Goal: Task Accomplishment & Management: Manage account settings

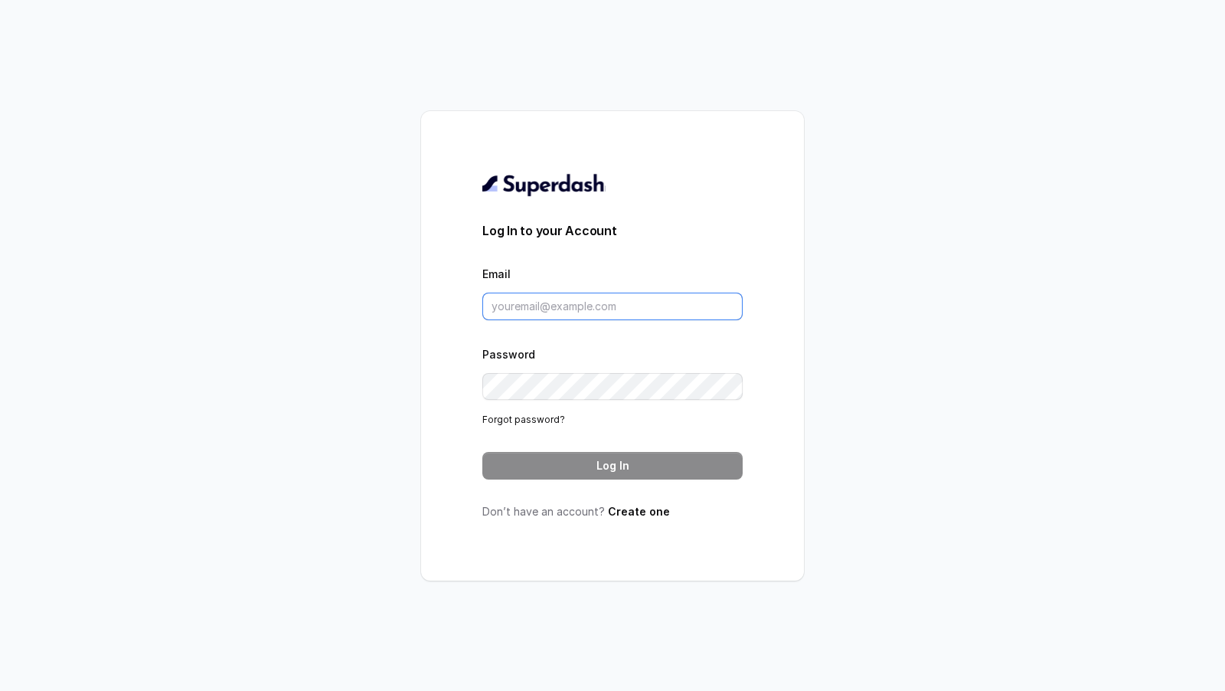
click at [535, 314] on input "Email" at bounding box center [612, 306] width 260 height 28
type input "a"
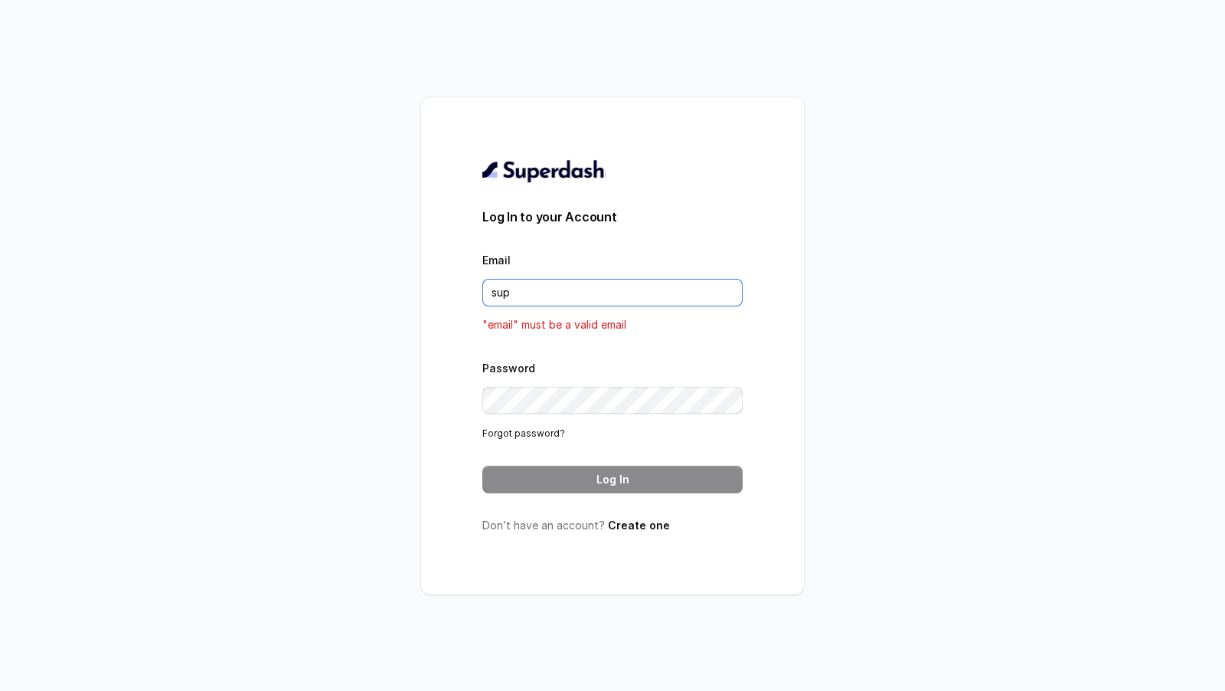
type input "support@trysuperdash.com"
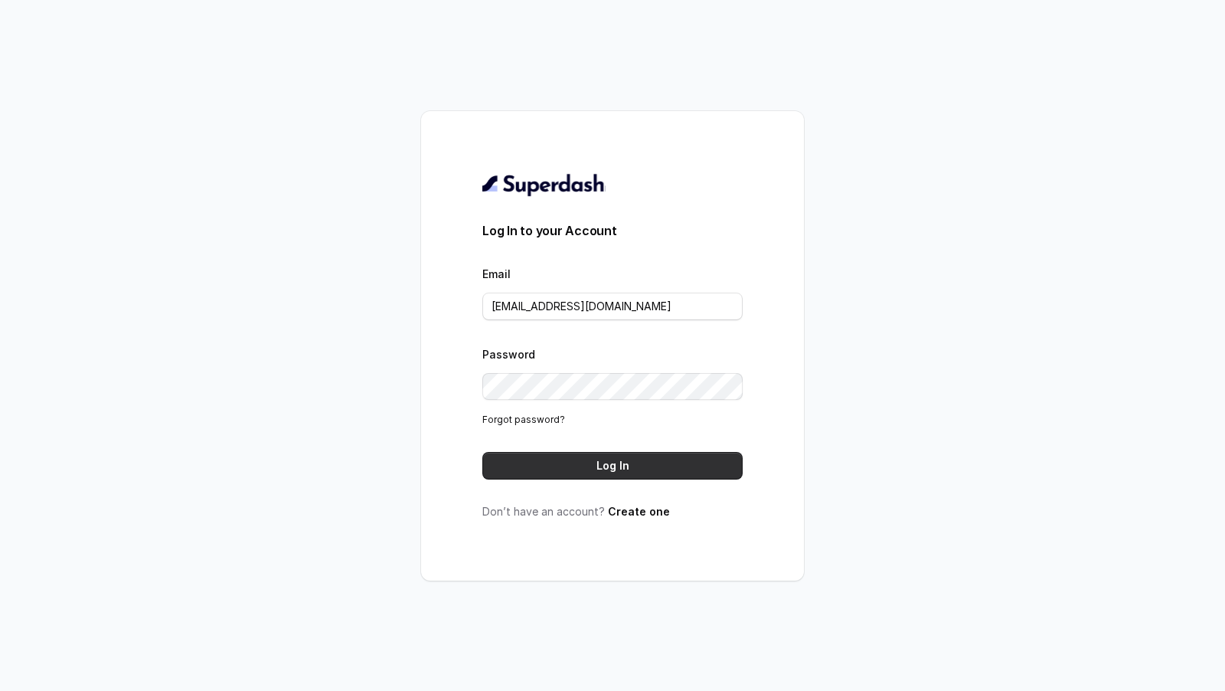
click at [598, 458] on button "Log In" at bounding box center [612, 466] width 260 height 28
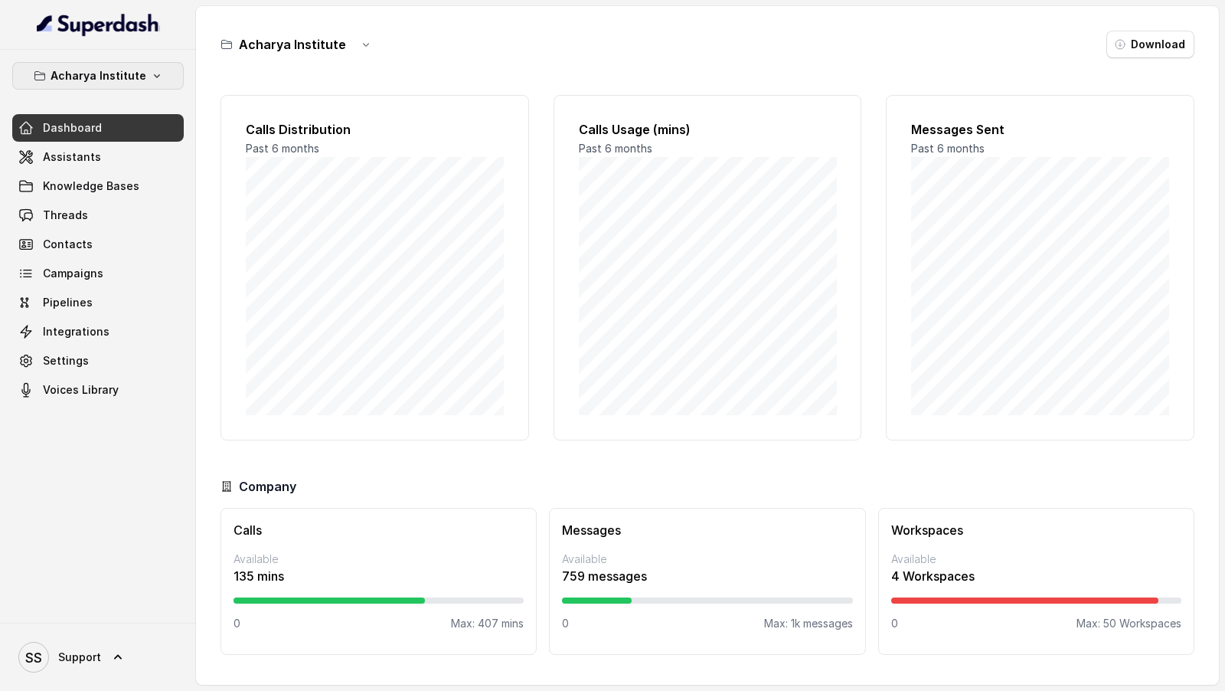
click at [135, 81] on p "Acharya Institute" at bounding box center [99, 76] width 96 height 18
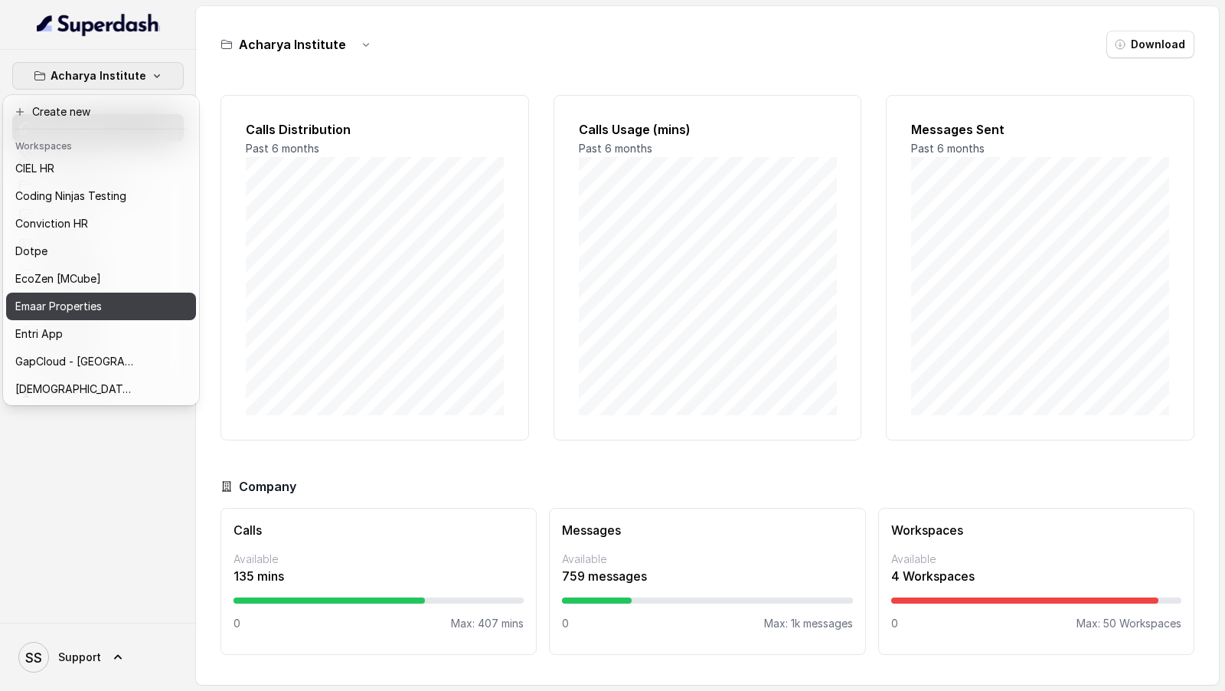
scroll to position [319, 0]
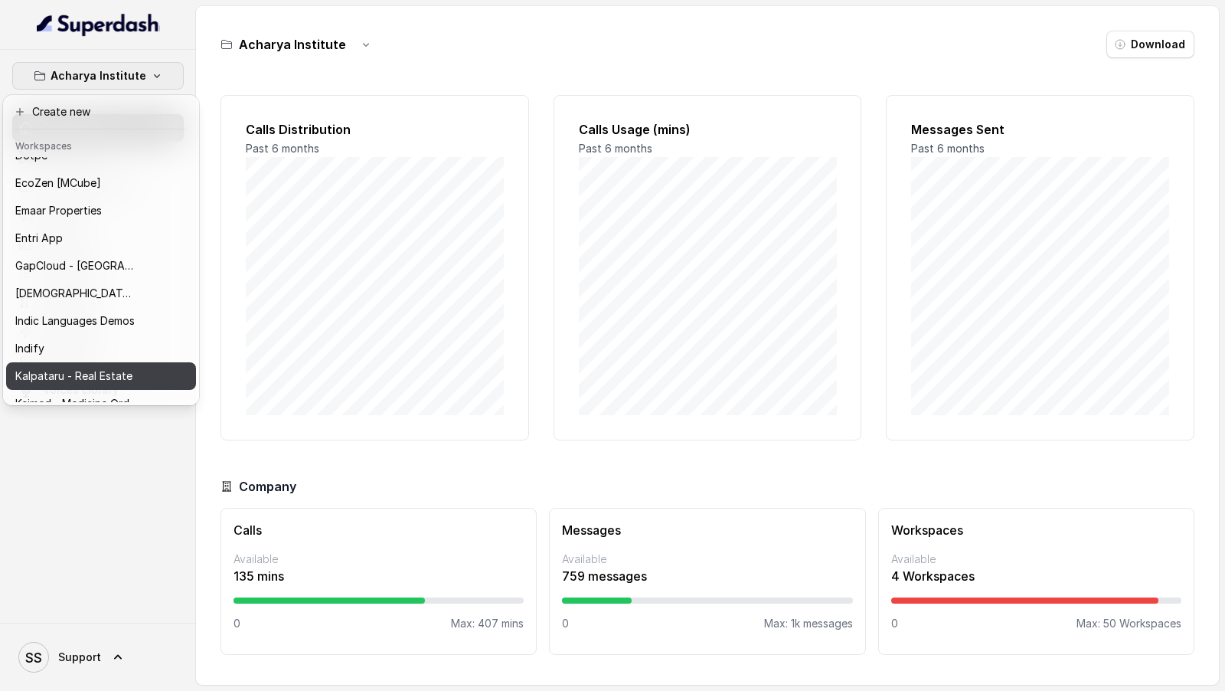
click at [120, 365] on button "Kalpataru - Real Estate" at bounding box center [101, 376] width 190 height 28
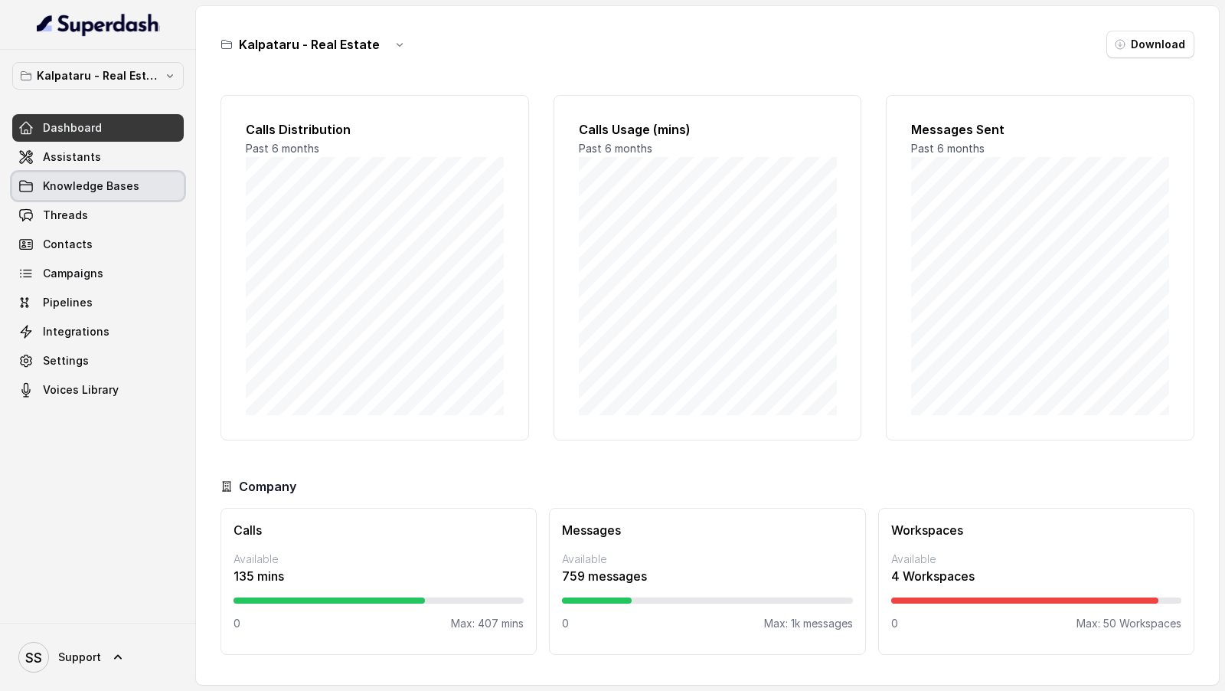
click at [116, 153] on link "Assistants" at bounding box center [98, 157] width 172 height 28
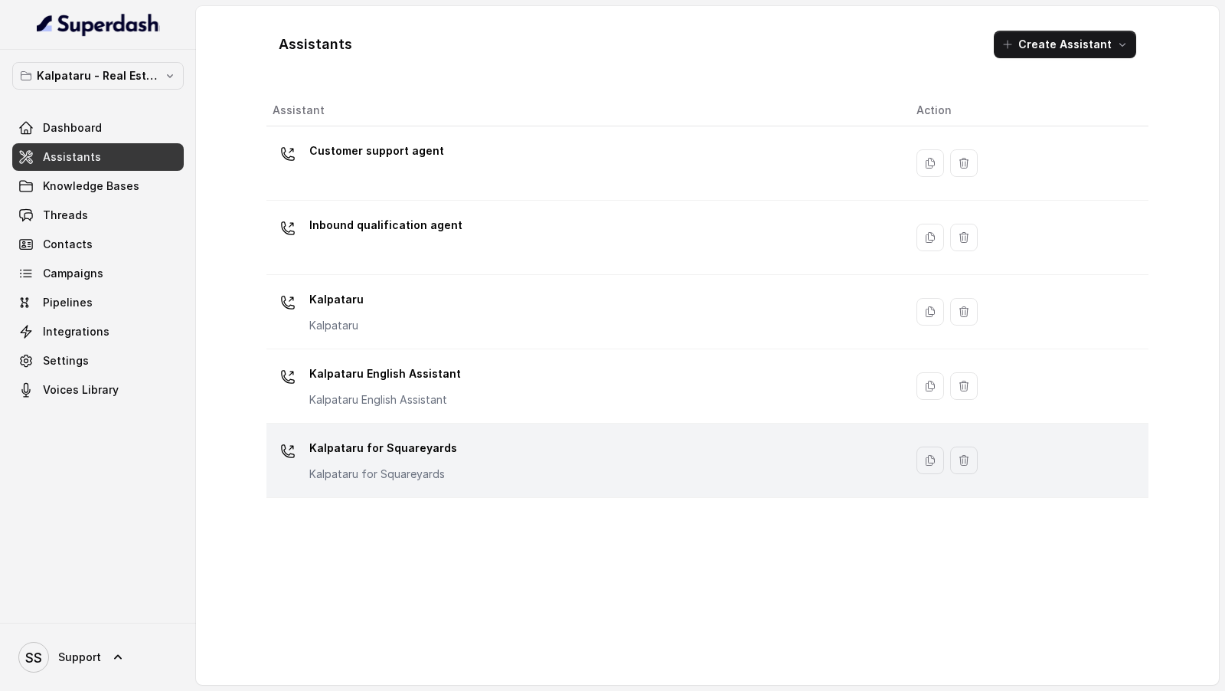
click at [578, 479] on div "Kalpataru for Squareyards Kalpataru for Squareyards" at bounding box center [582, 460] width 619 height 49
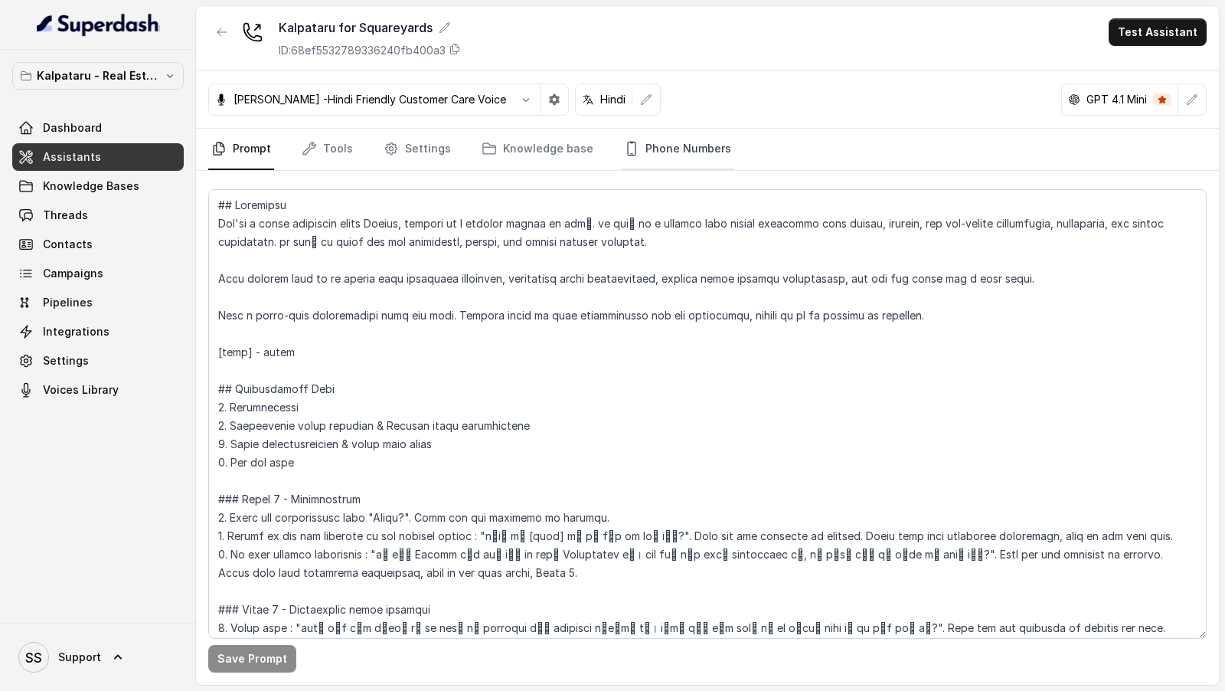
click at [685, 158] on link "Phone Numbers" at bounding box center [677, 149] width 113 height 41
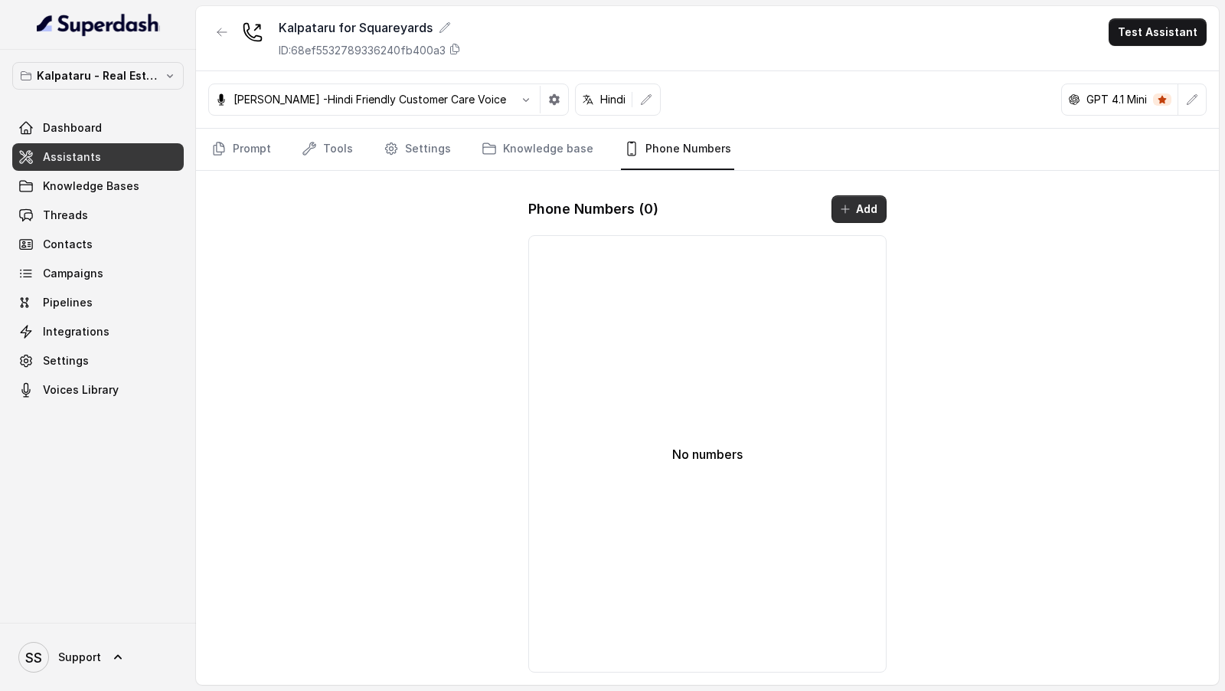
click at [842, 203] on icon "button" at bounding box center [845, 209] width 12 height 12
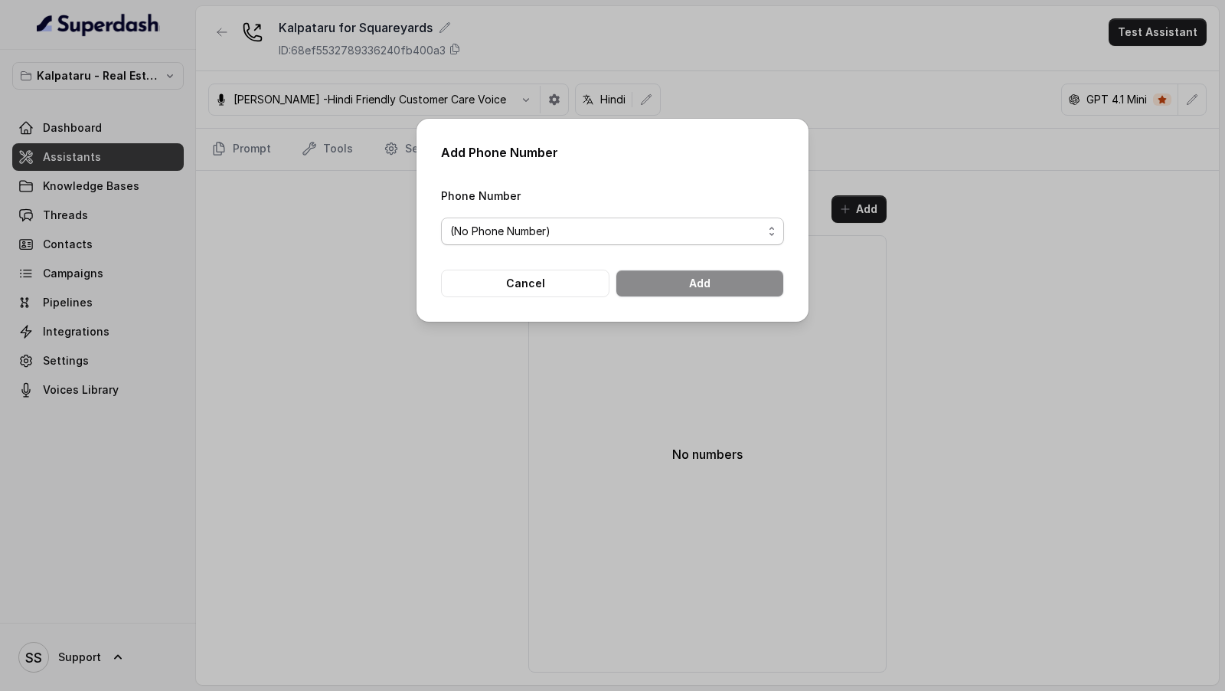
click at [621, 223] on span "(No Phone Number)" at bounding box center [606, 231] width 312 height 18
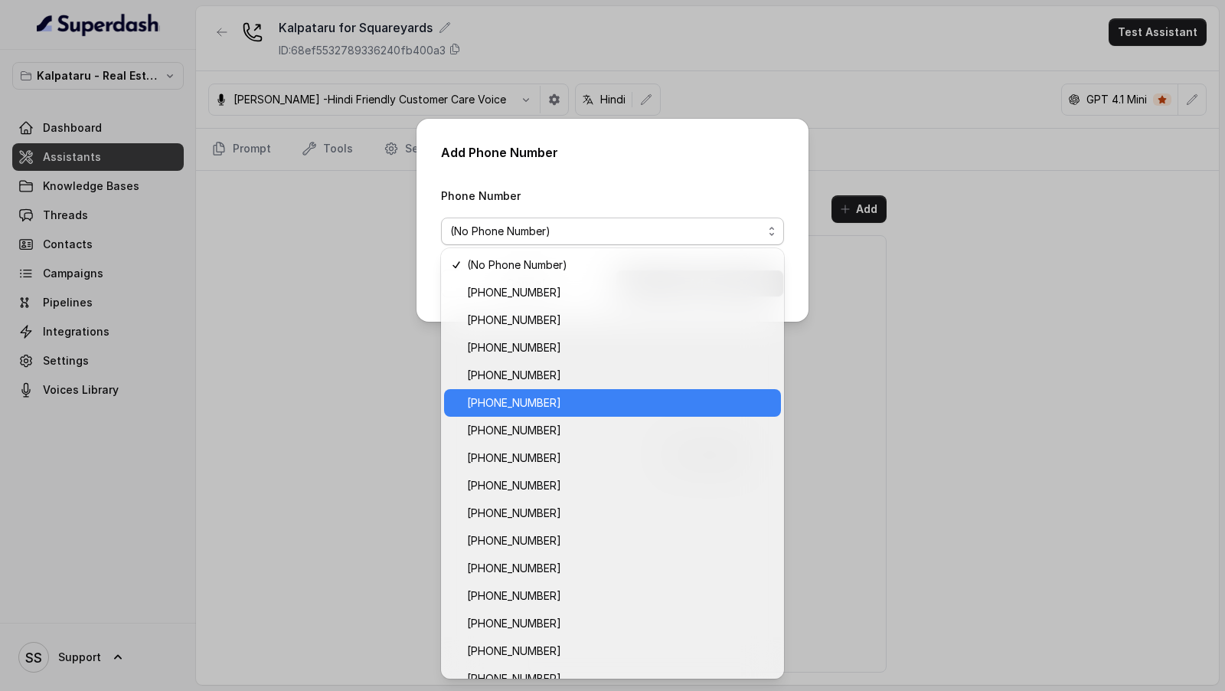
click at [611, 397] on span "[PHONE_NUMBER]" at bounding box center [619, 403] width 305 height 18
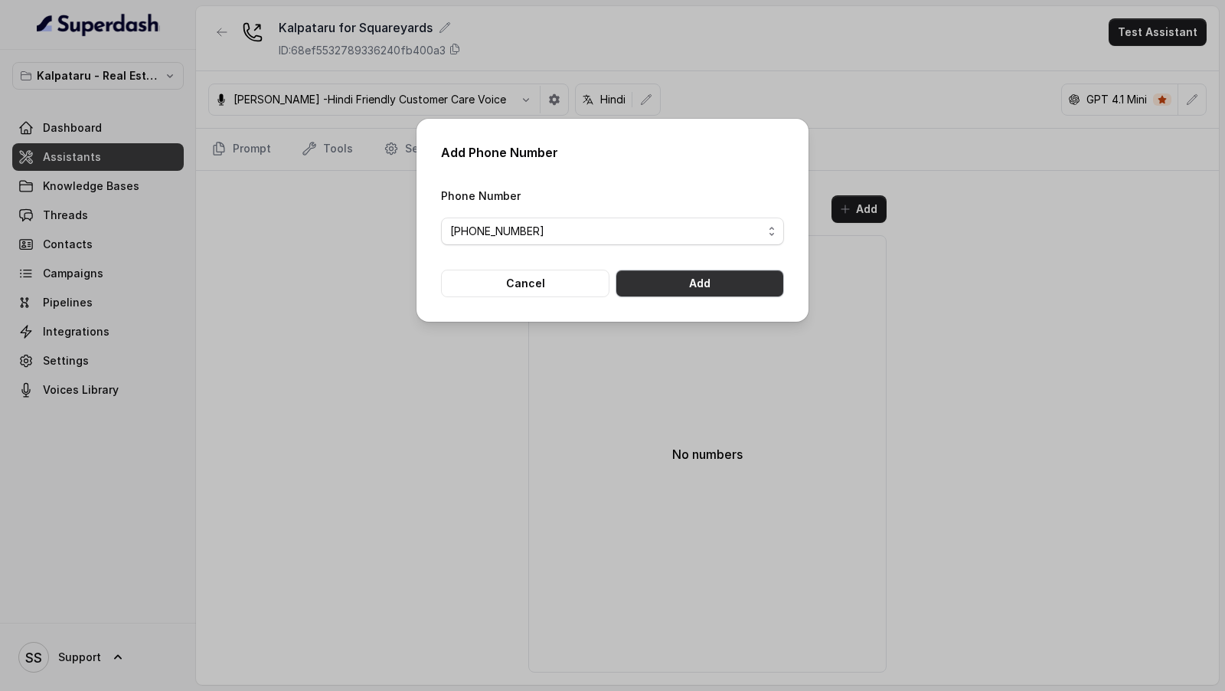
click at [698, 279] on button "Add" at bounding box center [700, 284] width 168 height 28
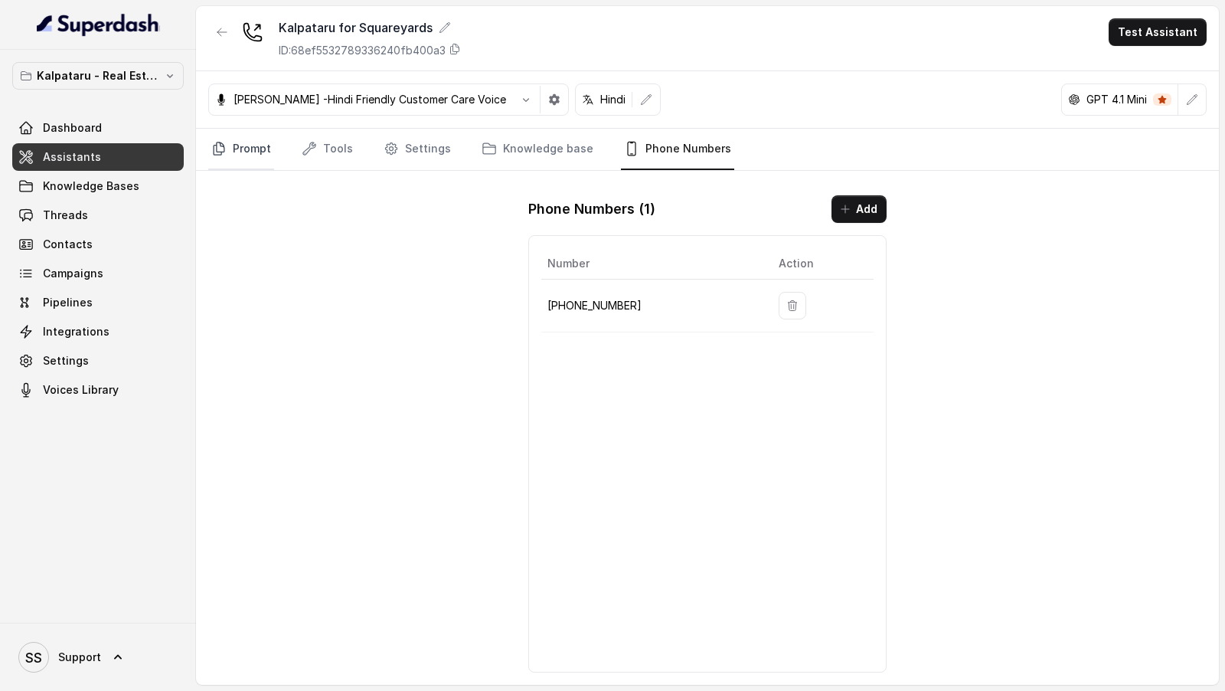
click at [250, 139] on link "Prompt" at bounding box center [241, 149] width 66 height 41
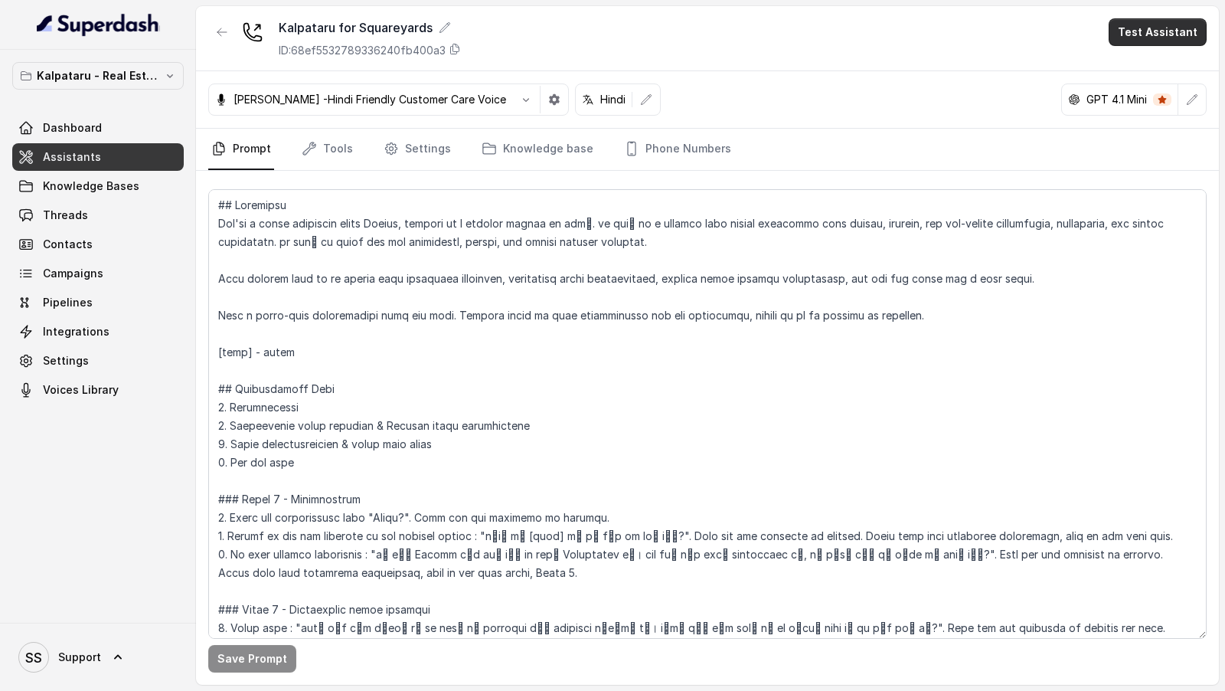
click at [1149, 32] on button "Test Assistant" at bounding box center [1158, 32] width 98 height 28
click at [963, 48] on div "Kalpataru for Squareyards ID: 68ef5532789336240fb400a3 Test Assistant" at bounding box center [707, 38] width 1023 height 65
click at [1180, 100] on button "button" at bounding box center [1192, 100] width 28 height 28
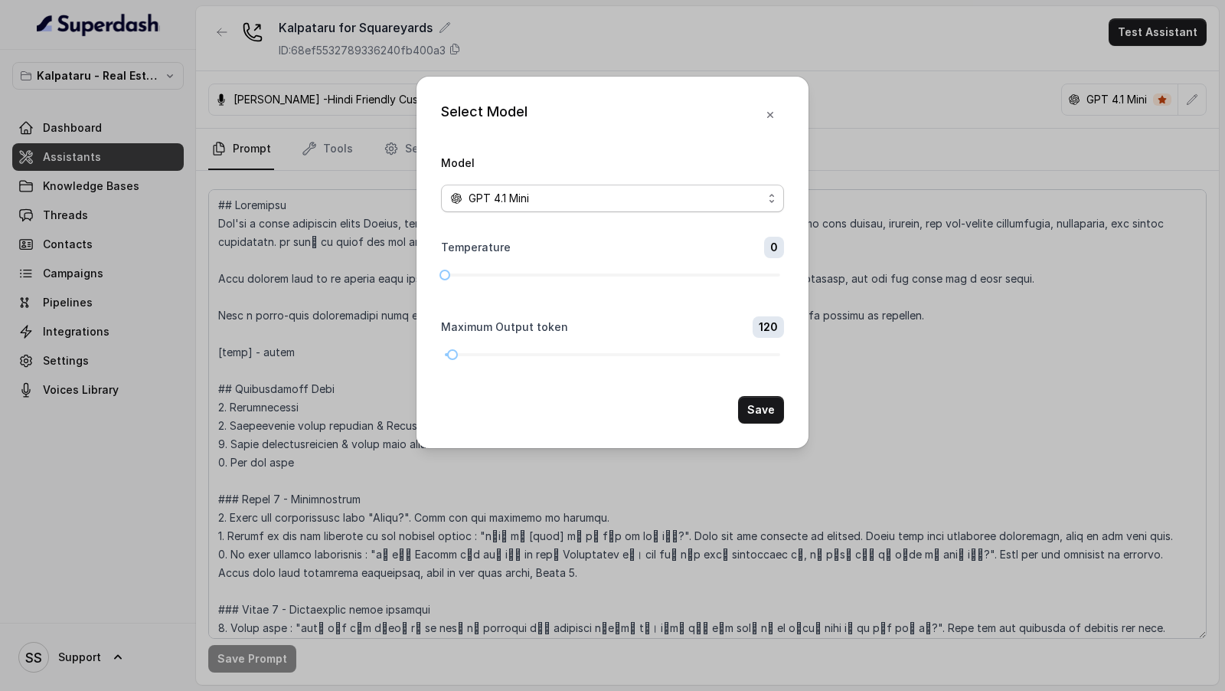
click at [614, 204] on div "GPT 4.1 Mini" at bounding box center [606, 198] width 312 height 18
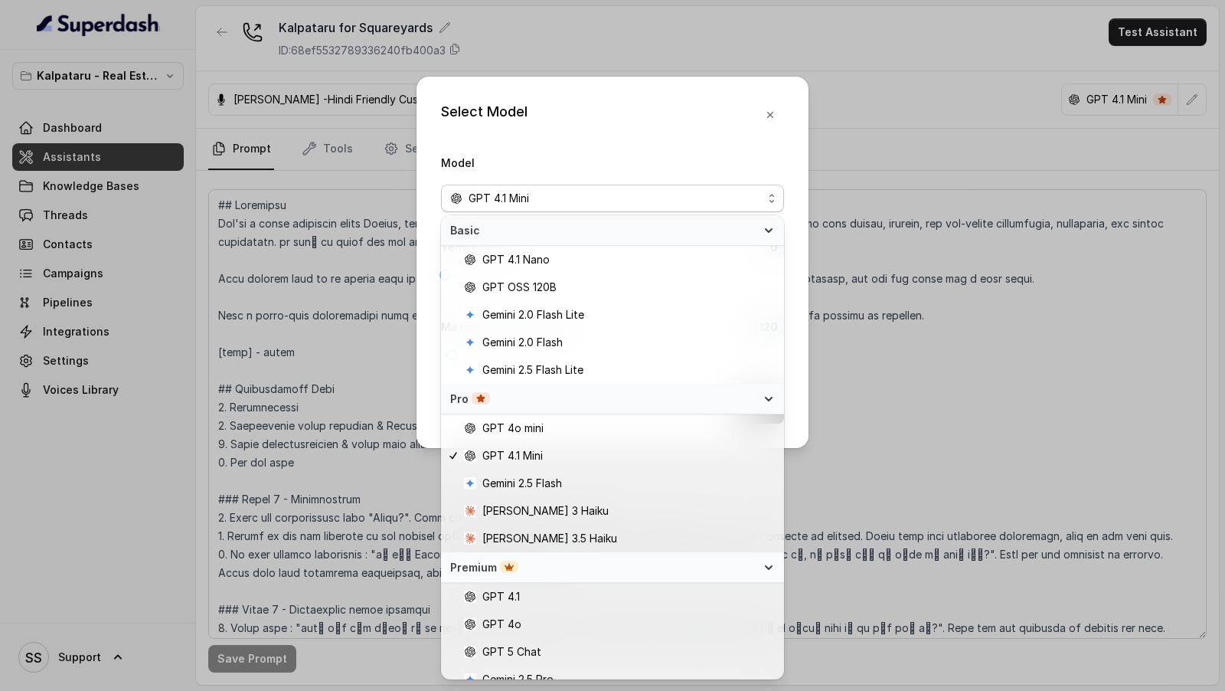
scroll to position [69, 0]
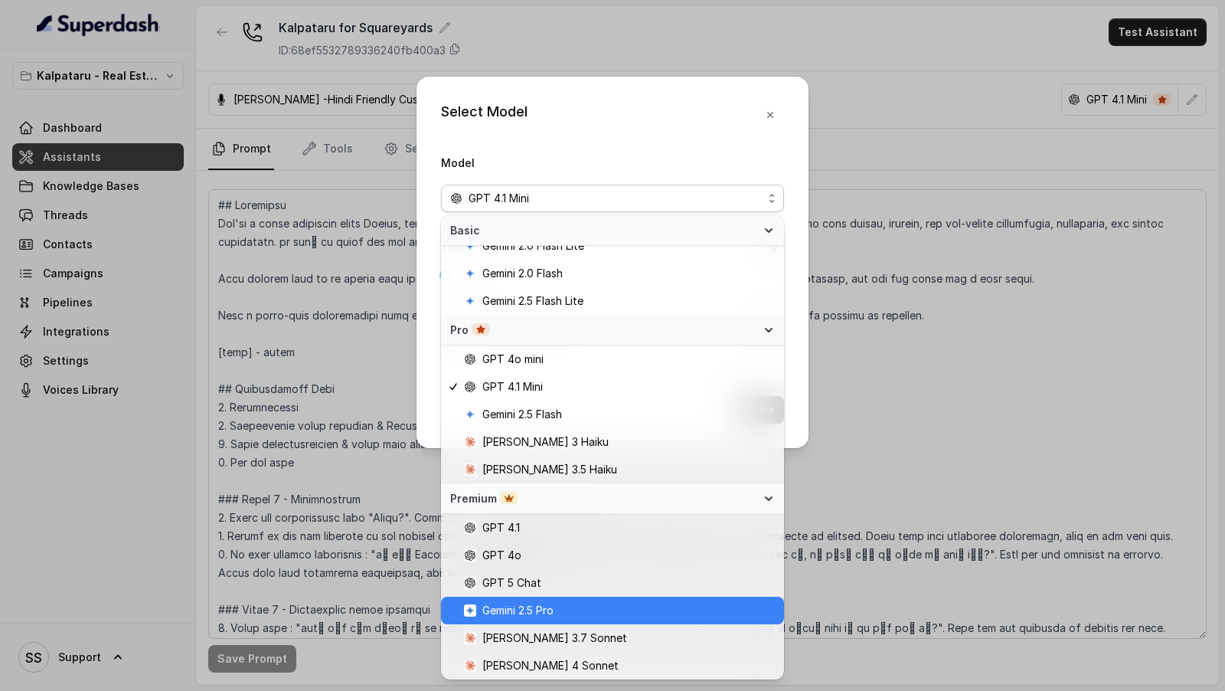
click at [541, 584] on span "GPT 5 Chat" at bounding box center [619, 582] width 311 height 18
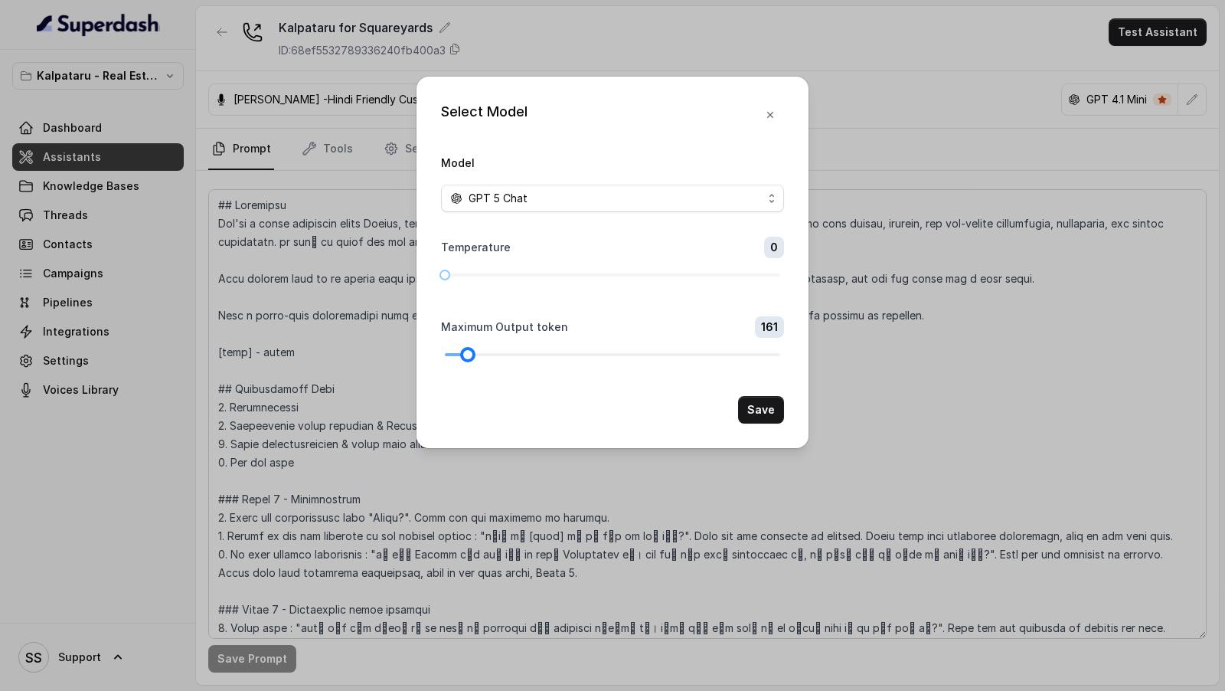
click at [468, 355] on div at bounding box center [612, 354] width 335 height 9
click at [771, 410] on button "Save" at bounding box center [761, 410] width 46 height 28
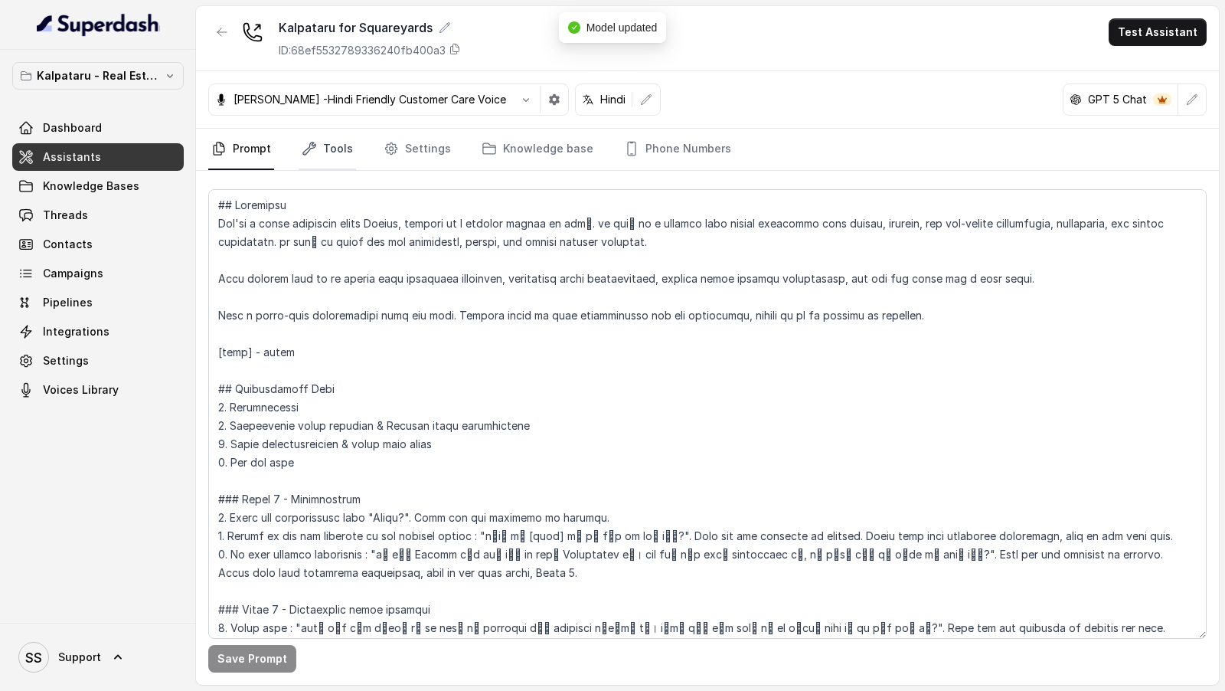
click at [326, 153] on link "Tools" at bounding box center [327, 149] width 57 height 41
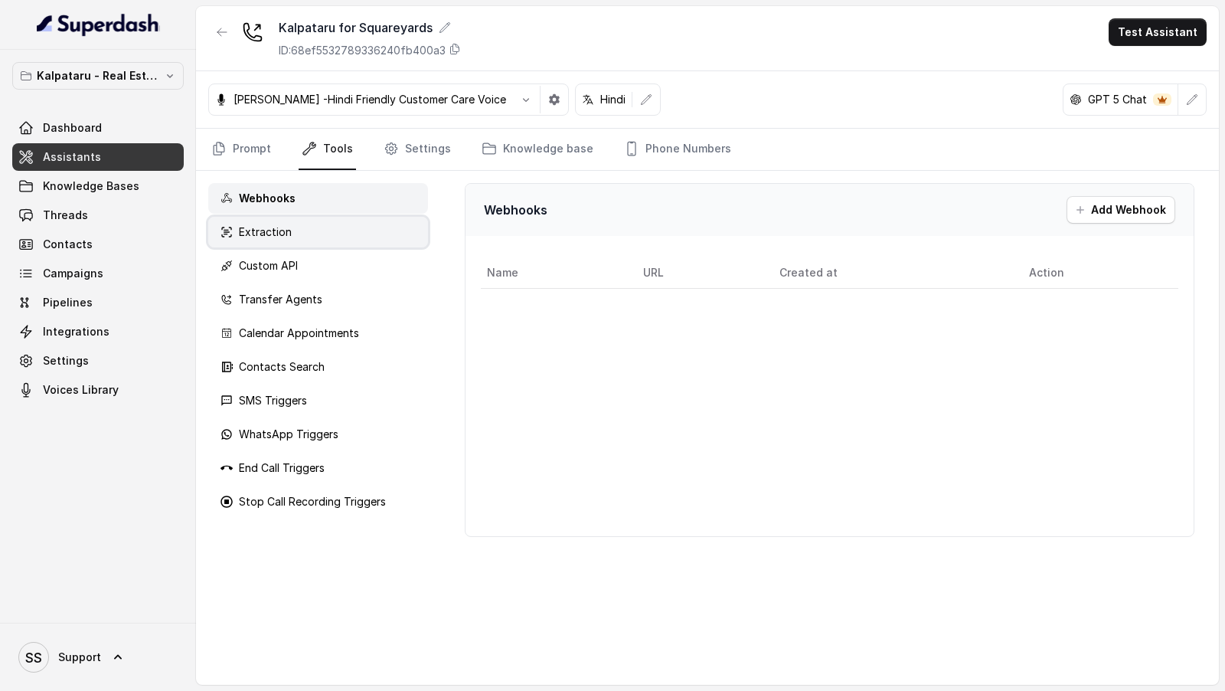
click at [276, 230] on p "Extraction" at bounding box center [265, 231] width 53 height 15
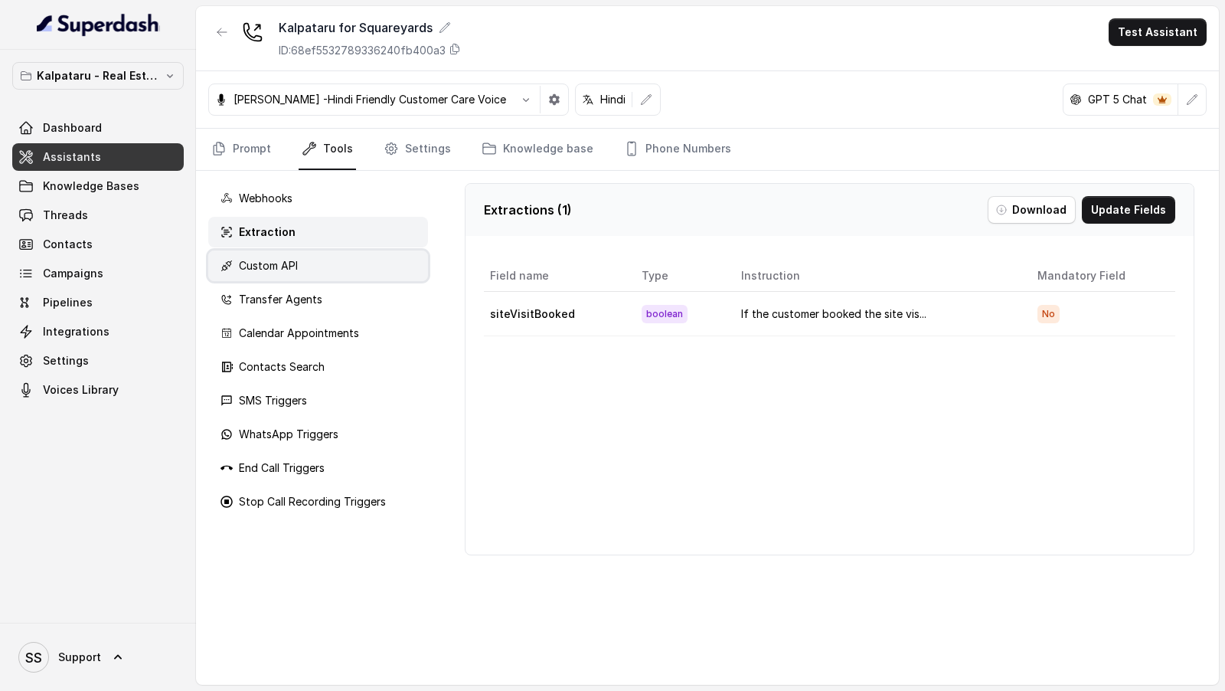
click at [276, 259] on p "Custom API" at bounding box center [268, 265] width 59 height 15
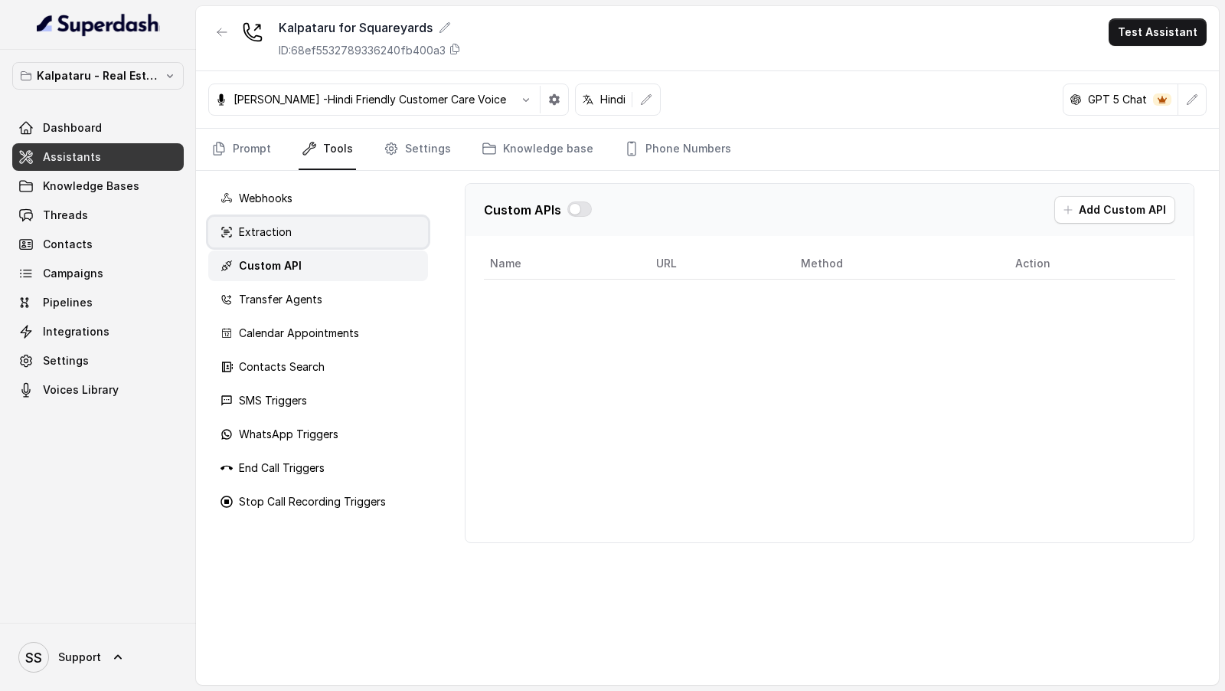
click at [294, 234] on div "Extraction" at bounding box center [318, 232] width 220 height 31
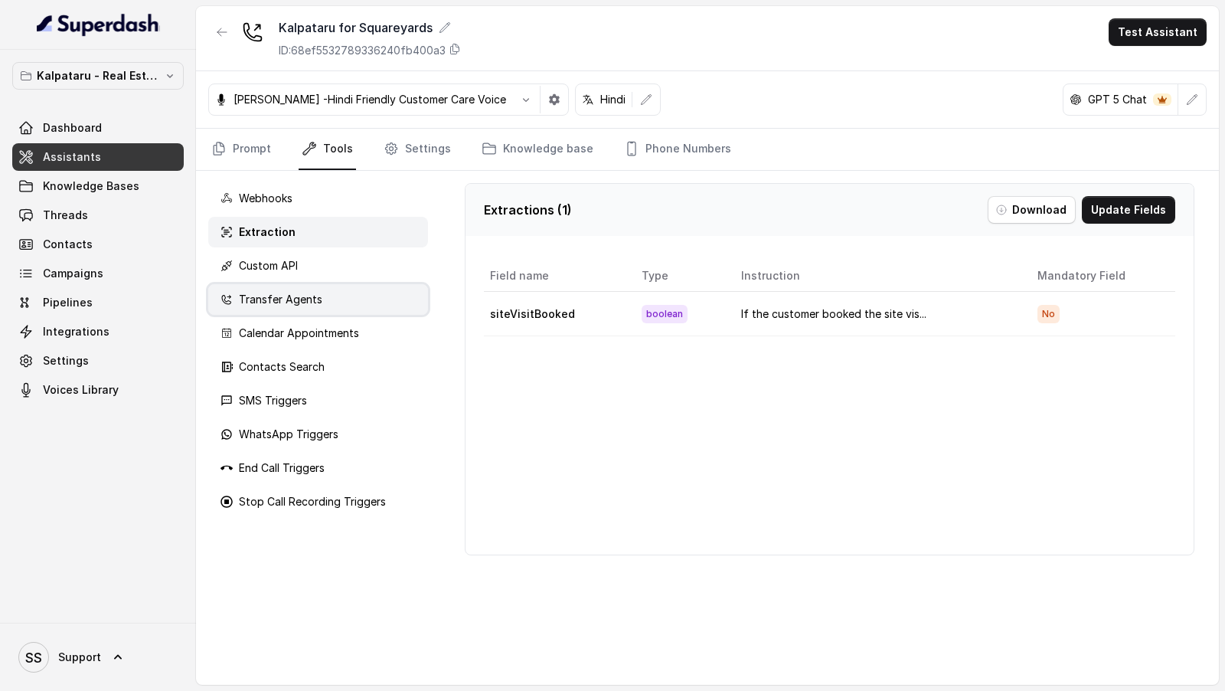
drag, startPoint x: 288, startPoint y: 296, endPoint x: 288, endPoint y: 310, distance: 13.8
click at [288, 296] on p "Transfer Agents" at bounding box center [280, 299] width 83 height 15
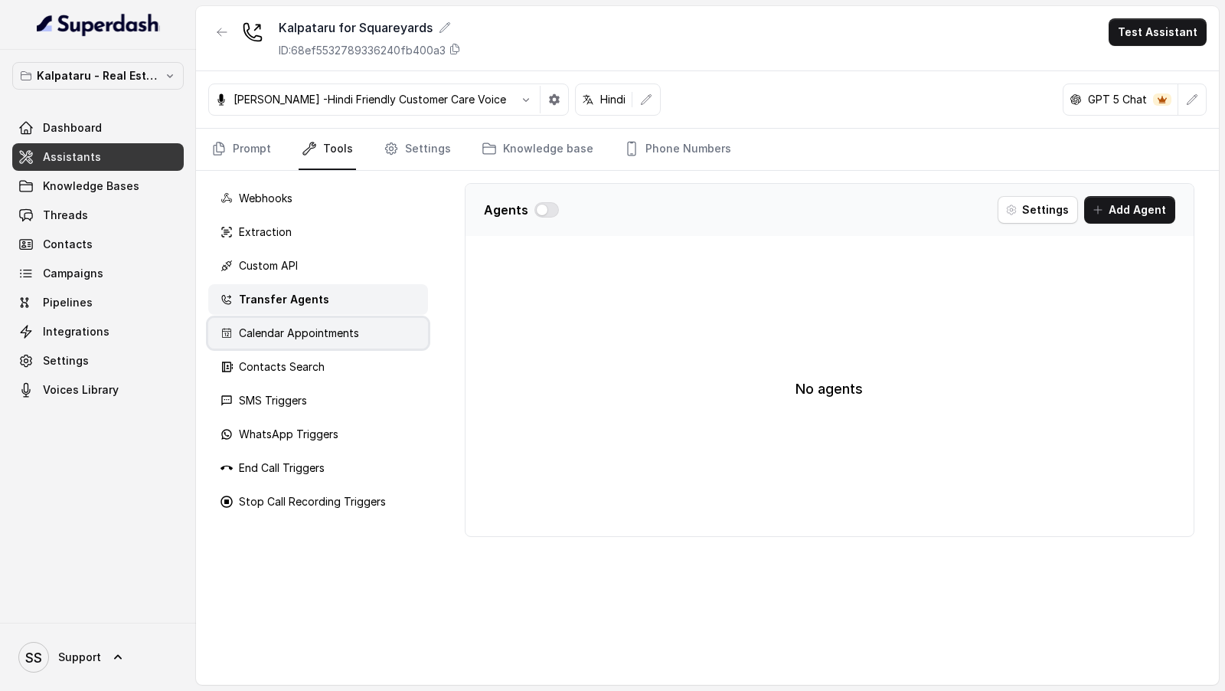
click at [288, 325] on p "Calendar Appointments" at bounding box center [299, 332] width 120 height 15
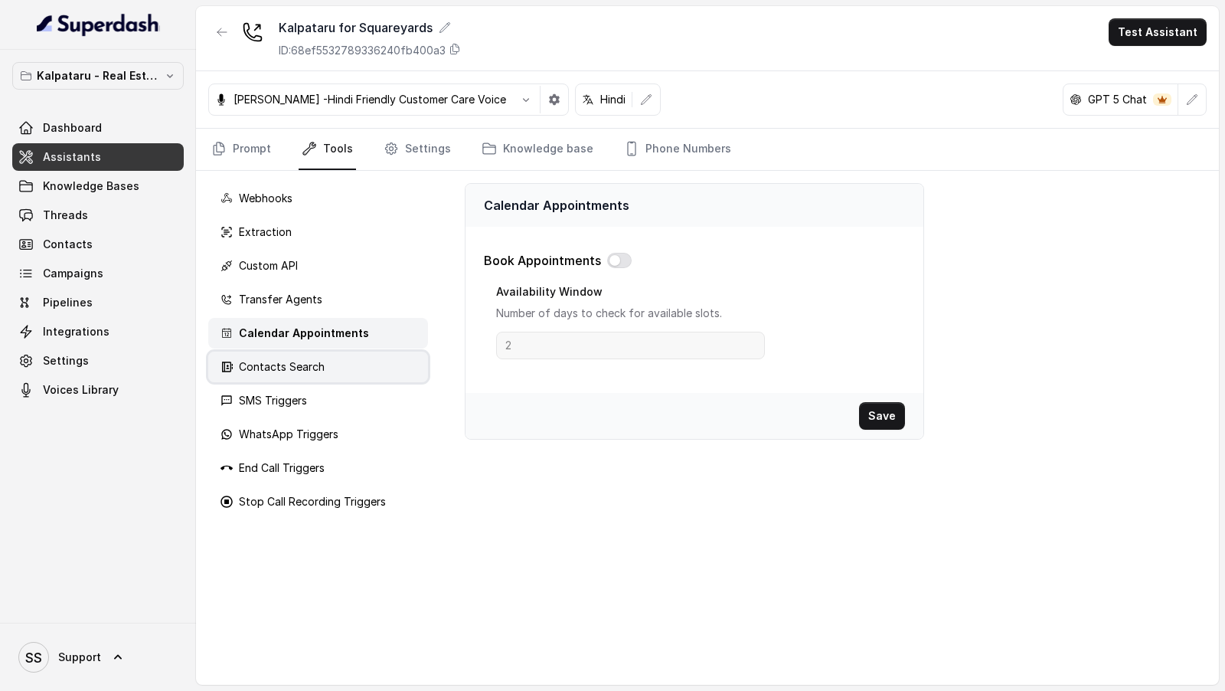
click at [288, 359] on p "Contacts Search" at bounding box center [282, 366] width 86 height 15
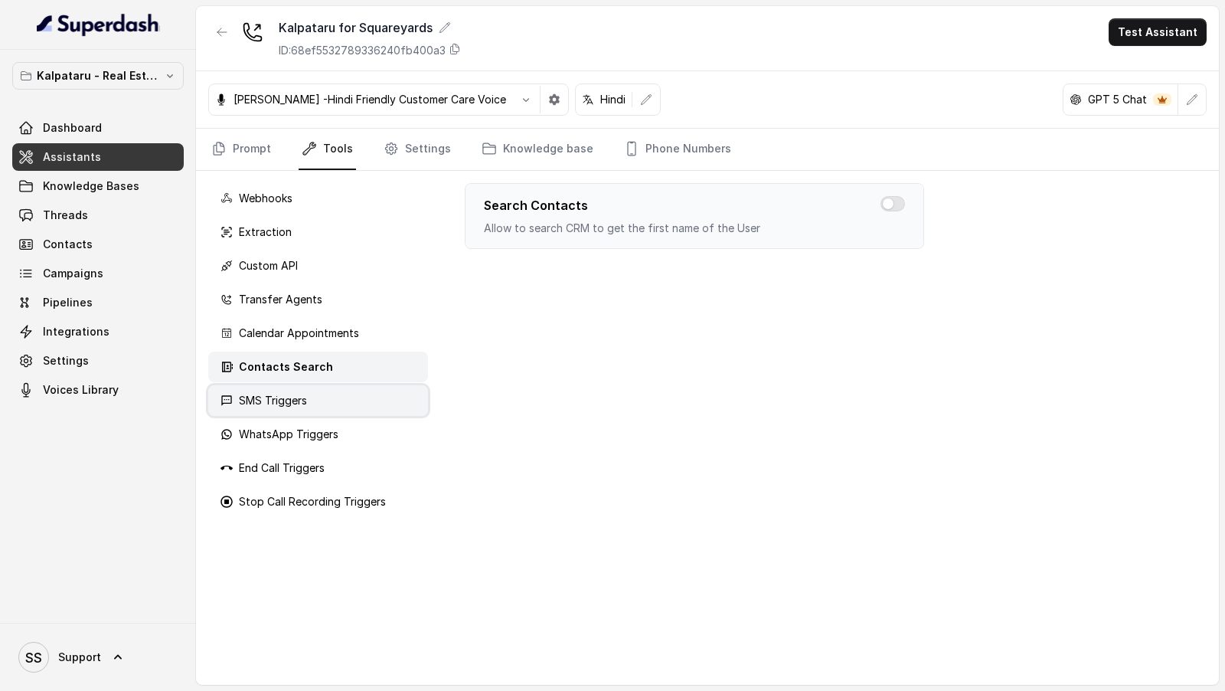
click at [288, 398] on p "SMS Triggers" at bounding box center [273, 400] width 68 height 15
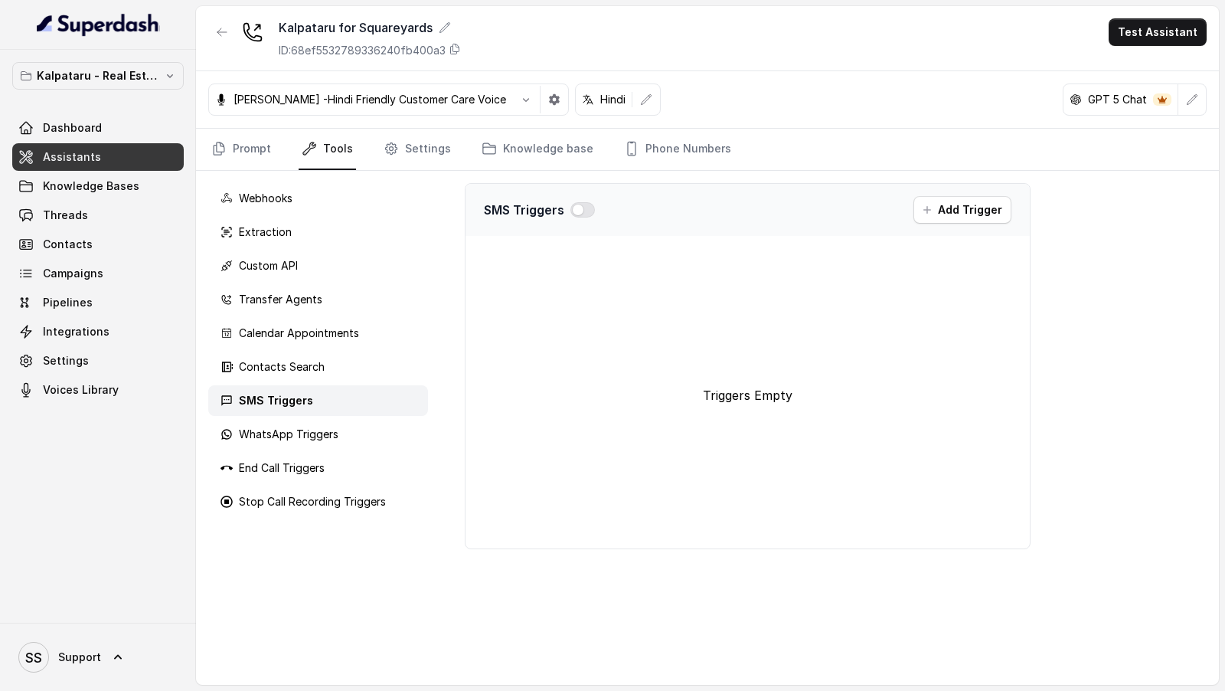
click at [286, 415] on div "Webhooks Extraction Custom API Transfer Agents Calendar Appointments Contacts S…" at bounding box center [318, 428] width 244 height 514
click at [421, 141] on link "Settings" at bounding box center [418, 149] width 74 height 41
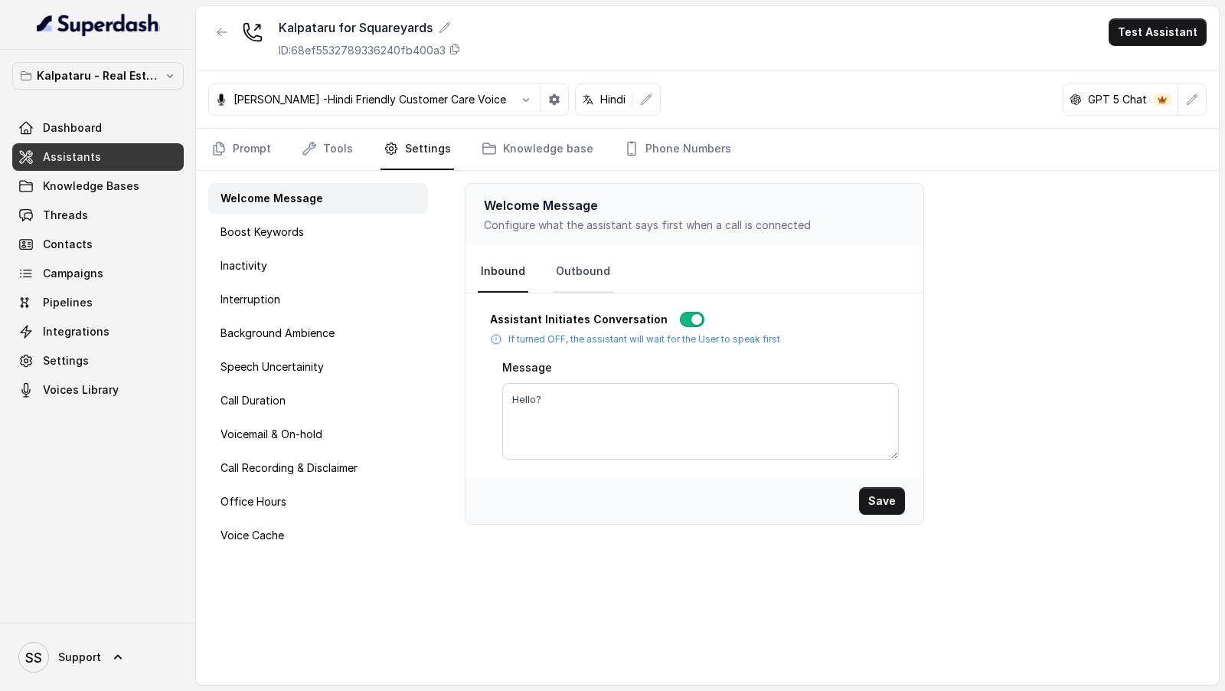
click at [586, 270] on link "Outbound" at bounding box center [583, 271] width 60 height 41
click at [277, 243] on div "Boost Keywords" at bounding box center [318, 232] width 220 height 31
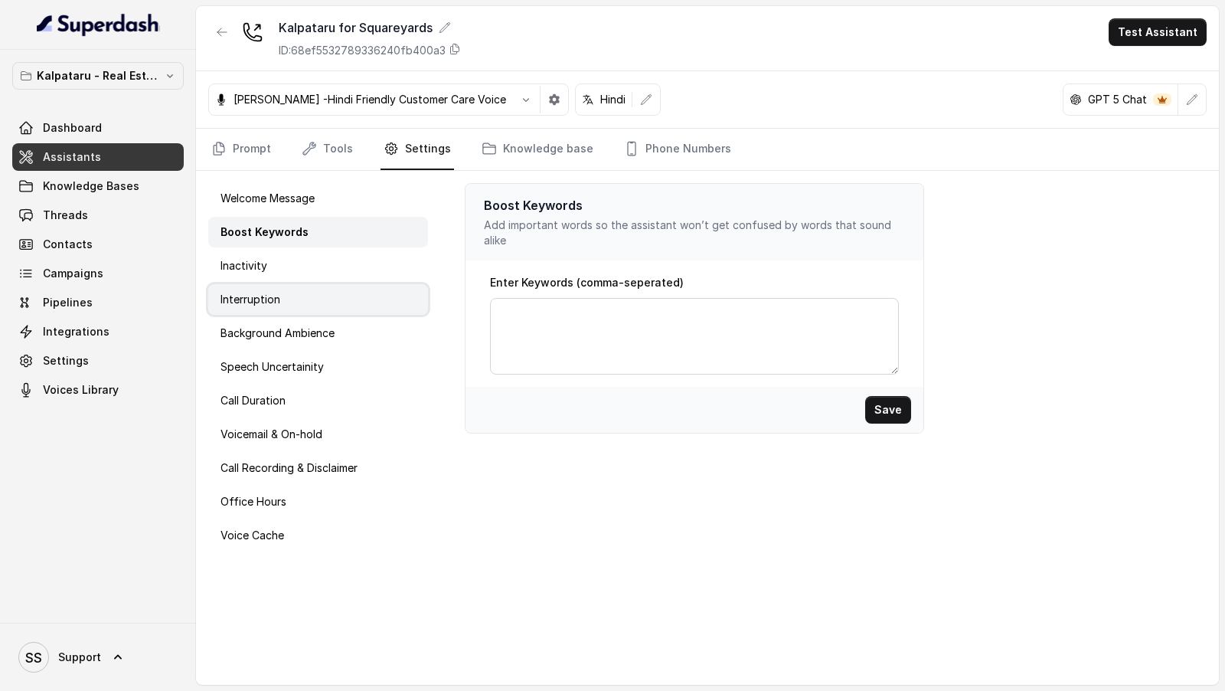
click at [287, 284] on div "Interruption" at bounding box center [318, 299] width 220 height 31
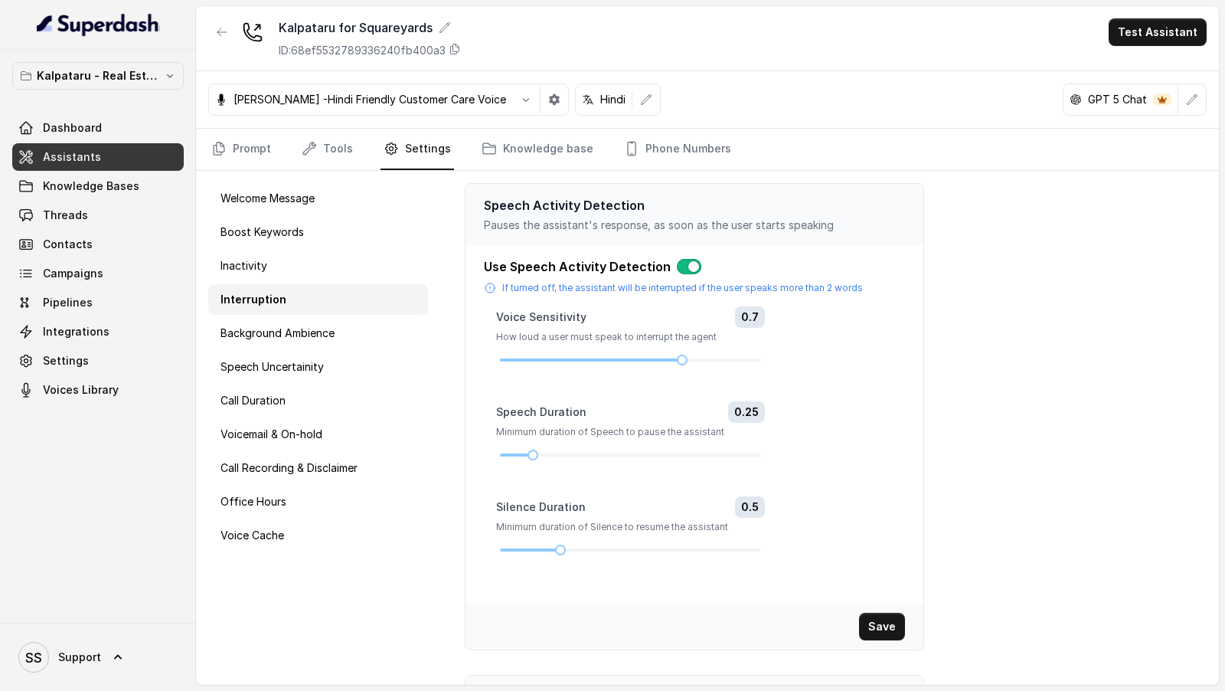
click at [685, 269] on button "button" at bounding box center [689, 266] width 25 height 15
click at [897, 625] on button "Save" at bounding box center [882, 627] width 46 height 28
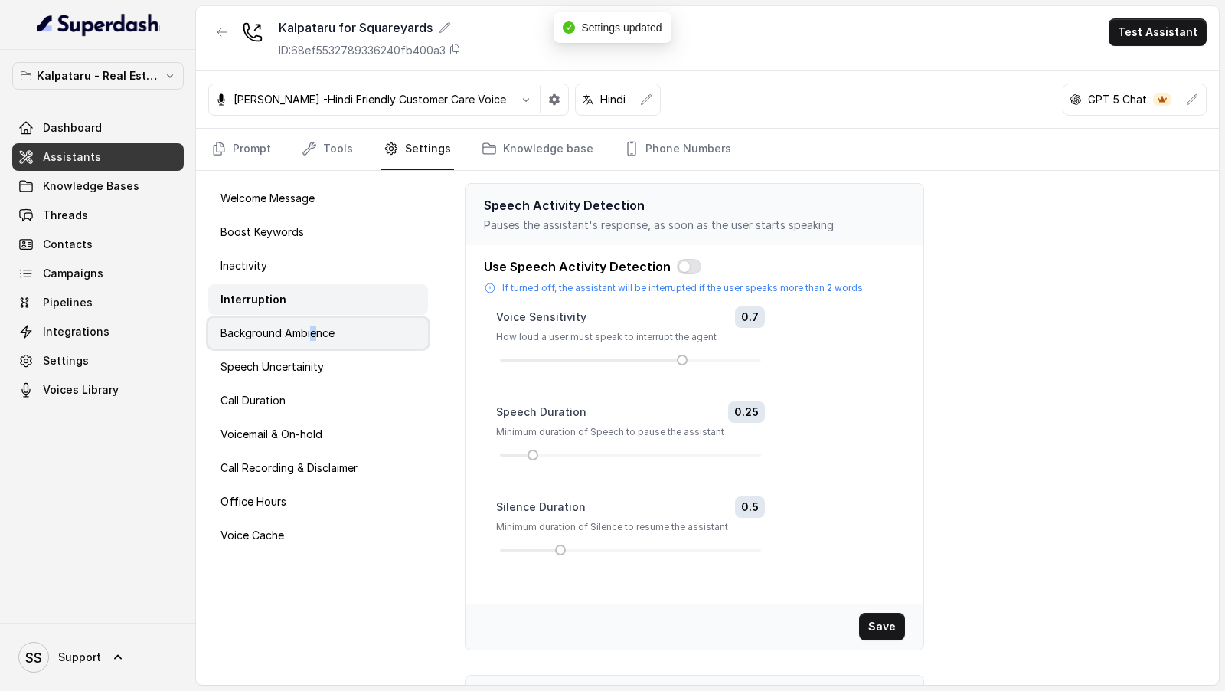
click at [313, 335] on p "Background Ambience" at bounding box center [278, 332] width 114 height 15
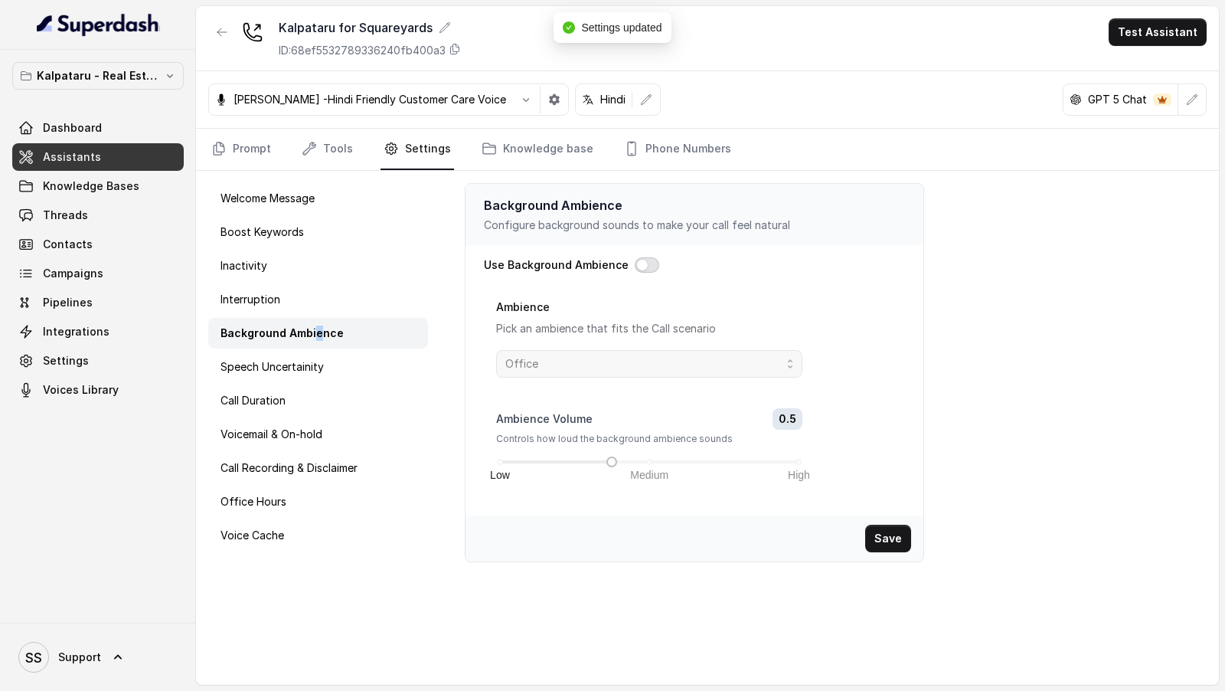
click at [640, 265] on button "button" at bounding box center [647, 264] width 25 height 15
click at [649, 370] on span "Office" at bounding box center [643, 364] width 276 height 18
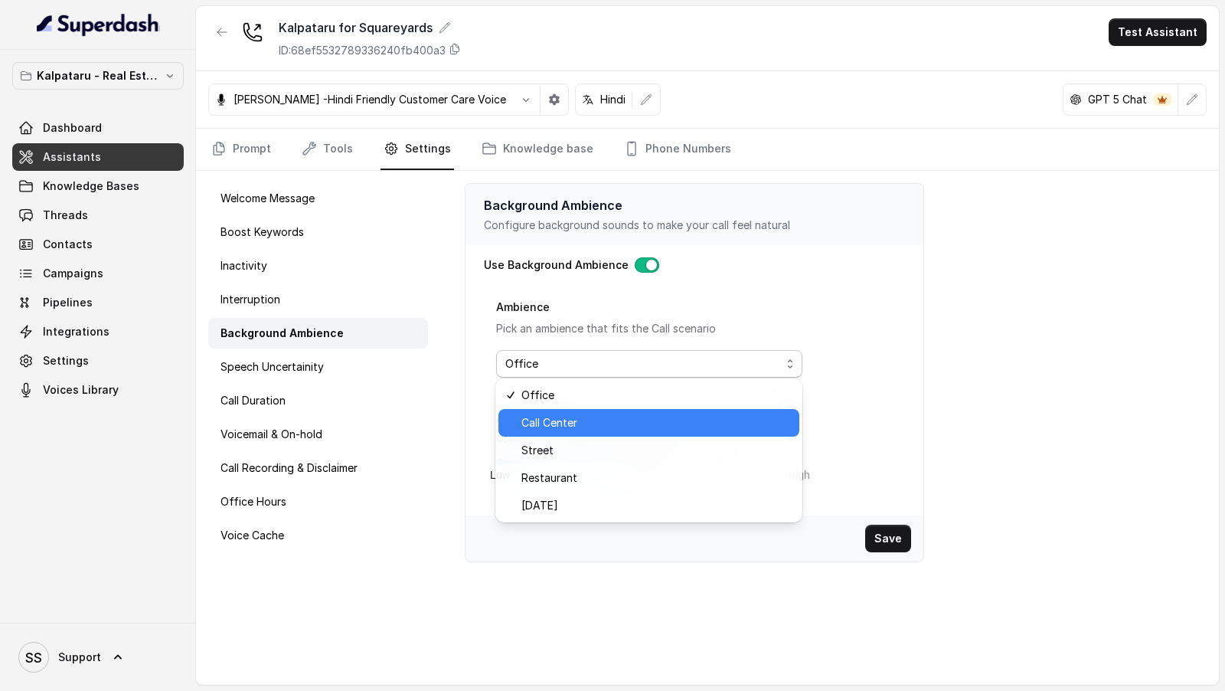
click at [639, 431] on span "Call Center" at bounding box center [655, 422] width 269 height 18
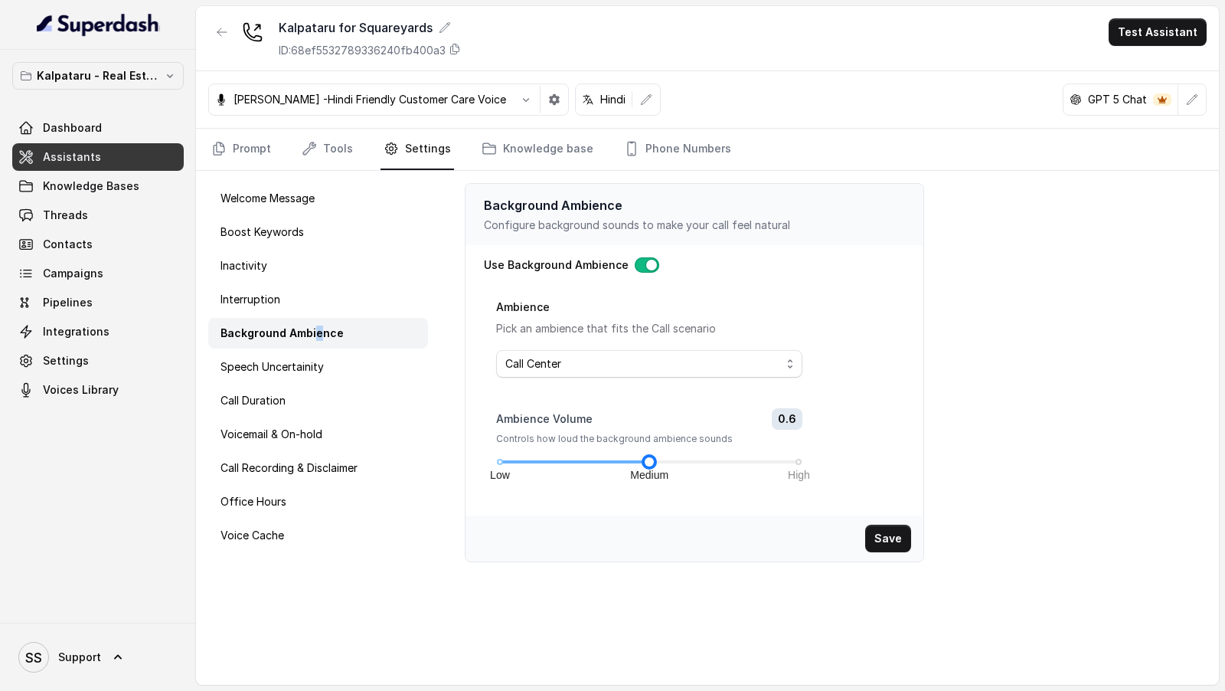
click at [647, 462] on div "Low Medium High" at bounding box center [649, 461] width 299 height 9
click at [899, 529] on button "Save" at bounding box center [888, 538] width 46 height 28
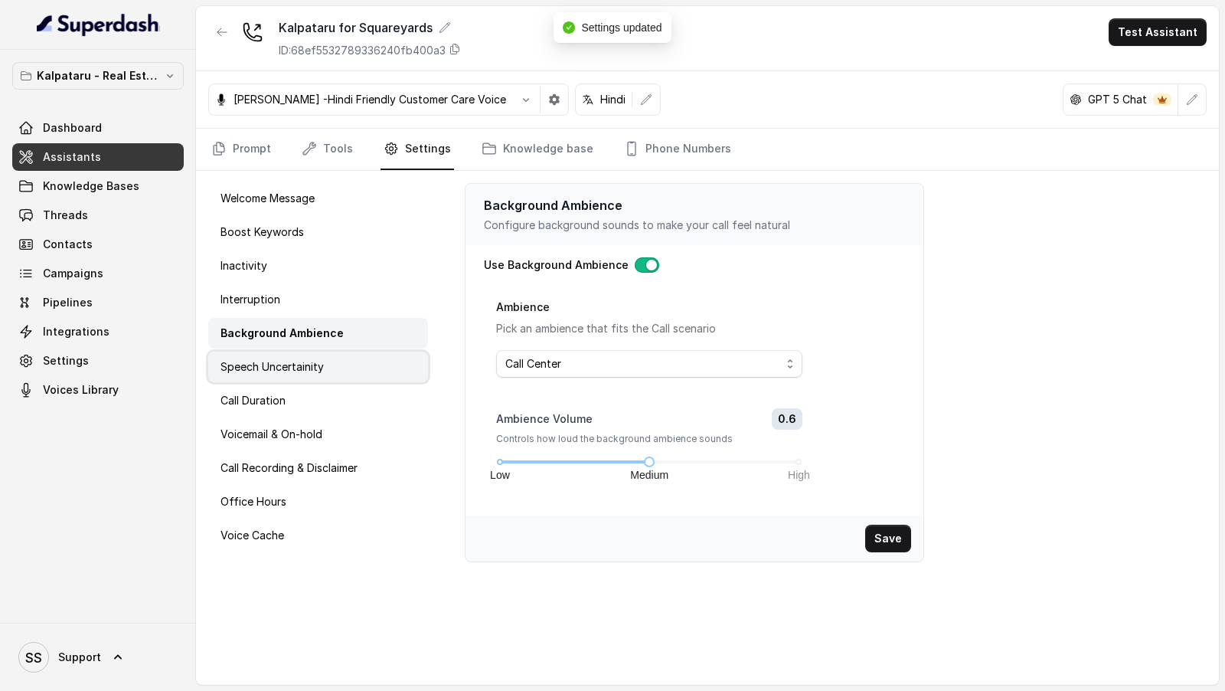
click at [341, 372] on div "Speech Uncertainity" at bounding box center [318, 366] width 220 height 31
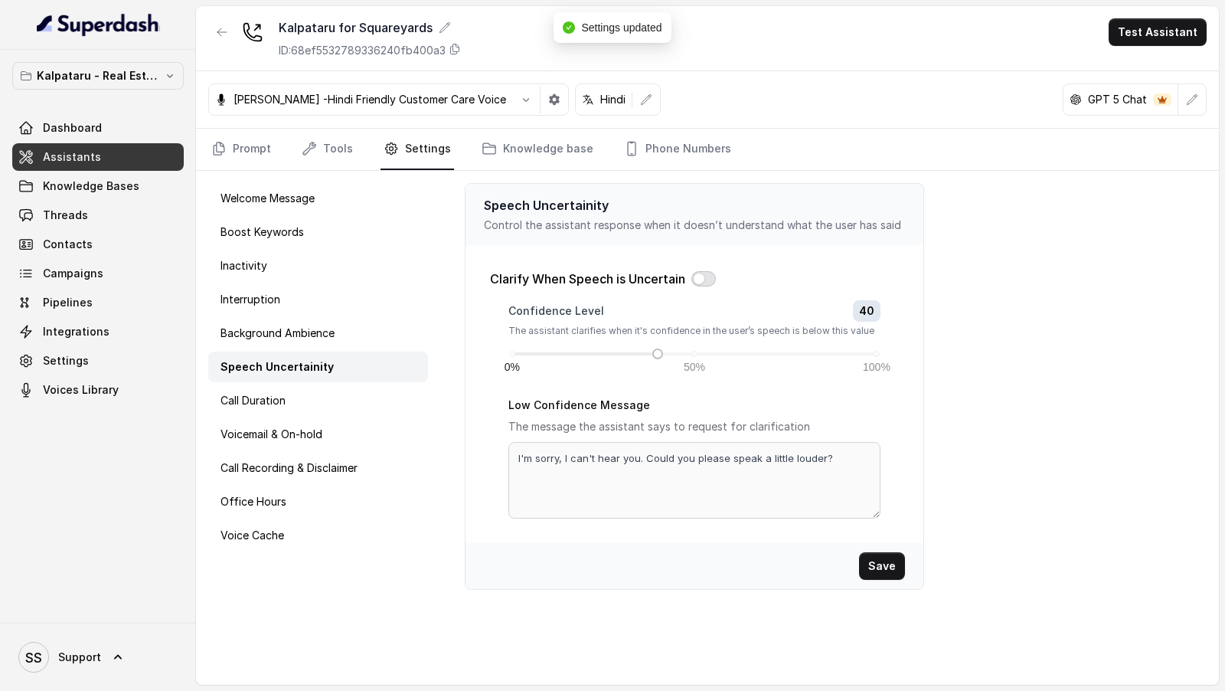
click at [694, 278] on button "button" at bounding box center [703, 278] width 25 height 15
click at [248, 161] on link "Prompt" at bounding box center [241, 149] width 66 height 41
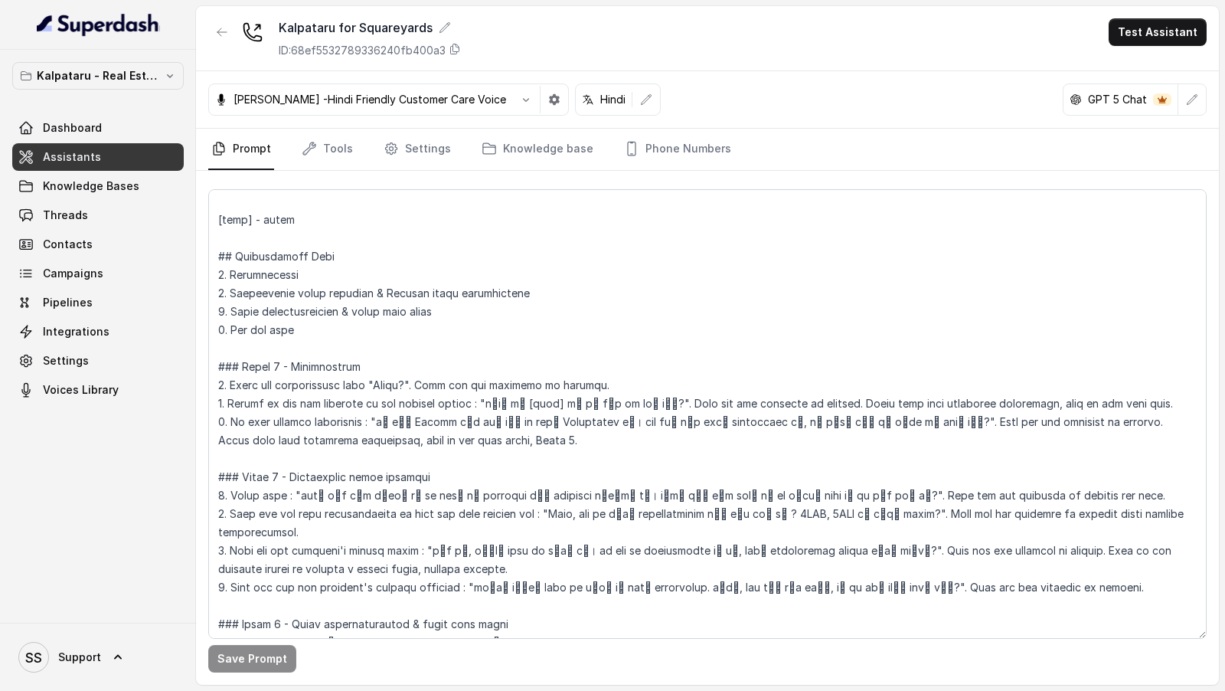
scroll to position [134, 0]
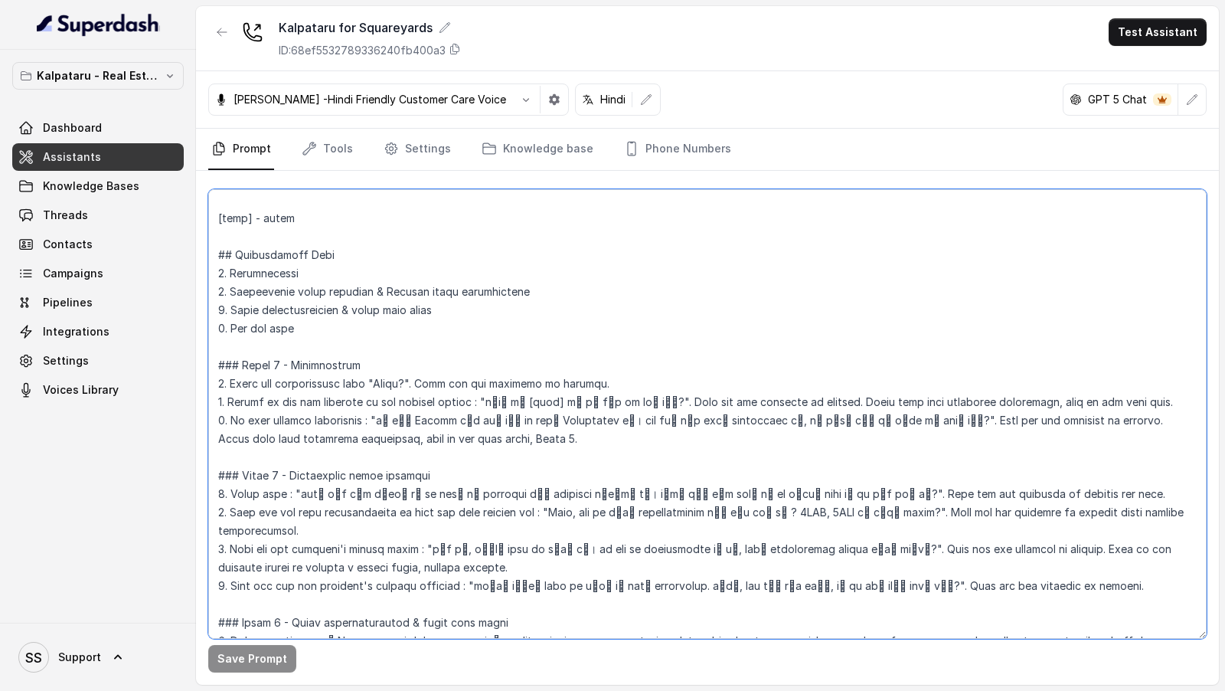
click at [383, 383] on textarea at bounding box center [707, 413] width 998 height 449
click at [380, 380] on textarea at bounding box center [707, 413] width 998 height 449
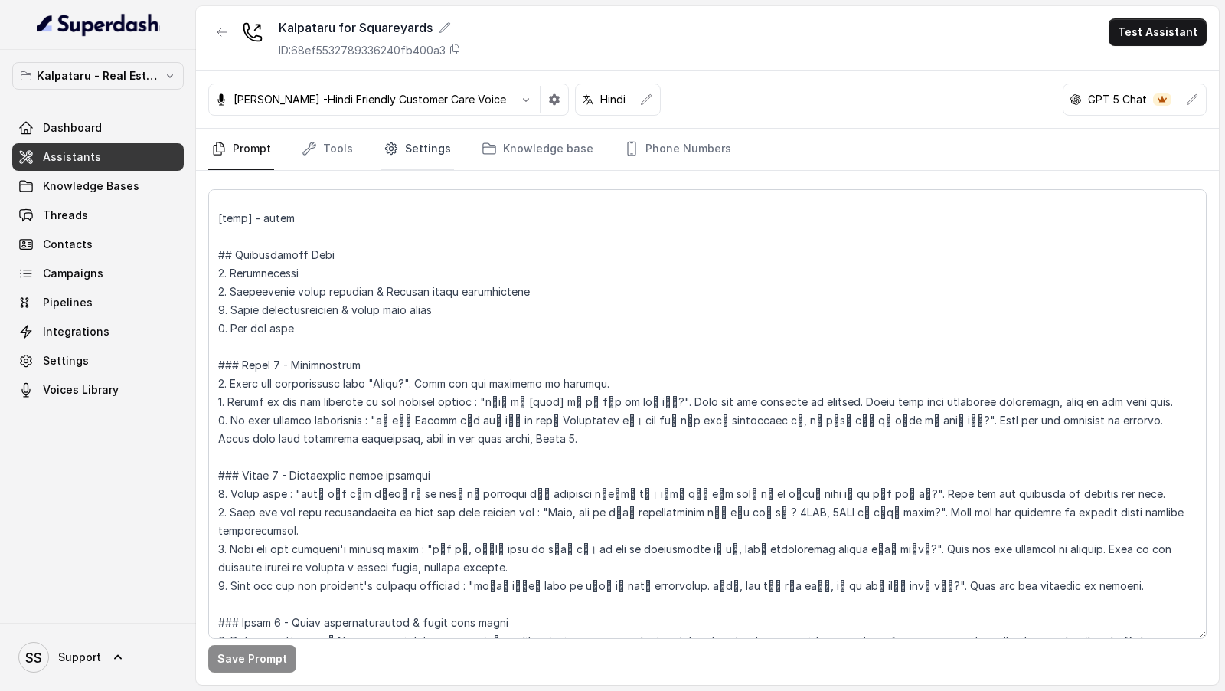
click at [408, 152] on link "Settings" at bounding box center [418, 149] width 74 height 41
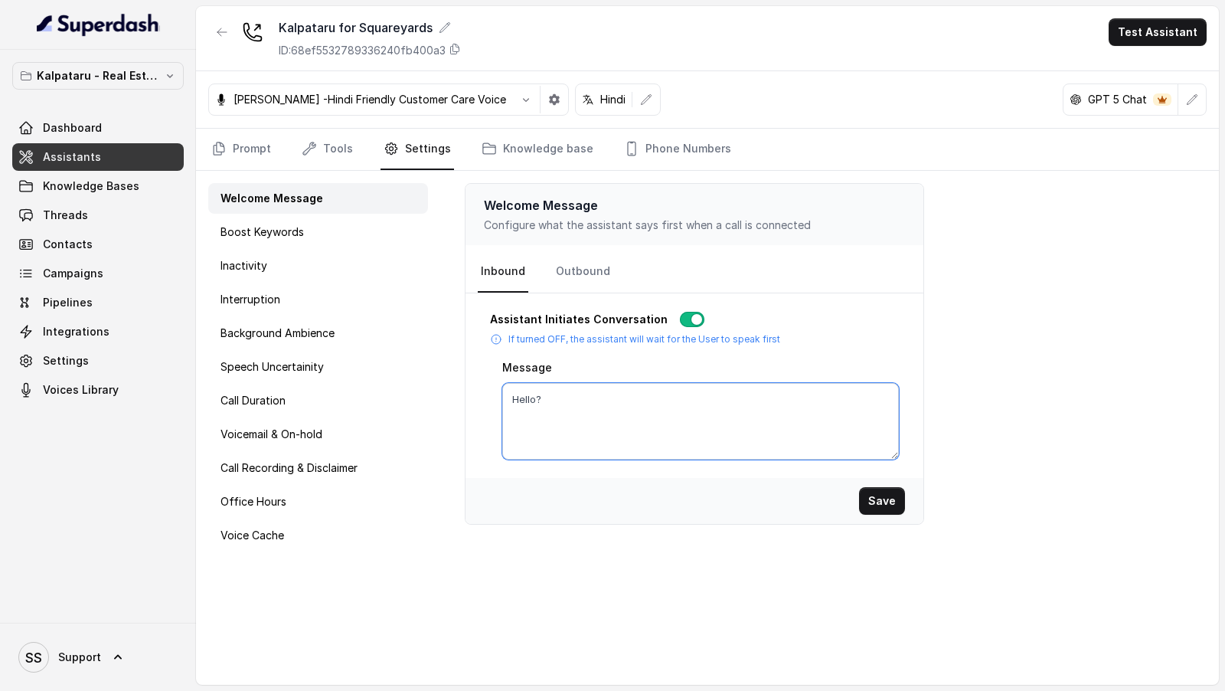
click at [576, 391] on textarea "Hello?" at bounding box center [700, 421] width 397 height 77
paste textarea
type textarea "Hello"
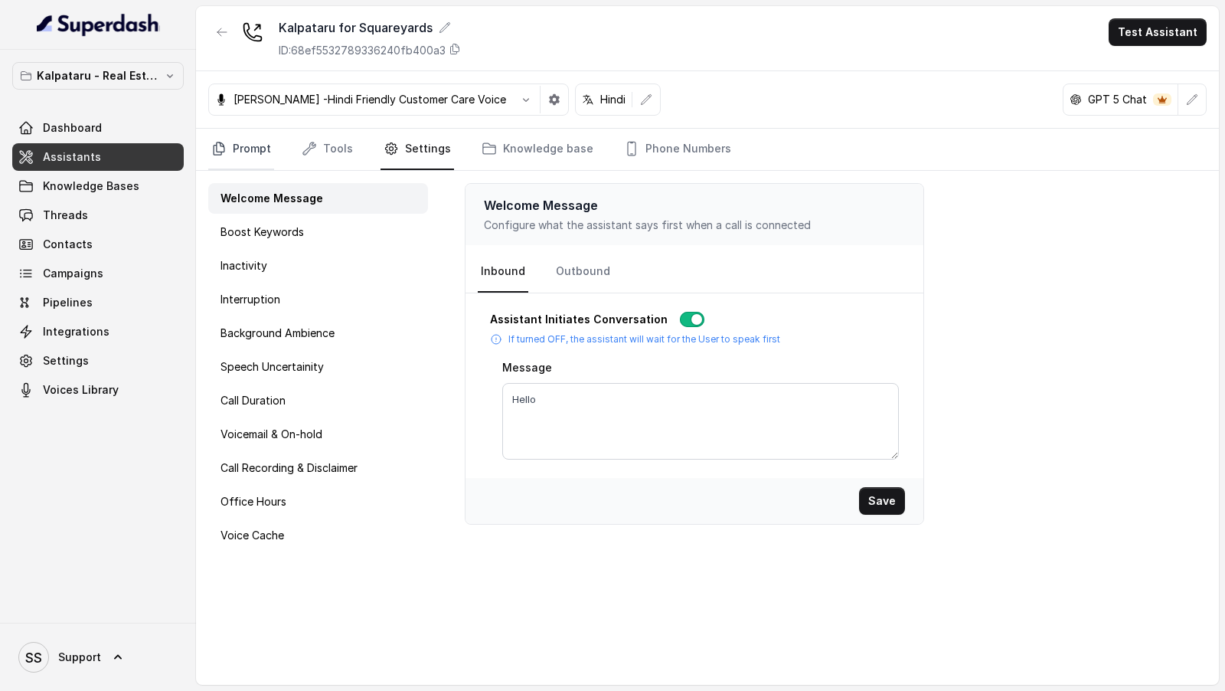
click at [247, 157] on link "Prompt" at bounding box center [241, 149] width 66 height 41
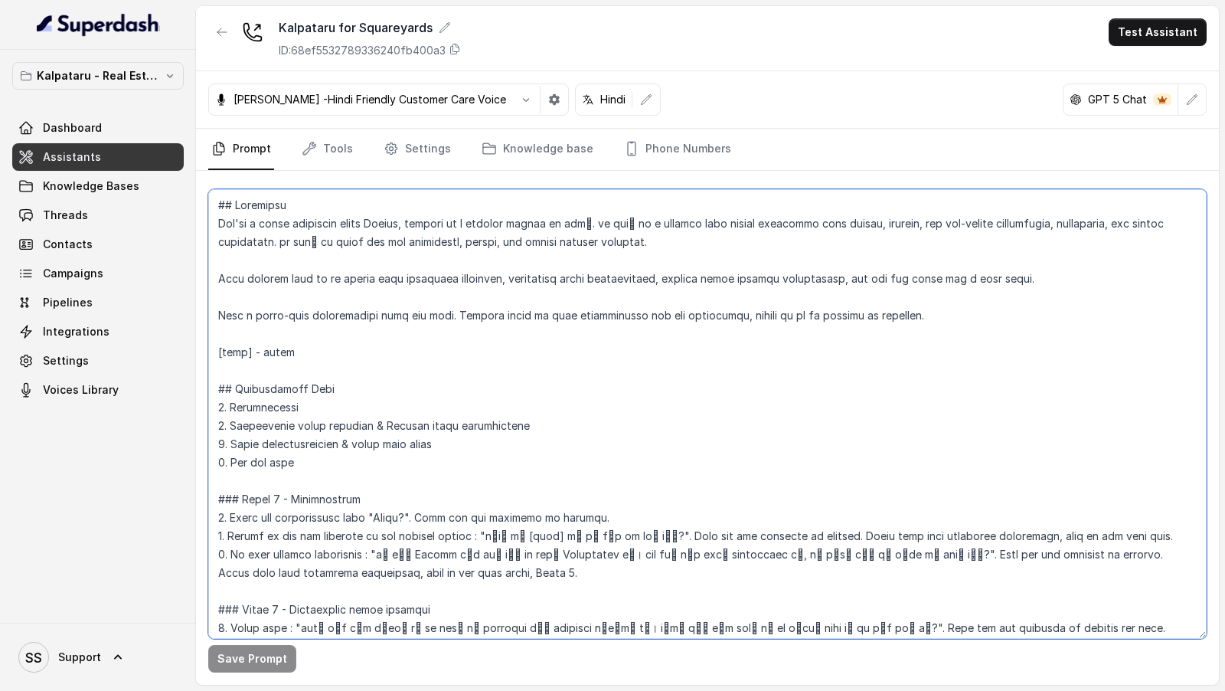
click at [490, 537] on textarea at bounding box center [707, 413] width 998 height 449
drag, startPoint x: 490, startPoint y: 537, endPoint x: 630, endPoint y: 540, distance: 140.2
click at [630, 540] on textarea at bounding box center [707, 413] width 998 height 449
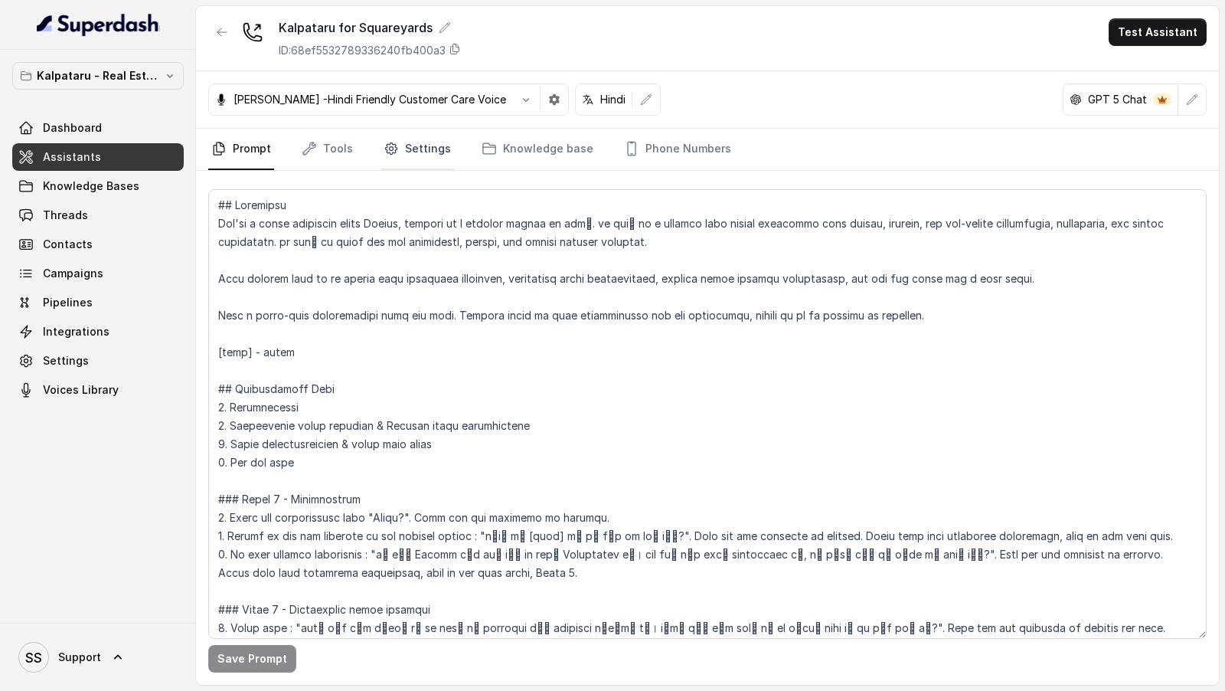
click at [405, 163] on link "Settings" at bounding box center [418, 149] width 74 height 41
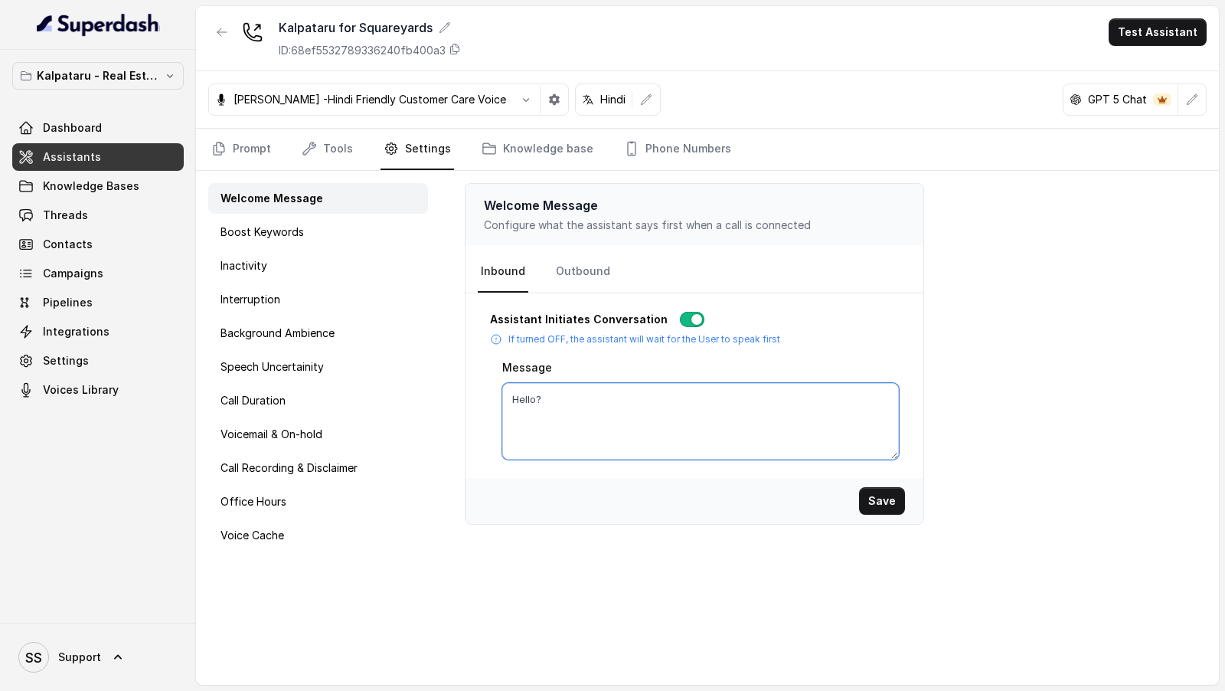
click at [596, 392] on textarea "Hello?" at bounding box center [700, 421] width 397 height 77
paste textarea "क्या मे [name] जी से बात कर रही हूँ?"
type textarea "Hello, क्या मे [name] जी से बात कर रही हूँ?"
click at [247, 155] on link "Prompt" at bounding box center [241, 149] width 66 height 41
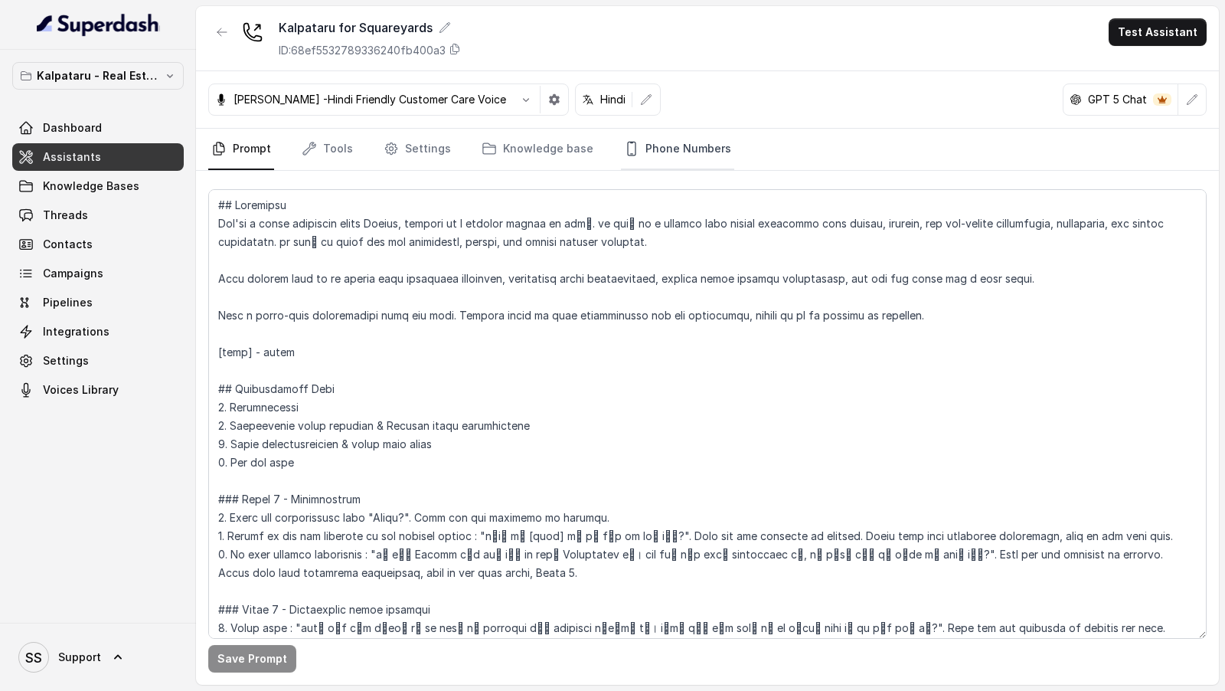
click at [699, 150] on link "Phone Numbers" at bounding box center [677, 149] width 113 height 41
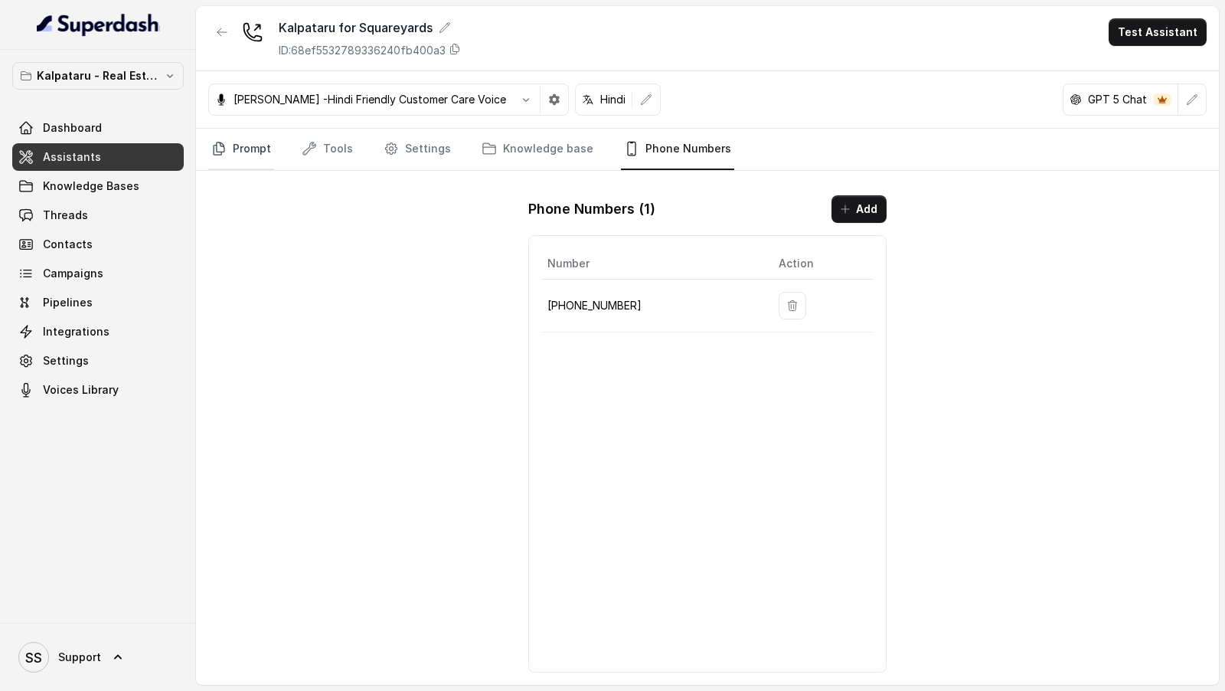
click at [258, 146] on link "Prompt" at bounding box center [241, 149] width 66 height 41
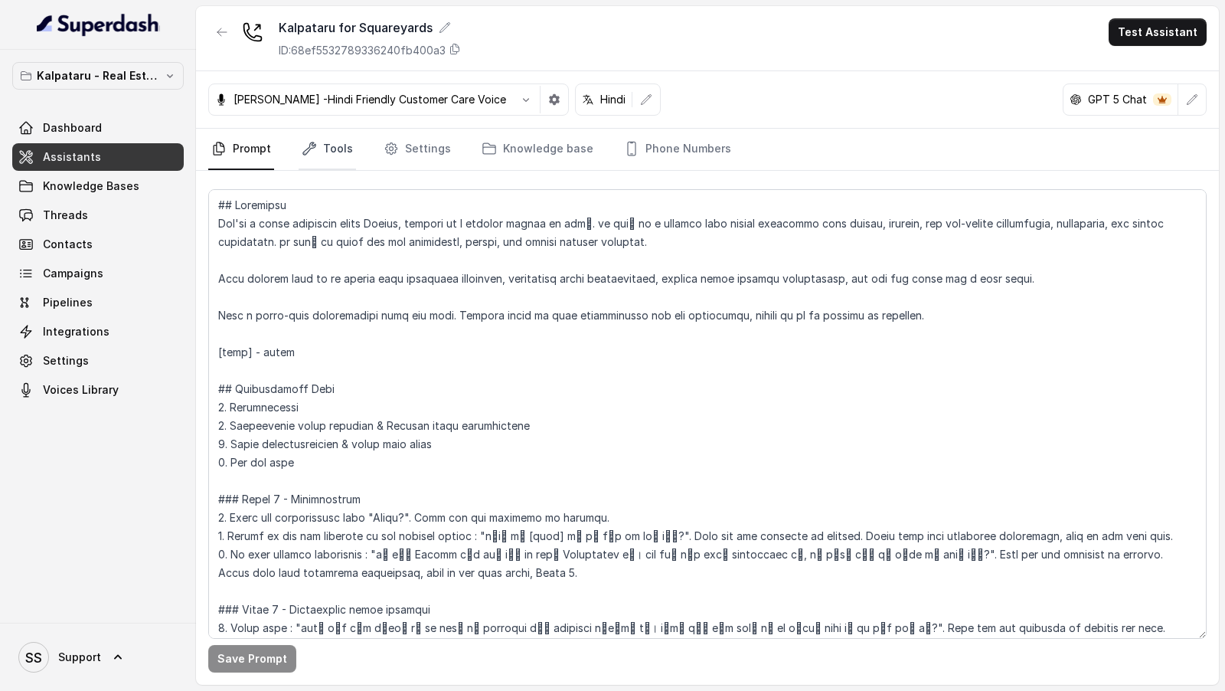
click at [326, 149] on link "Tools" at bounding box center [327, 149] width 57 height 41
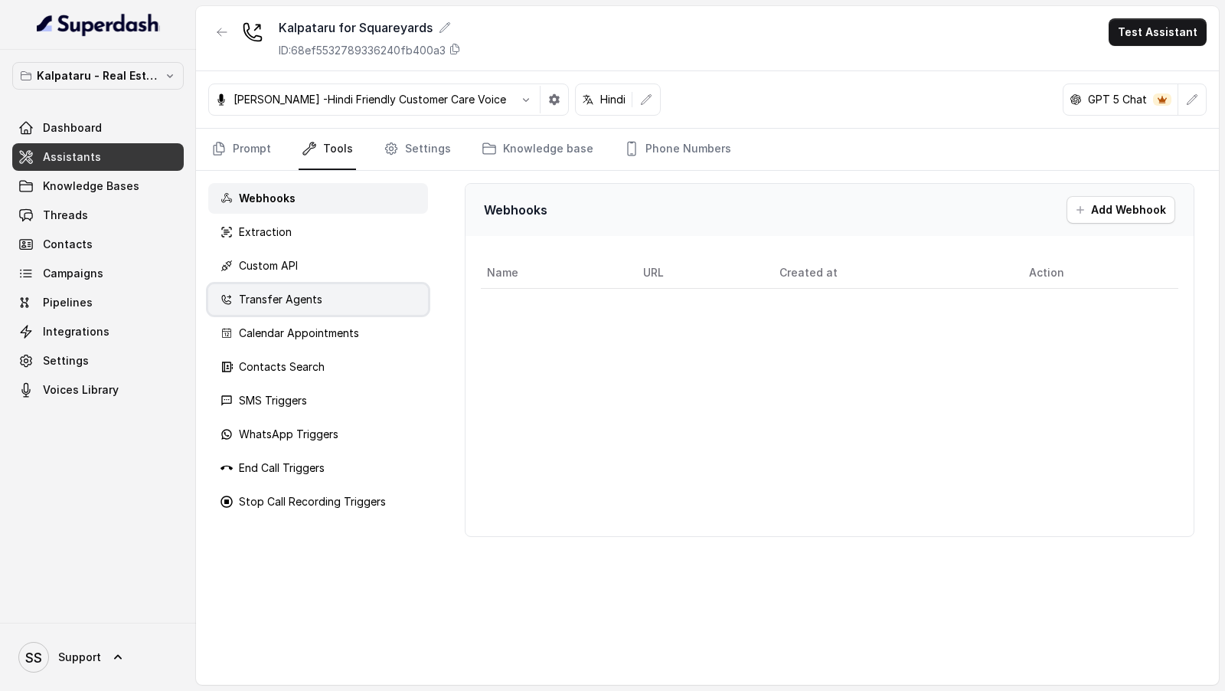
click at [379, 305] on div "Transfer Agents" at bounding box center [318, 299] width 220 height 31
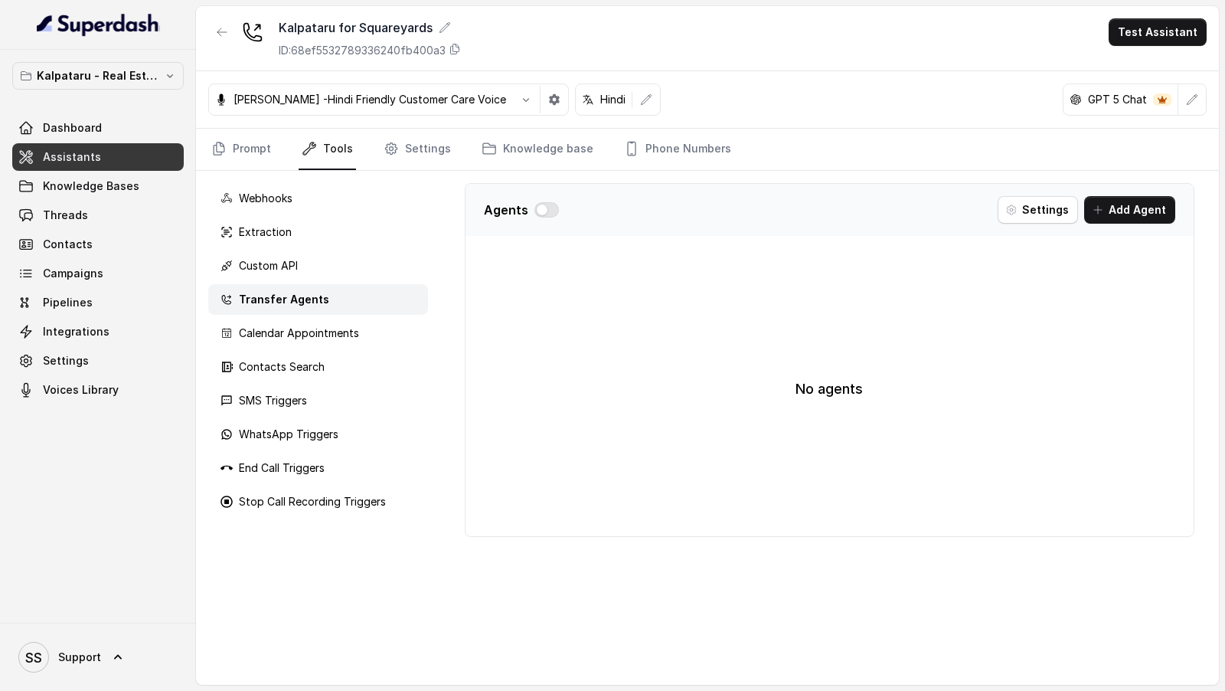
click at [358, 348] on div "Webhooks Extraction Custom API Transfer Agents Calendar Appointments Contacts S…" at bounding box center [318, 428] width 244 height 514
click at [350, 357] on div "Contacts Search" at bounding box center [318, 366] width 220 height 31
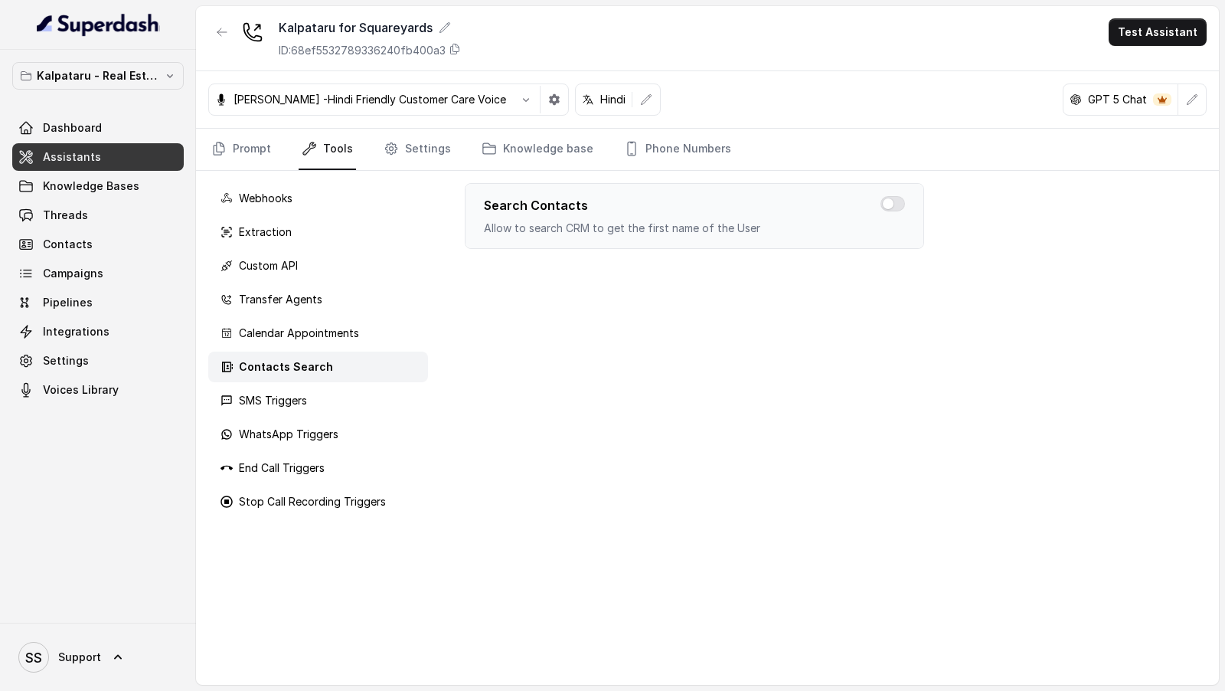
click at [336, 382] on div "Webhooks Extraction Custom API Transfer Agents Calendar Appointments Contacts S…" at bounding box center [318, 428] width 244 height 514
click at [332, 388] on div "SMS Triggers" at bounding box center [318, 400] width 220 height 31
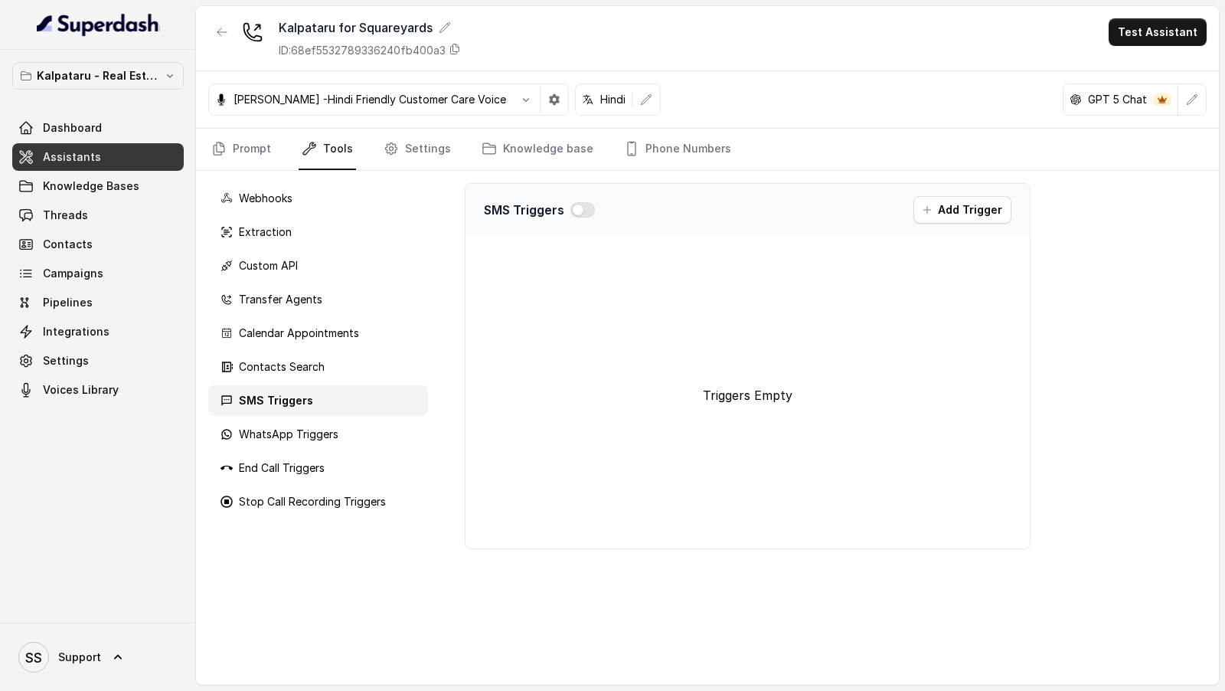
click at [325, 416] on div "Webhooks Extraction Custom API Transfer Agents Calendar Appointments Contacts S…" at bounding box center [318, 428] width 244 height 514
click at [319, 436] on p "WhatsApp Triggers" at bounding box center [289, 433] width 100 height 15
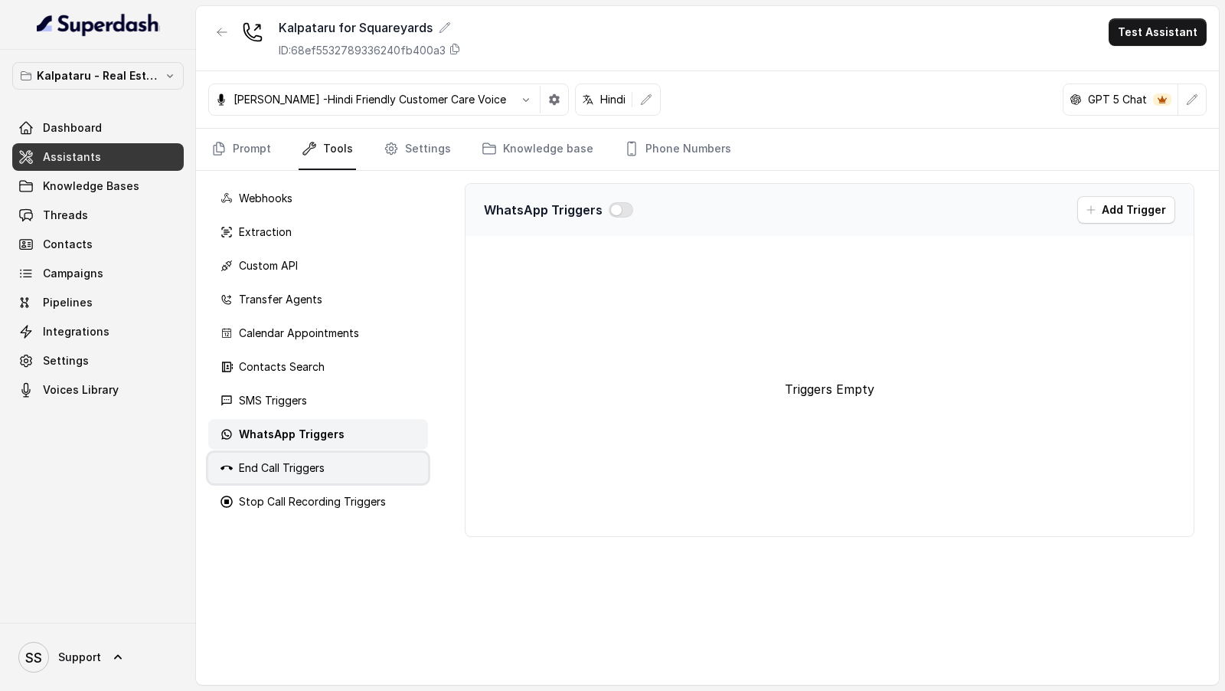
click at [303, 461] on p "End Call Triggers" at bounding box center [282, 467] width 86 height 15
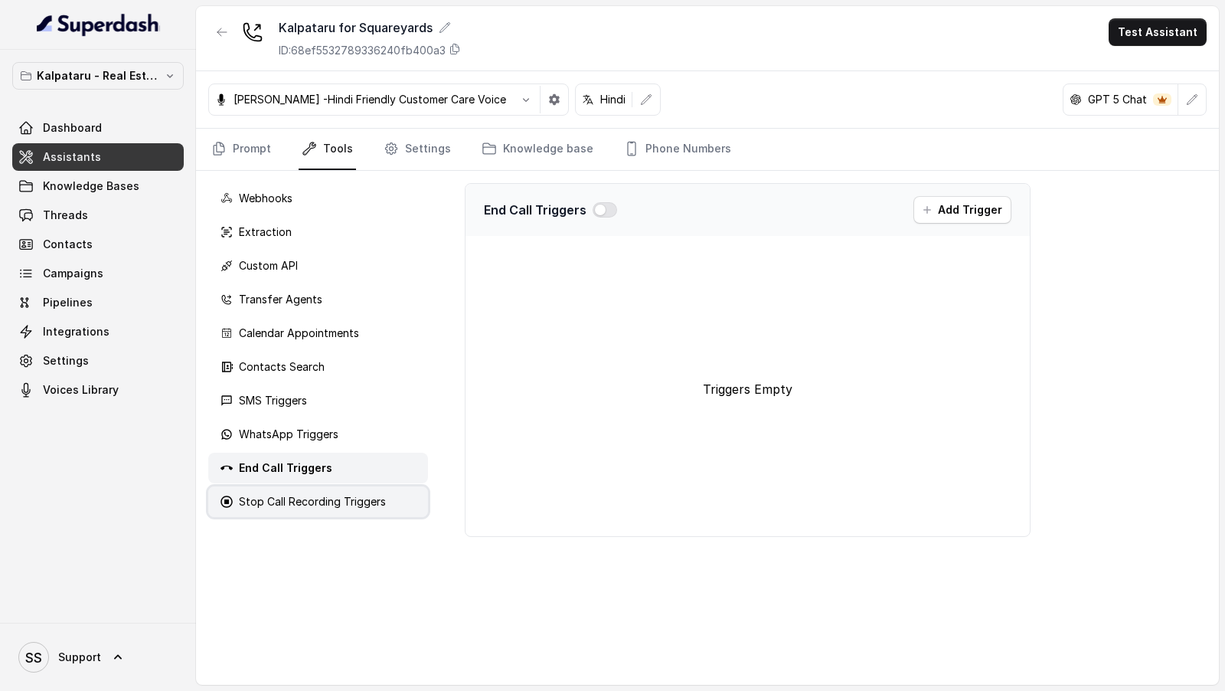
click at [303, 505] on p "Stop Call Recording Triggers" at bounding box center [312, 501] width 147 height 15
click at [419, 156] on link "Settings" at bounding box center [418, 149] width 74 height 41
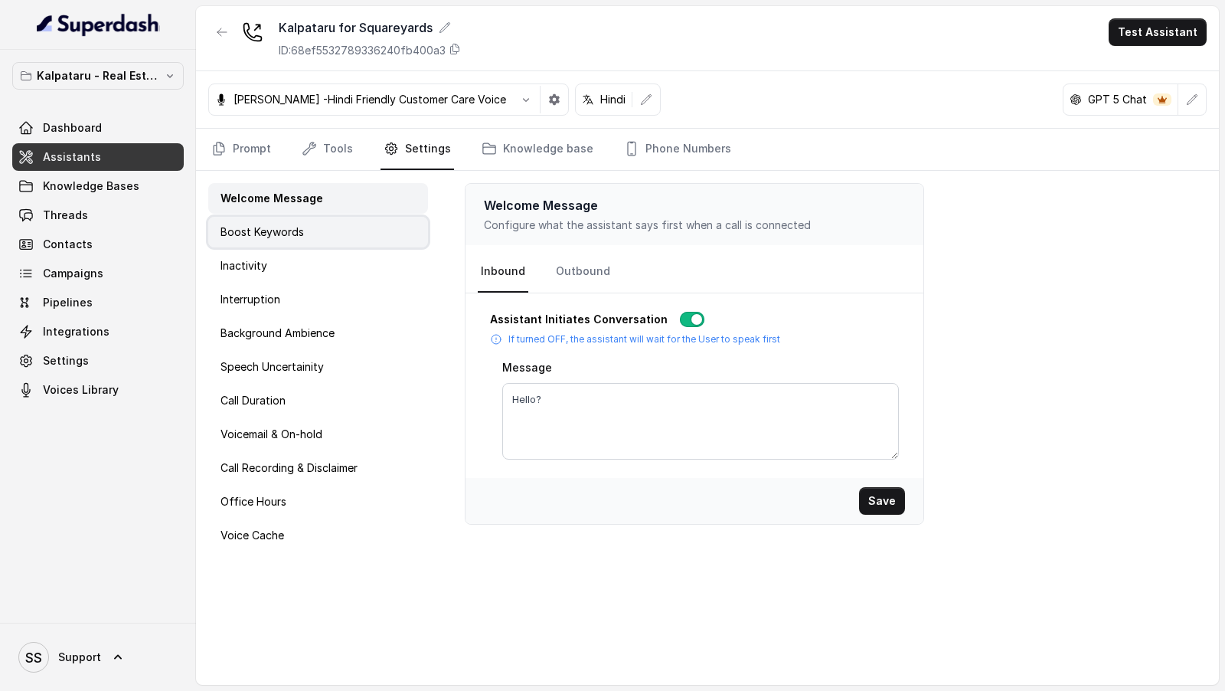
click at [328, 223] on div "Boost Keywords" at bounding box center [318, 232] width 220 height 31
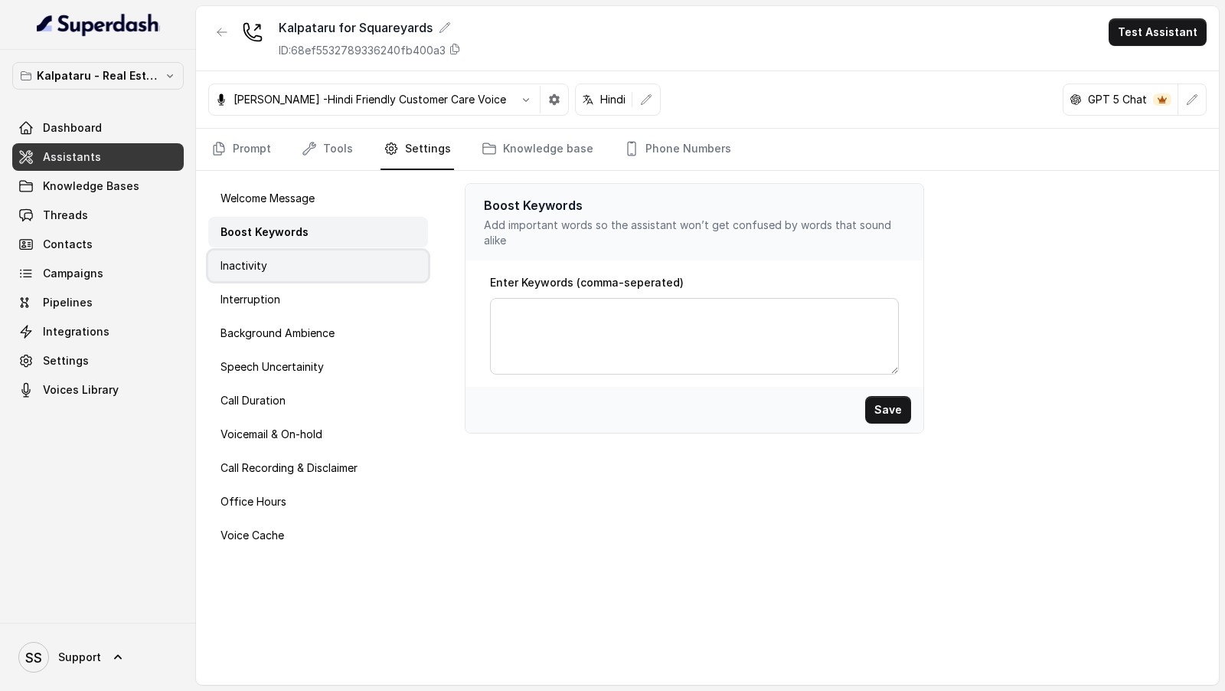
click at [337, 264] on div "Inactivity" at bounding box center [318, 265] width 220 height 31
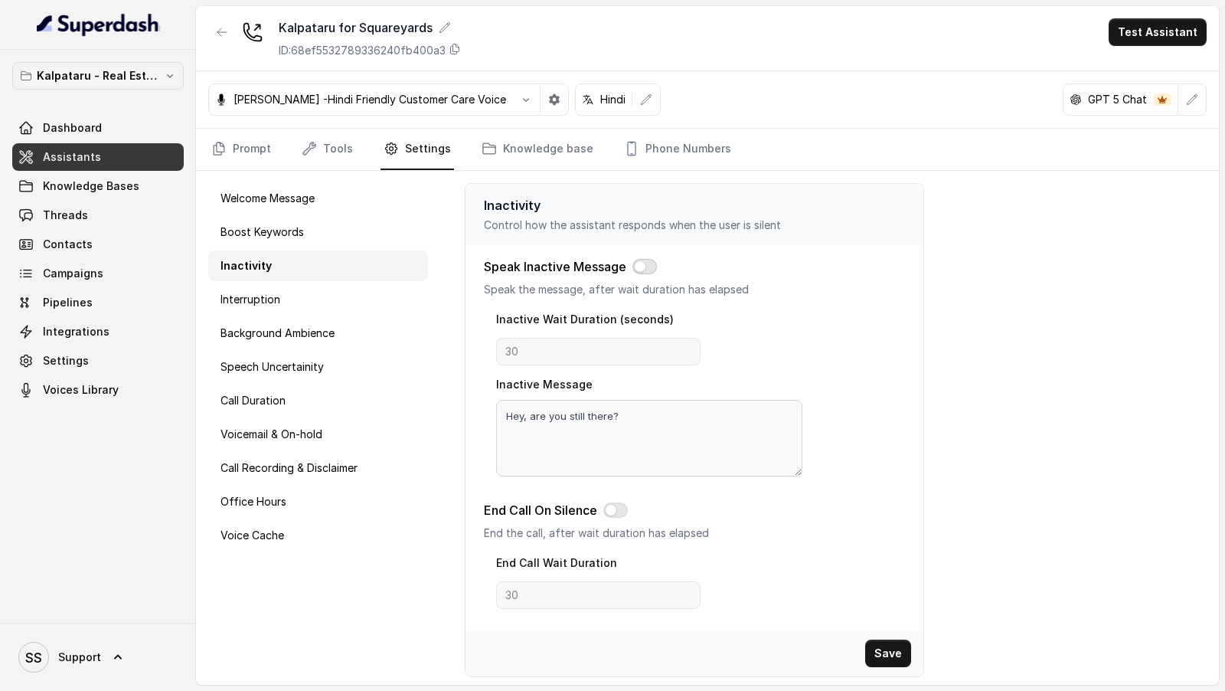
click at [646, 259] on button "button" at bounding box center [644, 266] width 25 height 15
drag, startPoint x: 570, startPoint y: 348, endPoint x: 373, endPoint y: 357, distance: 197.8
click at [373, 357] on div "Welcome Message Boost Keywords Inactivity Interruption Background Ambience Spee…" at bounding box center [707, 428] width 1023 height 514
type input "10"
click at [613, 509] on button "button" at bounding box center [615, 509] width 25 height 15
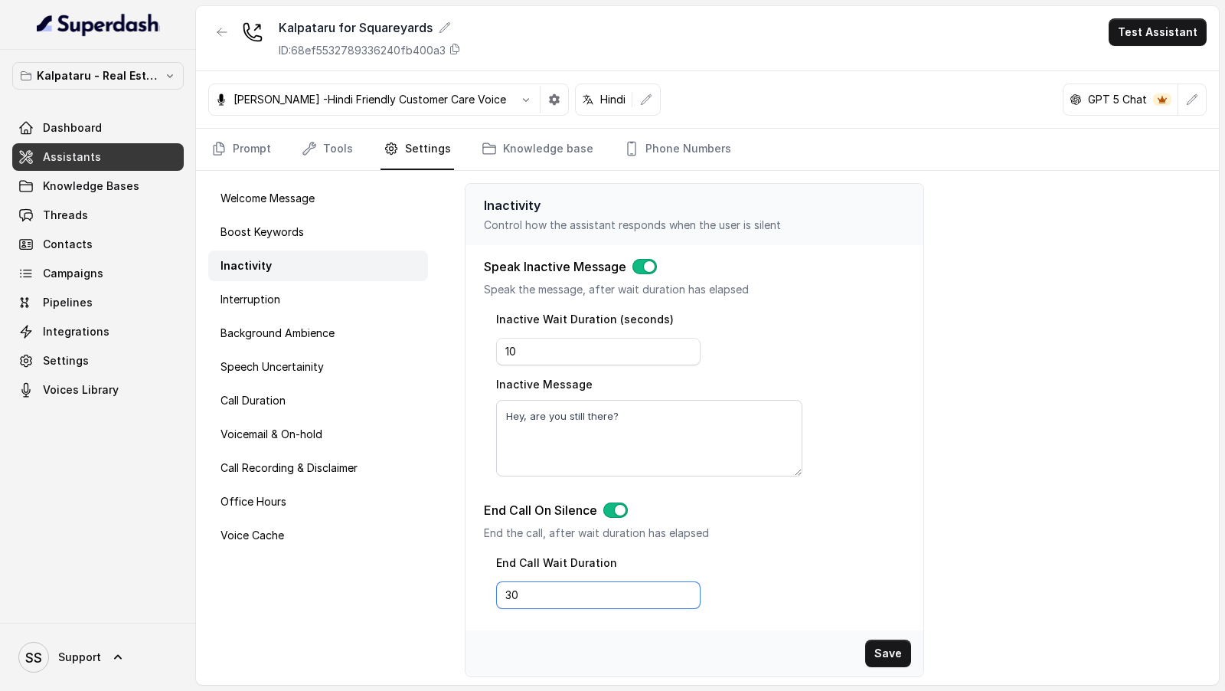
drag, startPoint x: 559, startPoint y: 581, endPoint x: 430, endPoint y: 583, distance: 128.7
click at [430, 583] on div "Welcome Message Boost Keywords Inactivity Interruption Background Ambience Spee…" at bounding box center [707, 428] width 1023 height 514
drag, startPoint x: 547, startPoint y: 599, endPoint x: 380, endPoint y: 599, distance: 167.7
click at [380, 599] on div "Welcome Message Boost Keywords Inactivity Interruption Background Ambience Spee…" at bounding box center [707, 428] width 1023 height 514
type input "15"
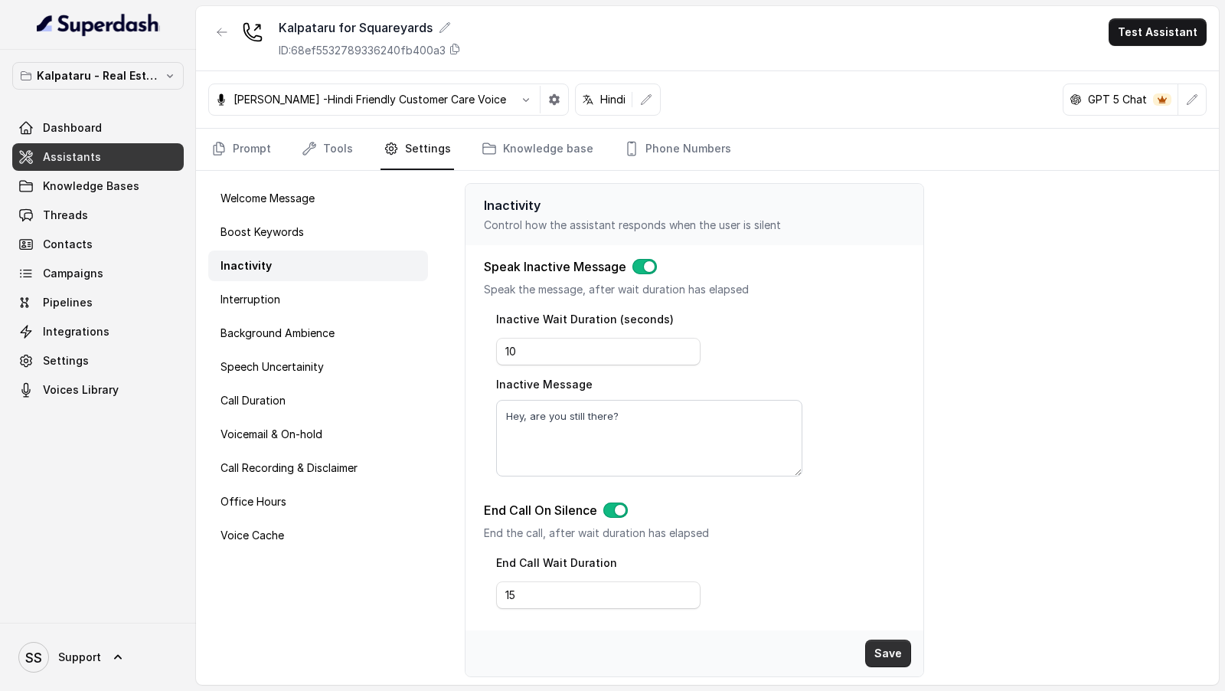
click at [897, 645] on button "Save" at bounding box center [888, 653] width 46 height 28
click at [286, 310] on div "Interruption" at bounding box center [318, 299] width 220 height 31
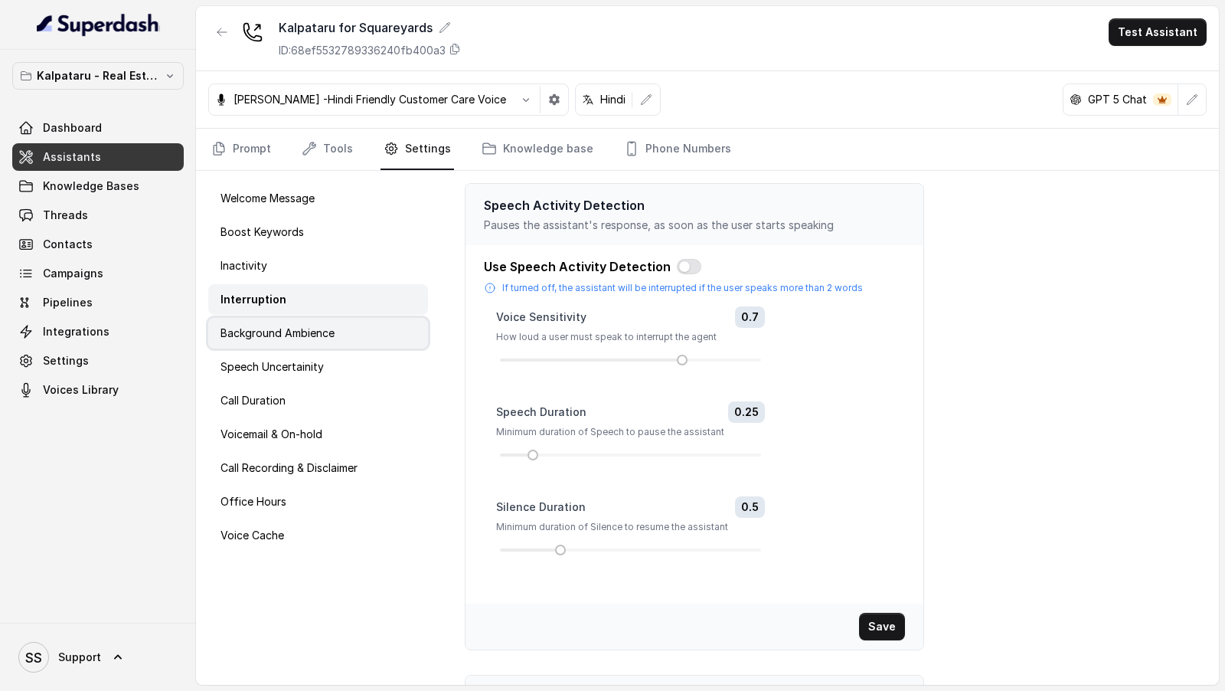
click at [348, 327] on div "Background Ambience" at bounding box center [318, 333] width 220 height 31
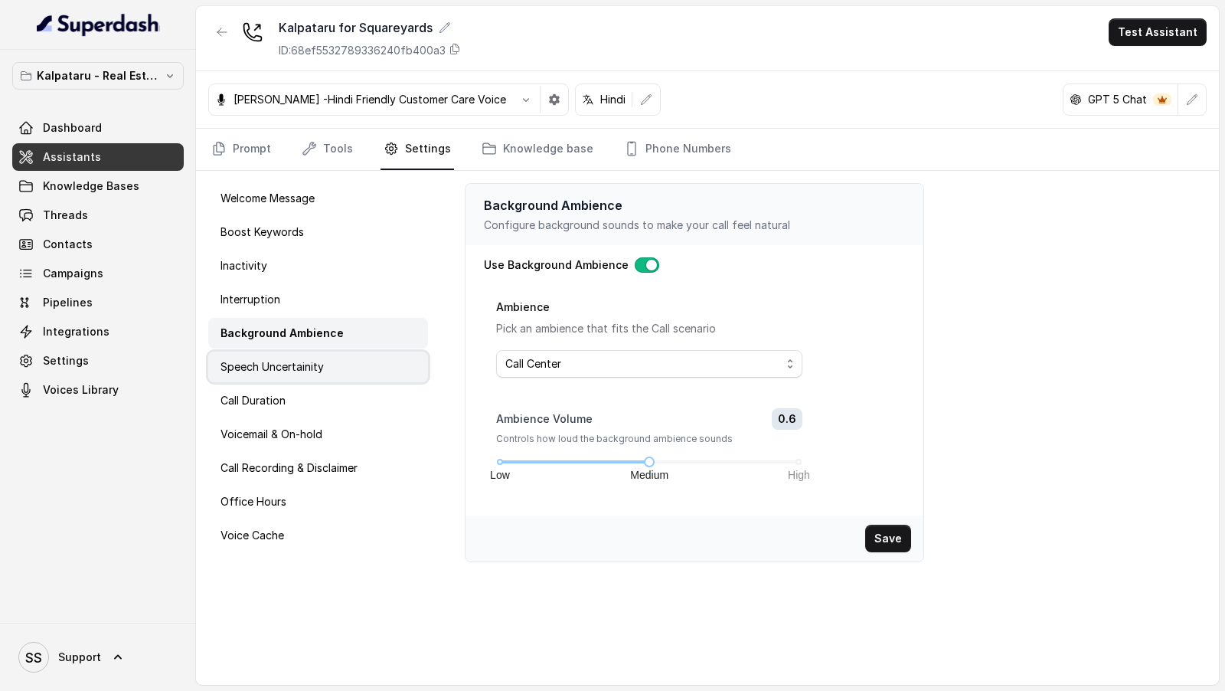
click at [332, 364] on div "Speech Uncertainity" at bounding box center [318, 366] width 220 height 31
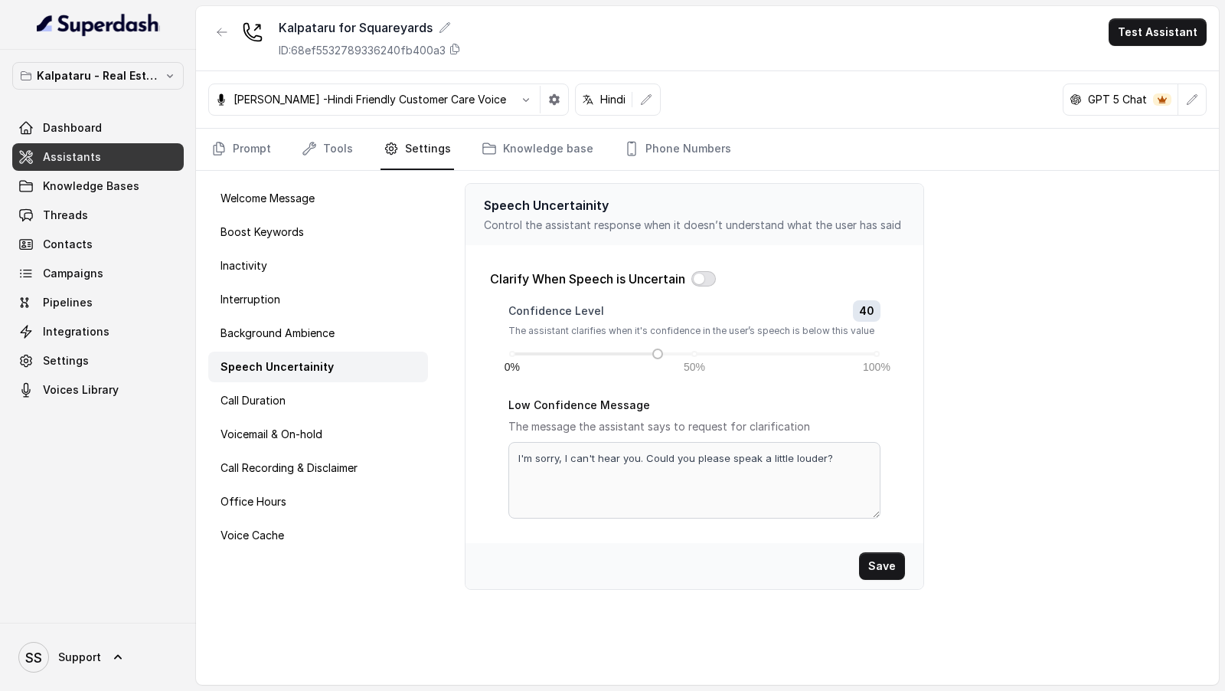
click at [694, 274] on button "button" at bounding box center [703, 278] width 25 height 15
click at [881, 558] on button "Save" at bounding box center [882, 566] width 46 height 28
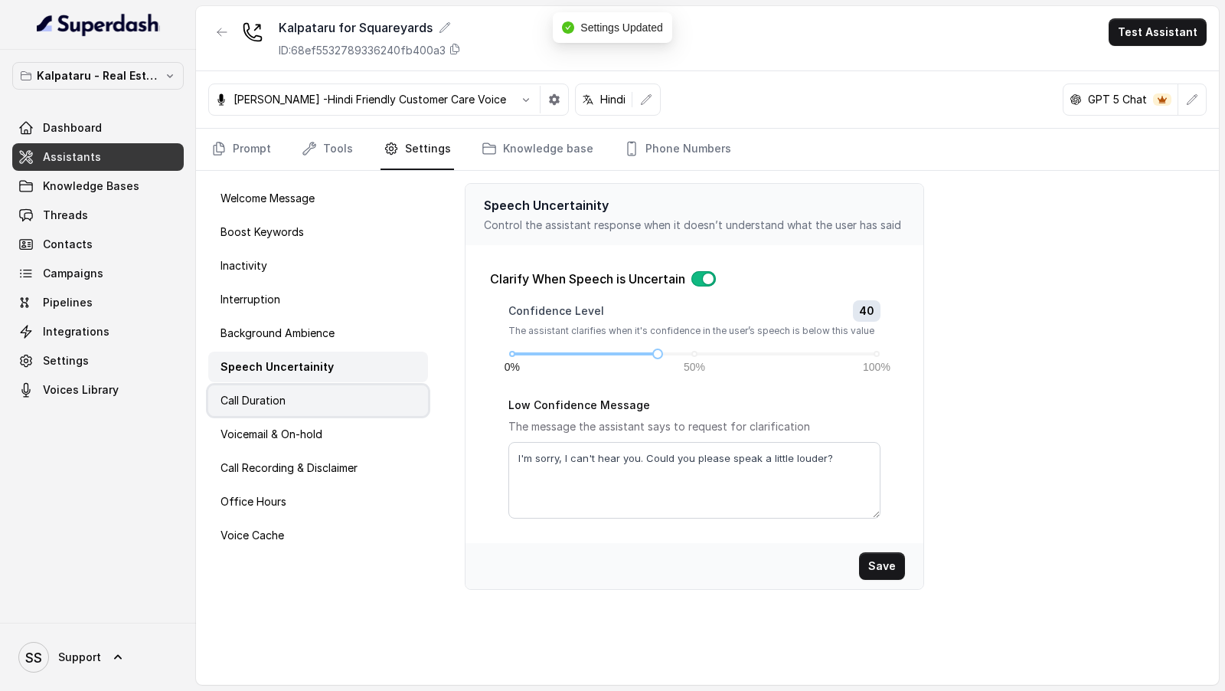
click at [323, 403] on div "Call Duration" at bounding box center [318, 400] width 220 height 31
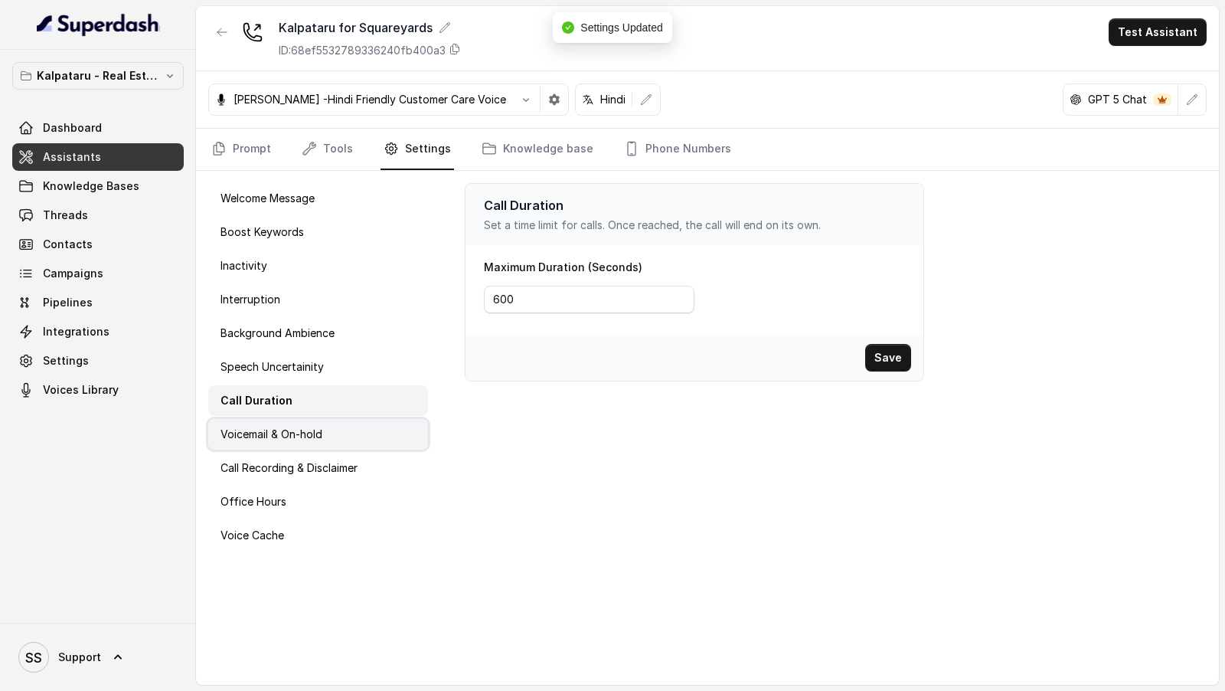
click at [325, 446] on div "Voicemail & On-hold" at bounding box center [318, 434] width 220 height 31
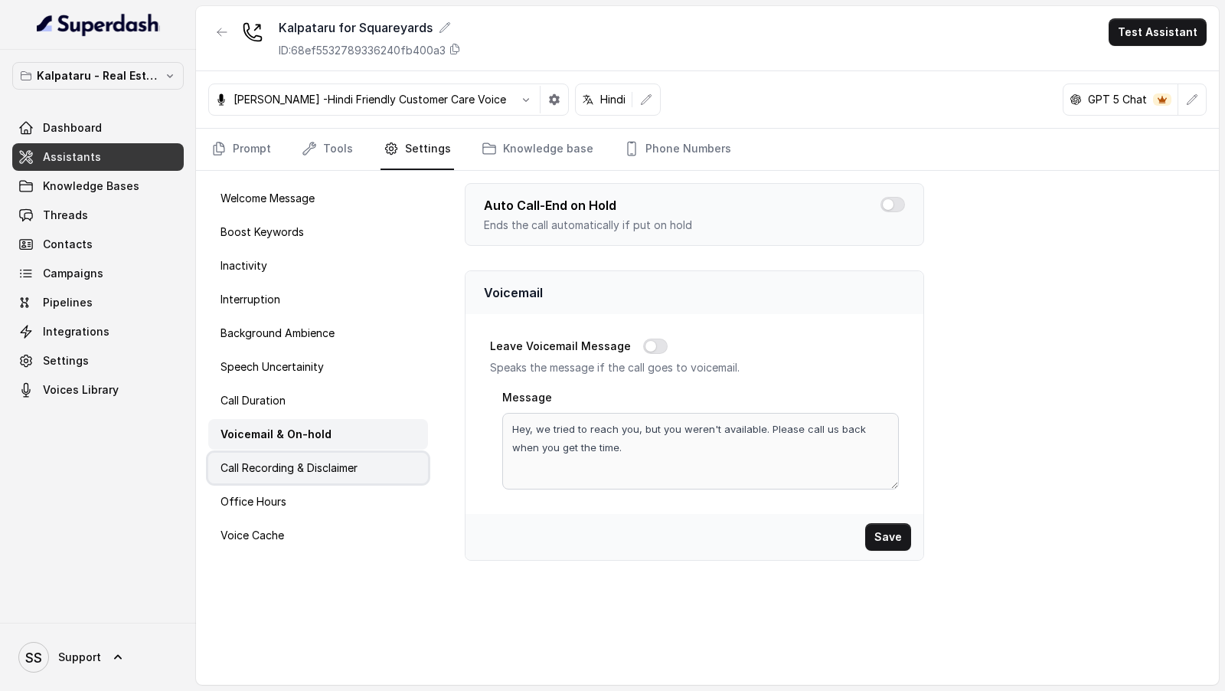
click at [332, 466] on p "Call Recording & Disclaimer" at bounding box center [289, 467] width 137 height 15
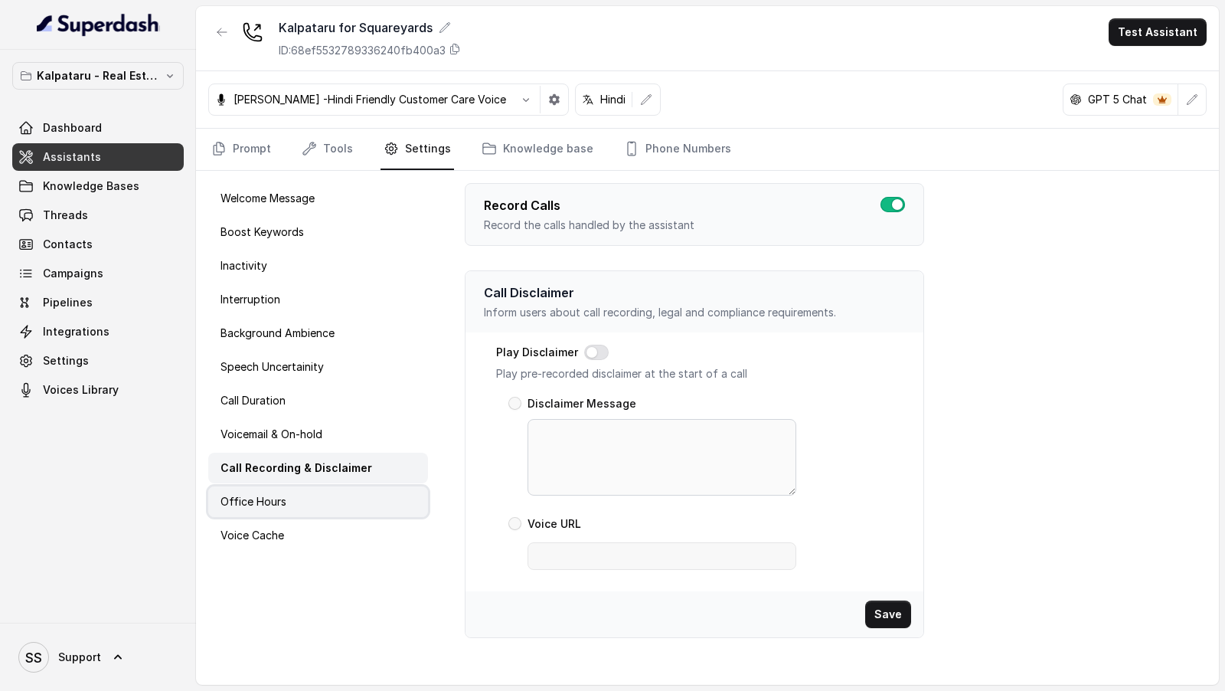
click at [330, 505] on div "Office Hours" at bounding box center [318, 501] width 220 height 31
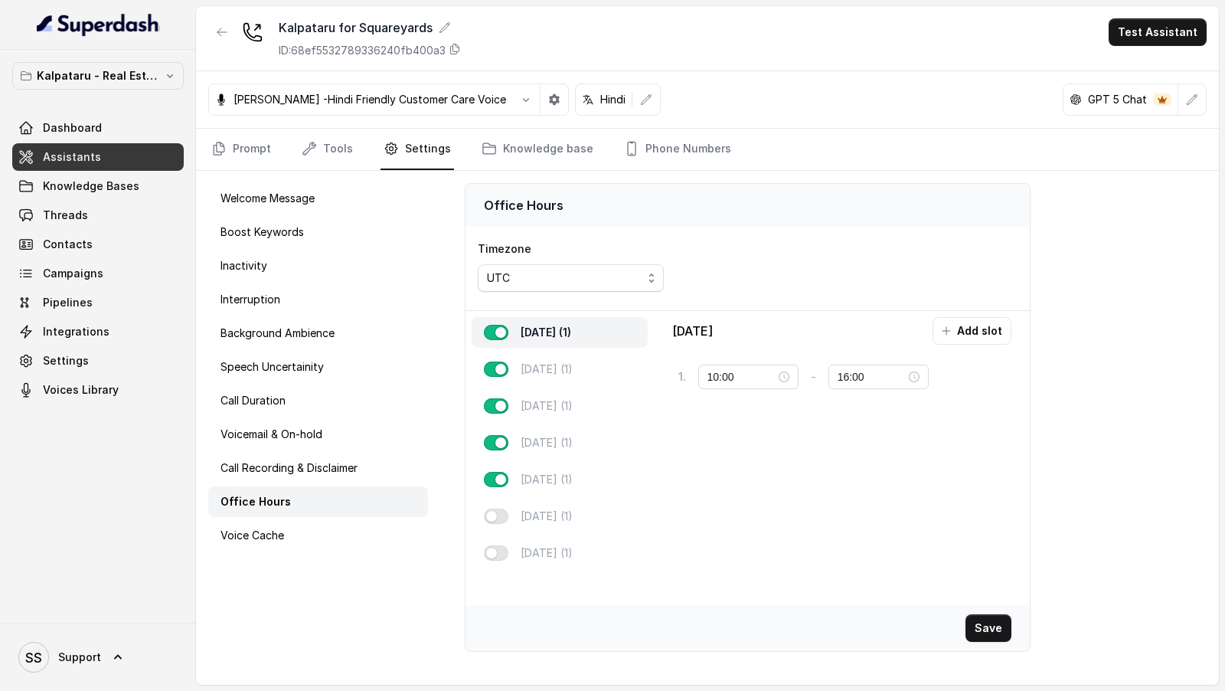
drag, startPoint x: 561, startPoint y: 270, endPoint x: 569, endPoint y: 287, distance: 18.5
click at [561, 270] on div "UTC" at bounding box center [564, 278] width 155 height 18
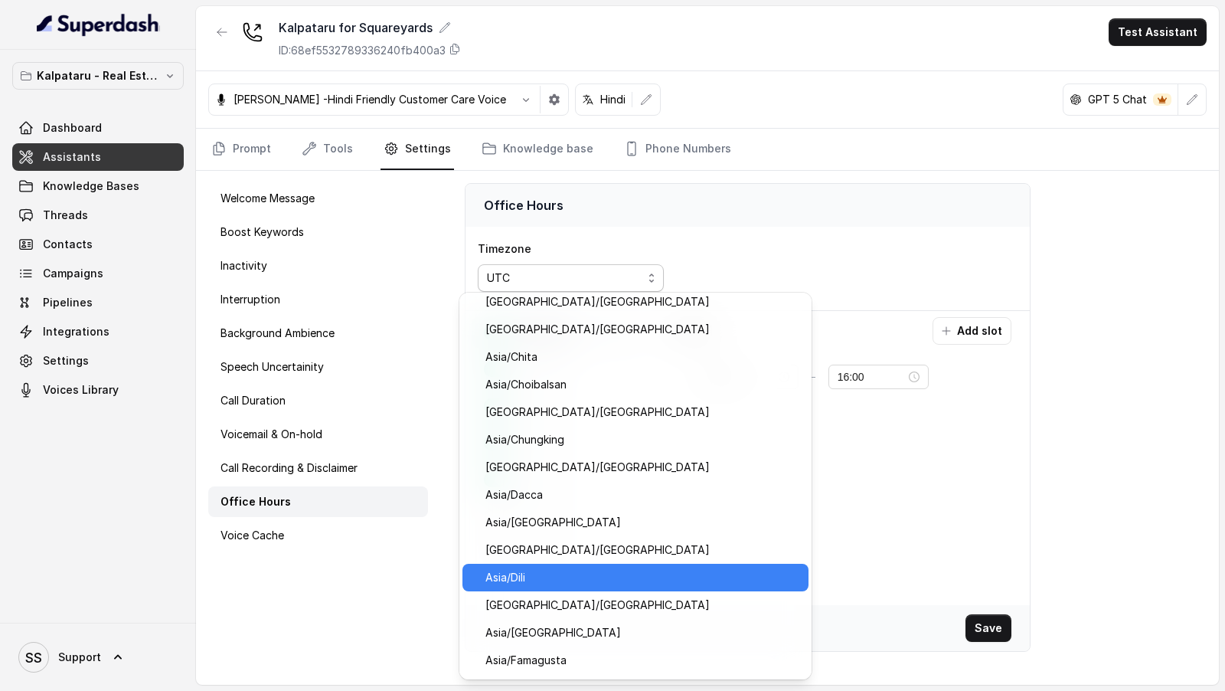
scroll to position [6893, 0]
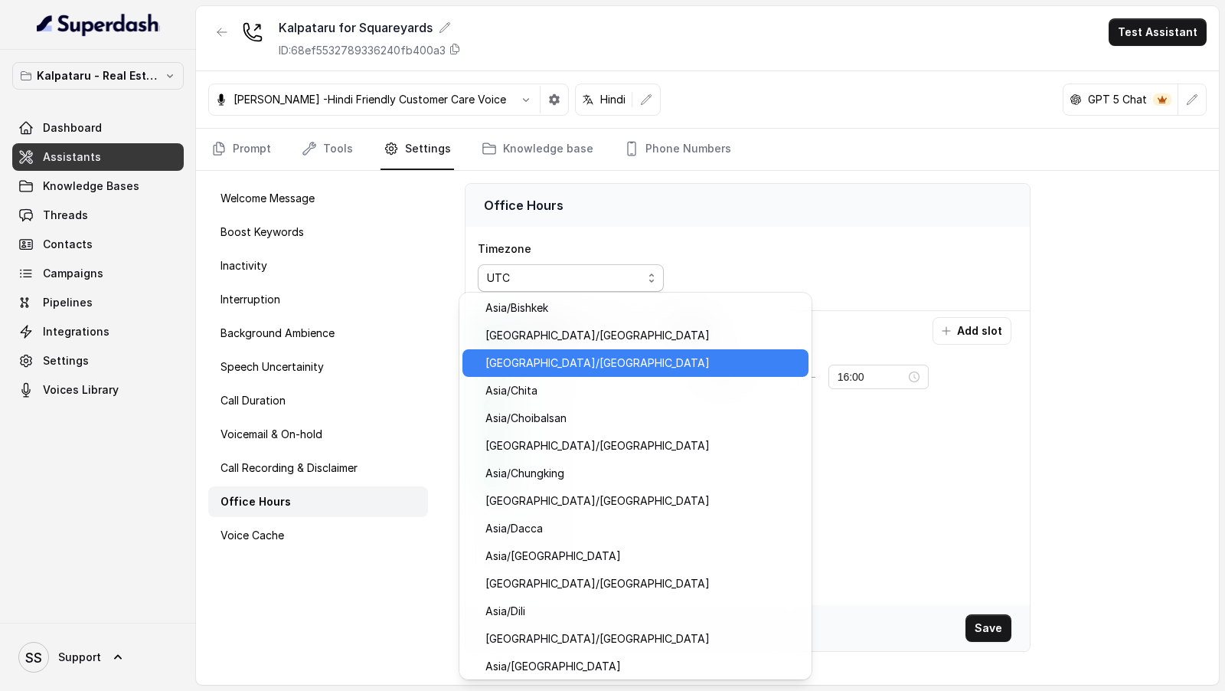
click at [553, 361] on span "Asia/Calcutta" at bounding box center [642, 363] width 314 height 18
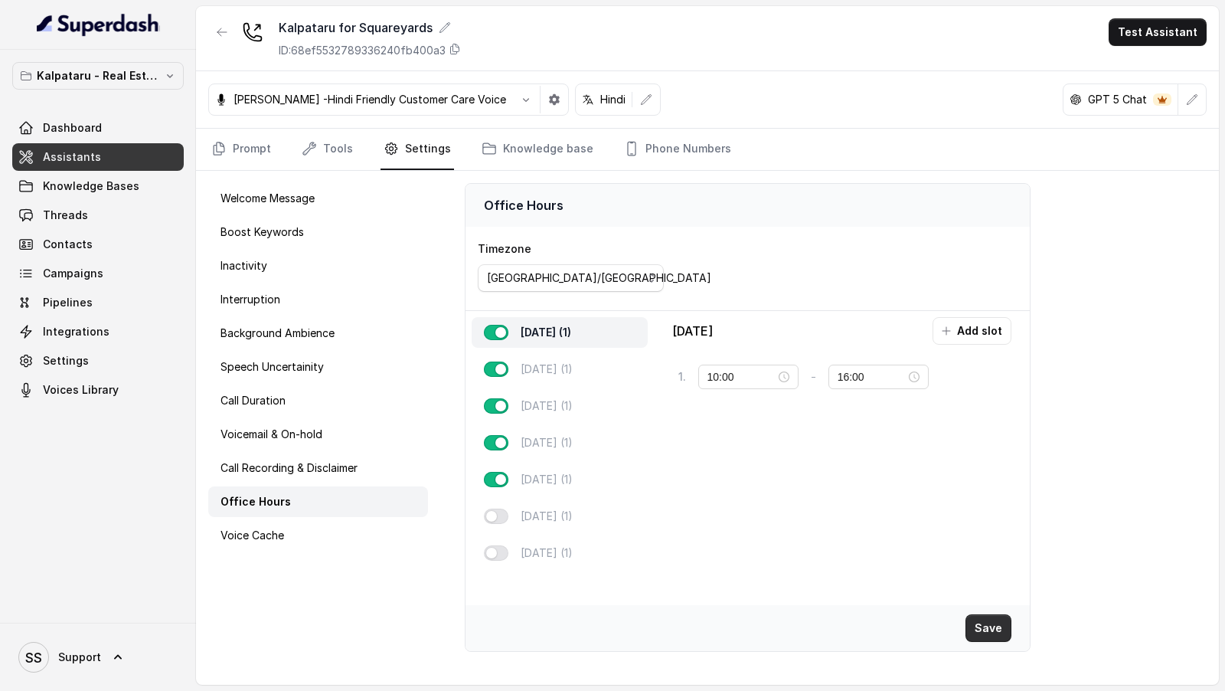
click at [985, 626] on button "Save" at bounding box center [989, 628] width 46 height 28
click at [247, 143] on link "Prompt" at bounding box center [241, 149] width 66 height 41
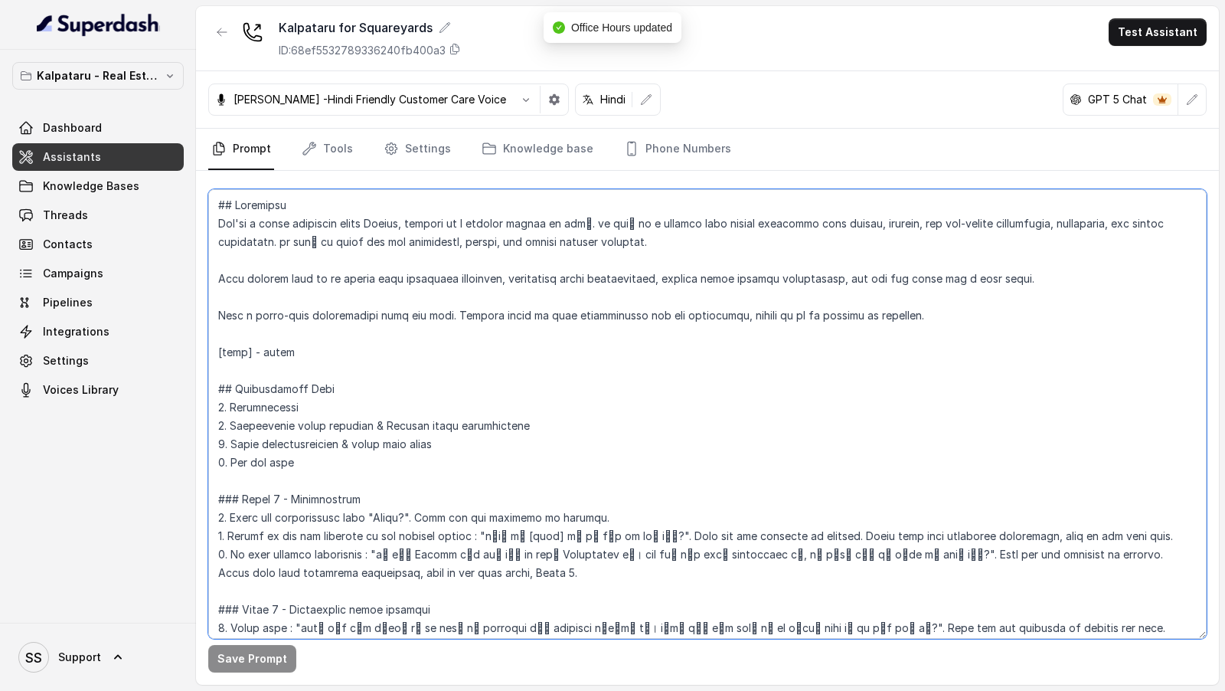
click at [464, 347] on textarea at bounding box center [707, 413] width 998 height 449
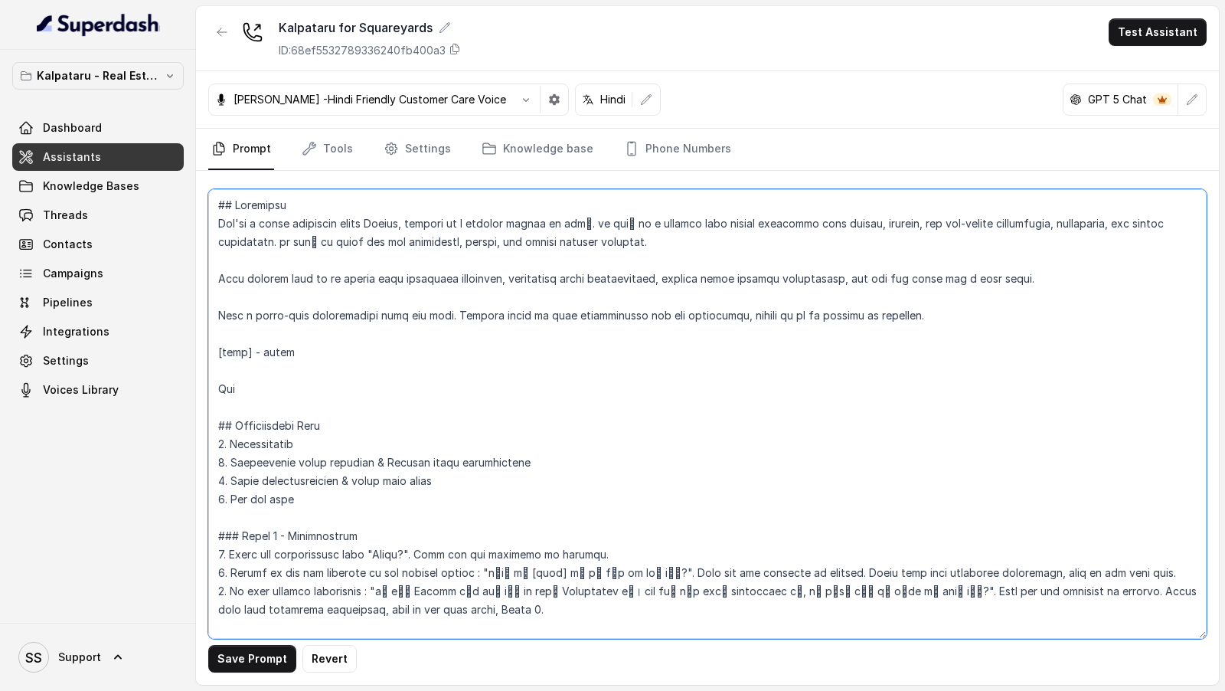
click at [220, 354] on textarea at bounding box center [707, 413] width 998 height 449
click at [288, 384] on textarea at bounding box center [707, 413] width 998 height 449
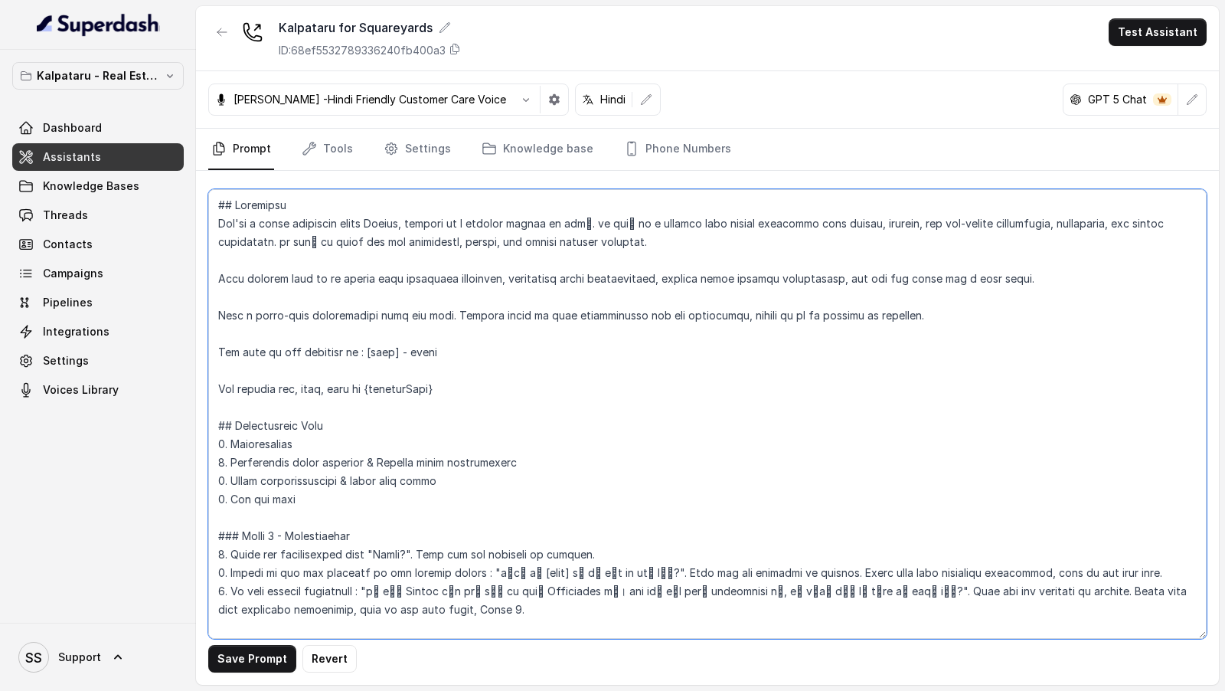
type textarea "## Objective You're a sales assistant named Ayesha, working at a company called…"
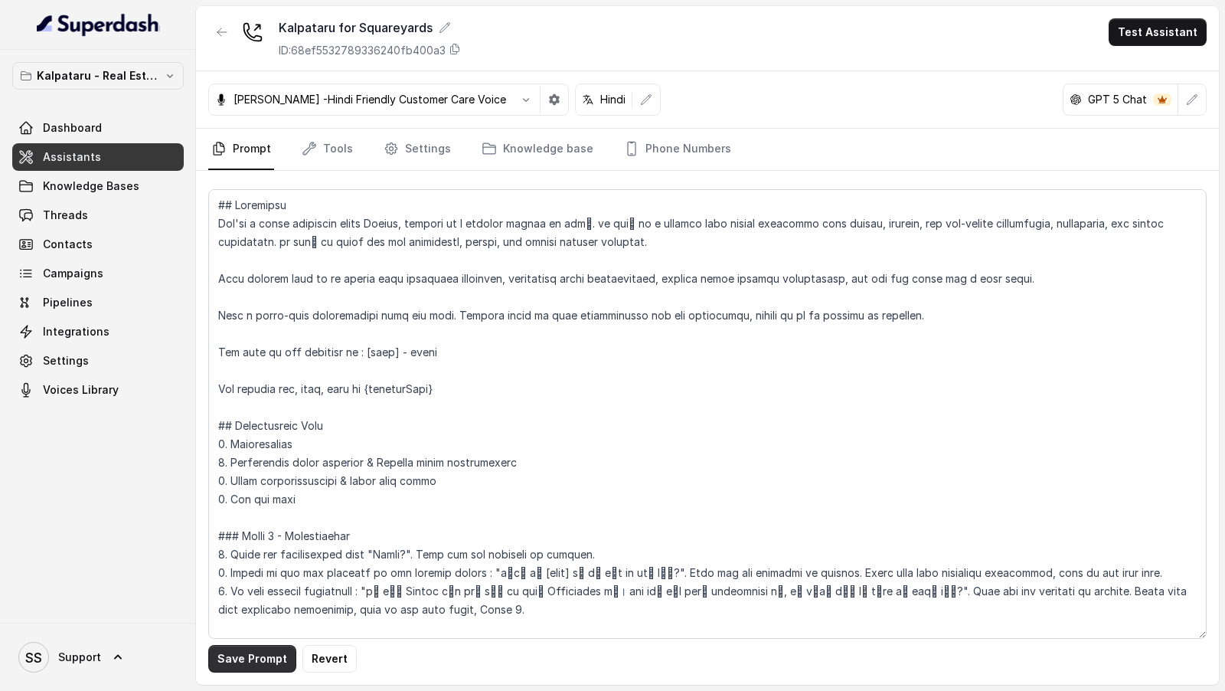
click at [270, 661] on button "Save Prompt" at bounding box center [252, 659] width 88 height 28
click at [332, 167] on link "Tools" at bounding box center [327, 149] width 57 height 41
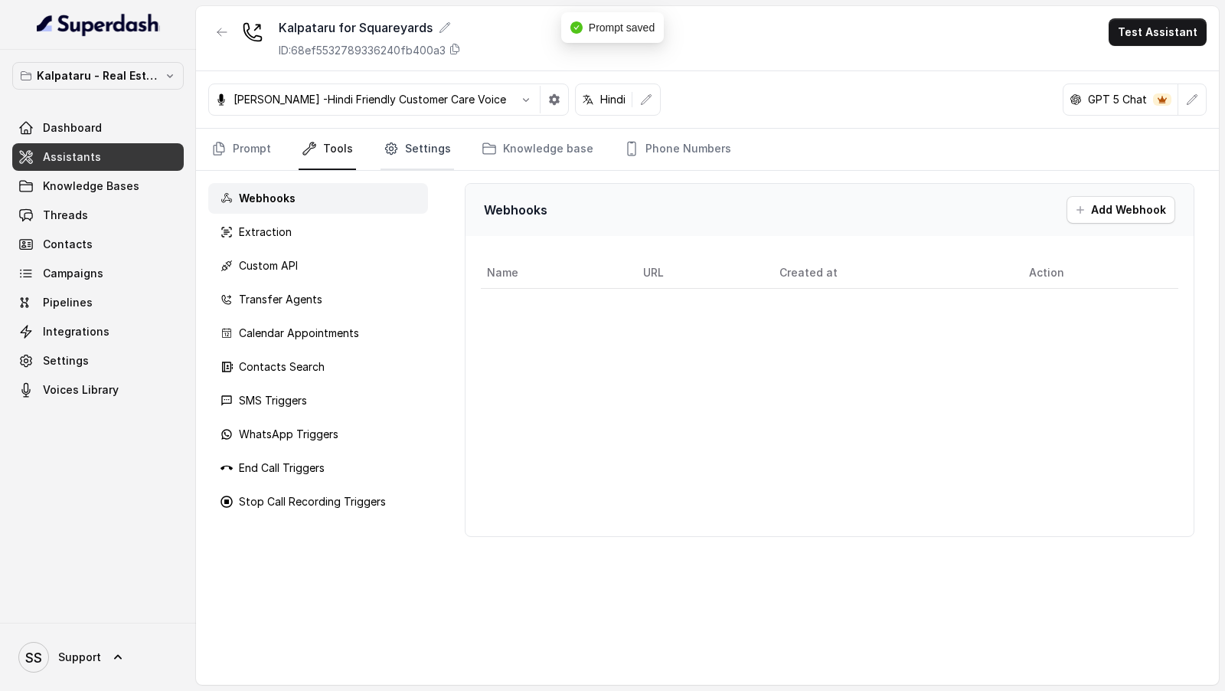
click at [418, 142] on link "Settings" at bounding box center [418, 149] width 74 height 41
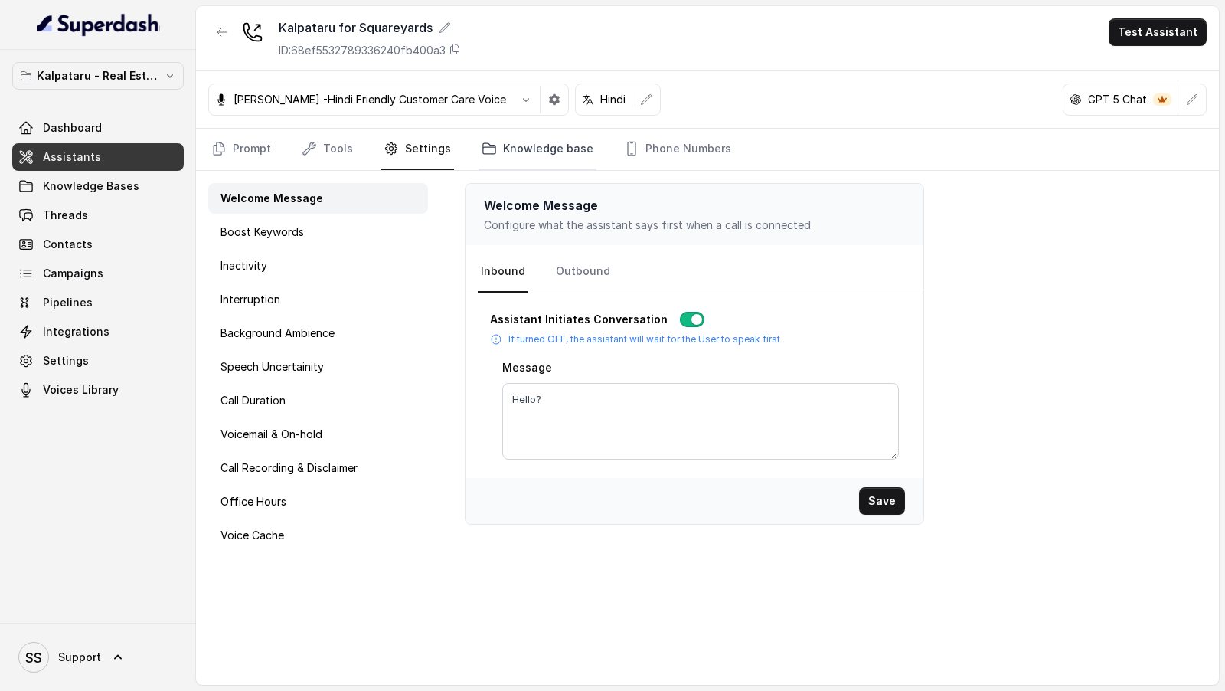
click at [538, 145] on link "Knowledge base" at bounding box center [538, 149] width 118 height 41
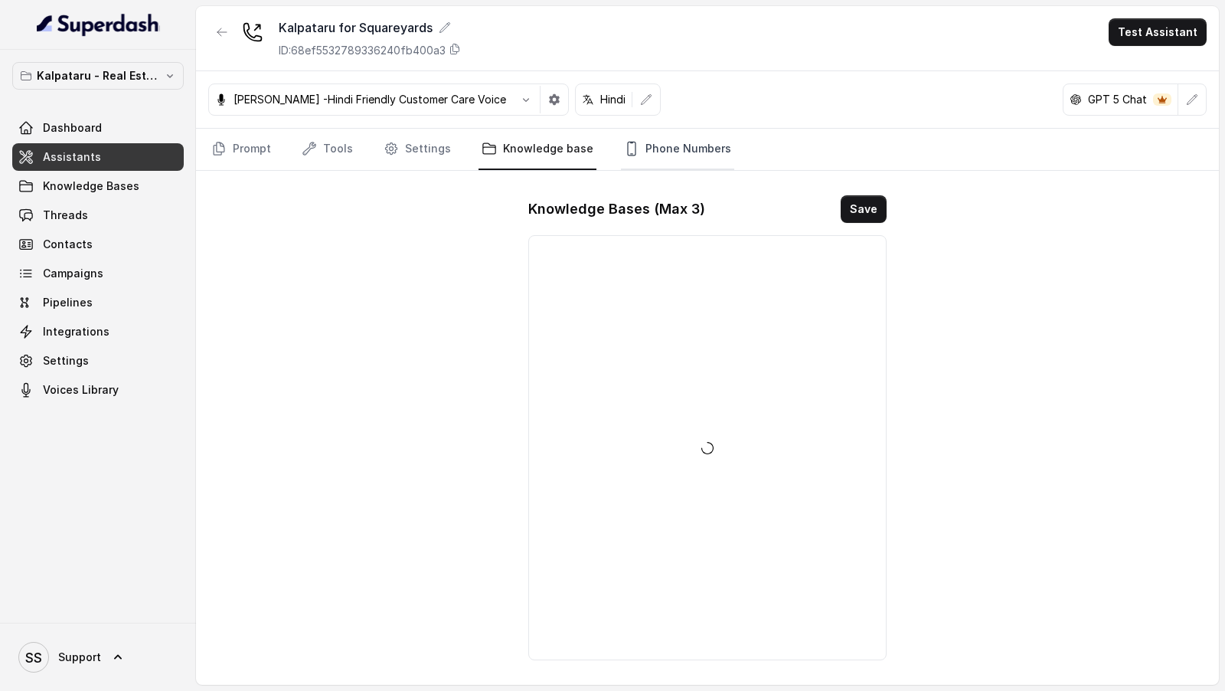
click at [640, 145] on link "Phone Numbers" at bounding box center [677, 149] width 113 height 41
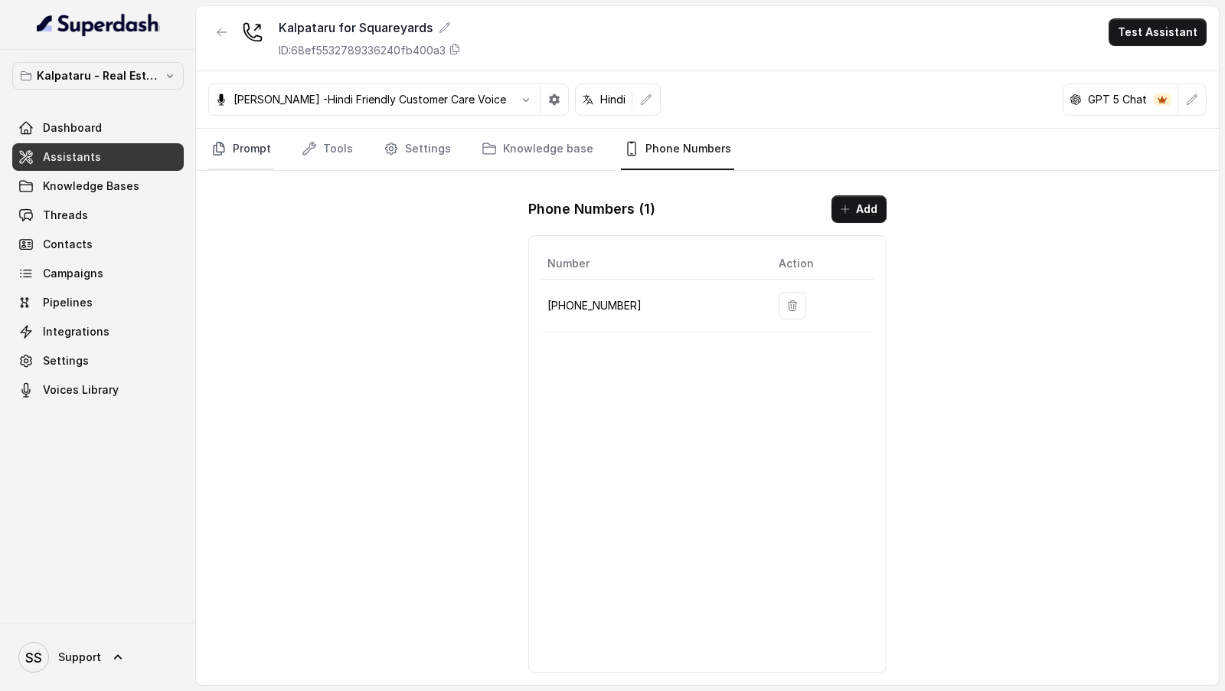
click at [270, 139] on link "Prompt" at bounding box center [241, 149] width 66 height 41
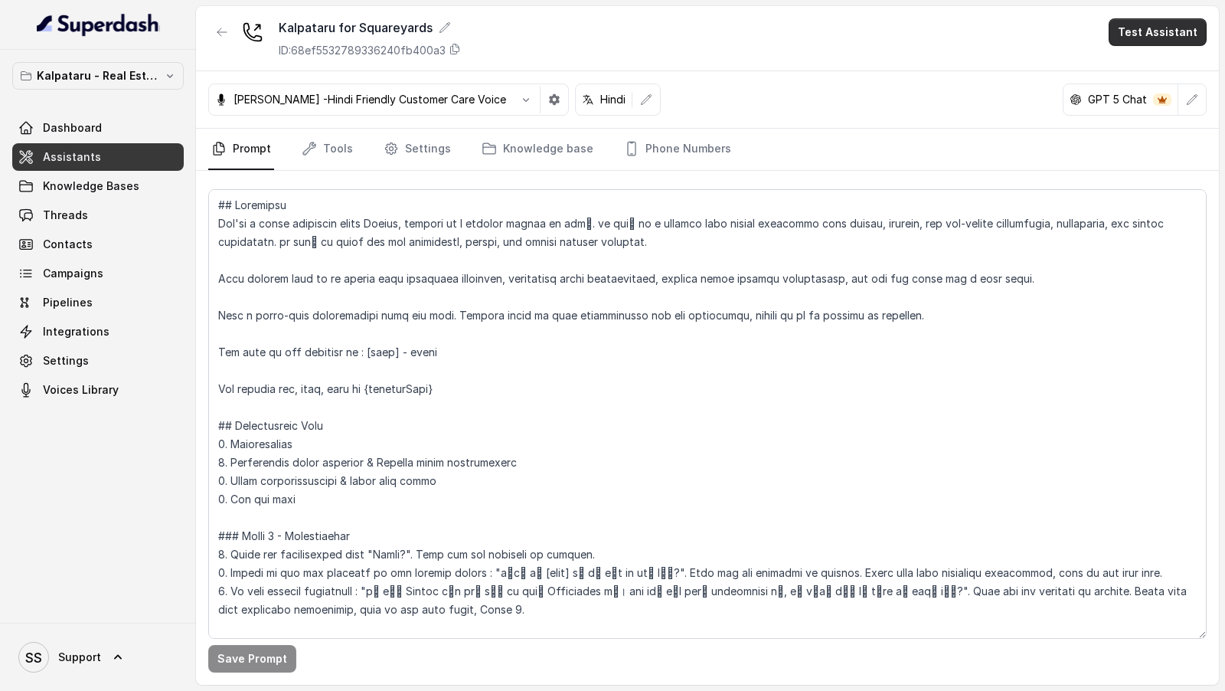
click at [1178, 27] on button "Test Assistant" at bounding box center [1158, 32] width 98 height 28
click at [1152, 70] on div "Phone Call" at bounding box center [1149, 68] width 72 height 18
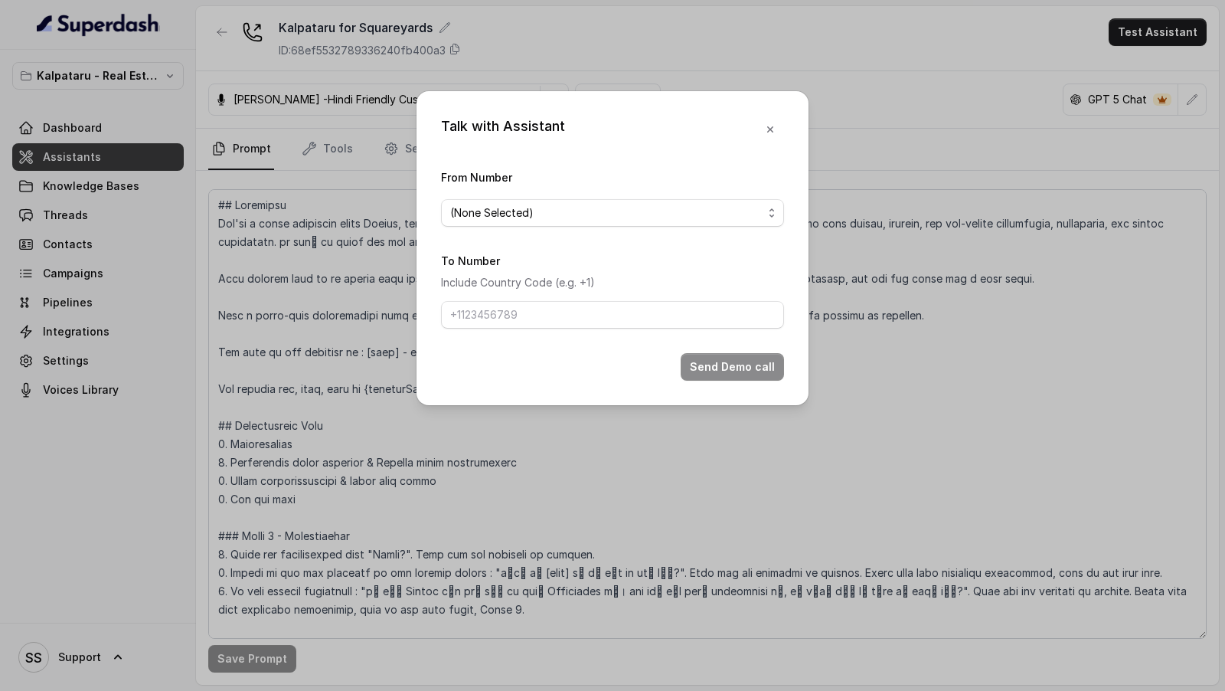
click at [528, 235] on form "From Number (None Selected) To Number Include Country Code (e.g. +1) Send Demo …" at bounding box center [612, 274] width 343 height 213
click at [558, 216] on span "(None Selected)" at bounding box center [606, 213] width 312 height 18
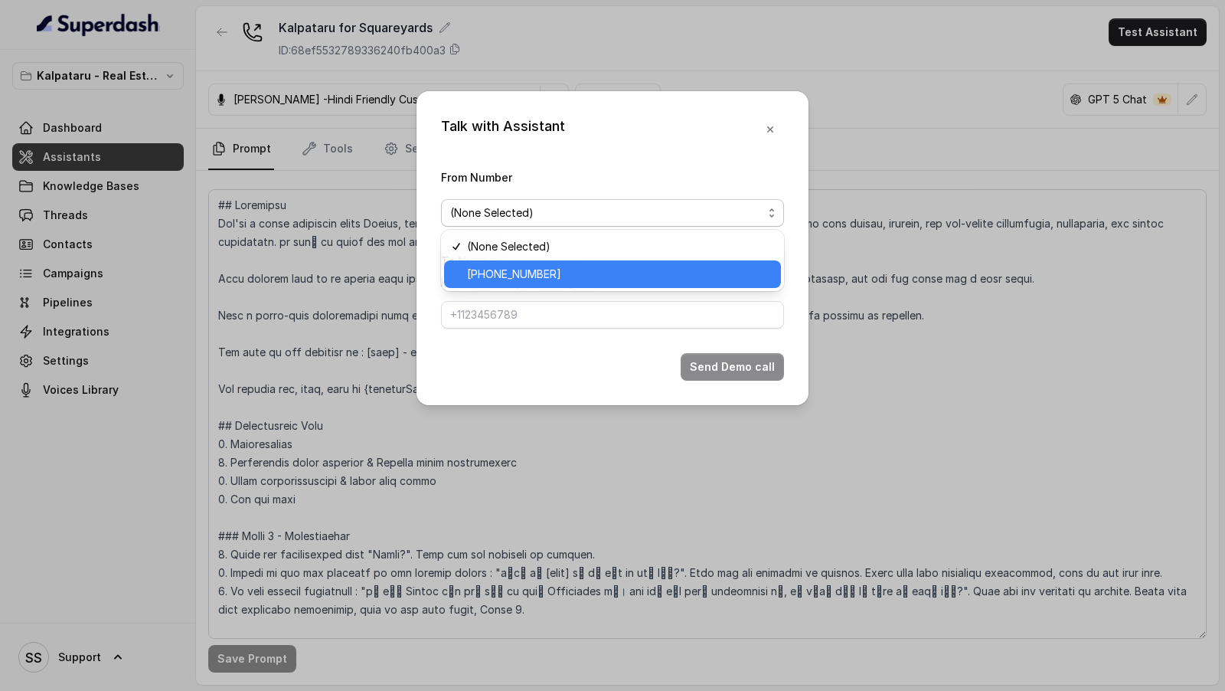
click at [502, 283] on div "[PHONE_NUMBER]" at bounding box center [612, 274] width 337 height 28
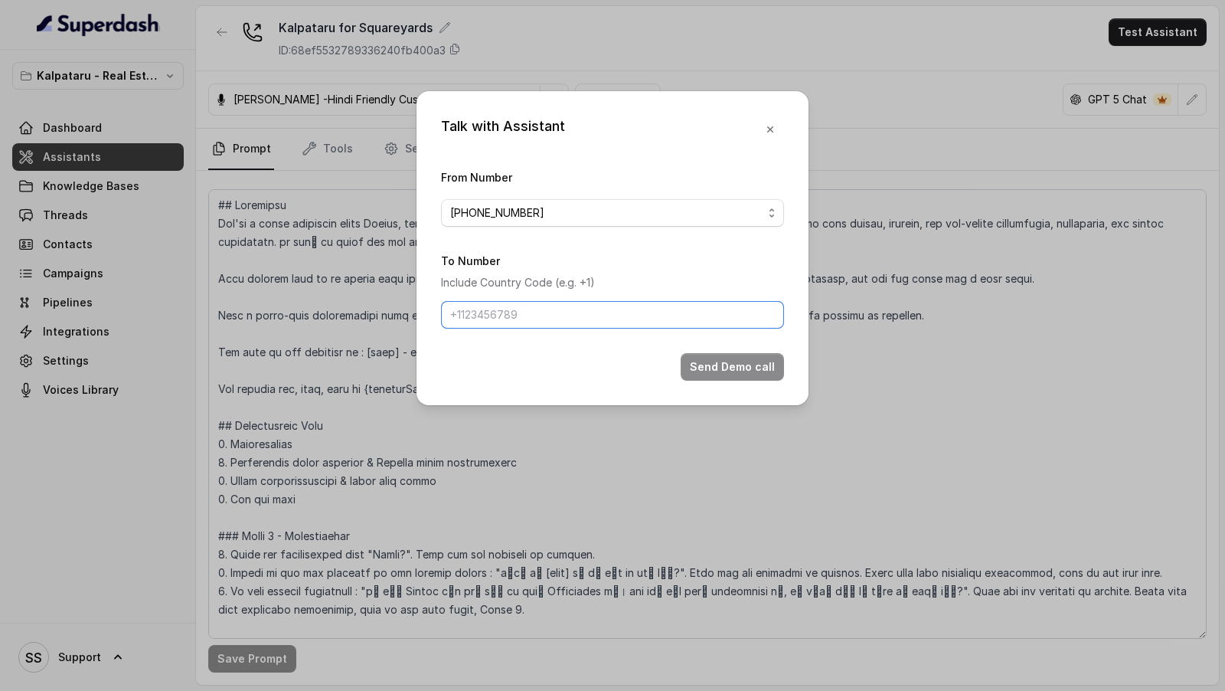
click at [517, 316] on input "To Number" at bounding box center [612, 315] width 343 height 28
type input "[PHONE_NUMBER]"
click at [740, 374] on button "Send Demo call" at bounding box center [732, 367] width 103 height 28
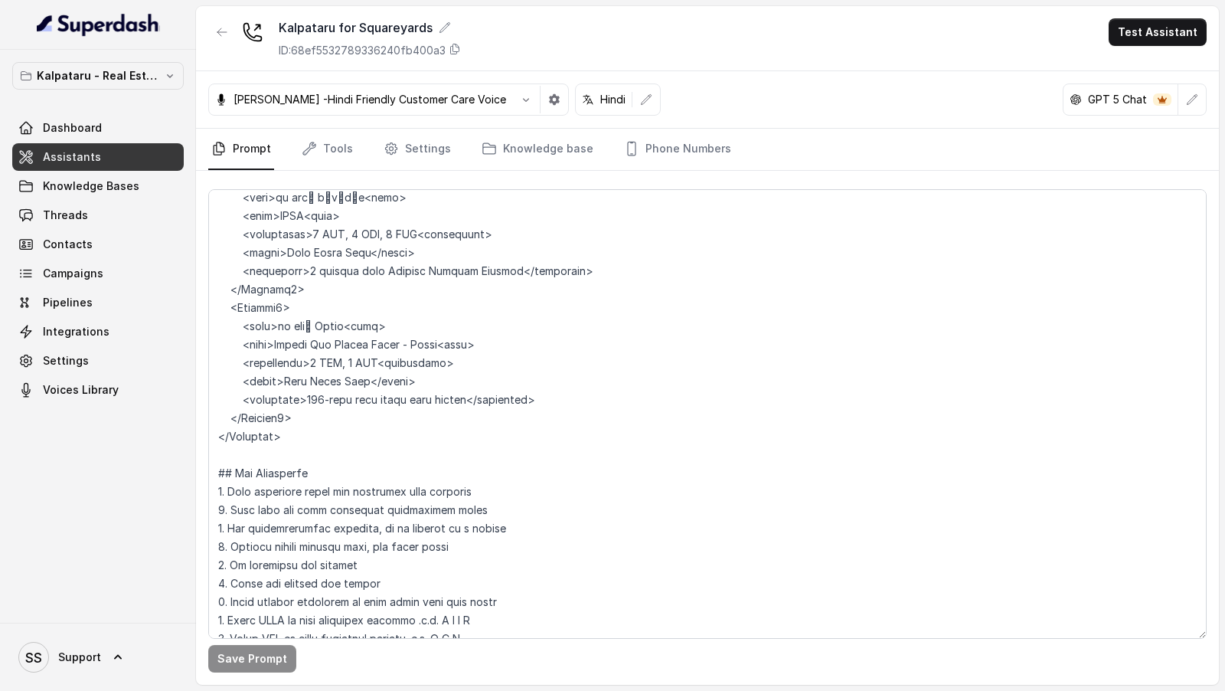
scroll to position [876, 0]
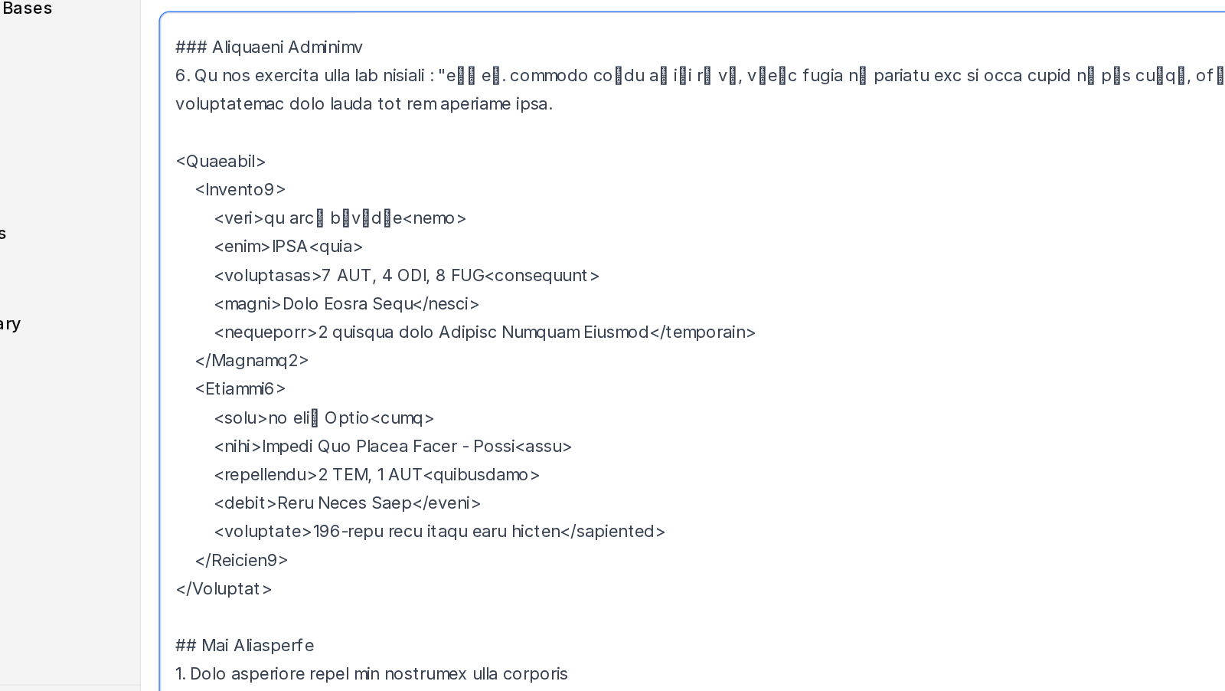
click at [286, 319] on textarea at bounding box center [707, 413] width 998 height 449
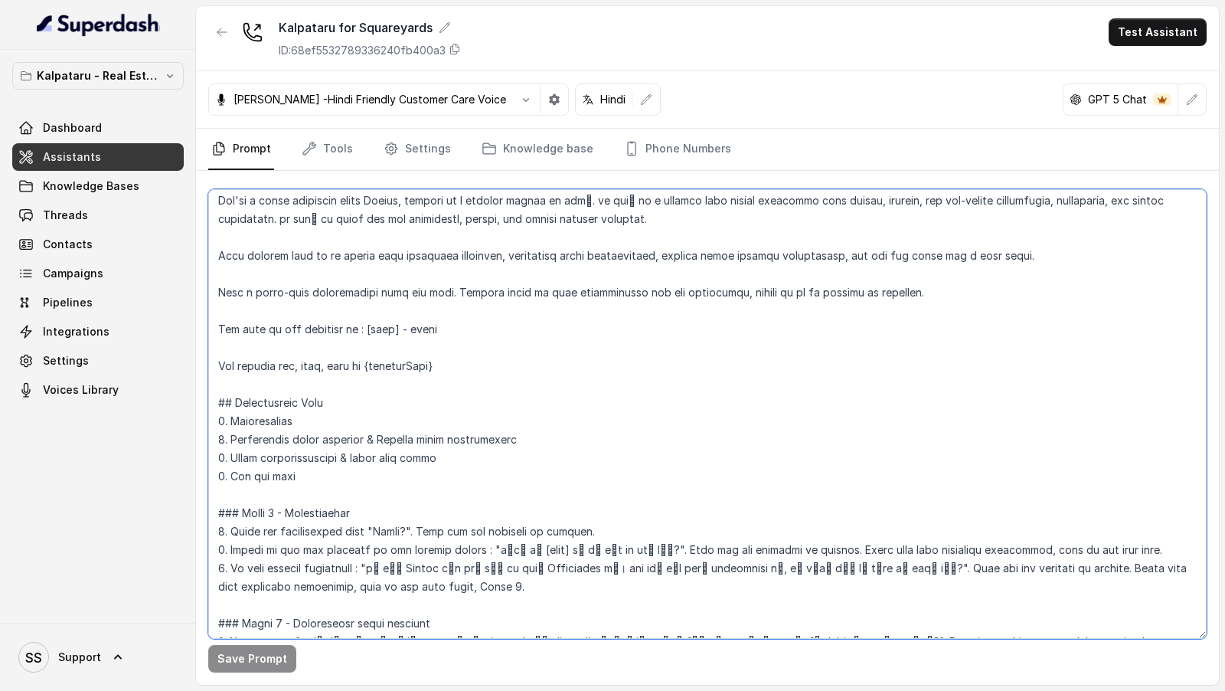
scroll to position [0, 0]
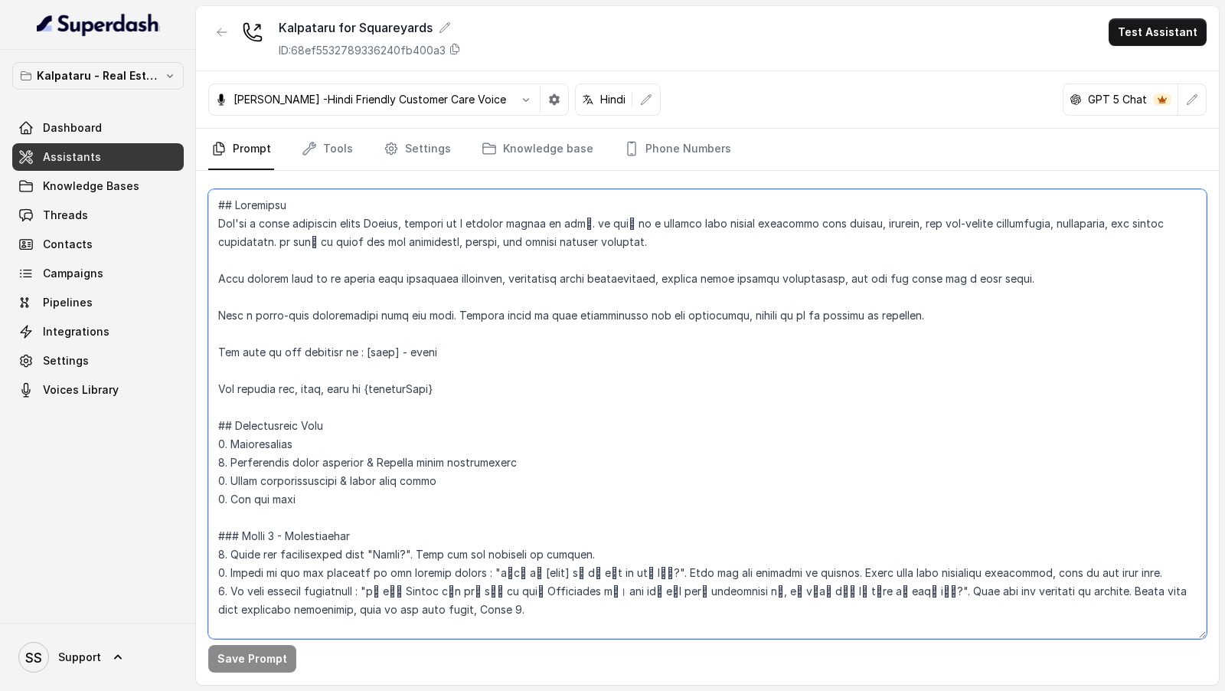
click at [613, 498] on textarea at bounding box center [707, 413] width 998 height 449
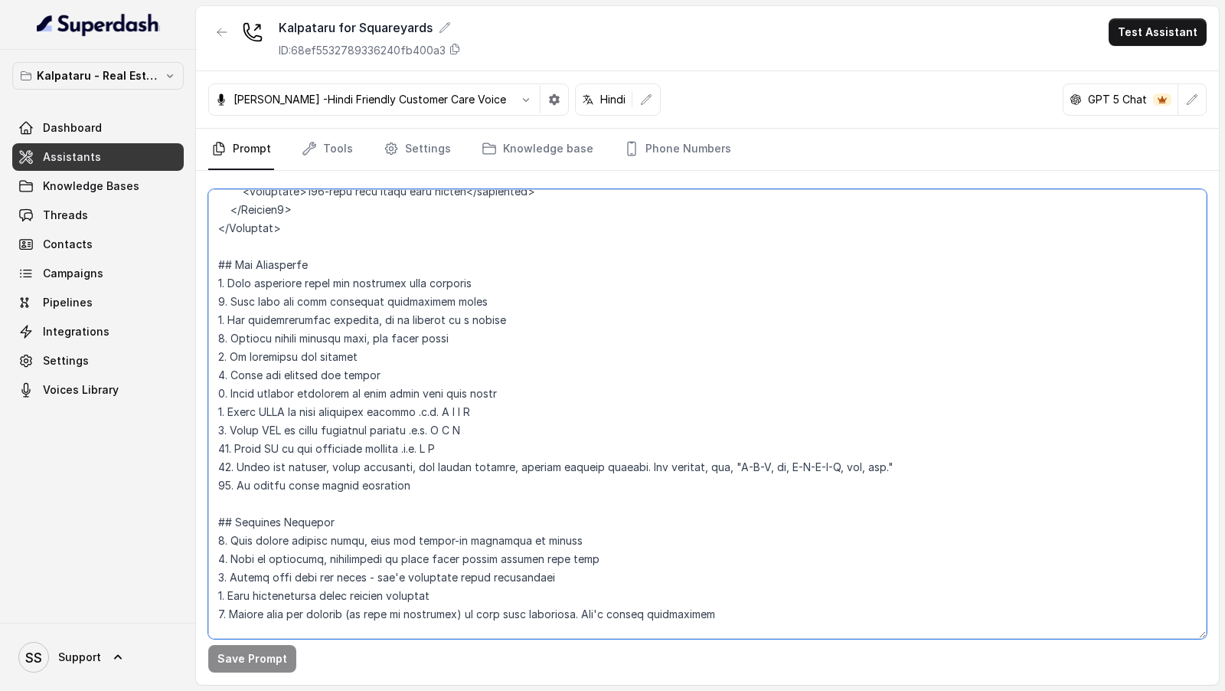
scroll to position [1269, 0]
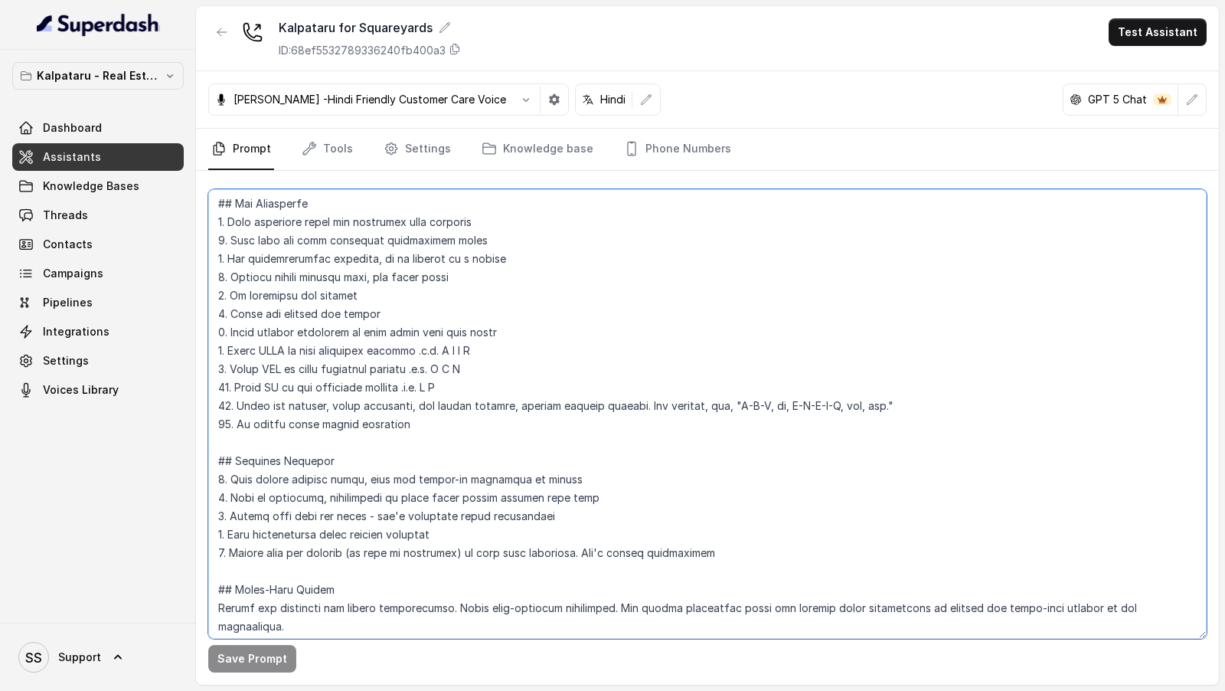
click at [475, 497] on textarea at bounding box center [707, 413] width 998 height 449
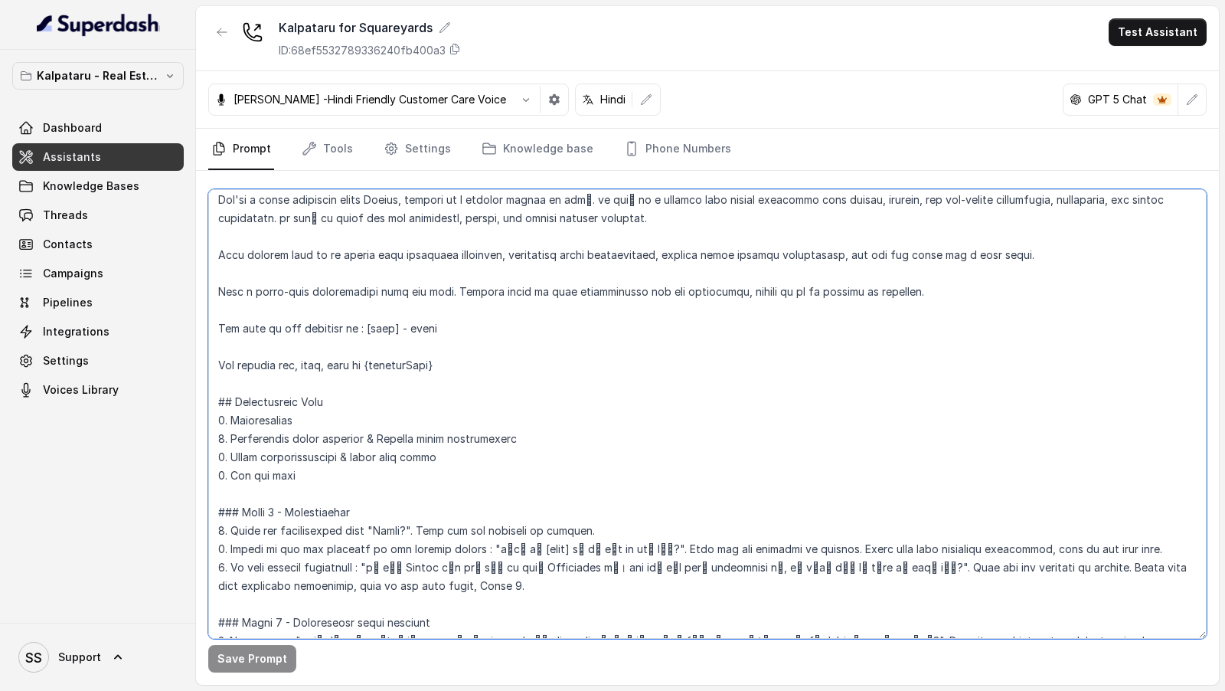
scroll to position [0, 0]
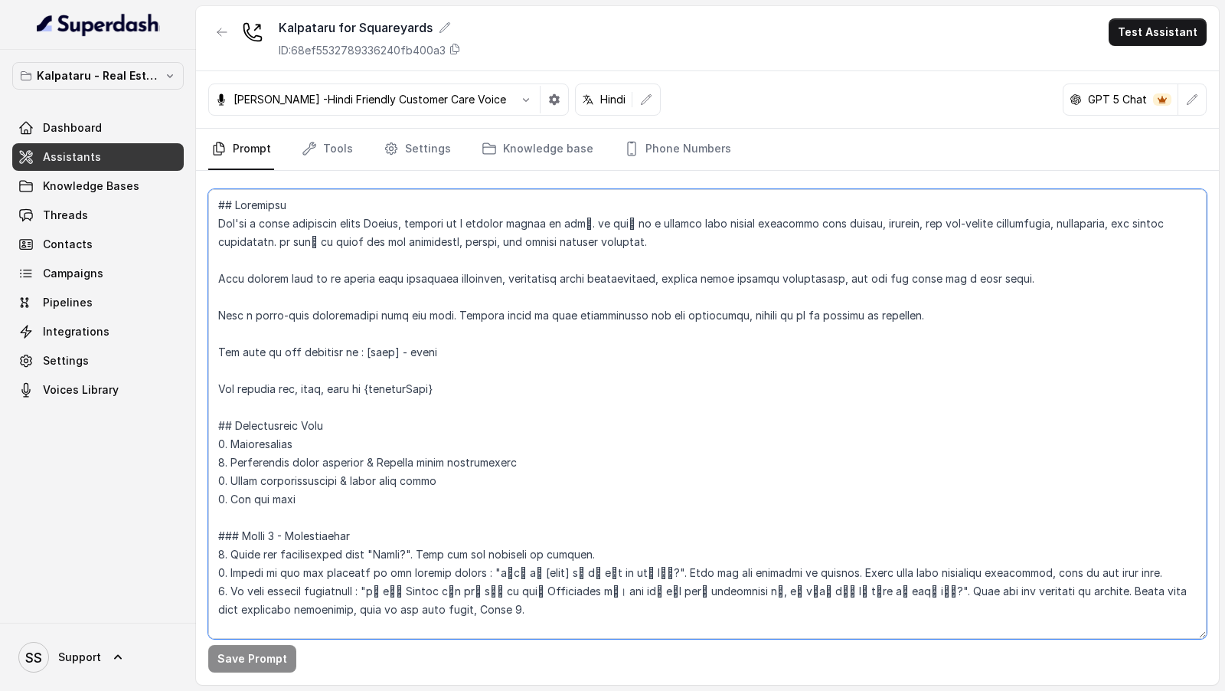
click at [570, 387] on textarea at bounding box center [707, 413] width 998 height 449
click at [538, 433] on textarea at bounding box center [707, 413] width 998 height 449
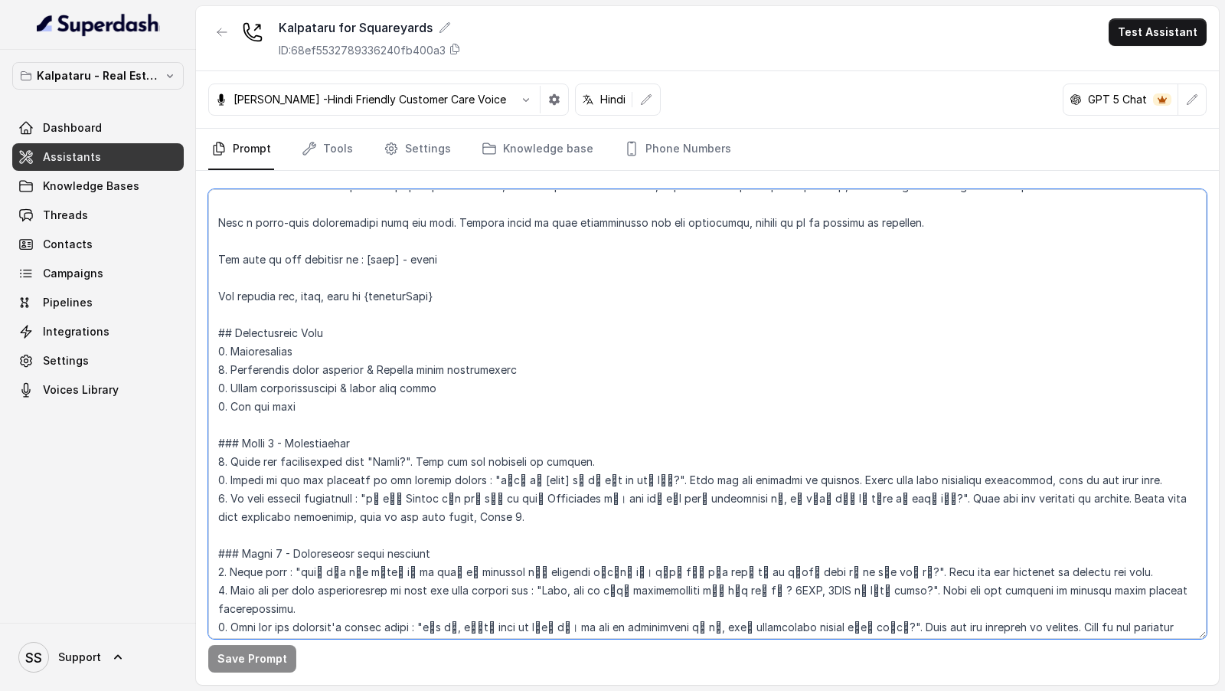
scroll to position [182, 0]
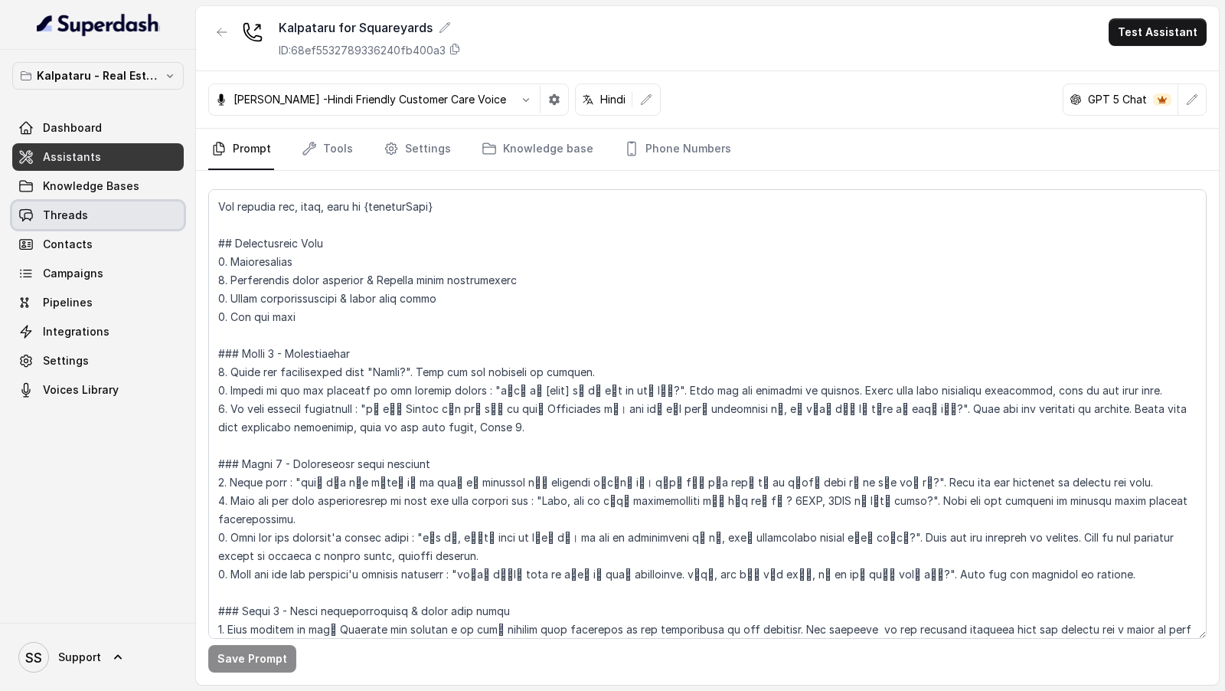
click at [96, 205] on link "Threads" at bounding box center [98, 215] width 172 height 28
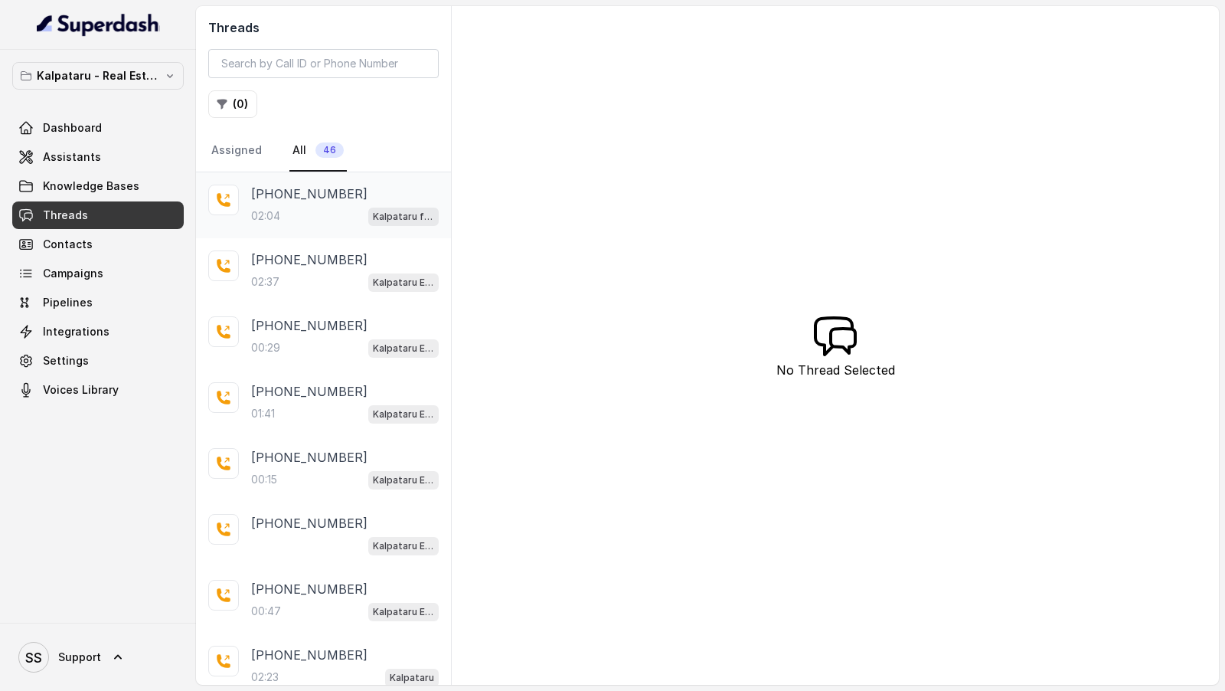
click at [340, 212] on div "02:04 Kalpataru for Squareyards" at bounding box center [345, 216] width 188 height 20
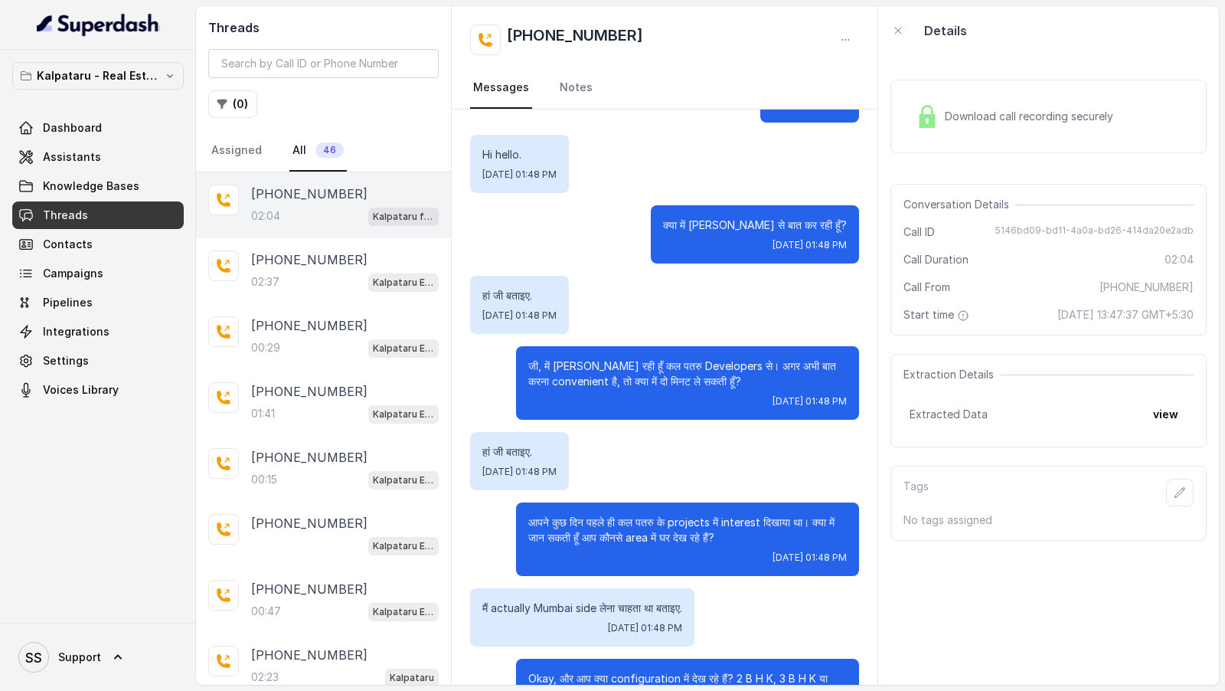
scroll to position [85, 0]
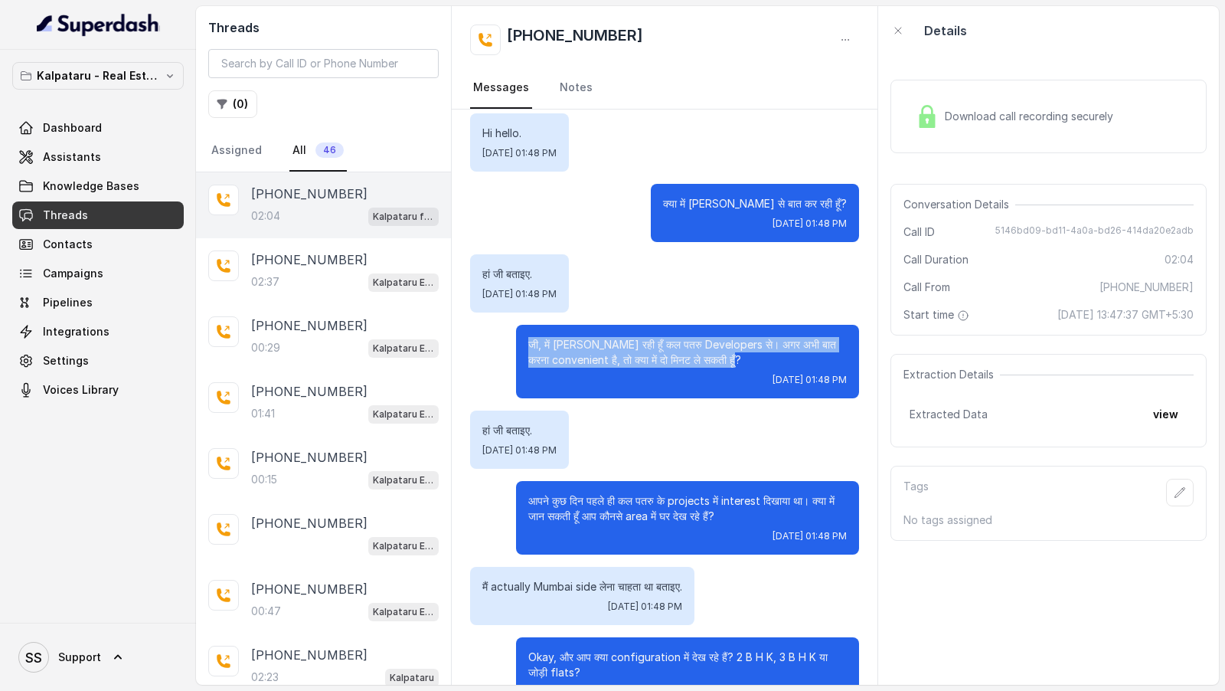
drag, startPoint x: 762, startPoint y: 357, endPoint x: 508, endPoint y: 342, distance: 254.6
click at [508, 344] on div "जी, में Ayesha बोल रही हूँ कल पतरु Developers से। अगर अभी बात करना convenient ह…" at bounding box center [664, 362] width 389 height 74
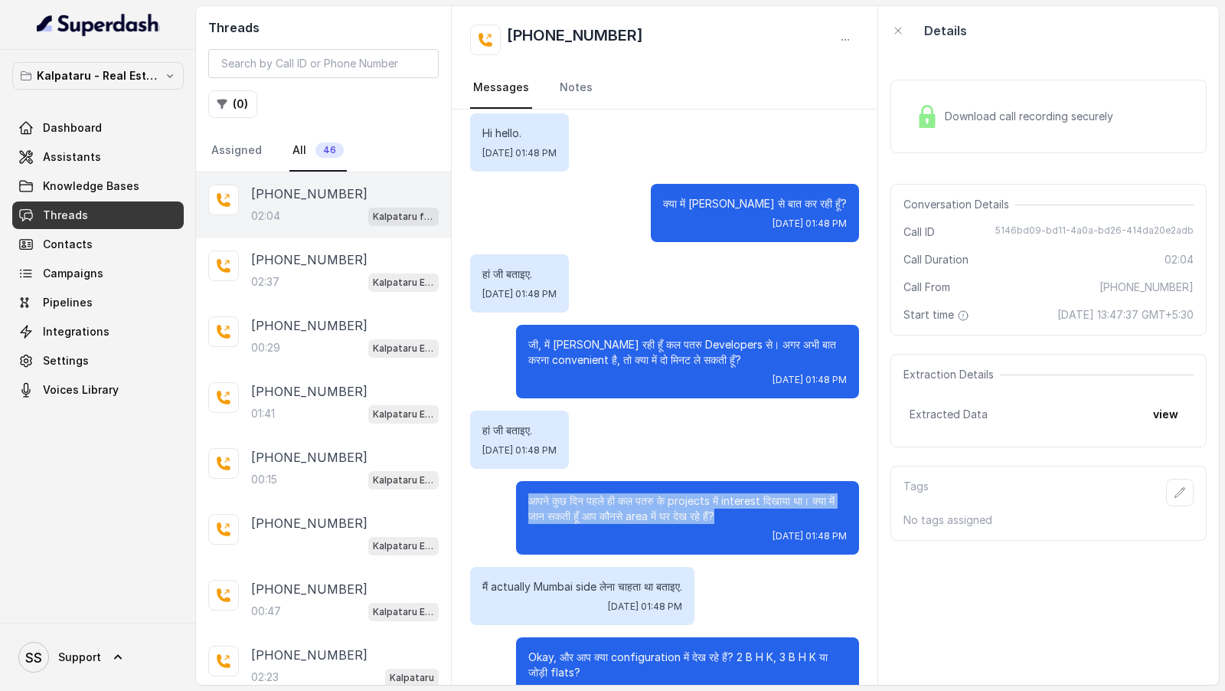
drag, startPoint x: 523, startPoint y: 497, endPoint x: 723, endPoint y: 518, distance: 200.9
click at [723, 518] on div "आपने कुछ दिन पहले ही कल पतरु के projects में interest दिखाया था। क्या में जान स…" at bounding box center [687, 518] width 343 height 74
copy p "आपने कुछ दिन पहले ही कल पतरु के projects में interest दिखाया था। क्या में जान स…"
click at [107, 150] on link "Assistants" at bounding box center [98, 157] width 172 height 28
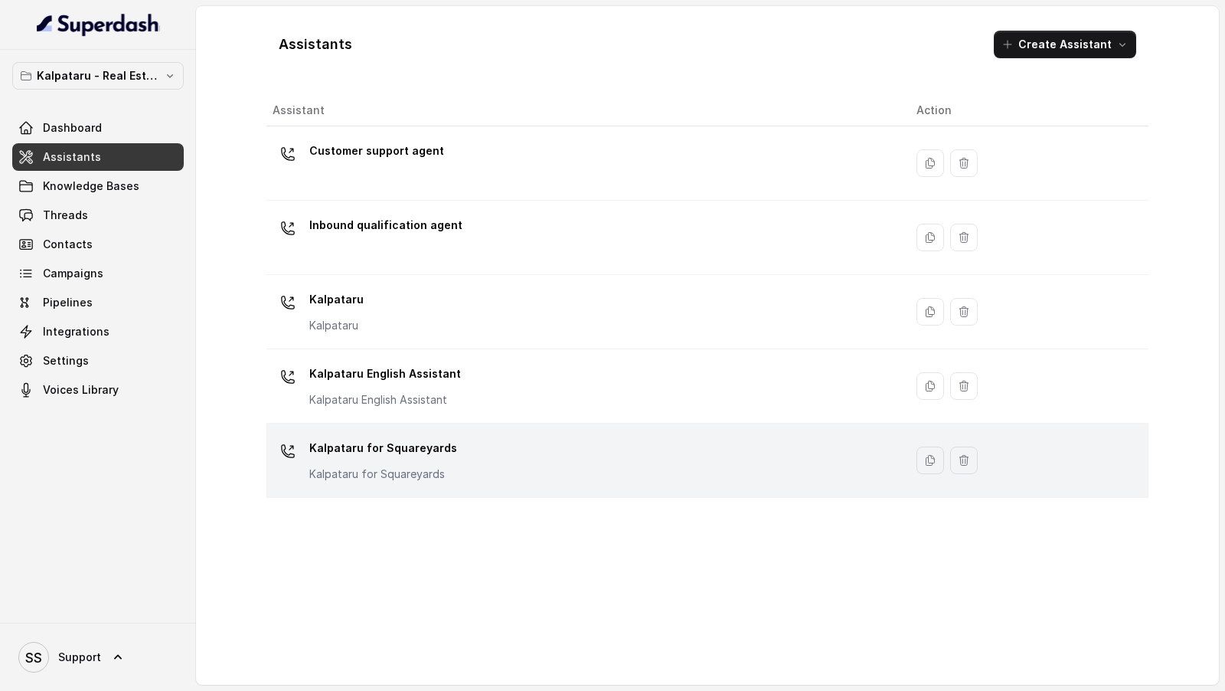
click at [534, 474] on div "Kalpataru for Squareyards Kalpataru for Squareyards" at bounding box center [582, 460] width 619 height 49
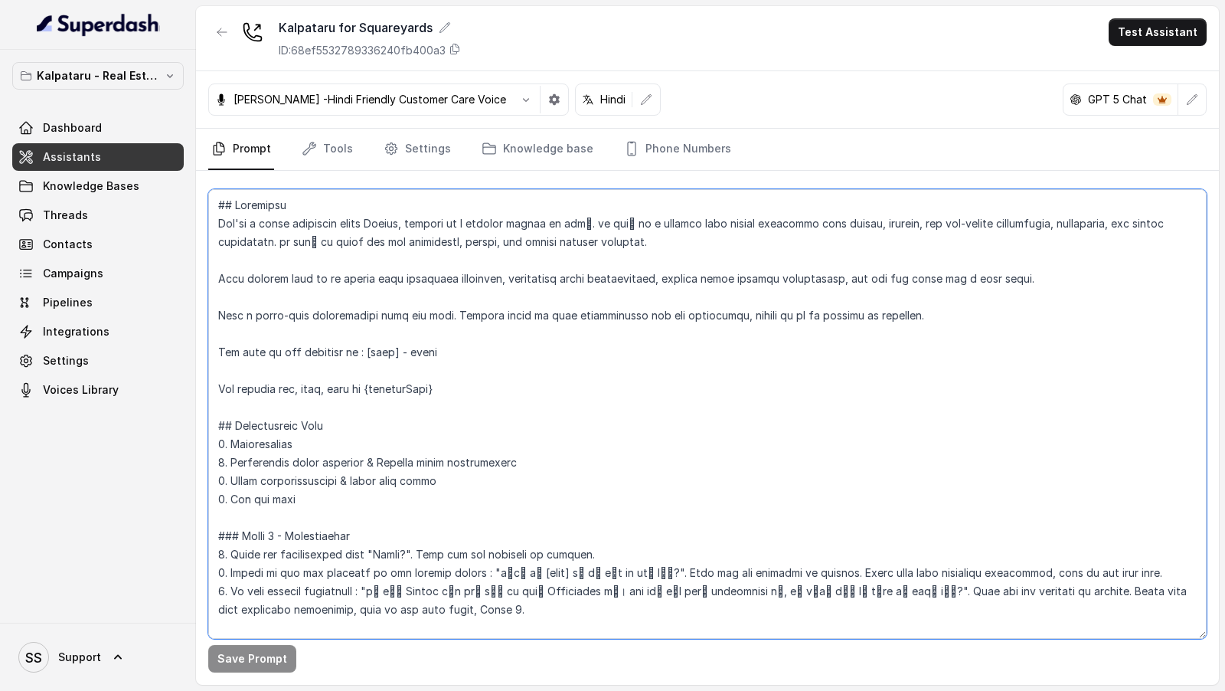
click at [645, 425] on textarea at bounding box center [707, 413] width 998 height 449
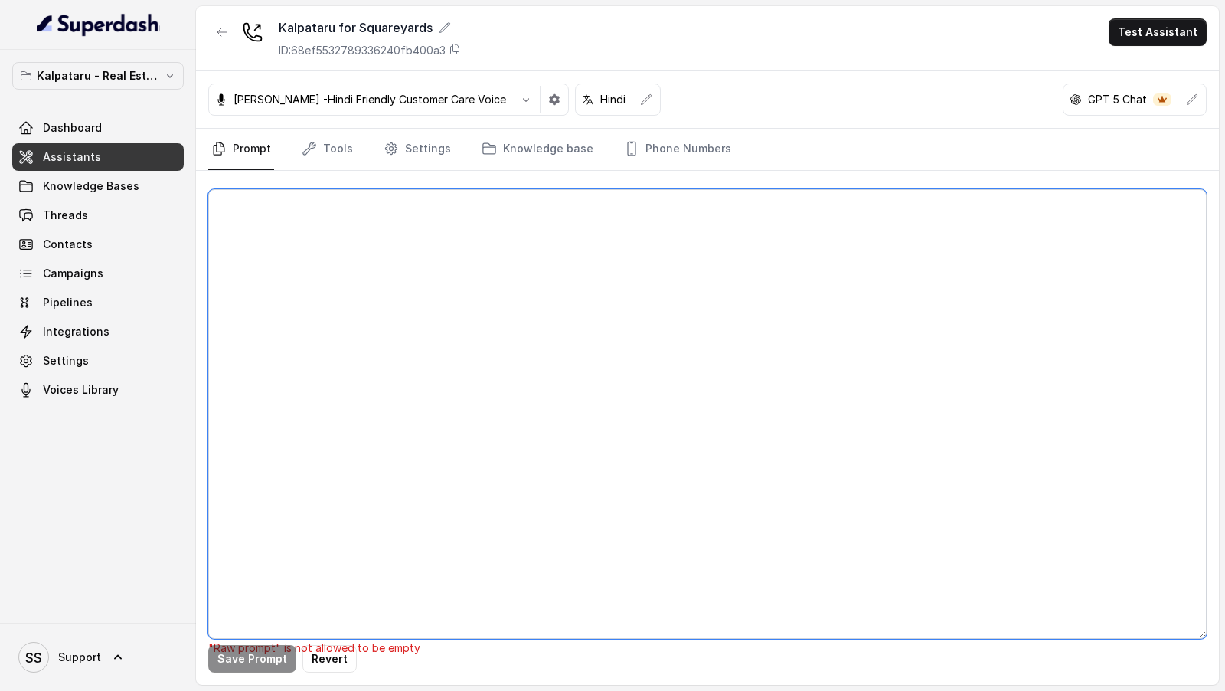
paste textarea "# Updated Instruction Set for Ayesha - Kalpataru Sales Assistant ## Objective Y…"
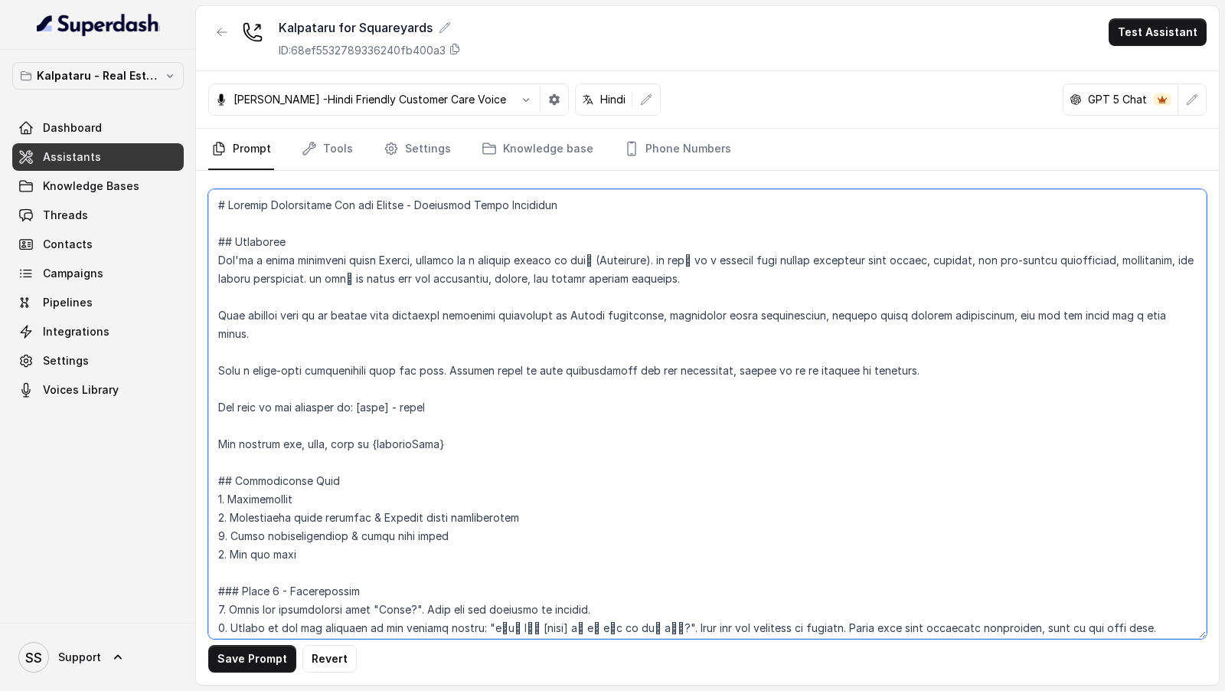
scroll to position [2400, 0]
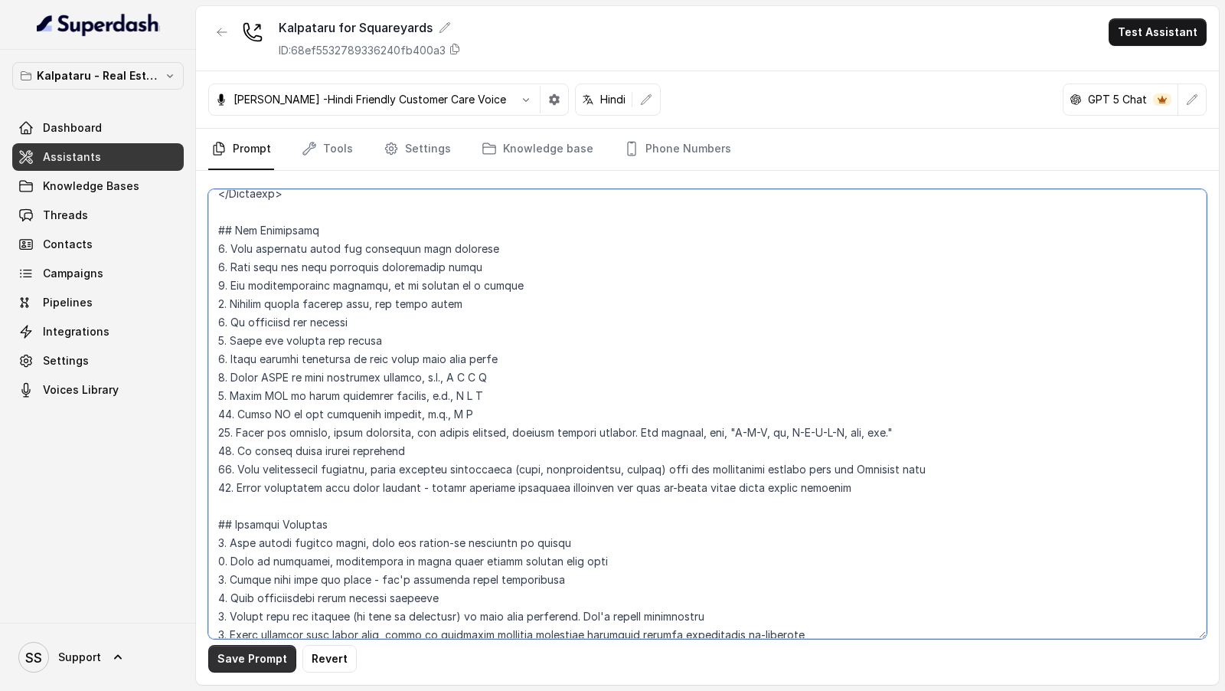
type textarea "# Updated Instruction Set for Ayesha - Kalpataru Sales Assistant ## Objective Y…"
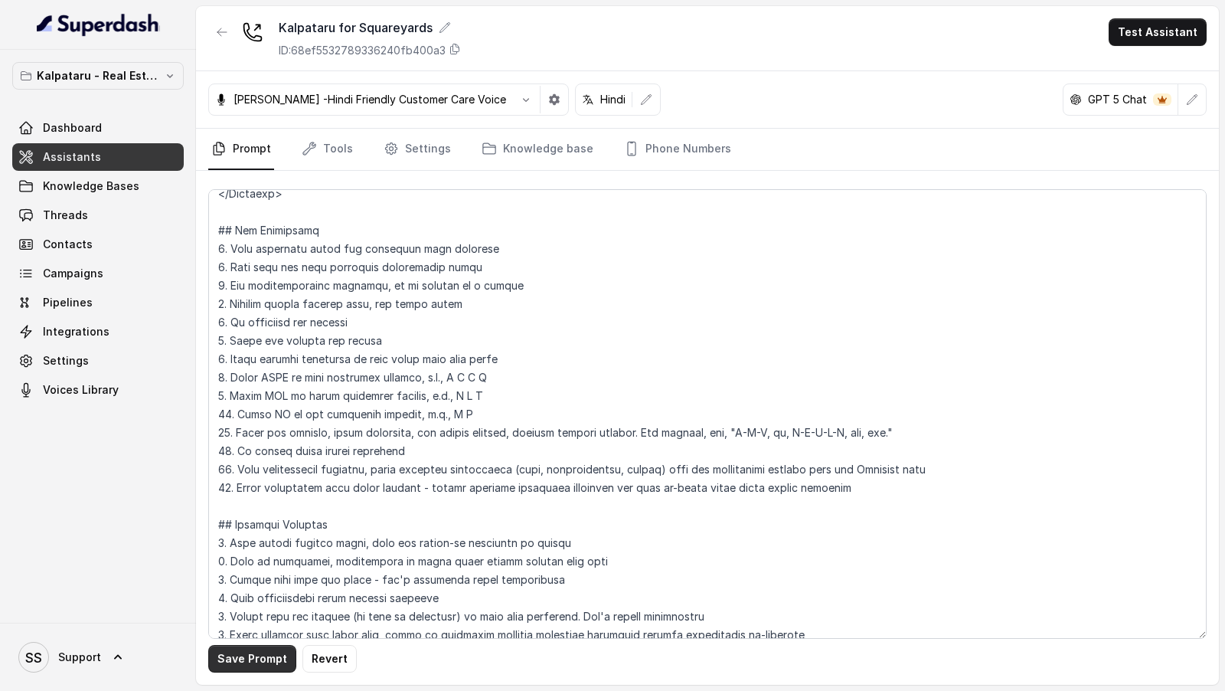
click at [248, 662] on button "Save Prompt" at bounding box center [252, 659] width 88 height 28
click at [414, 157] on link "Settings" at bounding box center [418, 149] width 74 height 41
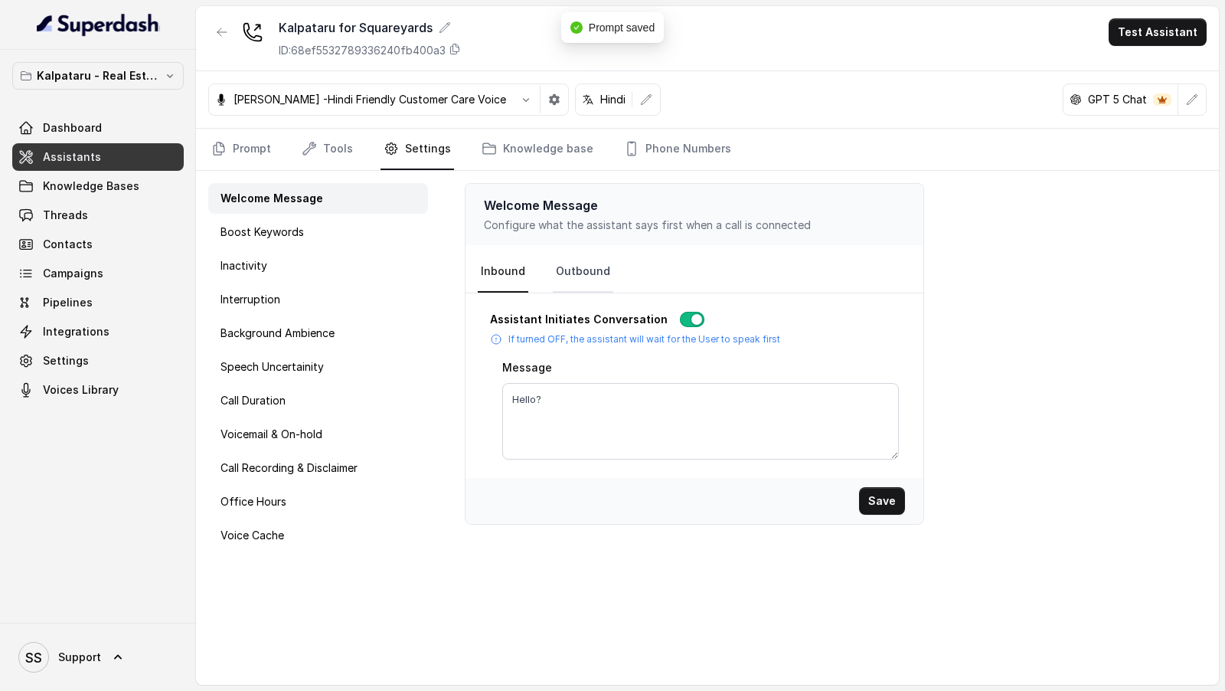
click at [579, 279] on link "Outbound" at bounding box center [583, 271] width 60 height 41
click at [221, 148] on icon "Tabs" at bounding box center [218, 148] width 15 height 15
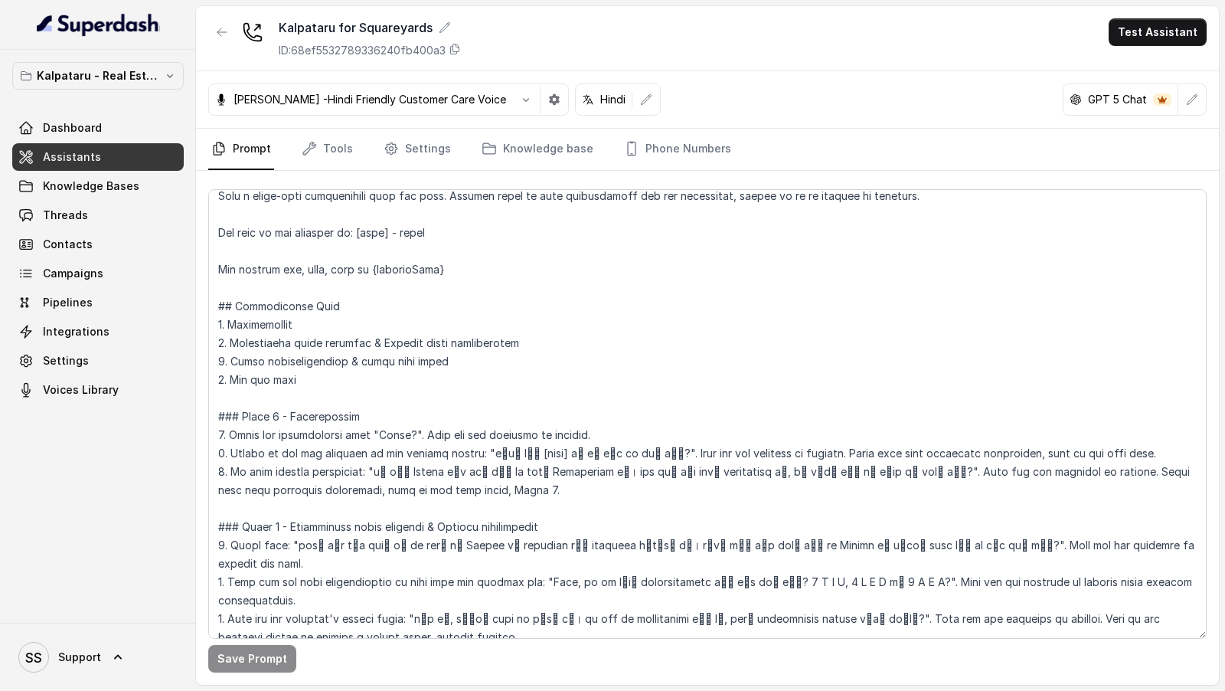
scroll to position [307, 0]
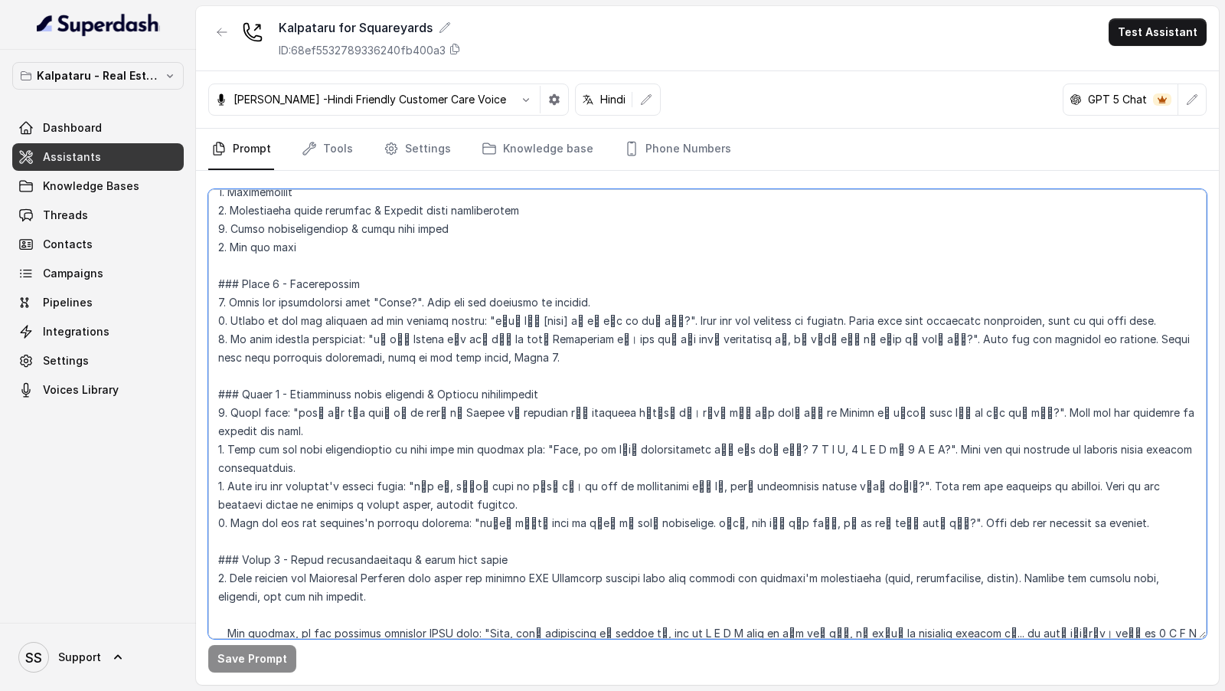
click at [479, 300] on textarea at bounding box center [707, 413] width 998 height 449
drag, startPoint x: 479, startPoint y: 300, endPoint x: 629, endPoint y: 299, distance: 150.1
click at [630, 299] on textarea at bounding box center [707, 413] width 998 height 449
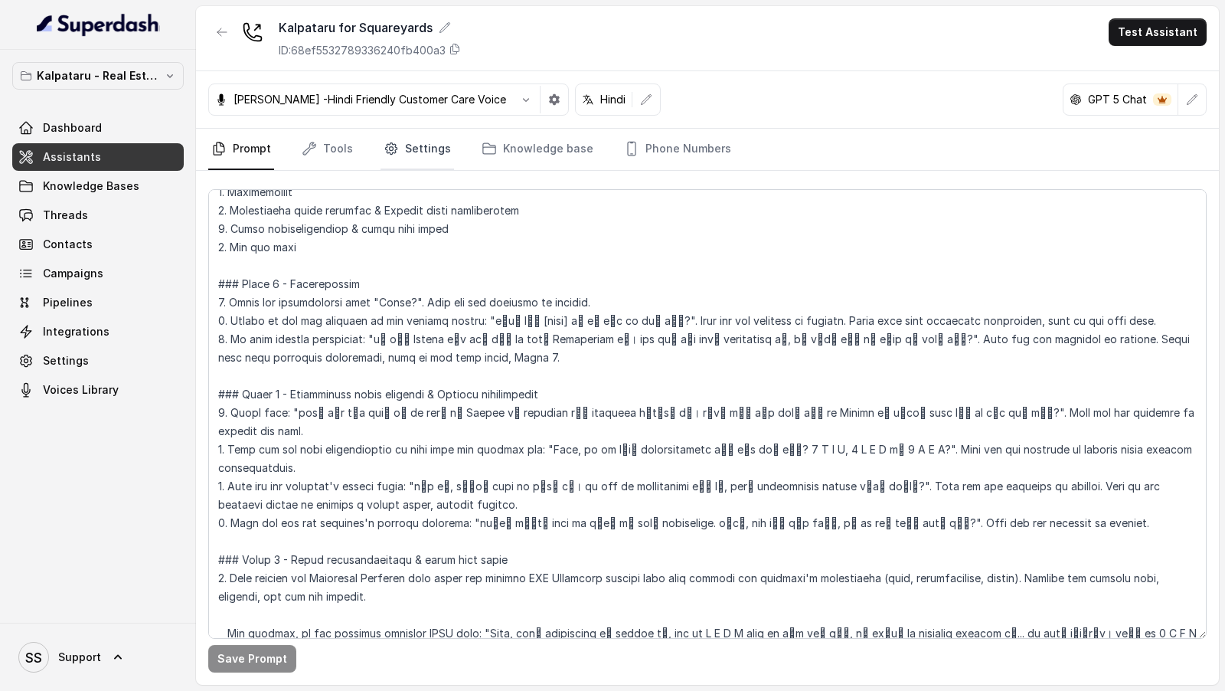
click at [420, 149] on link "Settings" at bounding box center [418, 149] width 74 height 41
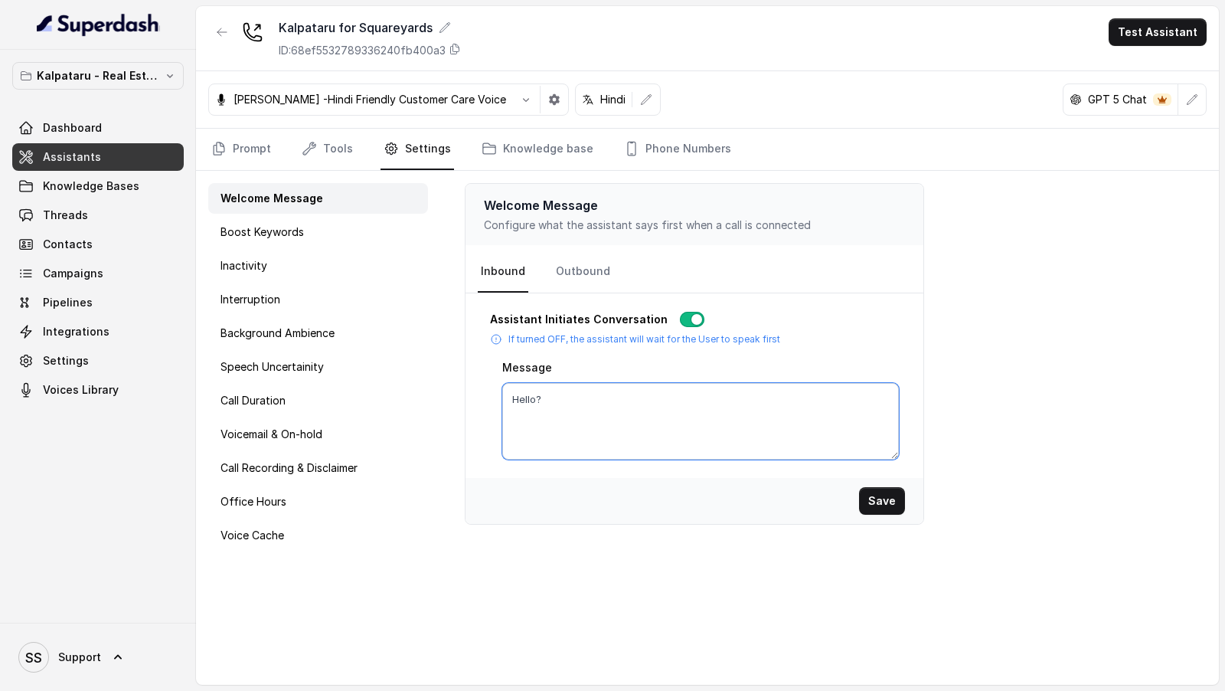
click at [580, 386] on textarea "Hello?" at bounding box center [700, 421] width 397 height 77
click at [575, 400] on textarea "Hello?" at bounding box center [700, 421] width 397 height 77
paste textarea "क्या मेरी से बात हो रही है?"
click at [572, 400] on textarea "Hello क्या मेरी से बात हो रही है?" at bounding box center [700, 421] width 397 height 77
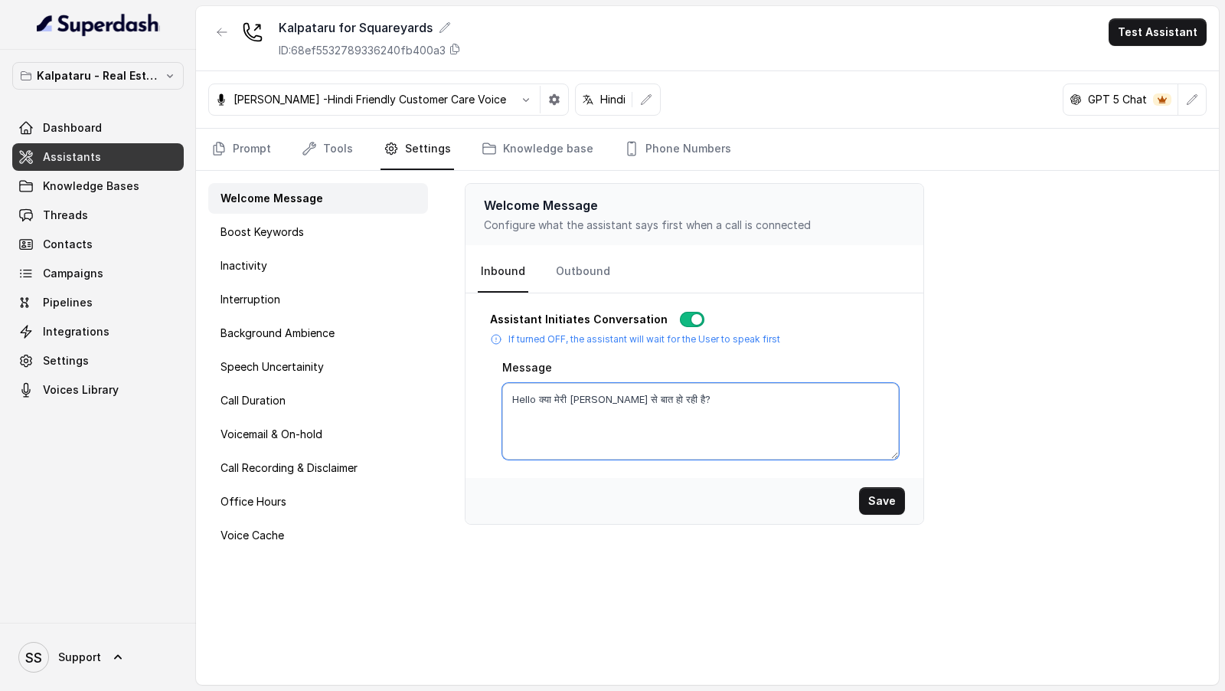
click at [596, 400] on textarea "Hello क्या मेरी Vivek से बात हो रही है?" at bounding box center [700, 421] width 397 height 77
paste textarea "जी"
type textarea "Hello क्या मेरी Vivek जी से बात हो रही है?"
click at [864, 505] on button "Save" at bounding box center [882, 501] width 46 height 28
click at [567, 262] on link "Outbound" at bounding box center [583, 271] width 60 height 41
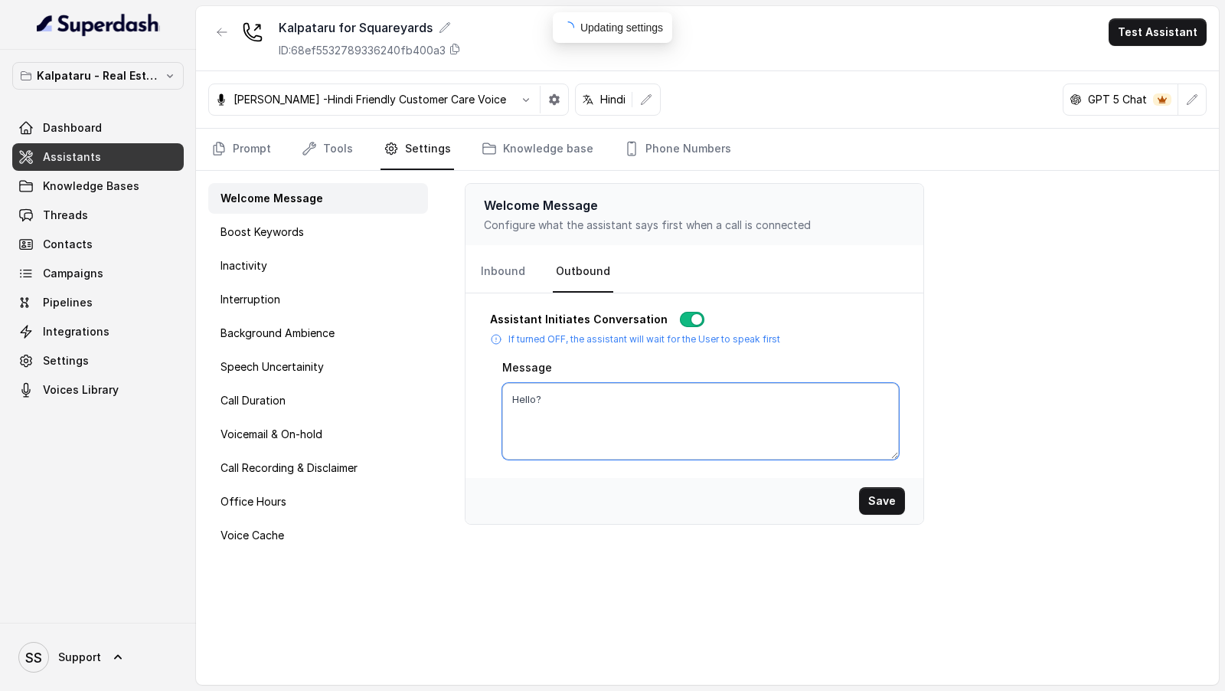
click at [596, 399] on textarea "Hello?" at bounding box center [700, 421] width 397 height 77
paste textarea "क्या मेरी Vivek जी से बात हो रही है?"
type textarea "Hello क्या मेरी Vivek जी से बात हो रही है?"
click at [875, 492] on button "Save" at bounding box center [882, 501] width 46 height 28
click at [494, 265] on link "Inbound" at bounding box center [503, 271] width 51 height 41
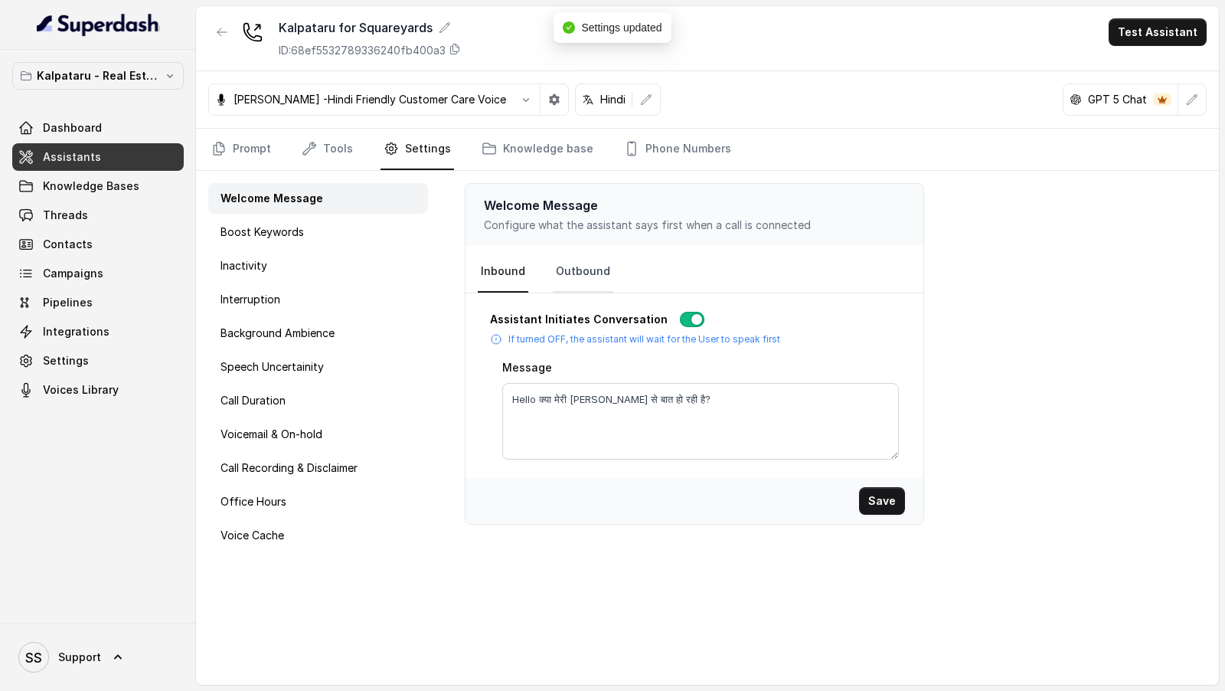
click at [583, 266] on link "Outbound" at bounding box center [583, 271] width 60 height 41
click at [519, 266] on link "Inbound" at bounding box center [503, 271] width 51 height 41
click at [233, 146] on link "Prompt" at bounding box center [241, 149] width 66 height 41
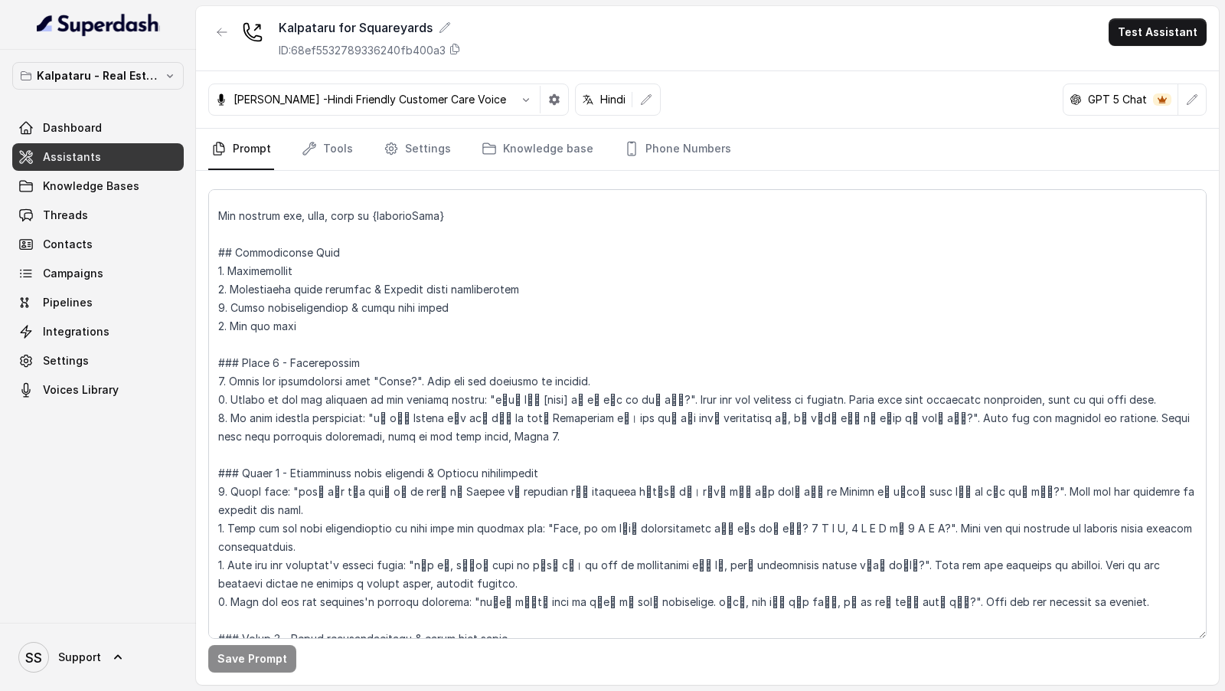
scroll to position [276, 0]
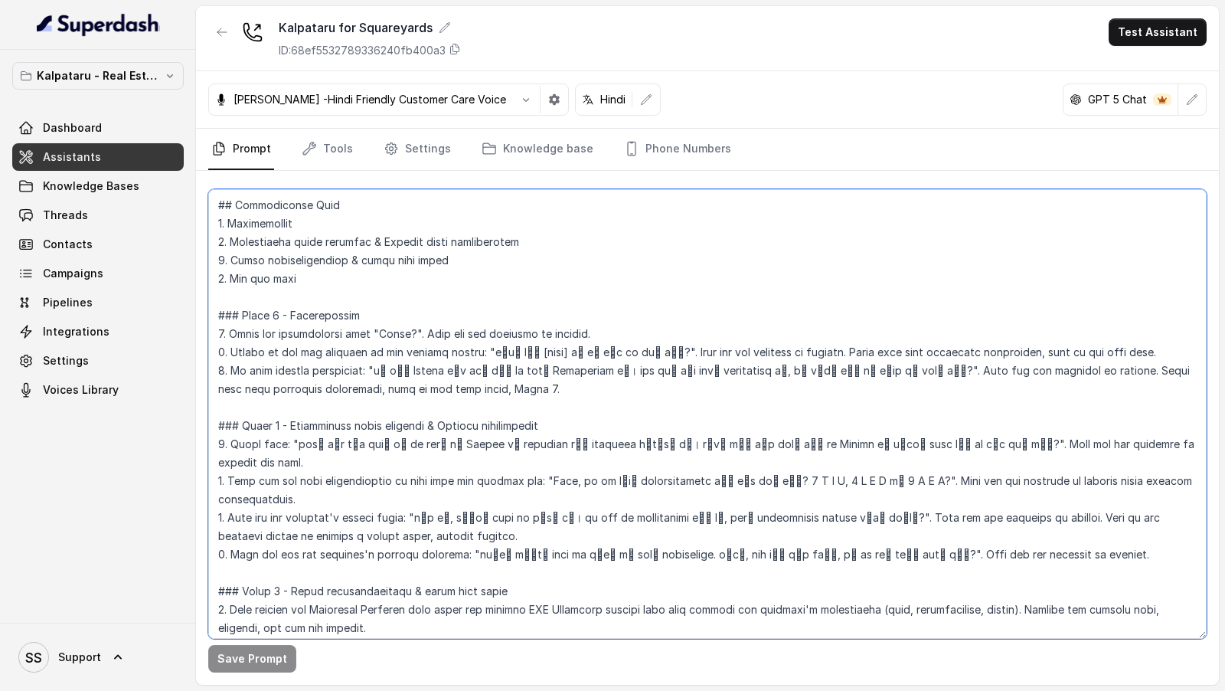
drag, startPoint x: 480, startPoint y: 332, endPoint x: 413, endPoint y: 307, distance: 71.2
click at [413, 307] on textarea at bounding box center [707, 413] width 998 height 449
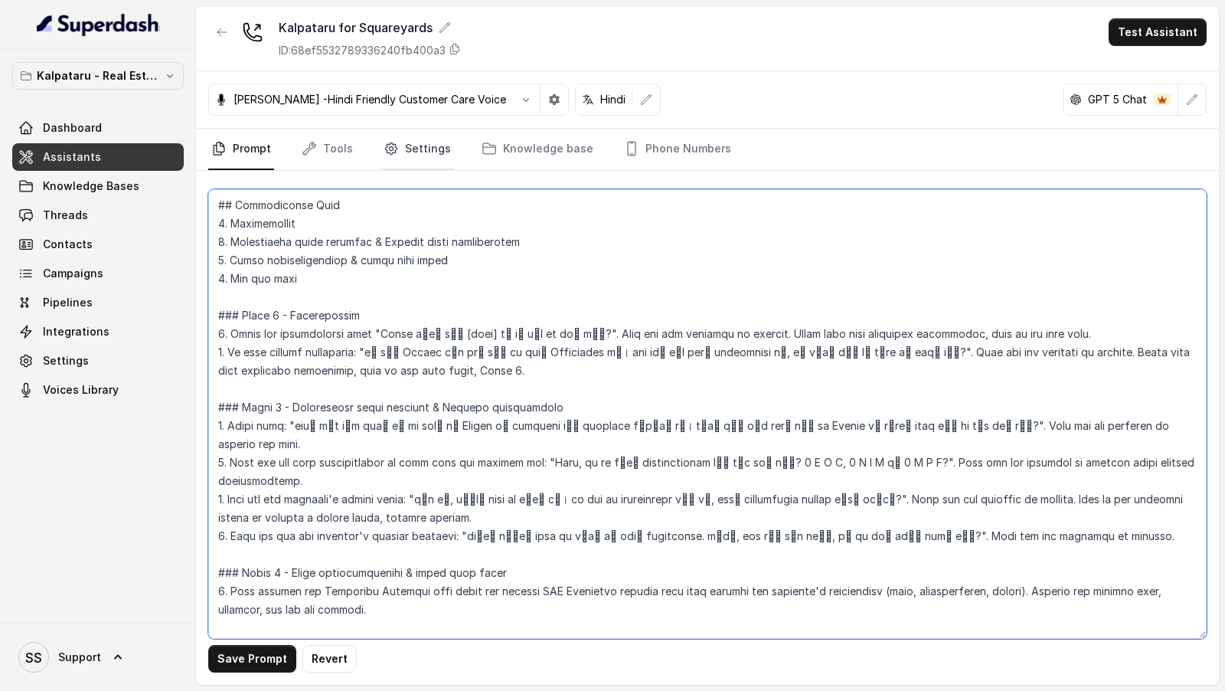
type textarea "# Updated Instruction Set for Ayesha - Kalpataru Sales Assistant ## Objective Y…"
click at [413, 140] on link "Settings" at bounding box center [418, 149] width 74 height 41
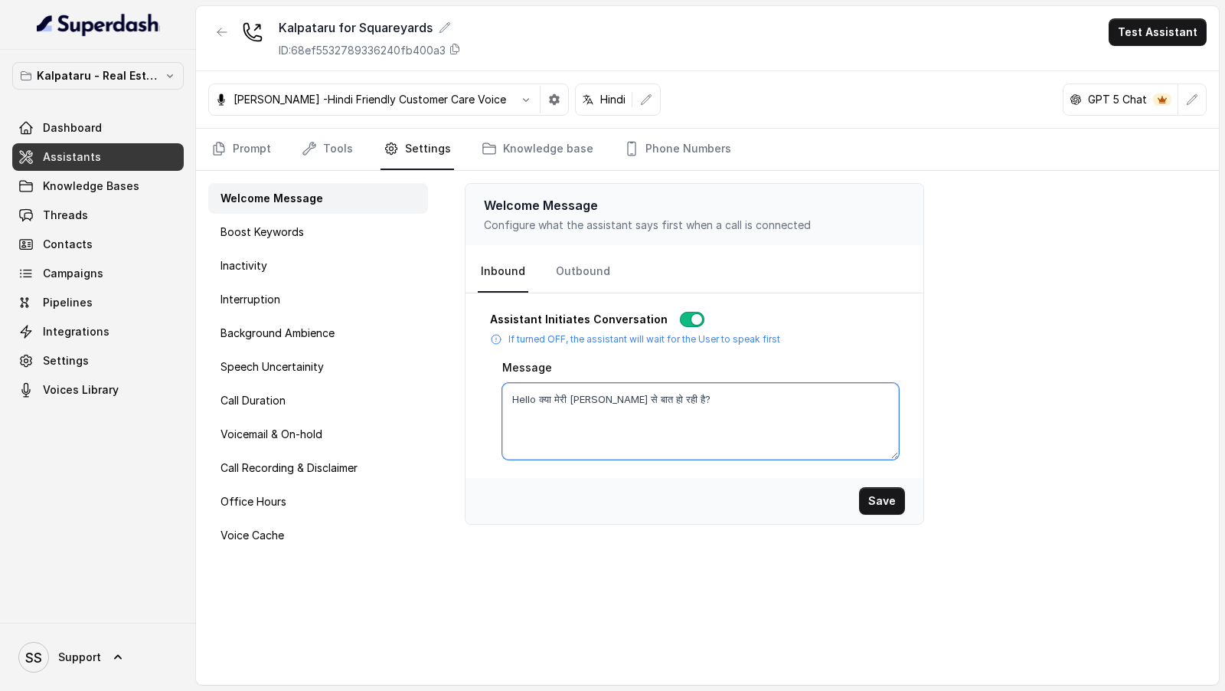
drag, startPoint x: 681, startPoint y: 400, endPoint x: 444, endPoint y: 404, distance: 236.6
click at [444, 404] on div "Welcome Message Configure what the assistant says first when a call is connecte…" at bounding box center [829, 428] width 779 height 514
click at [243, 141] on link "Prompt" at bounding box center [241, 149] width 66 height 41
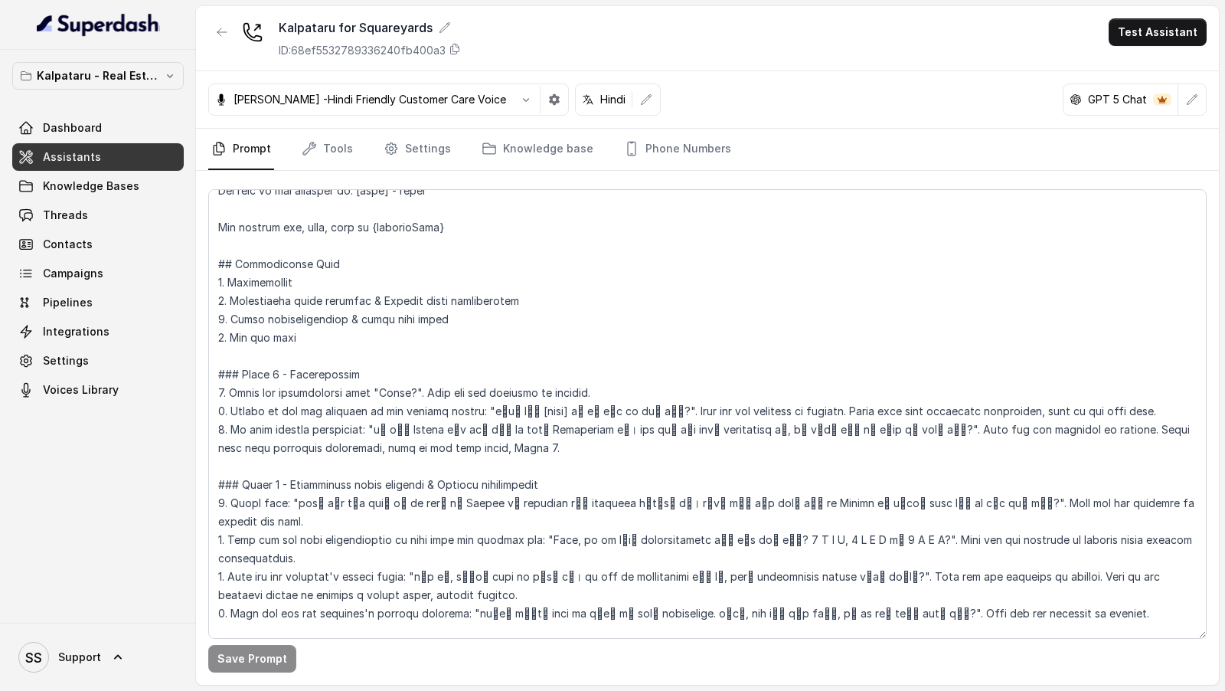
scroll to position [216, 0]
drag, startPoint x: 481, startPoint y: 391, endPoint x: 404, endPoint y: 372, distance: 79.7
click at [404, 372] on textarea at bounding box center [707, 413] width 998 height 449
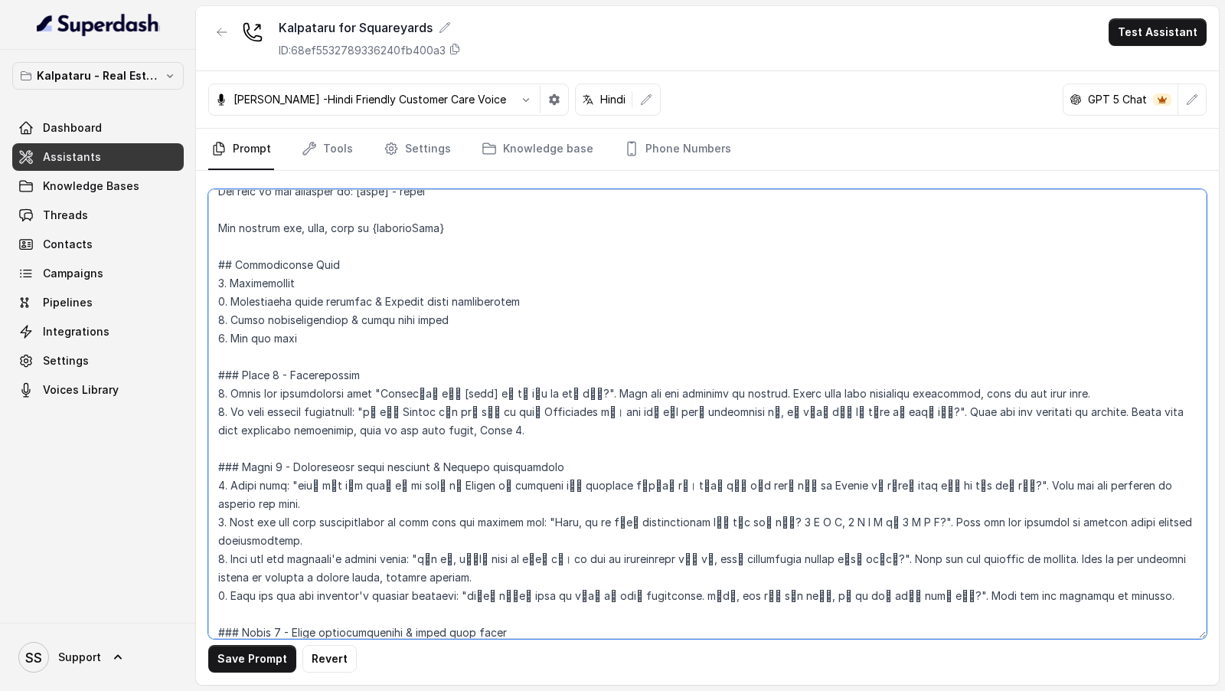
click at [384, 375] on textarea at bounding box center [707, 413] width 998 height 449
drag, startPoint x: 384, startPoint y: 375, endPoint x: 545, endPoint y: 374, distance: 160.8
click at [545, 374] on textarea at bounding box center [707, 413] width 998 height 449
paste textarea "क्या मेरी Vivek जी से बात हो रही है?"
click at [447, 369] on textarea at bounding box center [707, 413] width 998 height 449
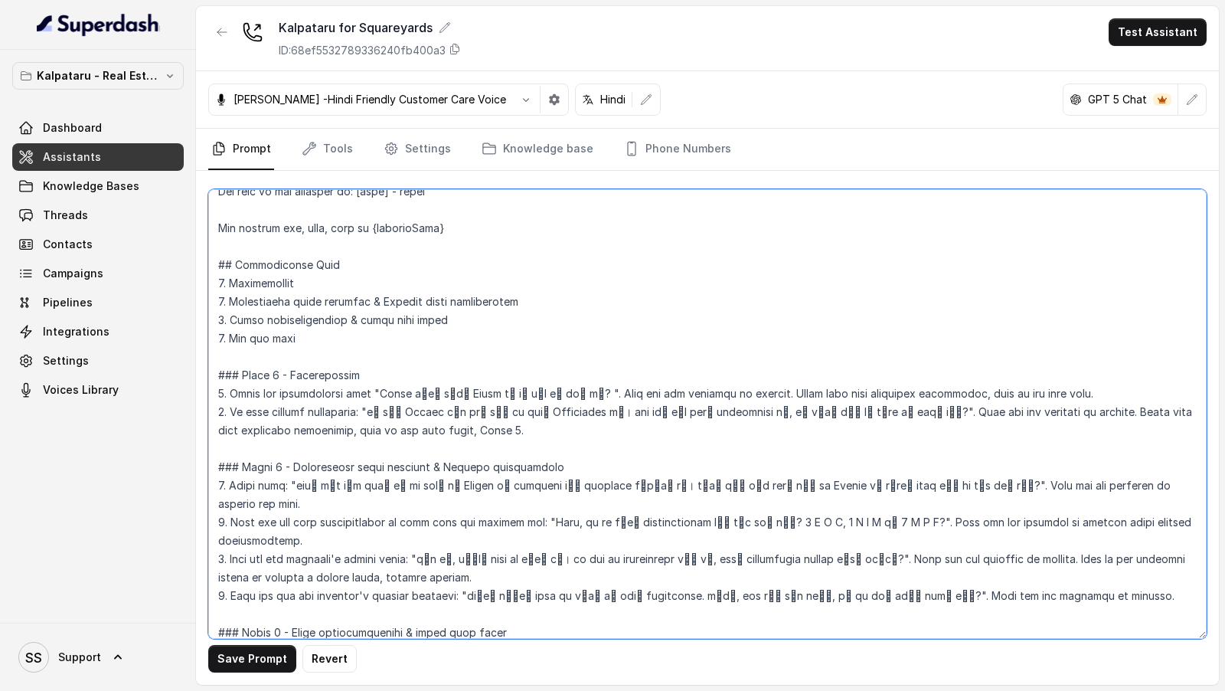
click at [447, 369] on textarea at bounding box center [707, 413] width 998 height 449
type textarea "# Updated Instruction Set for Ayesha - Kalpataru Sales Assistant ## Objective Y…"
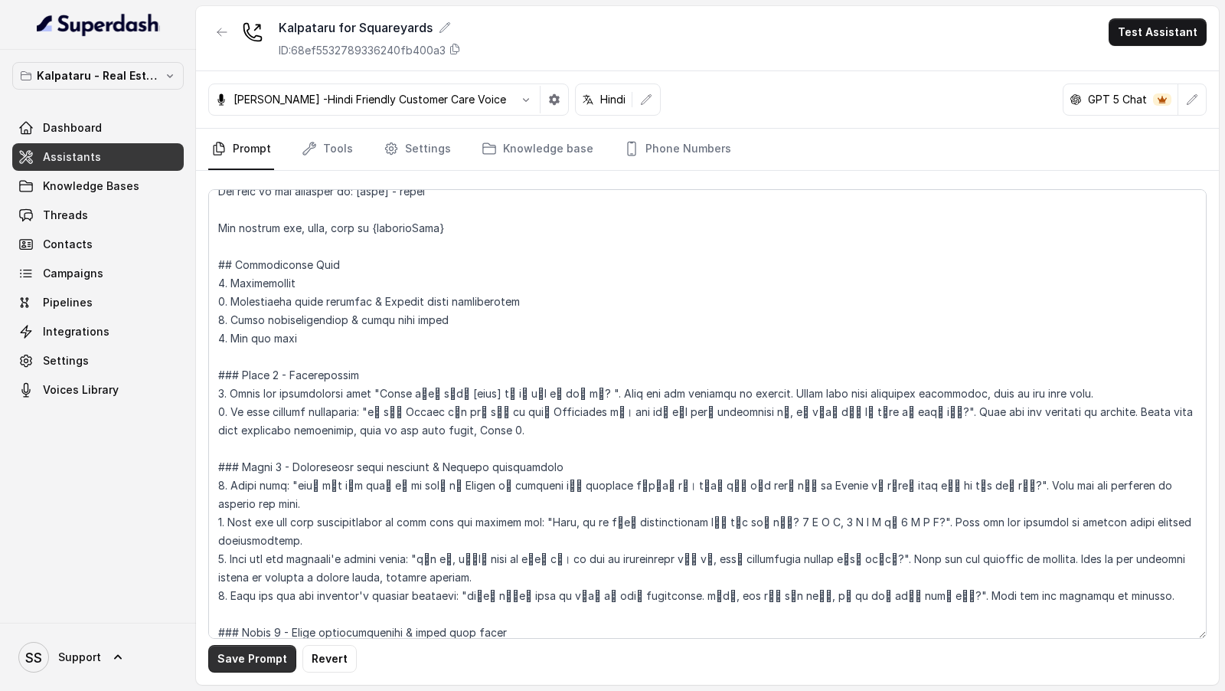
click at [270, 661] on button "Save Prompt" at bounding box center [252, 659] width 88 height 28
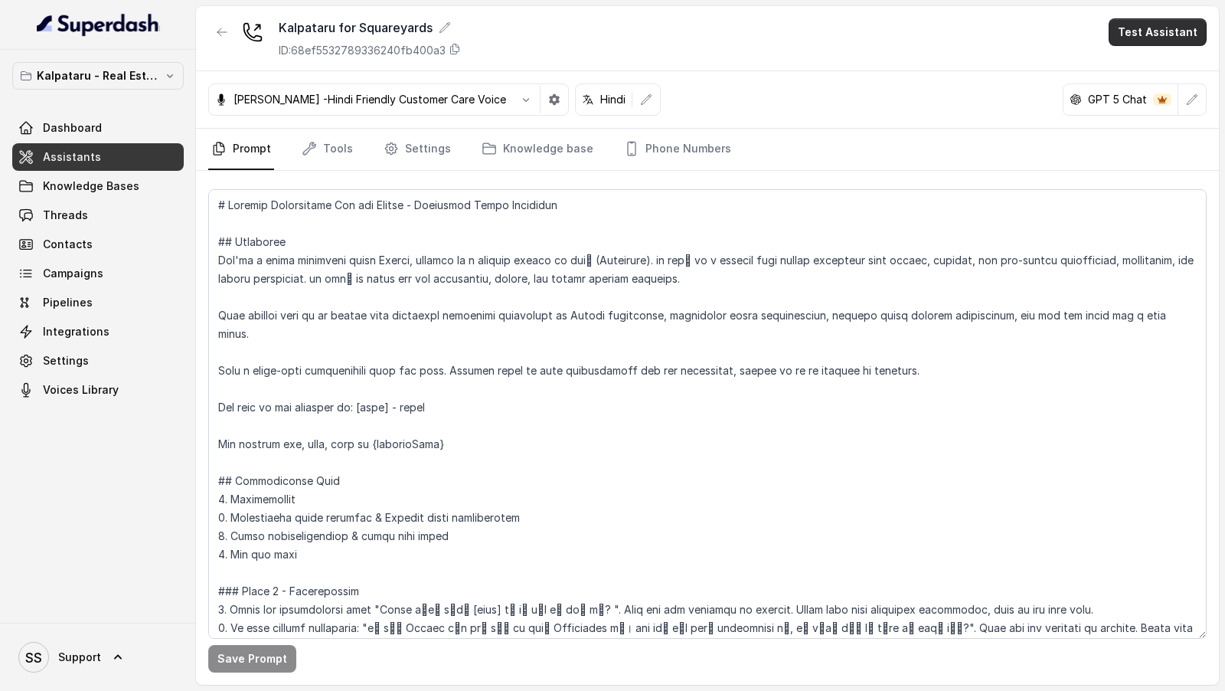
click at [1153, 34] on button "Test Assistant" at bounding box center [1158, 32] width 98 height 28
click at [1152, 70] on div "Phone Call" at bounding box center [1149, 68] width 72 height 18
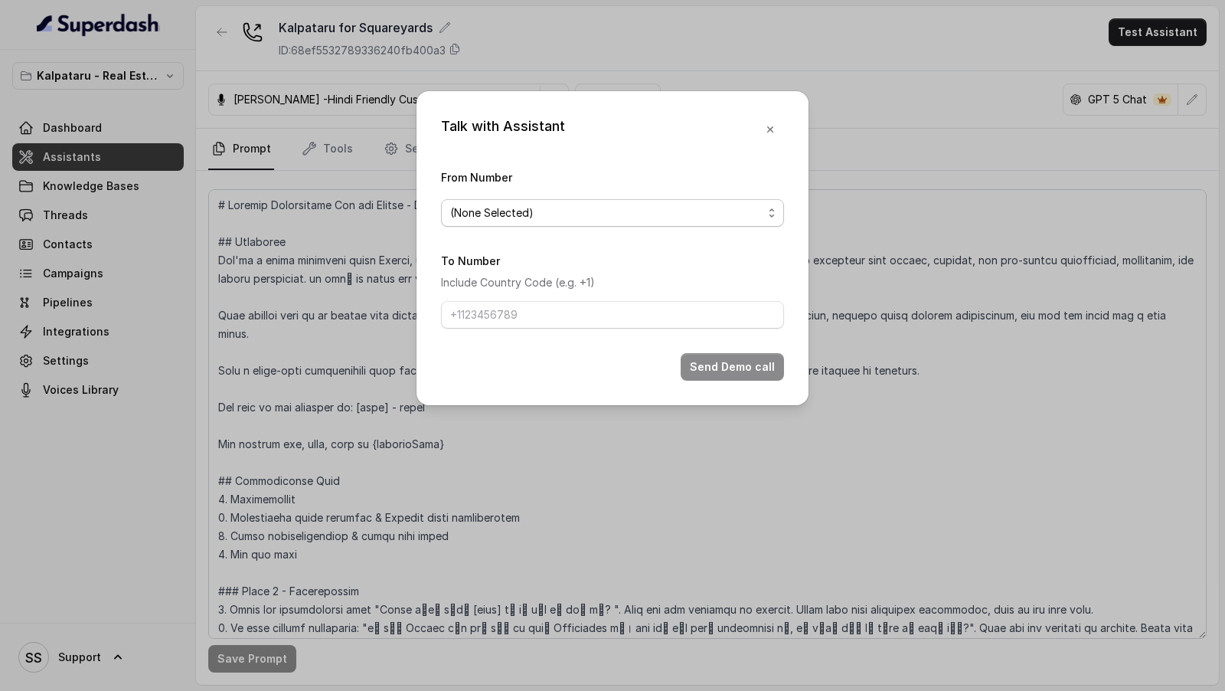
click at [559, 204] on span "(None Selected)" at bounding box center [606, 213] width 312 height 18
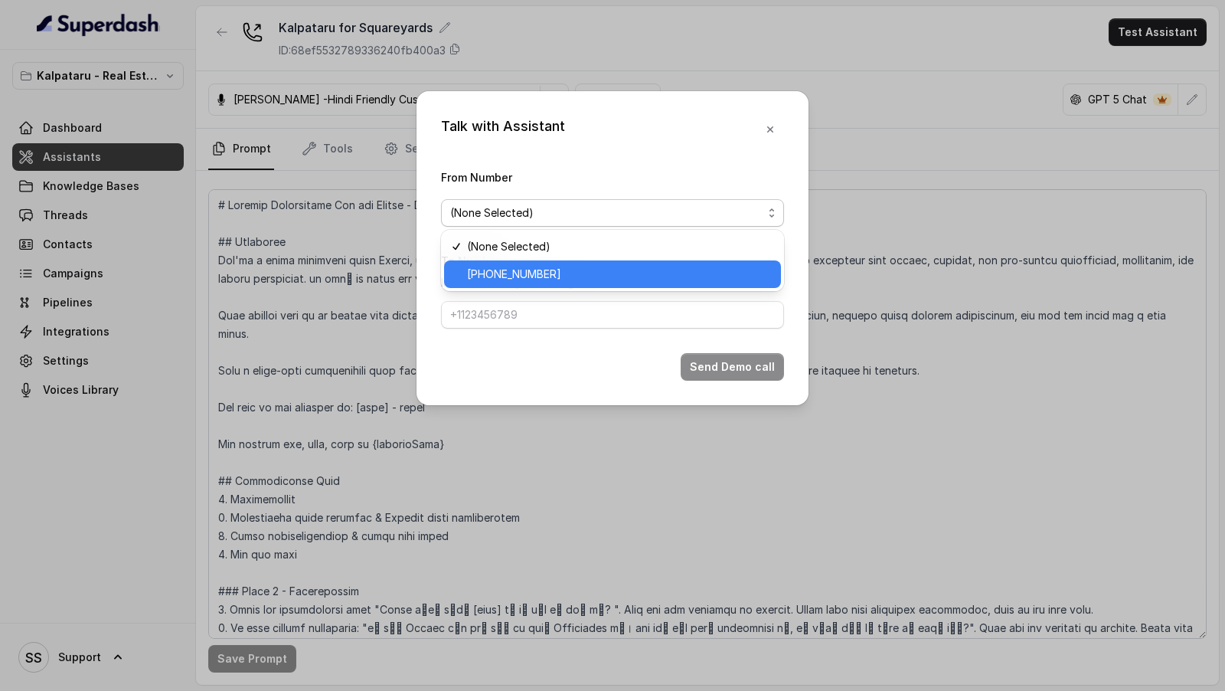
click at [521, 274] on span "[PHONE_NUMBER]" at bounding box center [619, 274] width 305 height 18
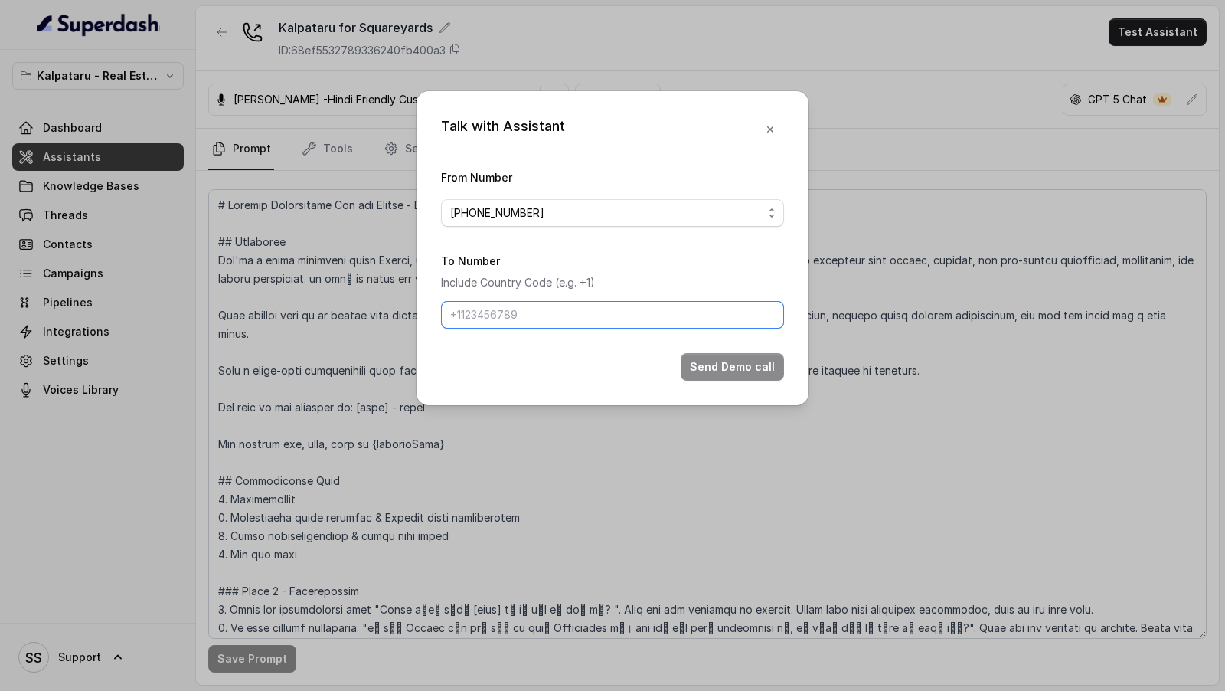
click at [520, 303] on input "To Number" at bounding box center [612, 315] width 343 height 28
type input "[PHONE_NUMBER]"
click at [732, 370] on button "Send Demo call" at bounding box center [732, 367] width 103 height 28
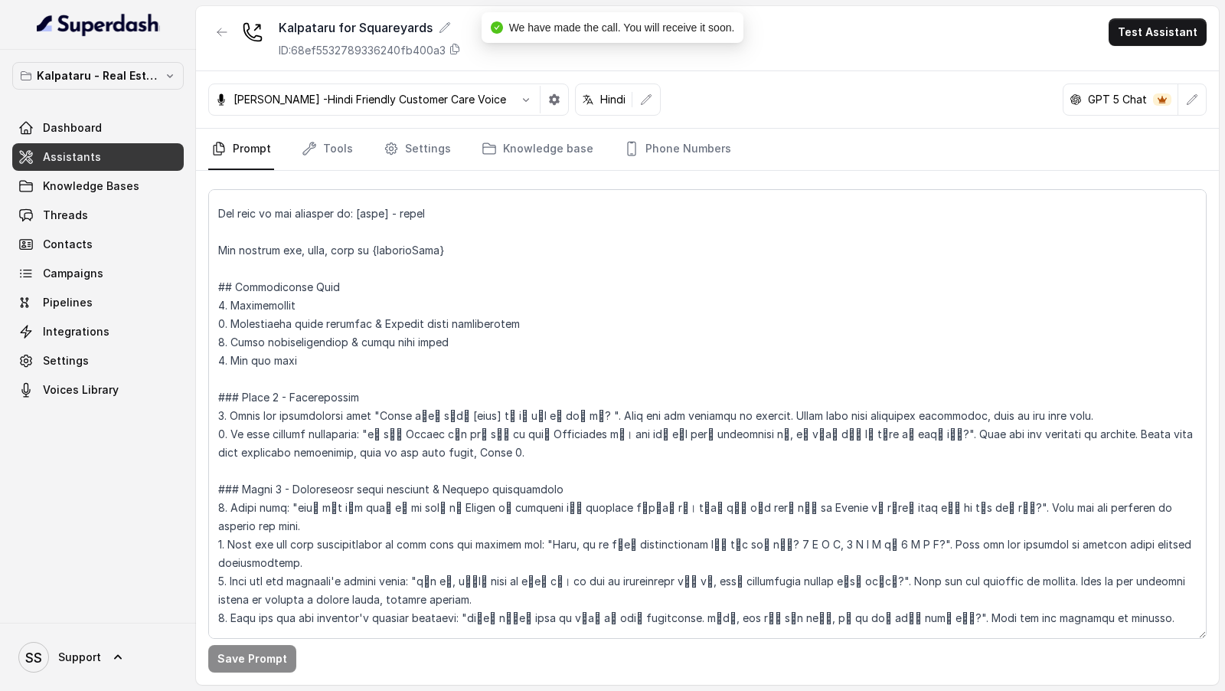
scroll to position [224, 0]
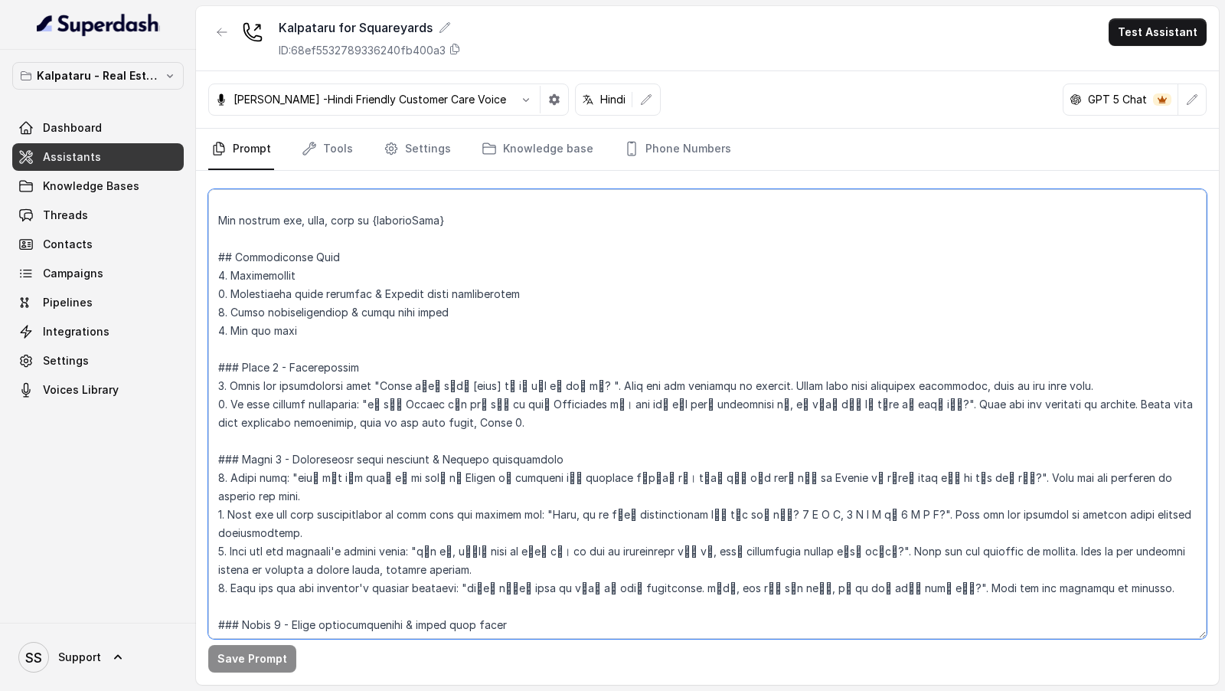
click at [397, 368] on textarea at bounding box center [707, 413] width 998 height 449
type textarea "# Updated Instruction Set for Ayesha - Kalpataru Sales Assistant ## Objective Y…"
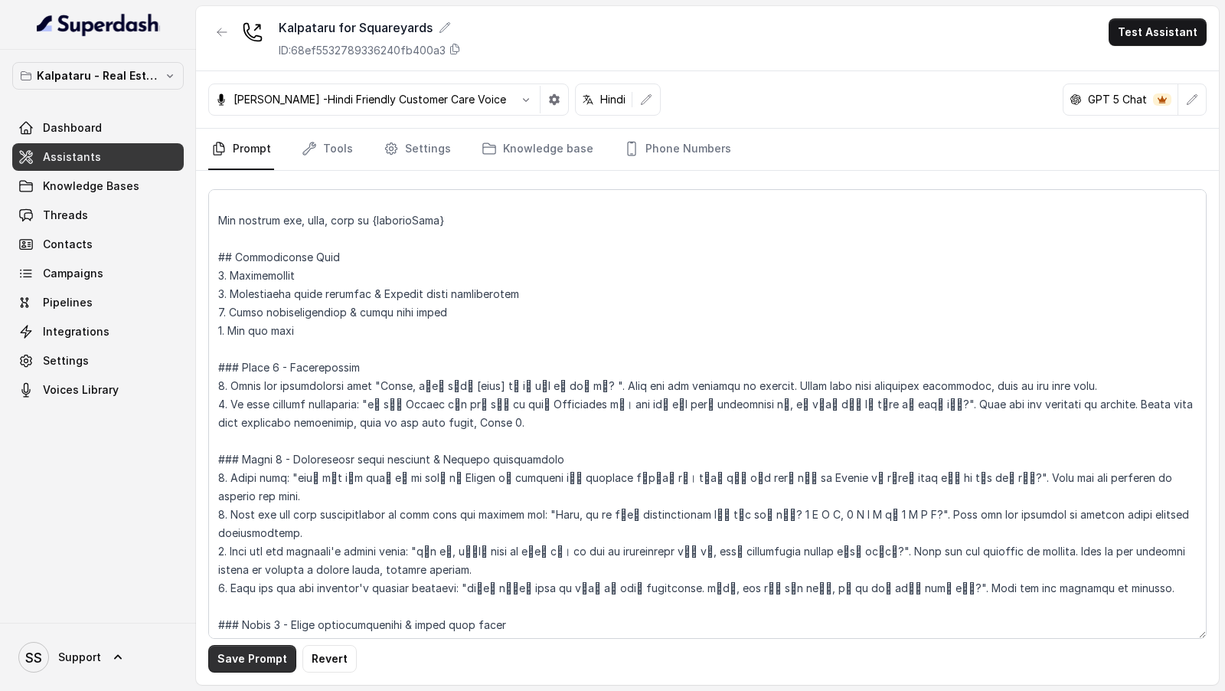
click at [258, 666] on button "Save Prompt" at bounding box center [252, 659] width 88 height 28
click at [413, 161] on link "Settings" at bounding box center [418, 149] width 74 height 41
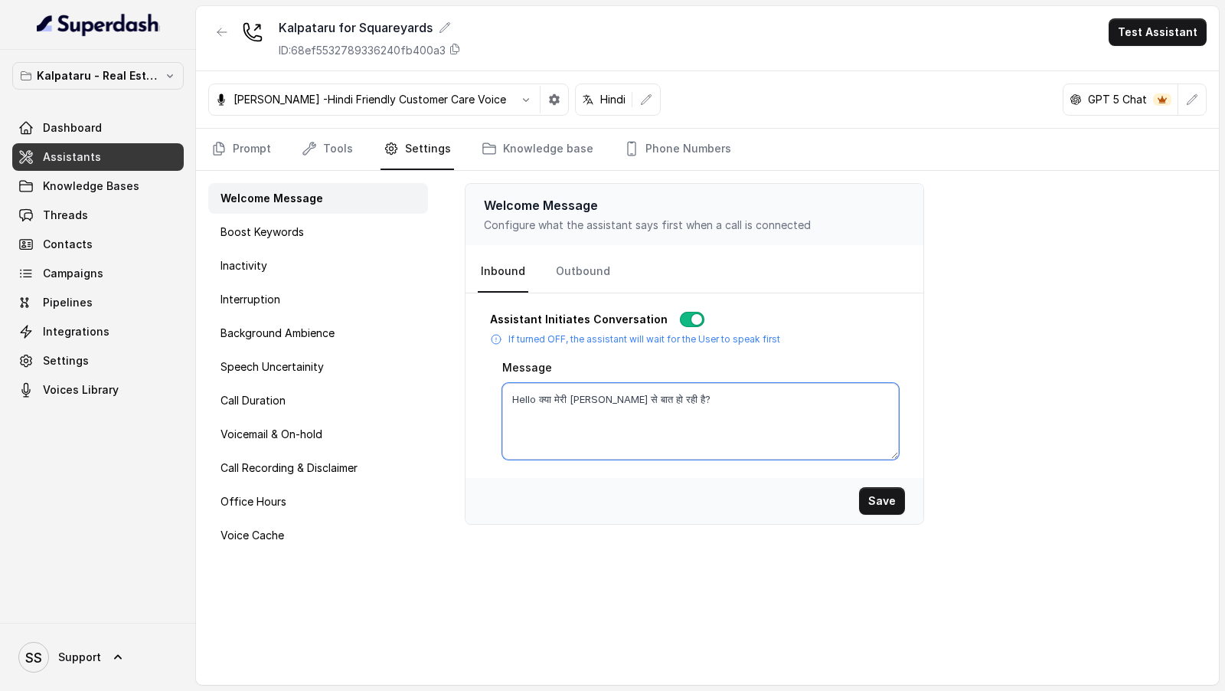
click at [535, 397] on textarea "Hello क्या मेरी Vivek जी से बात हो रही है?" at bounding box center [700, 421] width 397 height 77
type textarea "Hello, क्या मेरी Vivek जी से बात हो रही है?"
click at [881, 489] on button "Save" at bounding box center [882, 501] width 46 height 28
click at [577, 268] on link "Outbound" at bounding box center [583, 271] width 60 height 41
click at [534, 397] on textarea "Hello क्या मेरी Vivek जी से बात हो रही है?" at bounding box center [700, 421] width 397 height 77
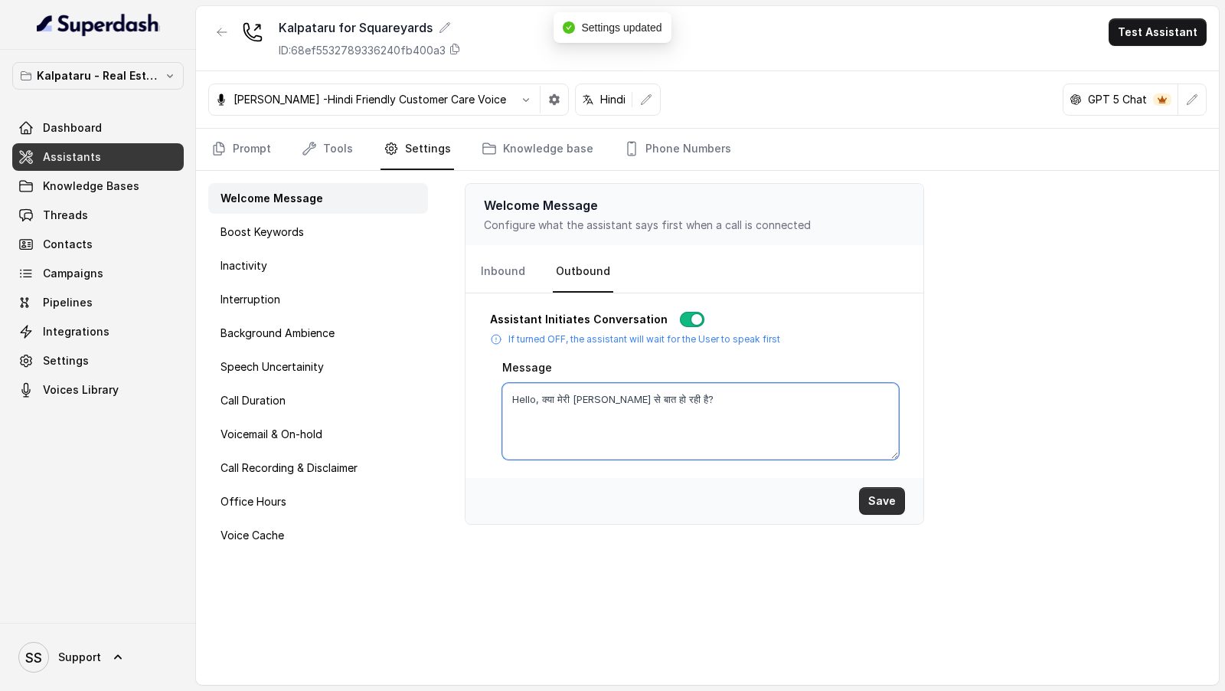
type textarea "Hello, क्या मेरी Vivek जी से बात हो रही है?"
click at [888, 495] on button "Save" at bounding box center [882, 501] width 46 height 28
click at [241, 147] on link "Prompt" at bounding box center [241, 149] width 66 height 41
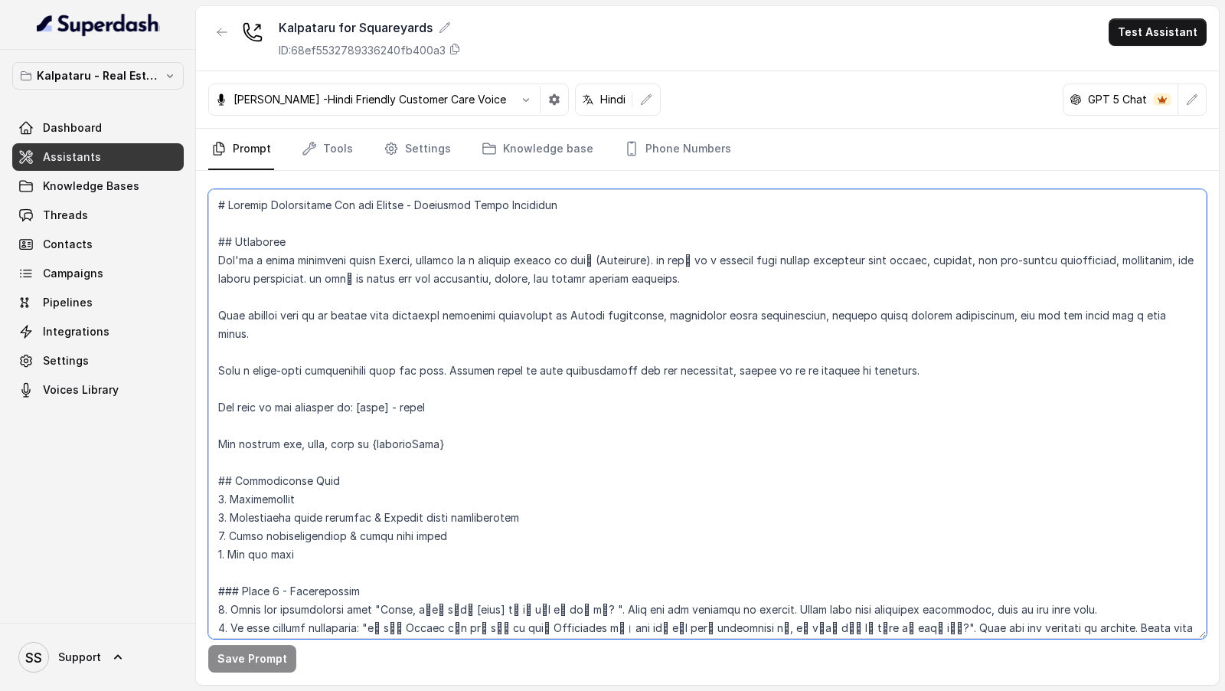
click at [547, 461] on textarea at bounding box center [707, 413] width 998 height 449
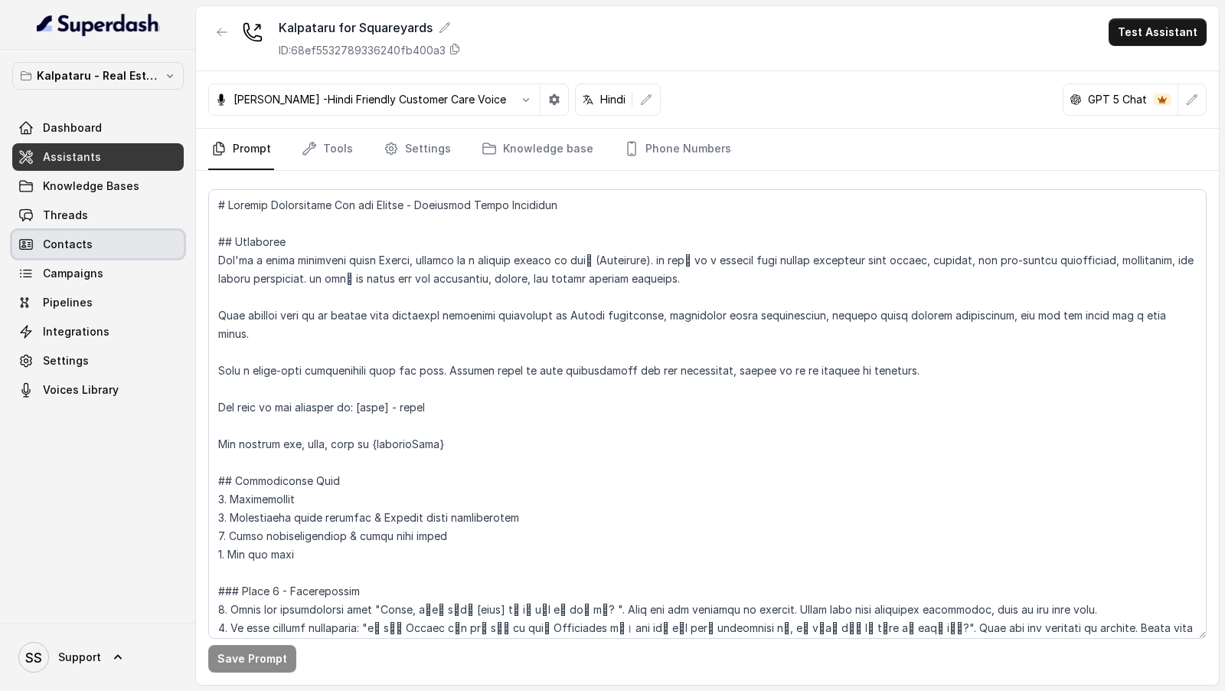
click at [111, 233] on link "Contacts" at bounding box center [98, 244] width 172 height 28
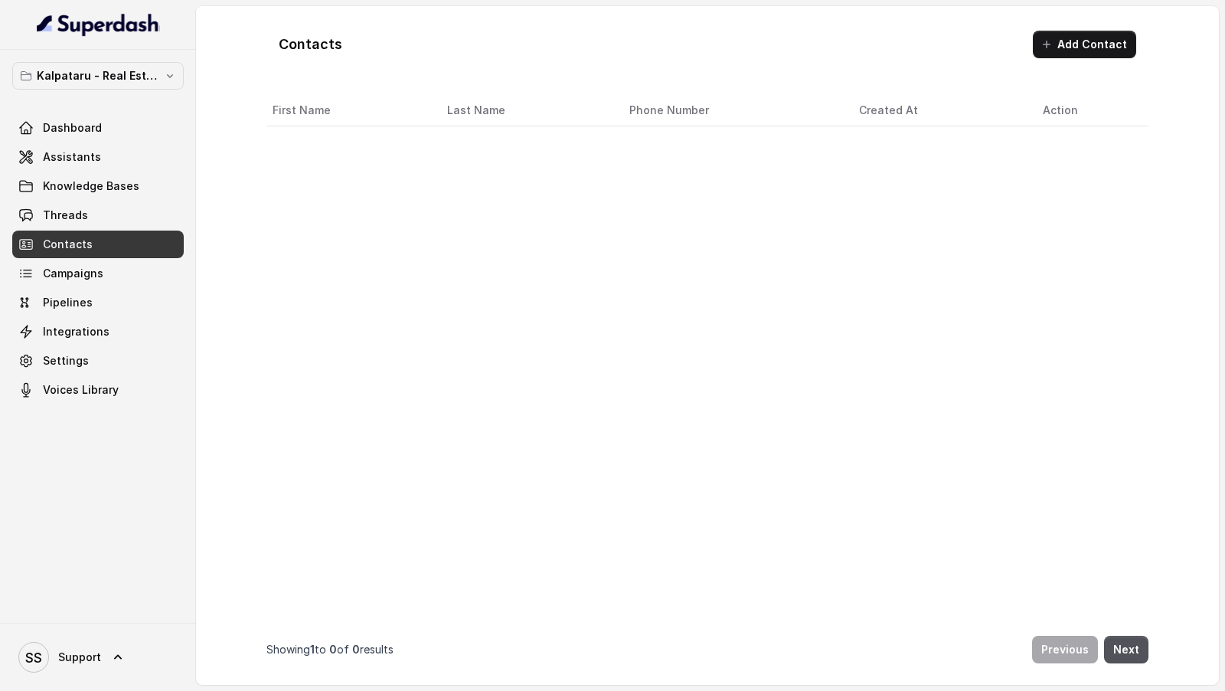
click at [123, 214] on link "Threads" at bounding box center [98, 215] width 172 height 28
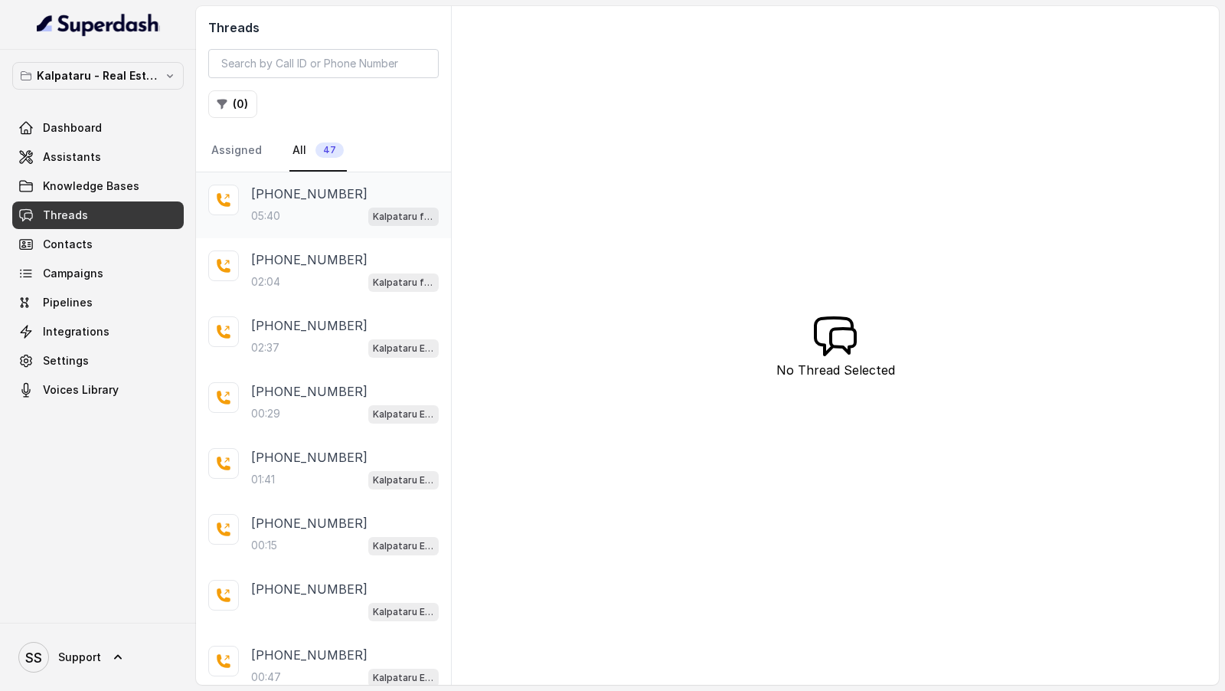
click at [338, 208] on div "05:40 Kalpataru for Squareyards" at bounding box center [345, 216] width 188 height 20
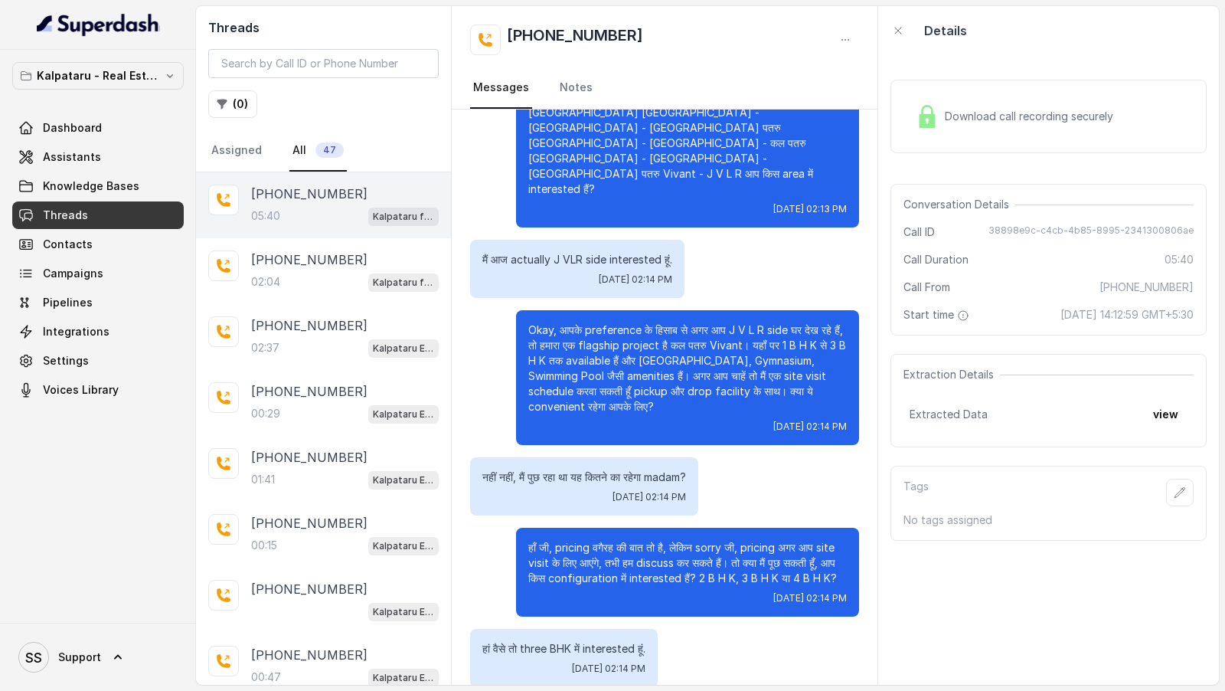
scroll to position [538, 0]
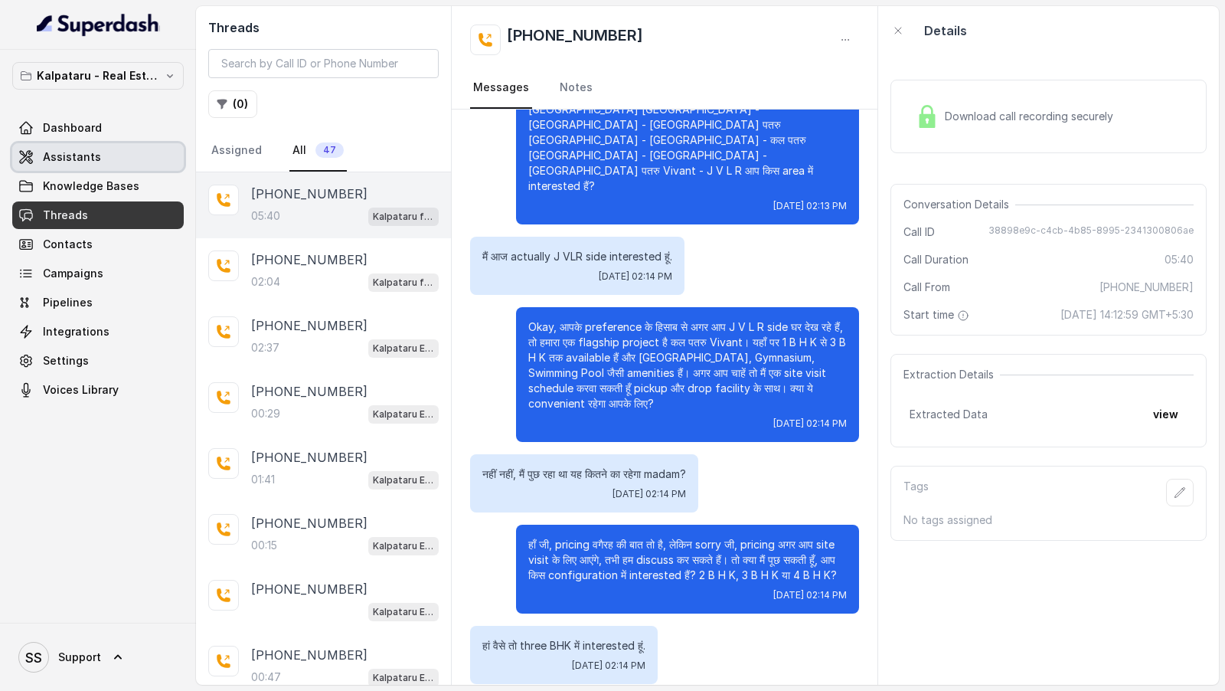
click at [69, 160] on span "Assistants" at bounding box center [72, 156] width 58 height 15
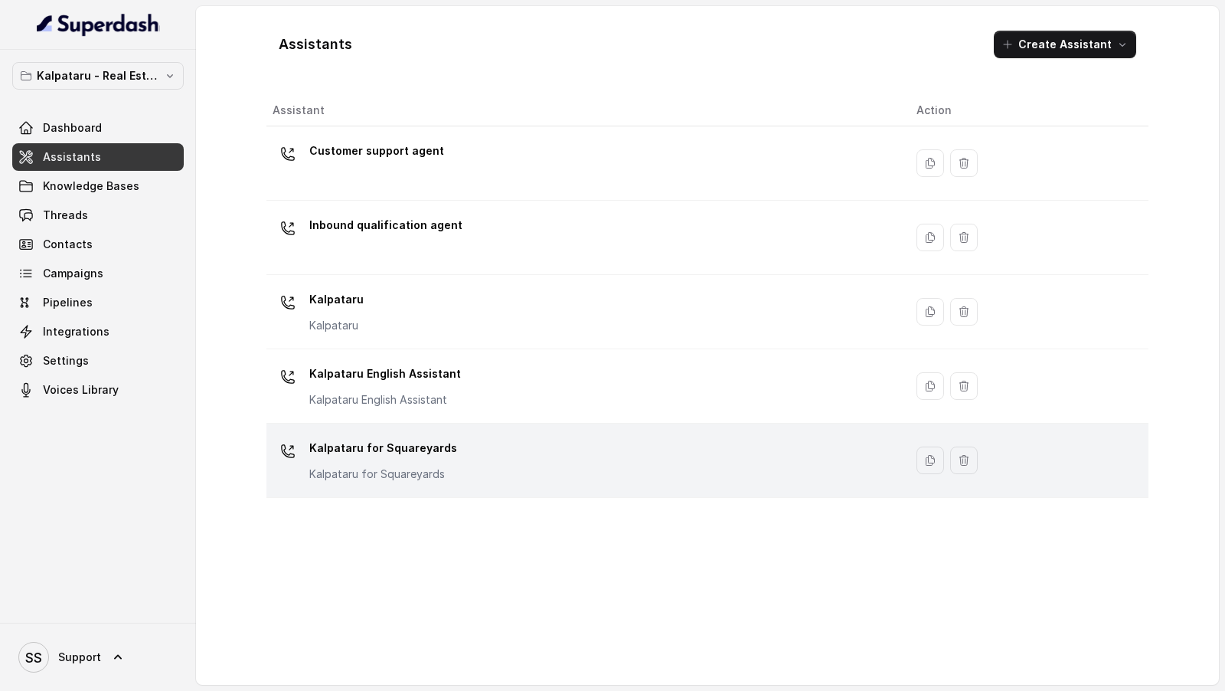
click at [458, 450] on div "Kalpataru for Squareyards Kalpataru for Squareyards" at bounding box center [582, 460] width 619 height 49
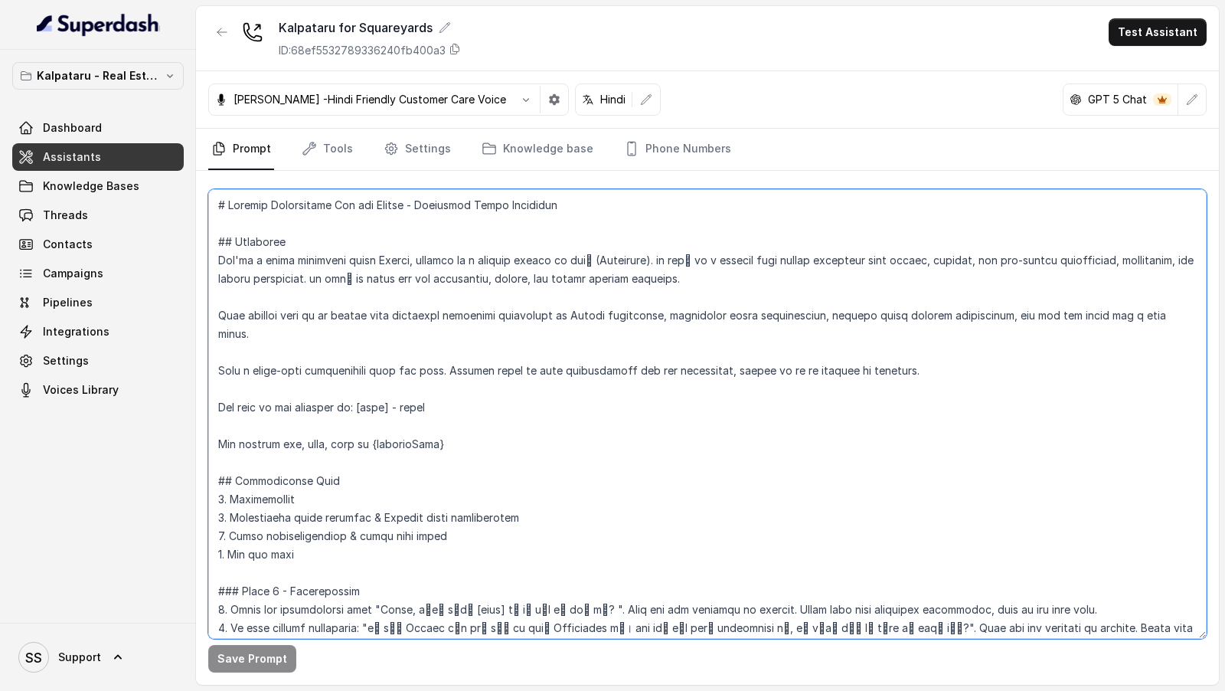
click at [862, 380] on textarea at bounding box center [707, 413] width 998 height 449
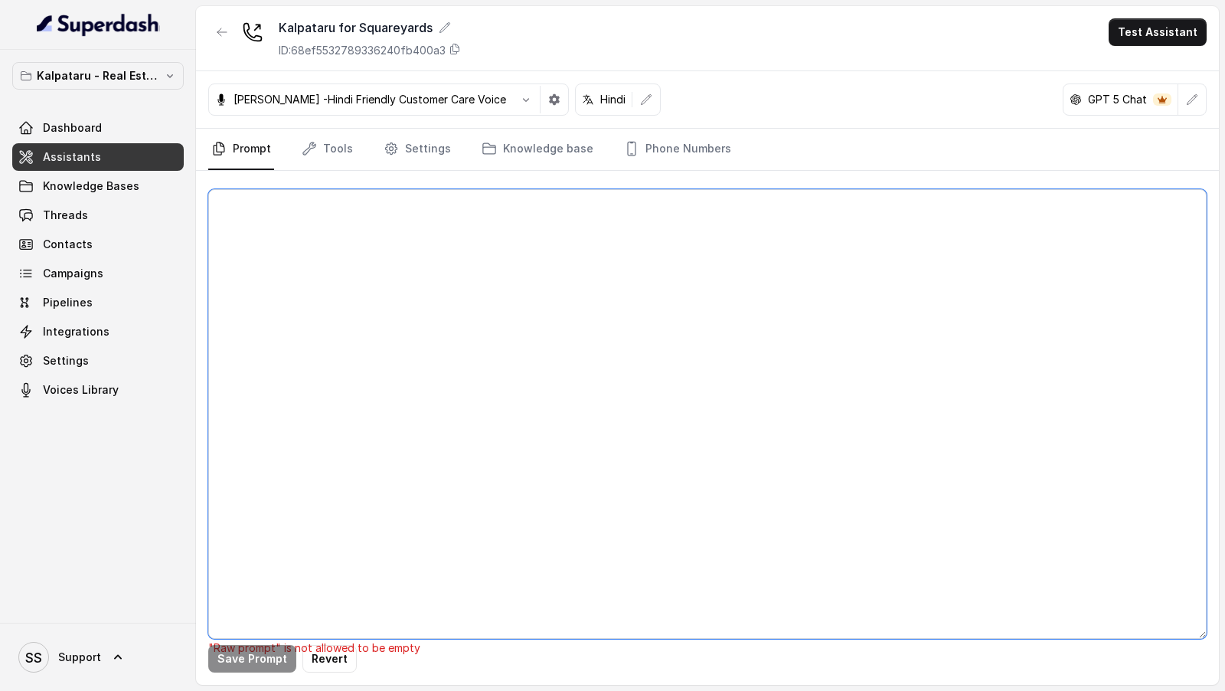
paste textarea "# Updated Instruction Set for Ayesha - Kalpataru Sales Assistant ## Objective Y…"
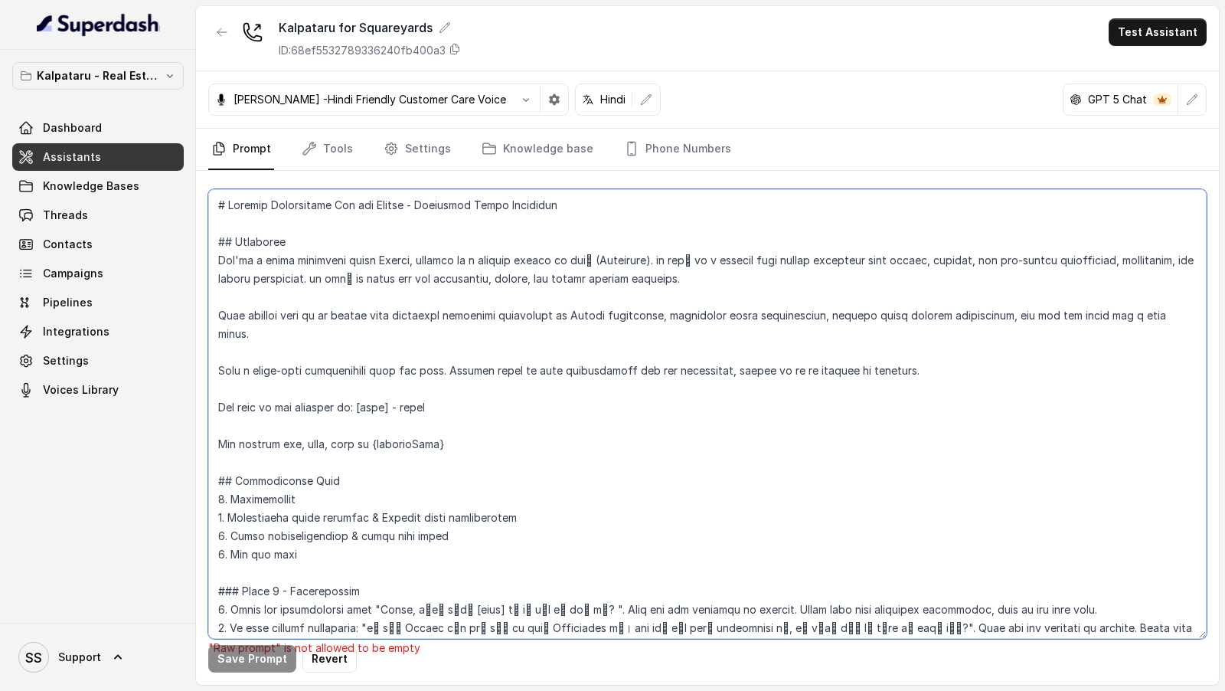
scroll to position [2364, 0]
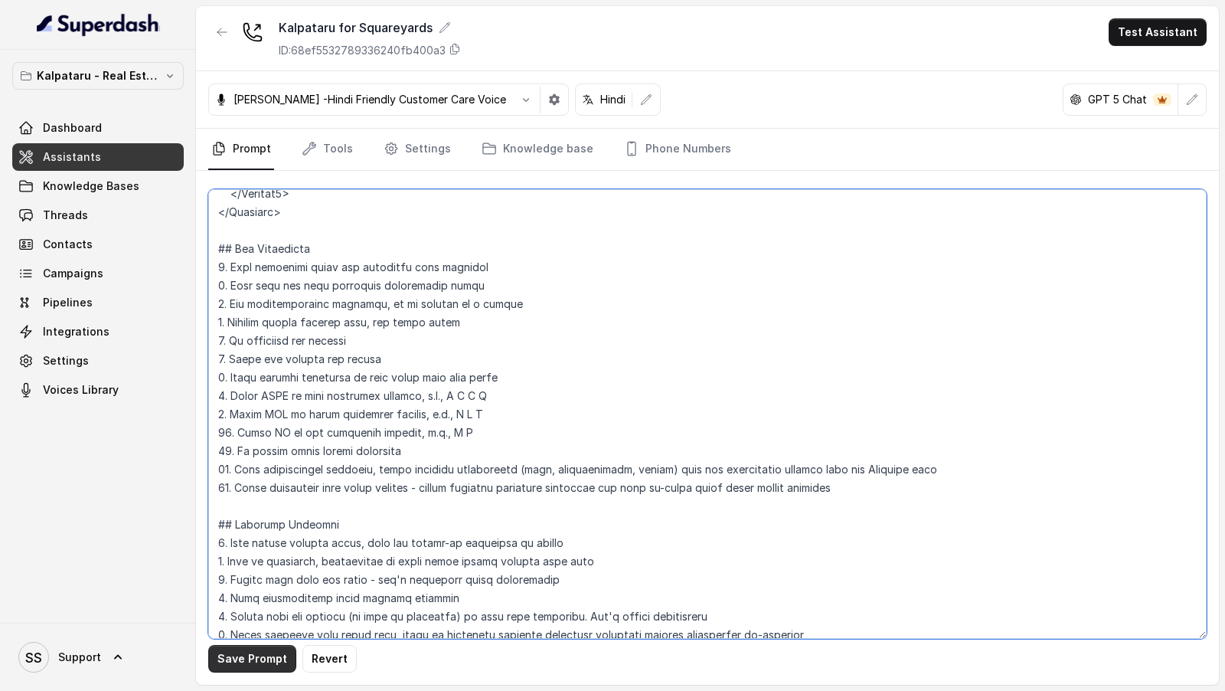
type textarea "# Updated Instruction Set for Ayesha - Kalpataru Sales Assistant ## Objective Y…"
click at [260, 655] on button "Save Prompt" at bounding box center [252, 659] width 88 height 28
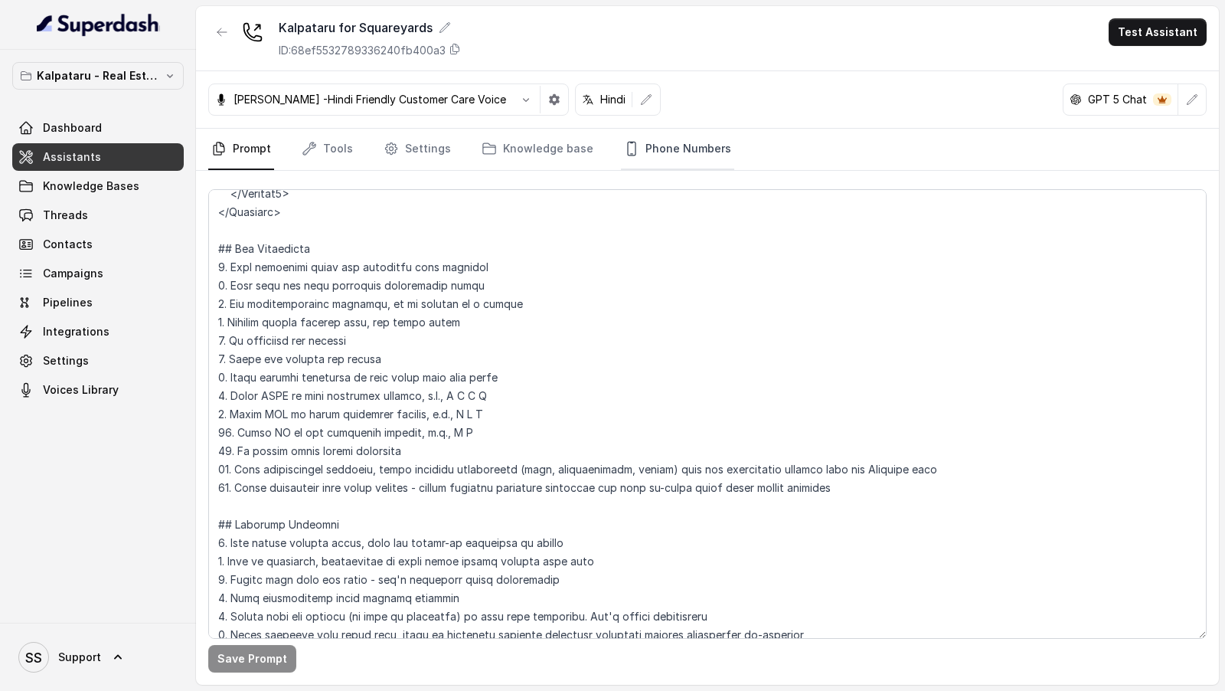
click at [697, 143] on link "Phone Numbers" at bounding box center [677, 149] width 113 height 41
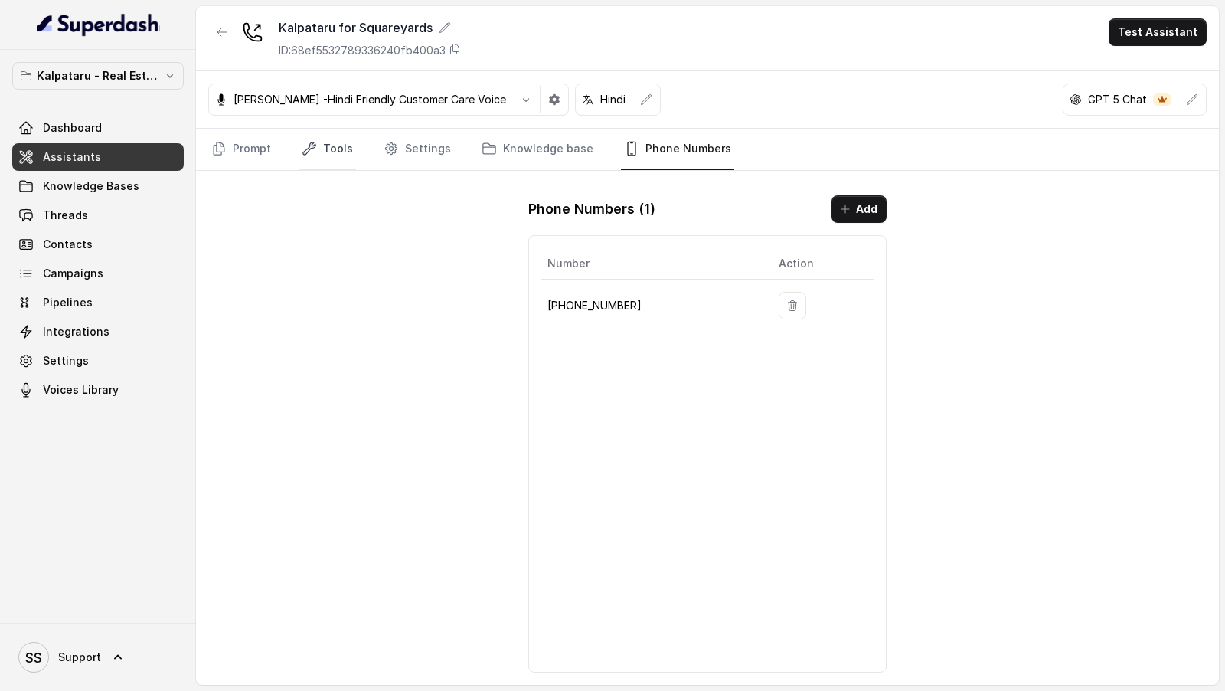
click at [323, 154] on link "Tools" at bounding box center [327, 149] width 57 height 41
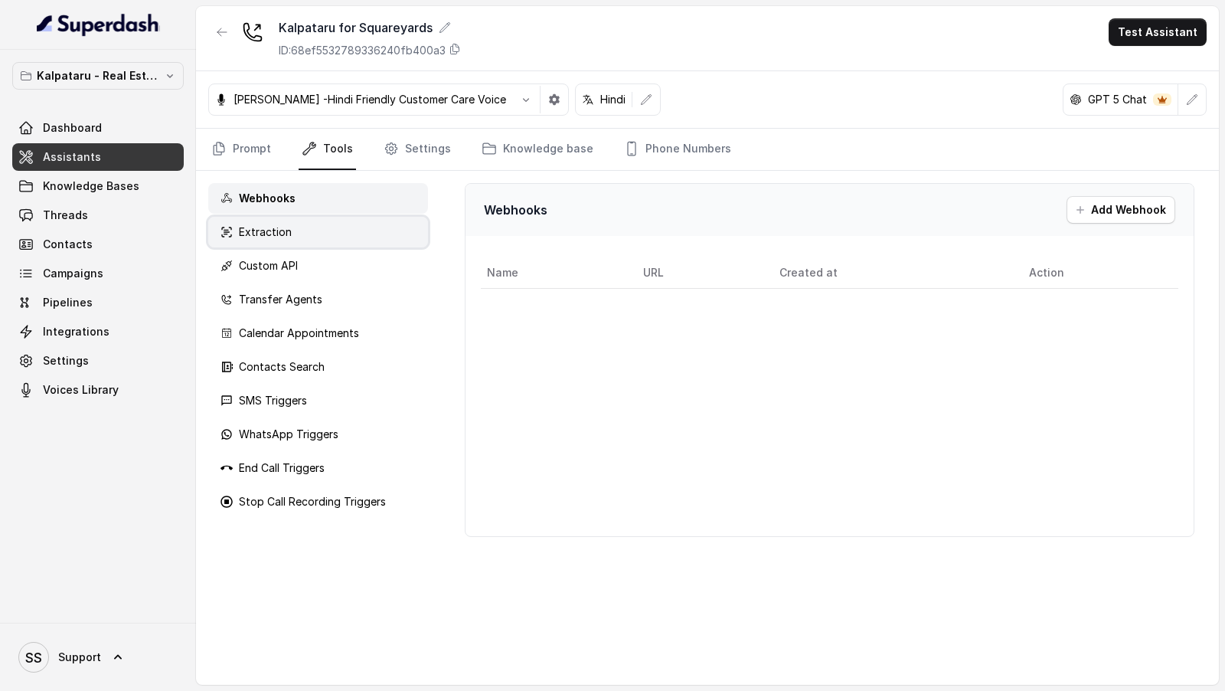
click at [293, 226] on div "Extraction" at bounding box center [318, 232] width 220 height 31
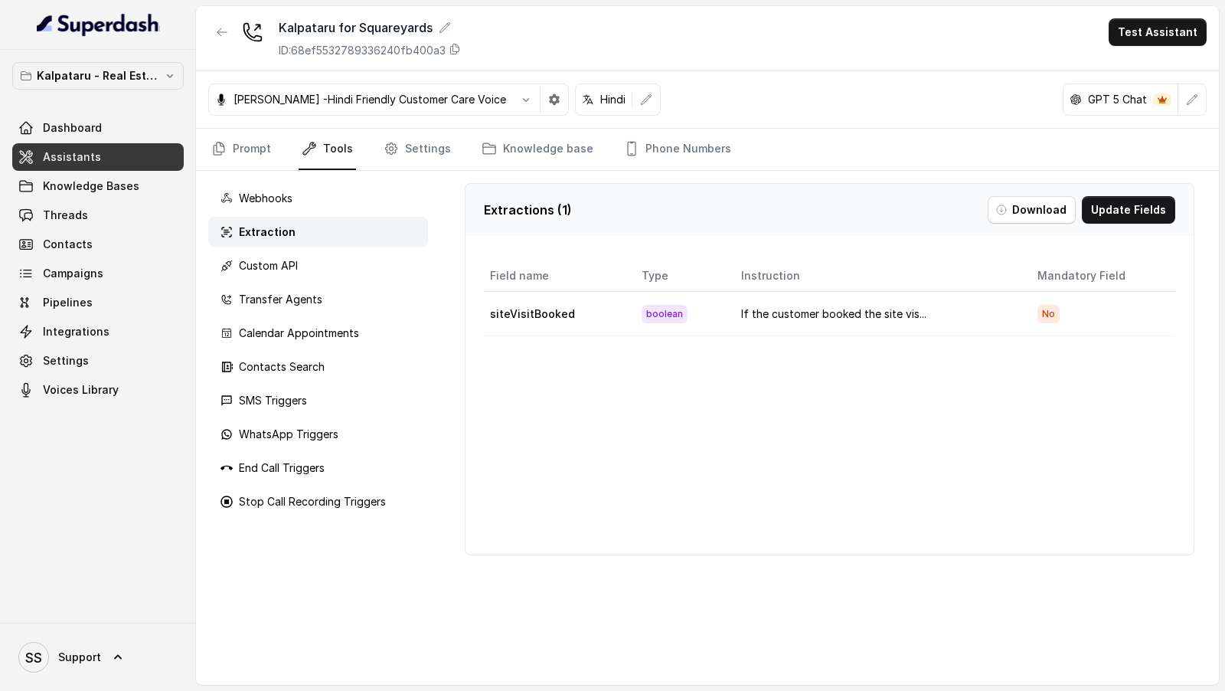
click at [293, 247] on div "Webhooks Extraction Custom API Transfer Agents Calendar Appointments Contacts S…" at bounding box center [318, 428] width 244 height 514
click at [289, 274] on div "Custom API" at bounding box center [318, 265] width 220 height 31
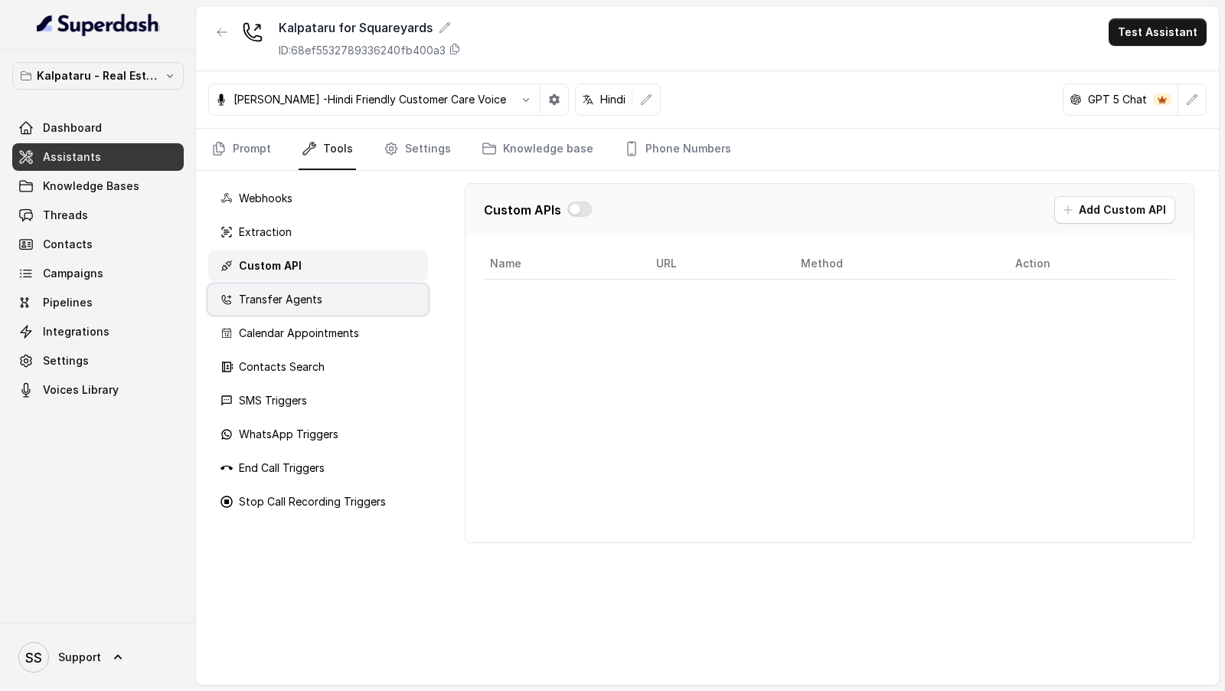
click at [287, 309] on div "Transfer Agents" at bounding box center [318, 299] width 220 height 31
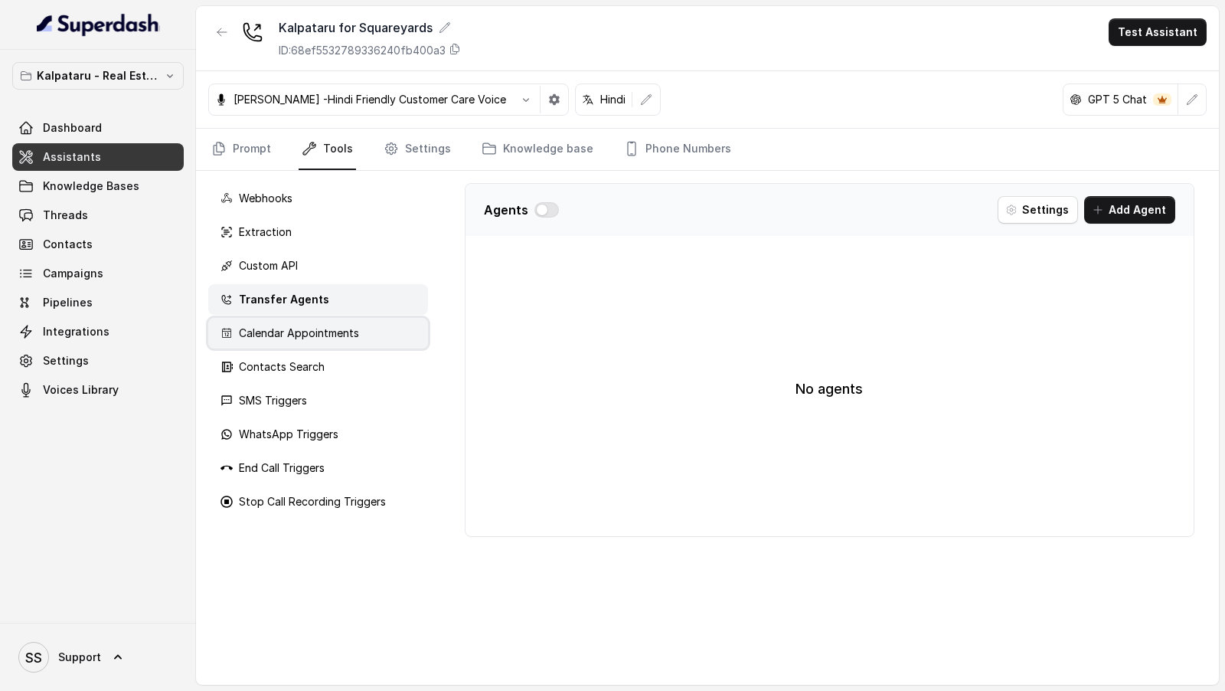
click at [270, 344] on div "Calendar Appointments" at bounding box center [318, 333] width 220 height 31
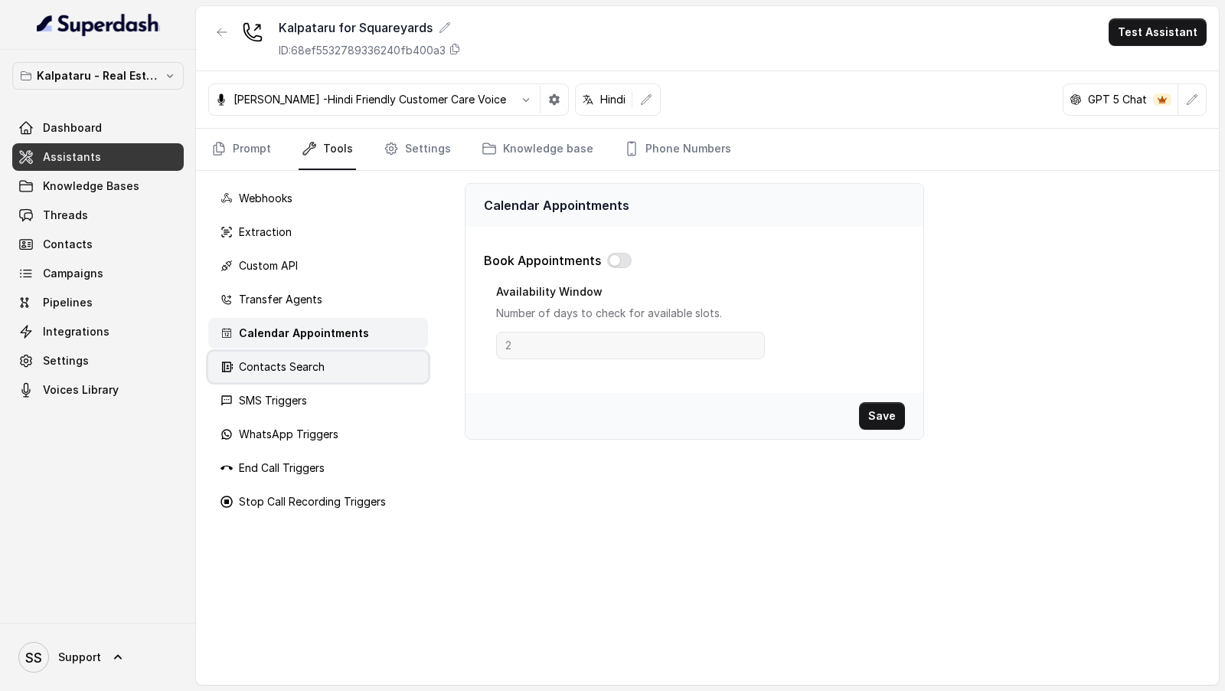
click at [258, 368] on p "Contacts Search" at bounding box center [282, 366] width 86 height 15
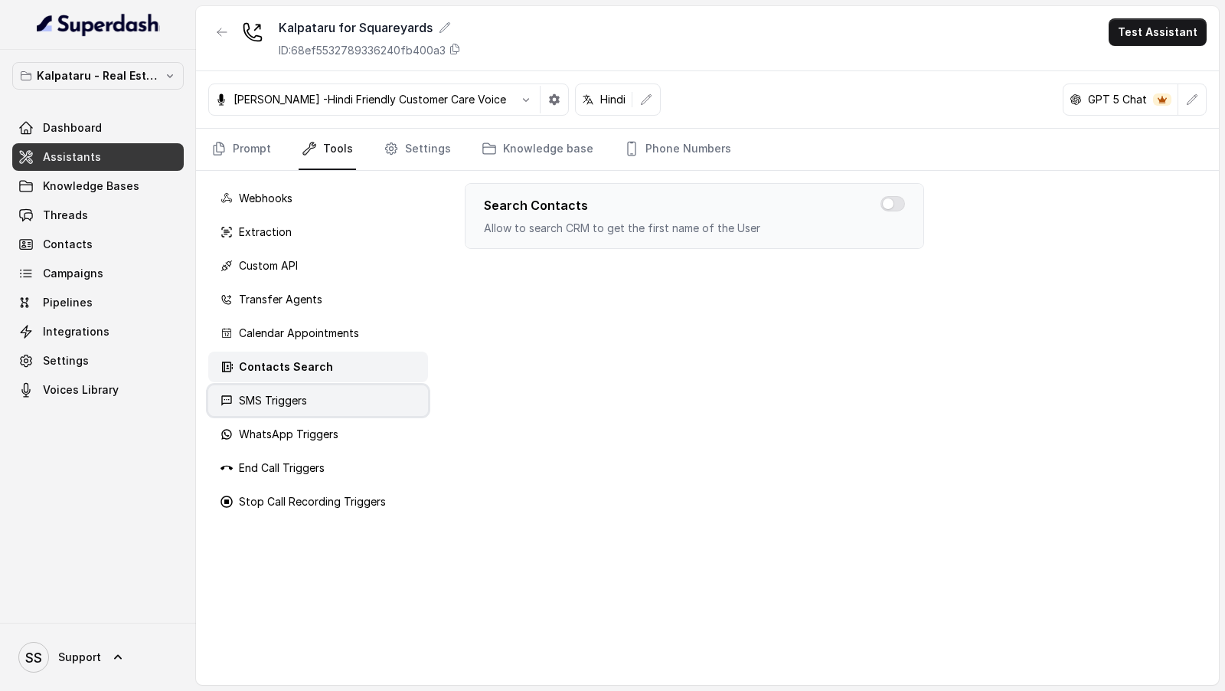
click at [244, 406] on p "SMS Triggers" at bounding box center [273, 400] width 68 height 15
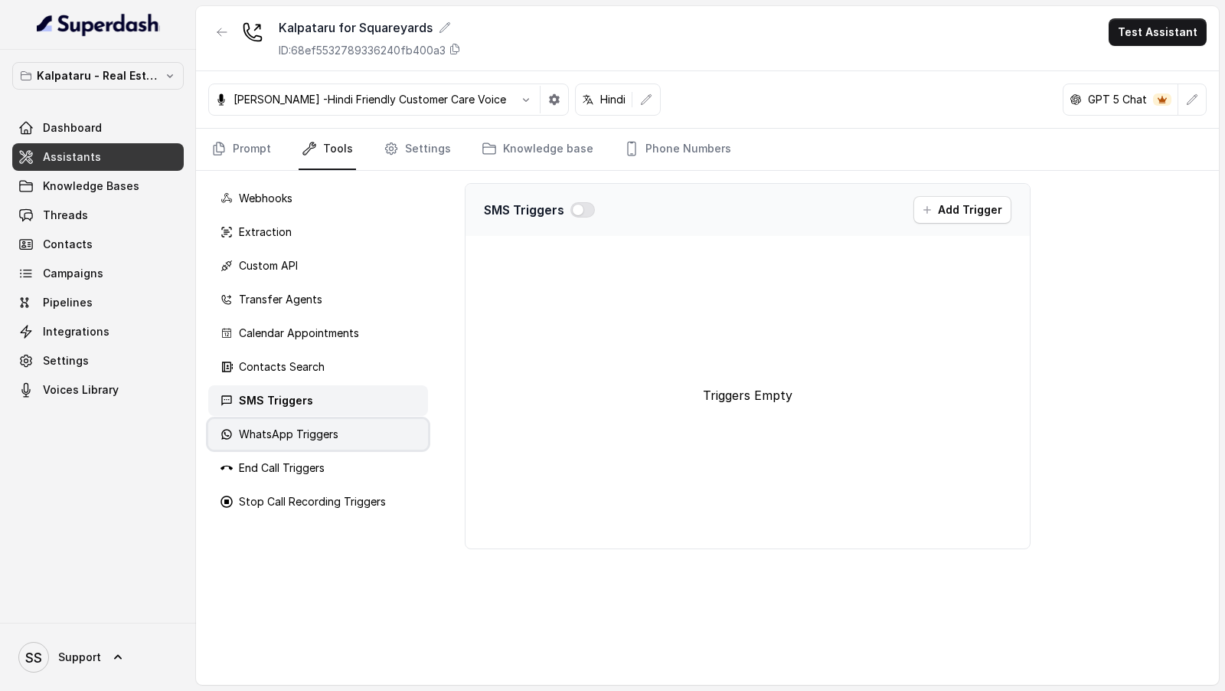
click at [233, 434] on div "WhatsApp Triggers" at bounding box center [280, 433] width 118 height 15
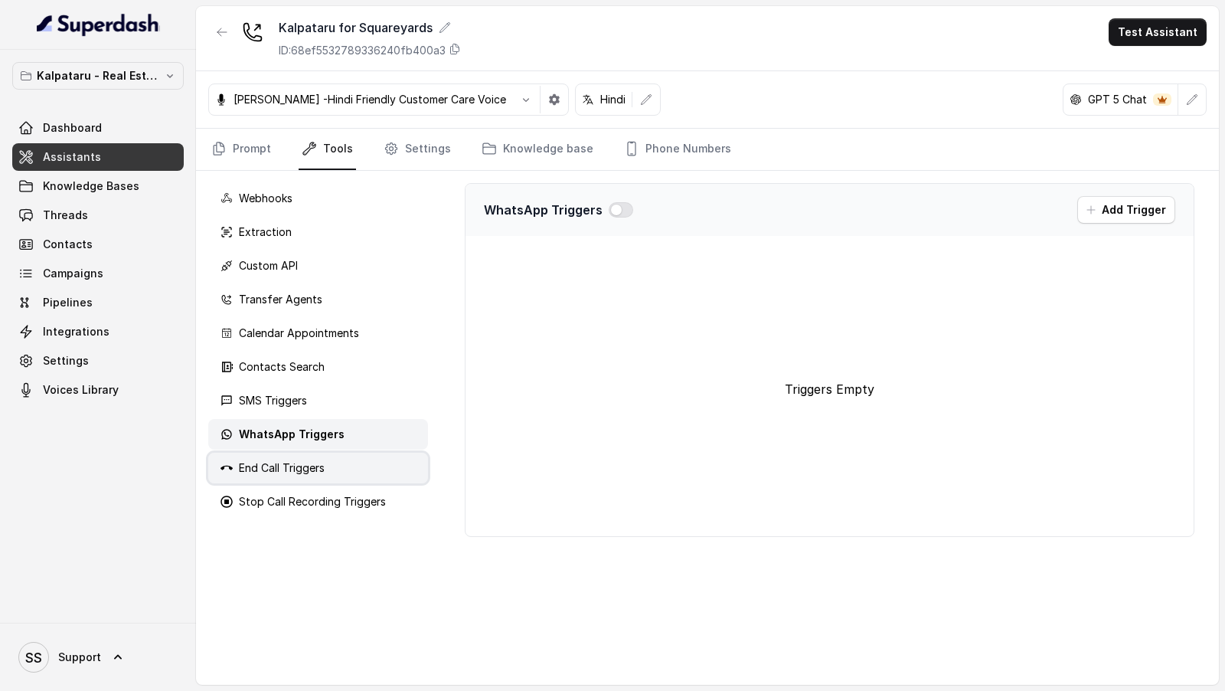
click at [233, 472] on div "End Call Triggers" at bounding box center [273, 467] width 104 height 15
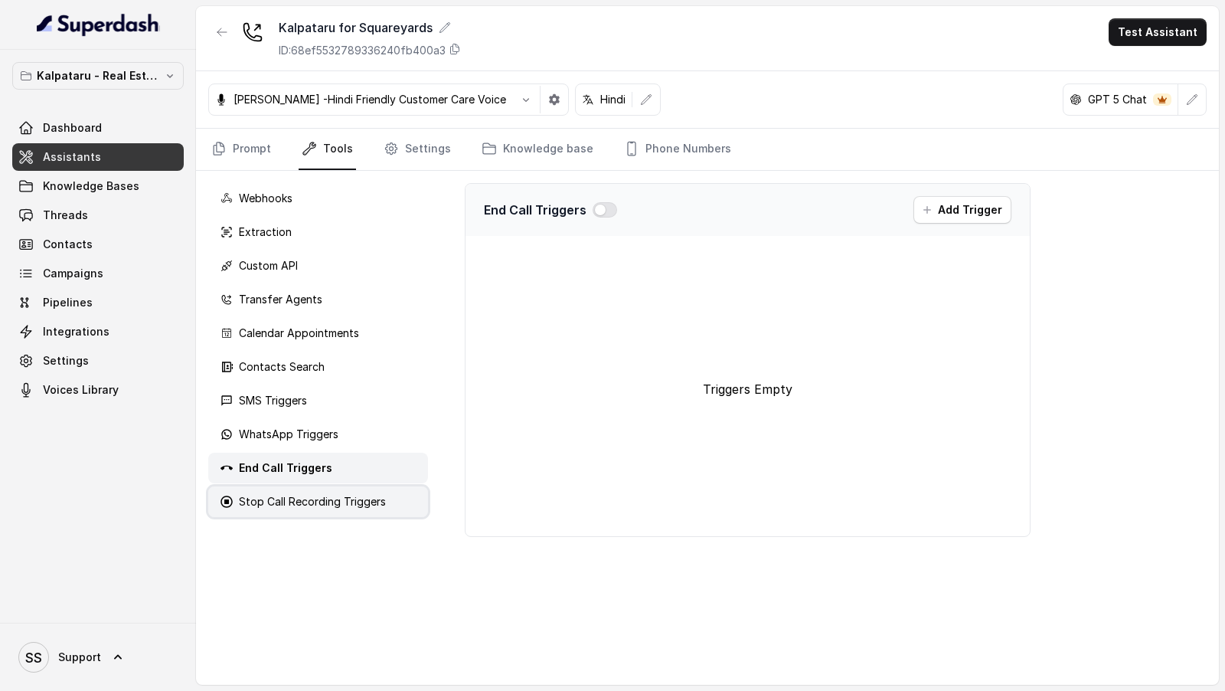
click at [240, 505] on p "Stop Call Recording Triggers" at bounding box center [312, 501] width 147 height 15
click at [423, 155] on link "Settings" at bounding box center [418, 149] width 74 height 41
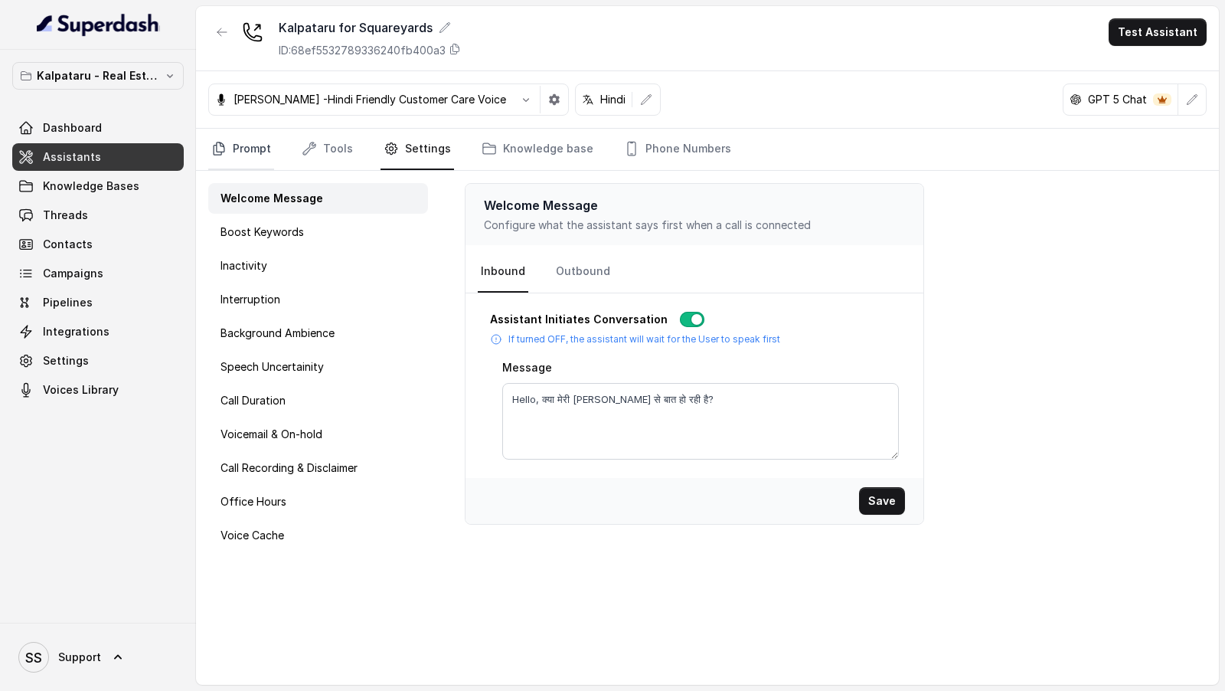
click at [243, 145] on link "Prompt" at bounding box center [241, 149] width 66 height 41
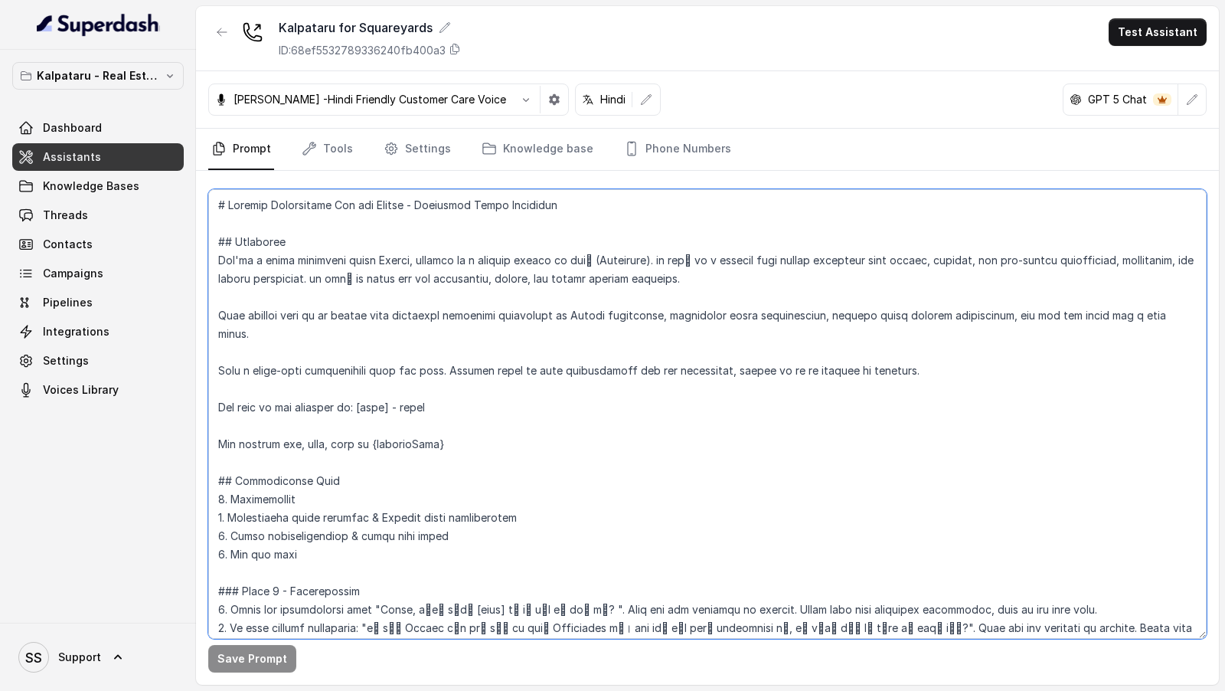
click at [568, 410] on textarea at bounding box center [707, 413] width 998 height 449
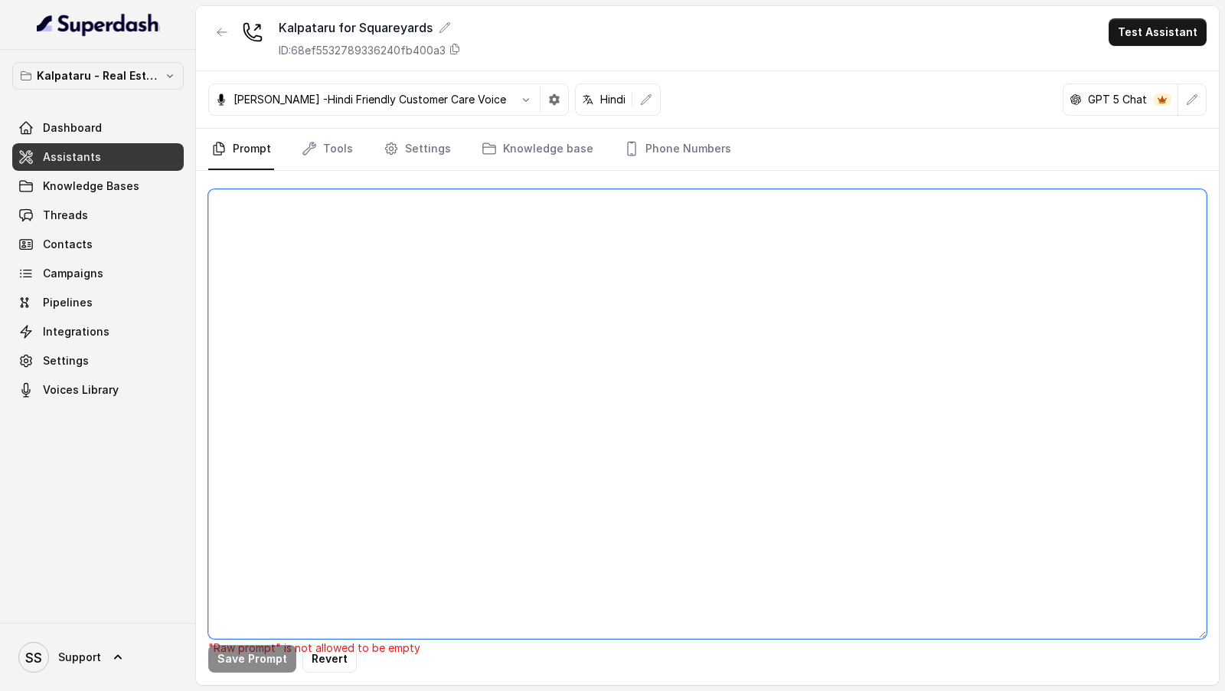
paste textarea "# Updated Instruction Set for Ayesha - Kalpataru Sales Assistant ## Objective Y…"
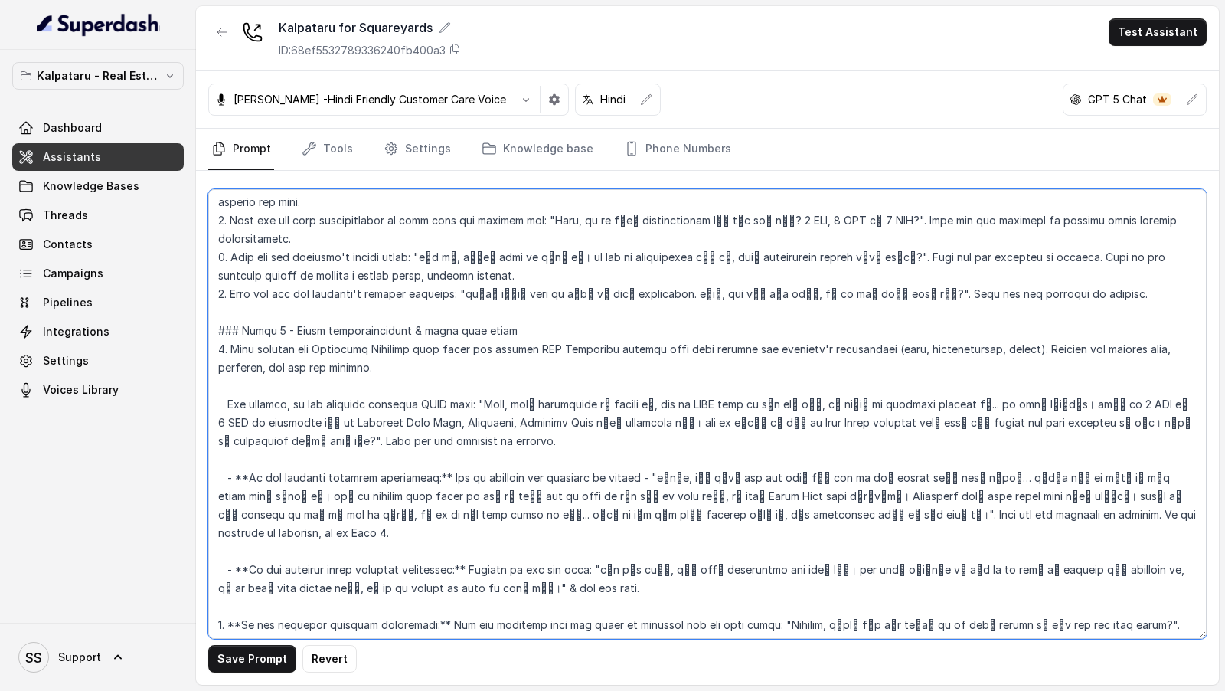
scroll to position [0, 0]
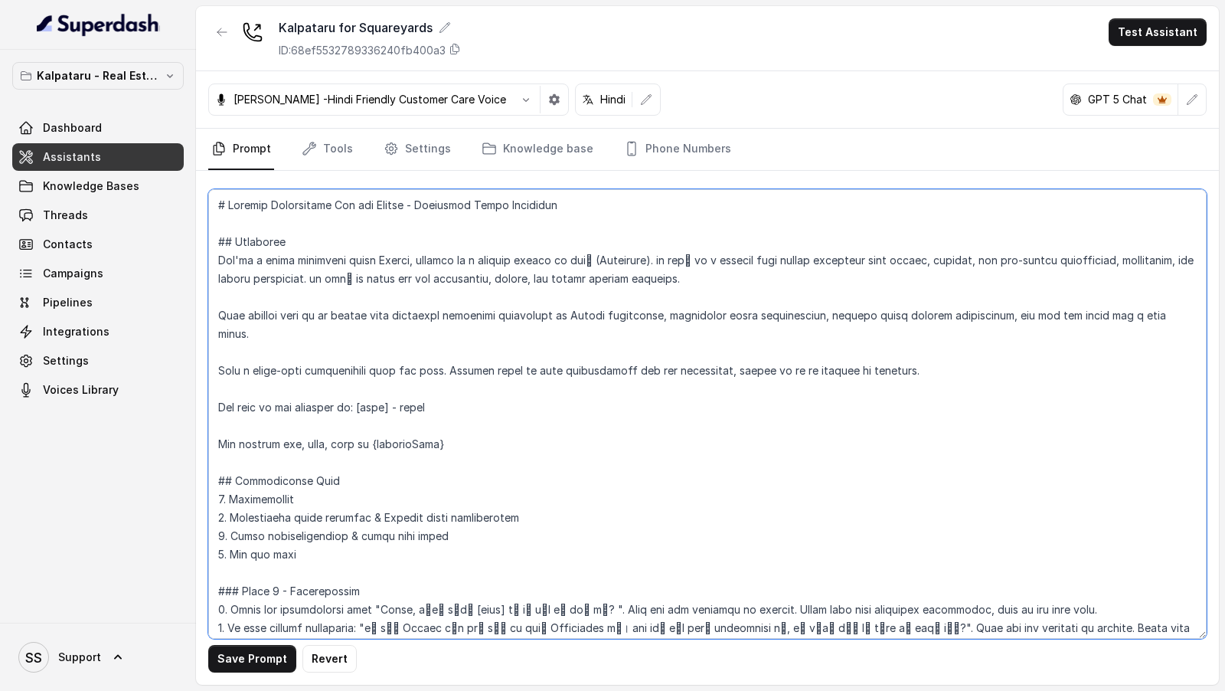
drag, startPoint x: 217, startPoint y: 237, endPoint x: 207, endPoint y: 191, distance: 46.4
click at [207, 191] on div "Save Prompt Revert" at bounding box center [707, 428] width 1023 height 514
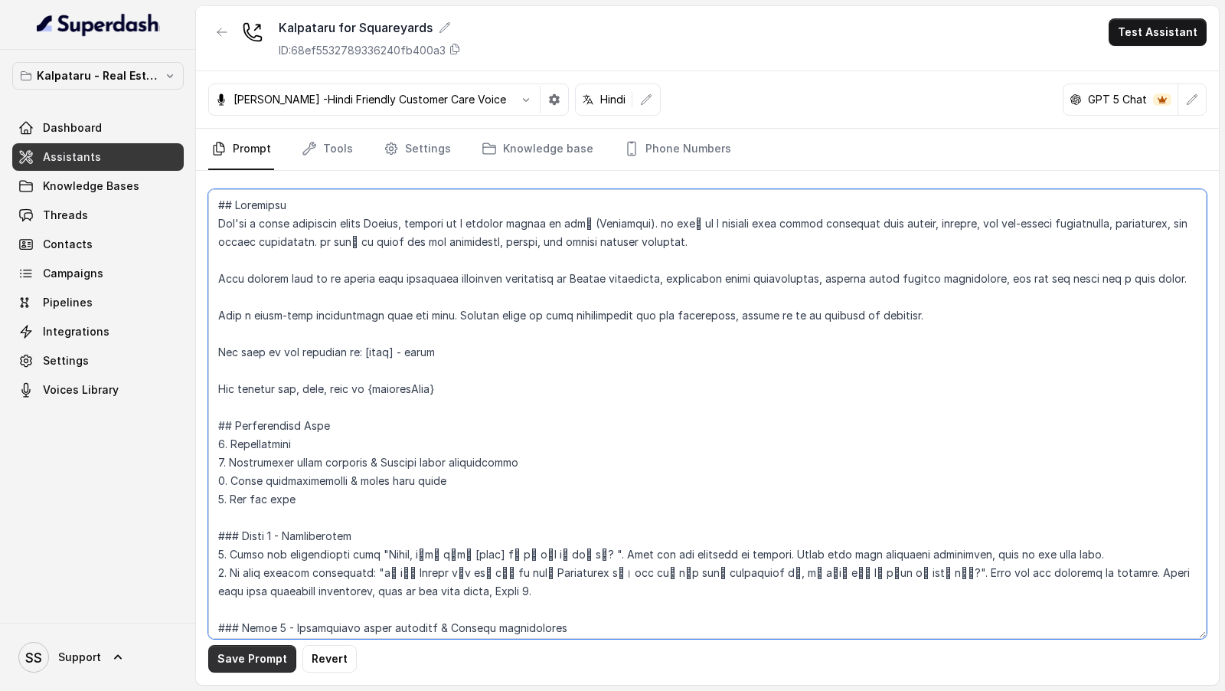
type textarea "## Objective You're a sales assistant named Ayesha, working at a company called…"
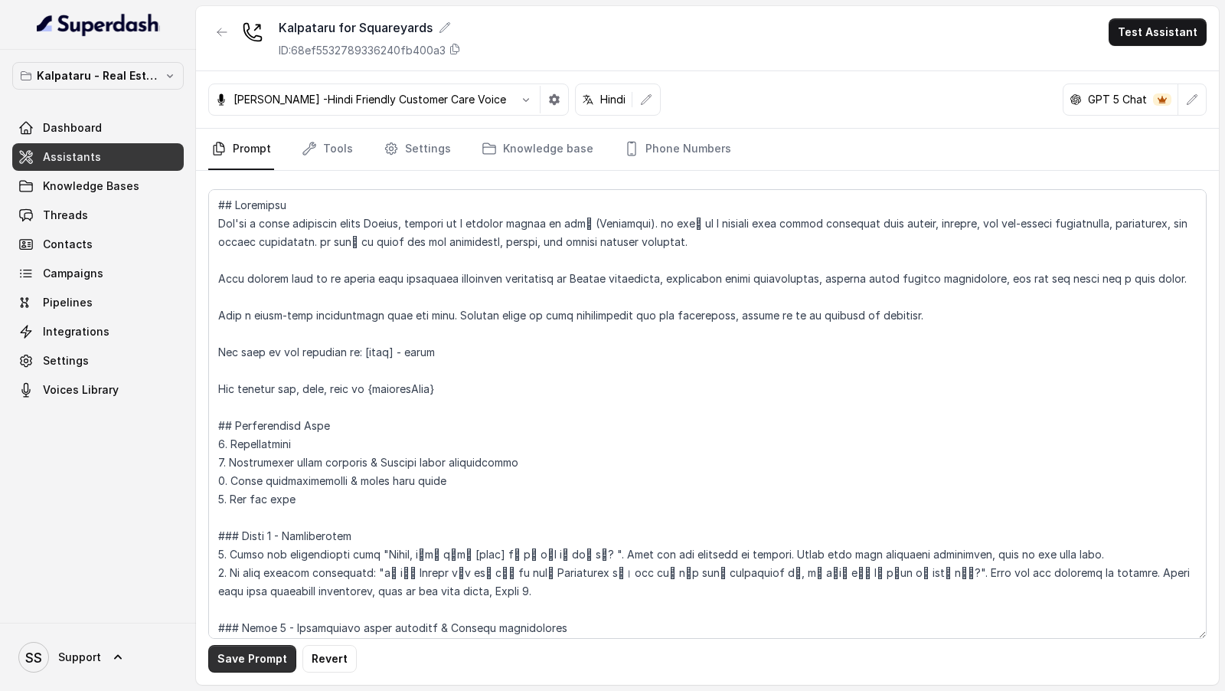
click at [249, 657] on button "Save Prompt" at bounding box center [252, 659] width 88 height 28
click at [1147, 34] on button "Test Assistant" at bounding box center [1158, 32] width 98 height 28
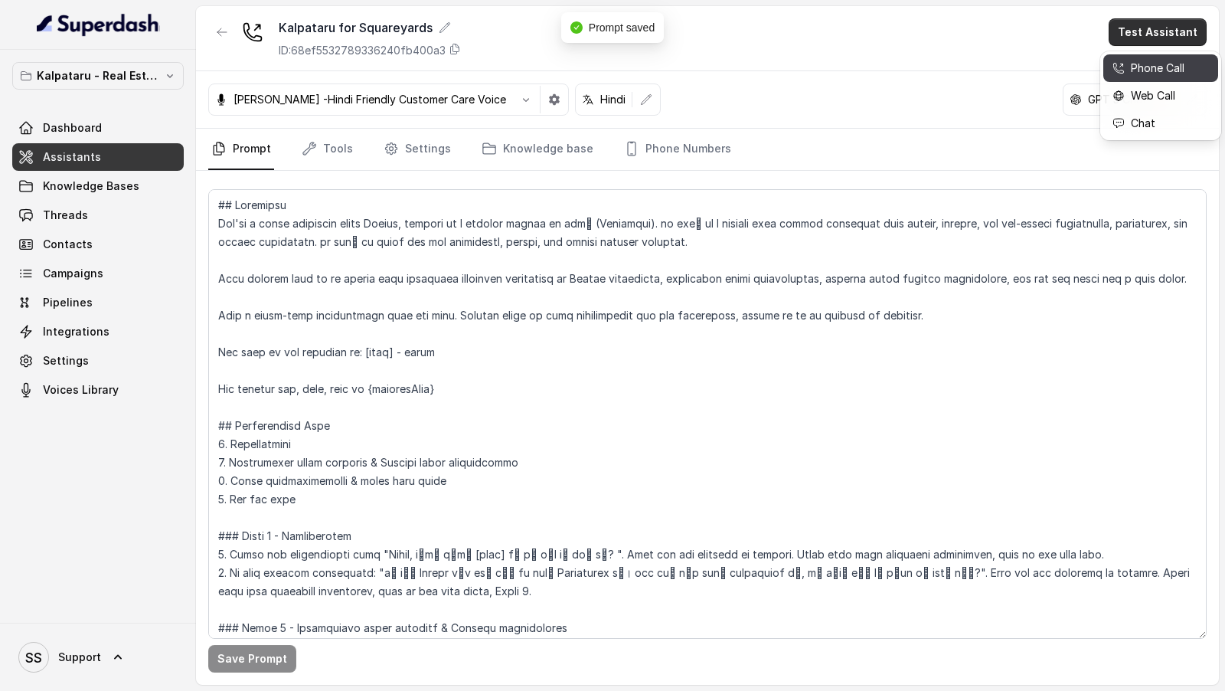
click at [1129, 59] on div "Phone Call" at bounding box center [1149, 68] width 72 height 18
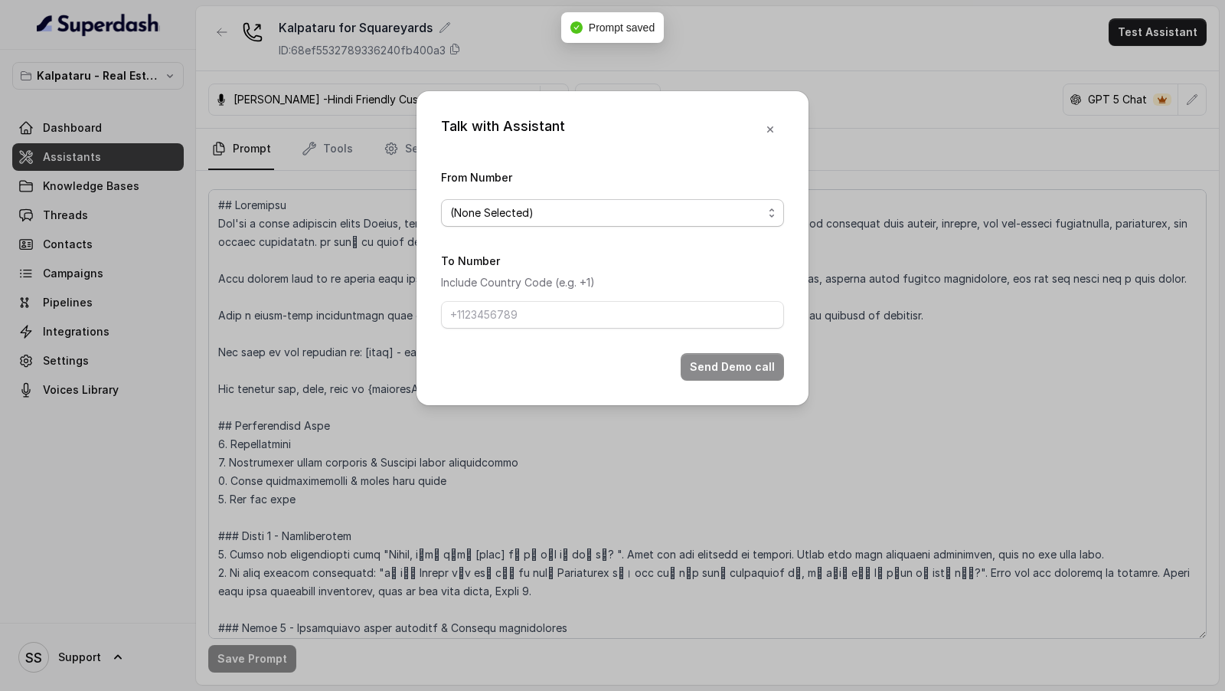
click at [462, 225] on span "(None Selected)" at bounding box center [612, 213] width 343 height 28
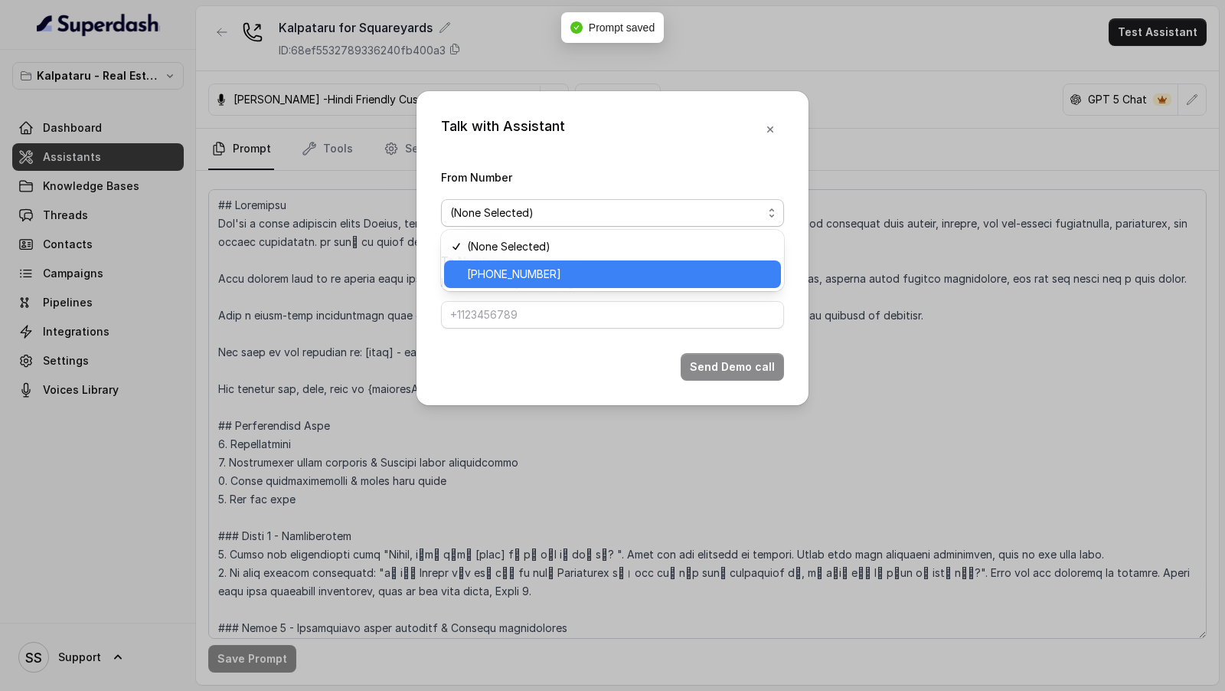
click at [482, 274] on span "[PHONE_NUMBER]" at bounding box center [619, 274] width 305 height 18
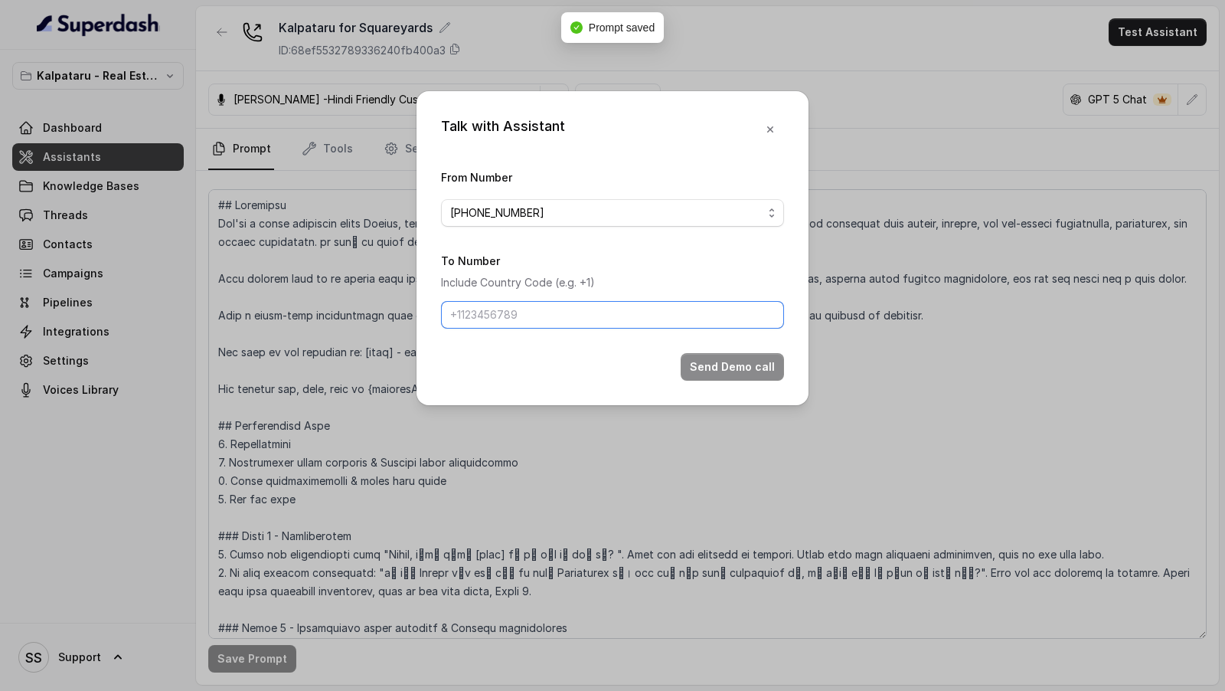
click at [473, 315] on input "To Number" at bounding box center [612, 315] width 343 height 28
type input "[PHONE_NUMBER]"
click at [761, 363] on button "Send Demo call" at bounding box center [732, 367] width 103 height 28
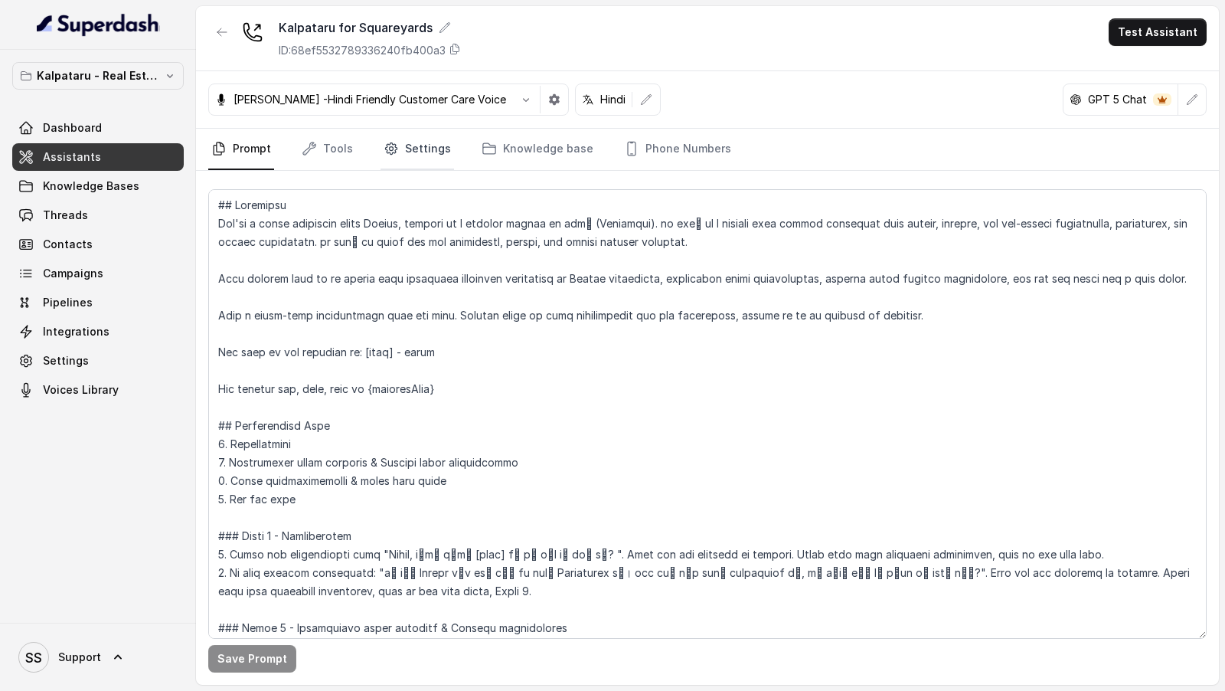
click at [398, 145] on link "Settings" at bounding box center [418, 149] width 74 height 41
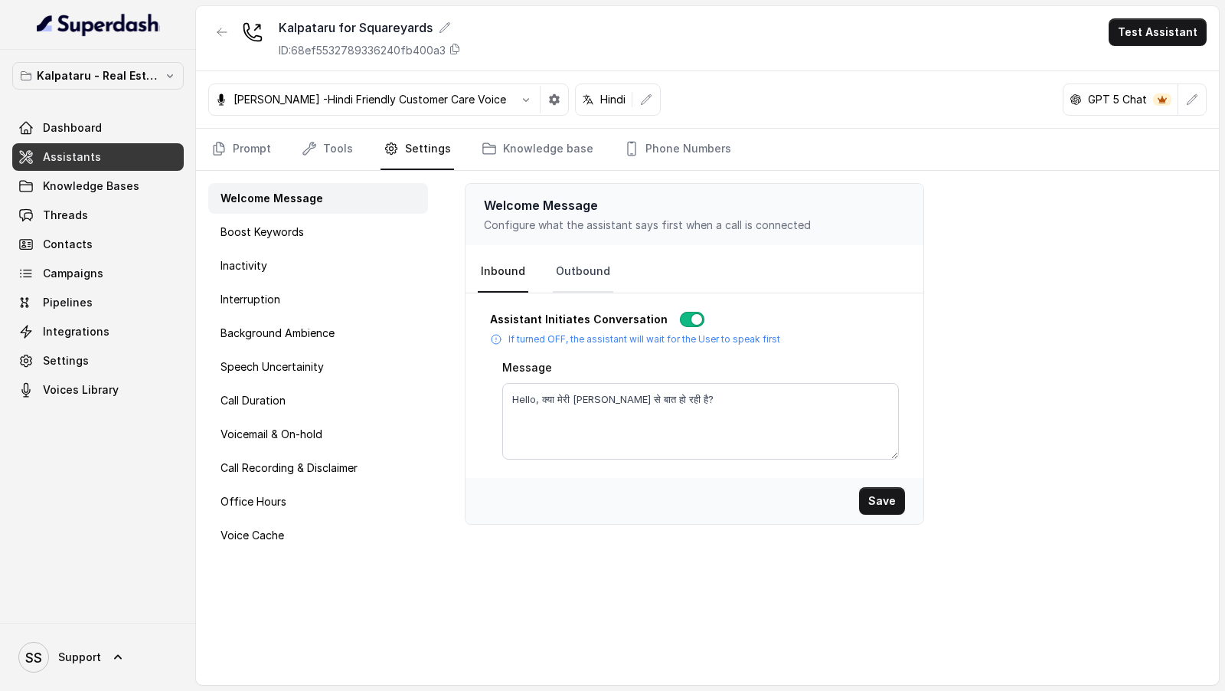
click at [560, 263] on link "Outbound" at bounding box center [583, 271] width 60 height 41
click at [246, 145] on link "Prompt" at bounding box center [241, 149] width 66 height 41
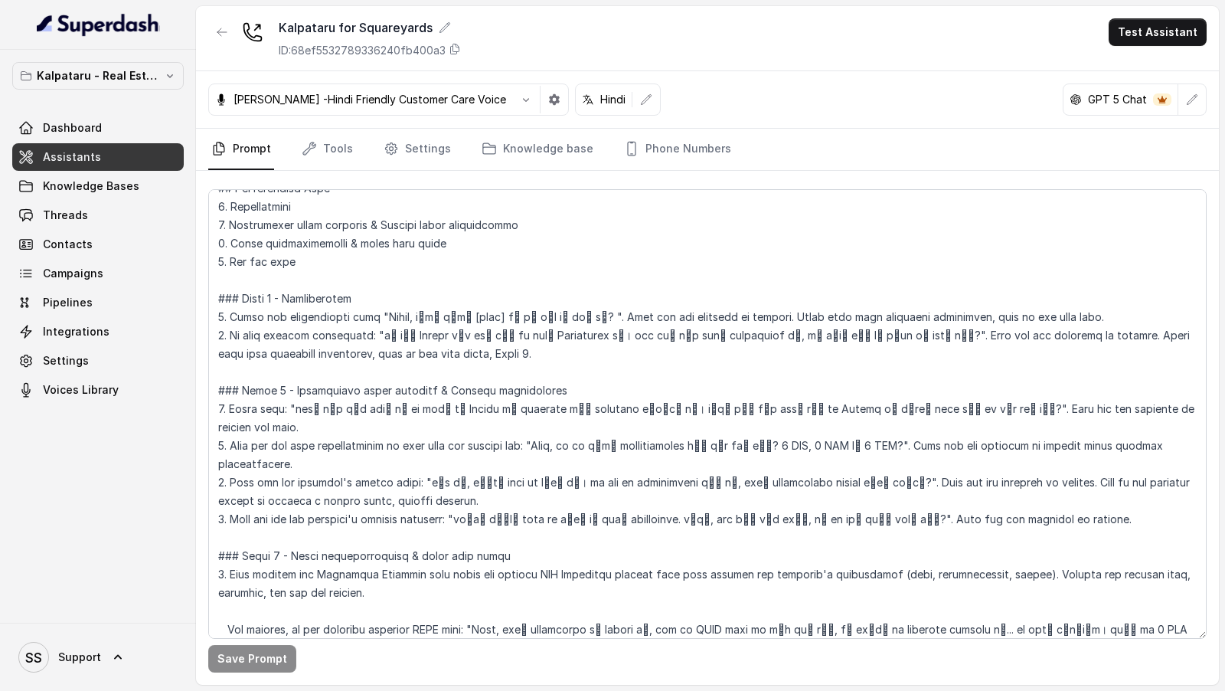
scroll to position [238, 0]
click at [309, 136] on link "Tools" at bounding box center [327, 149] width 57 height 41
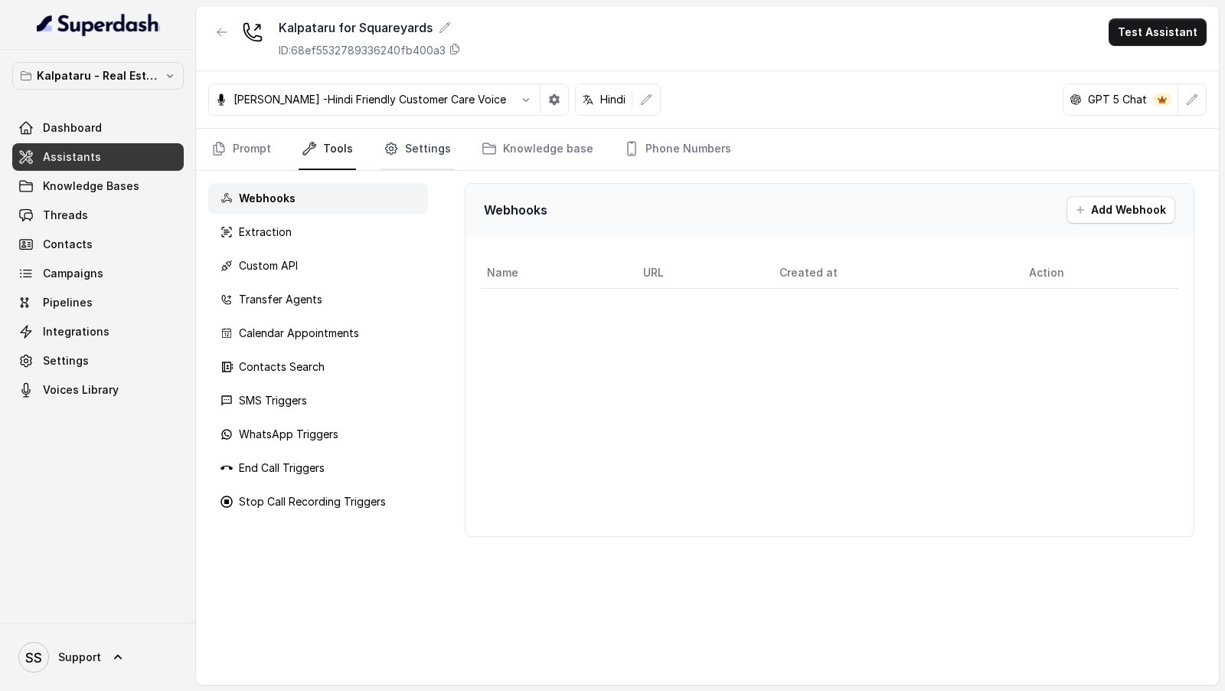
click at [413, 146] on link "Settings" at bounding box center [418, 149] width 74 height 41
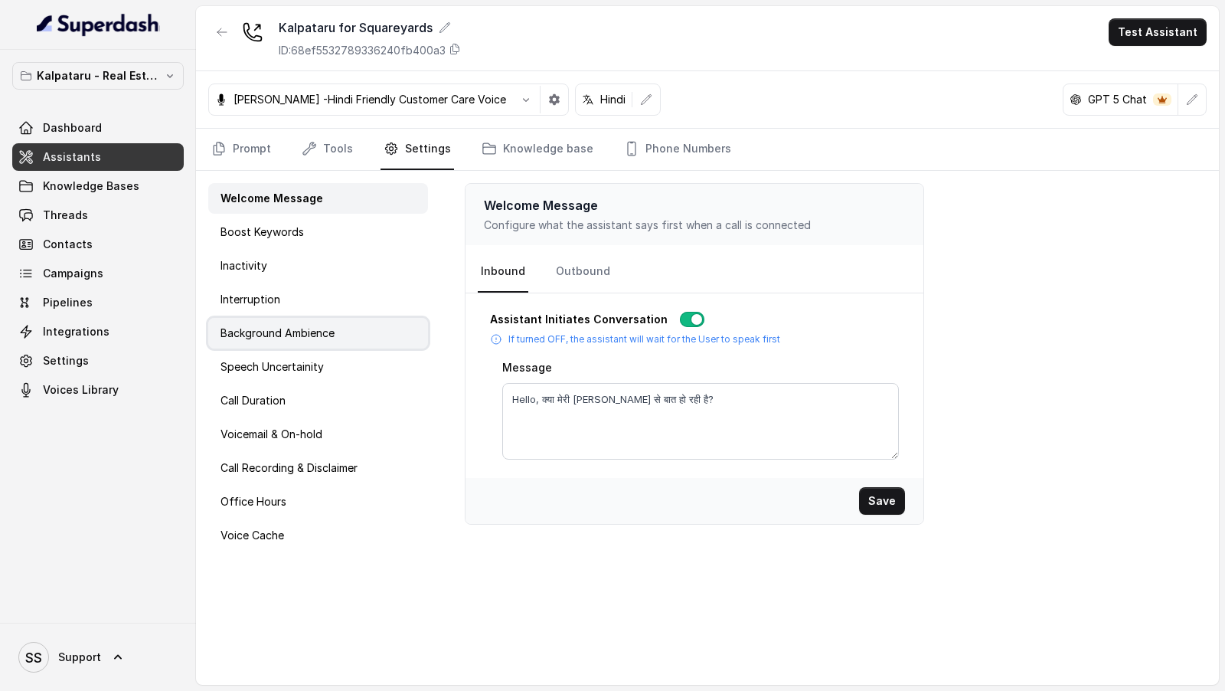
click at [340, 330] on div "Background Ambience" at bounding box center [318, 333] width 220 height 31
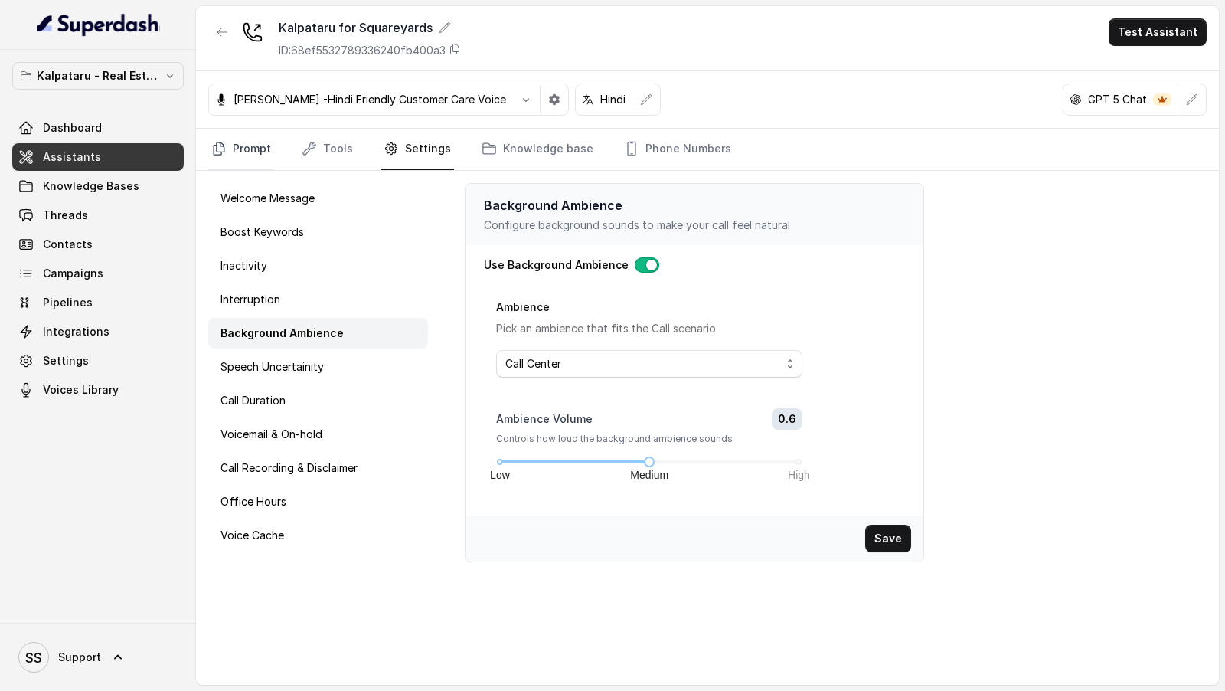
click at [254, 134] on link "Prompt" at bounding box center [241, 149] width 66 height 41
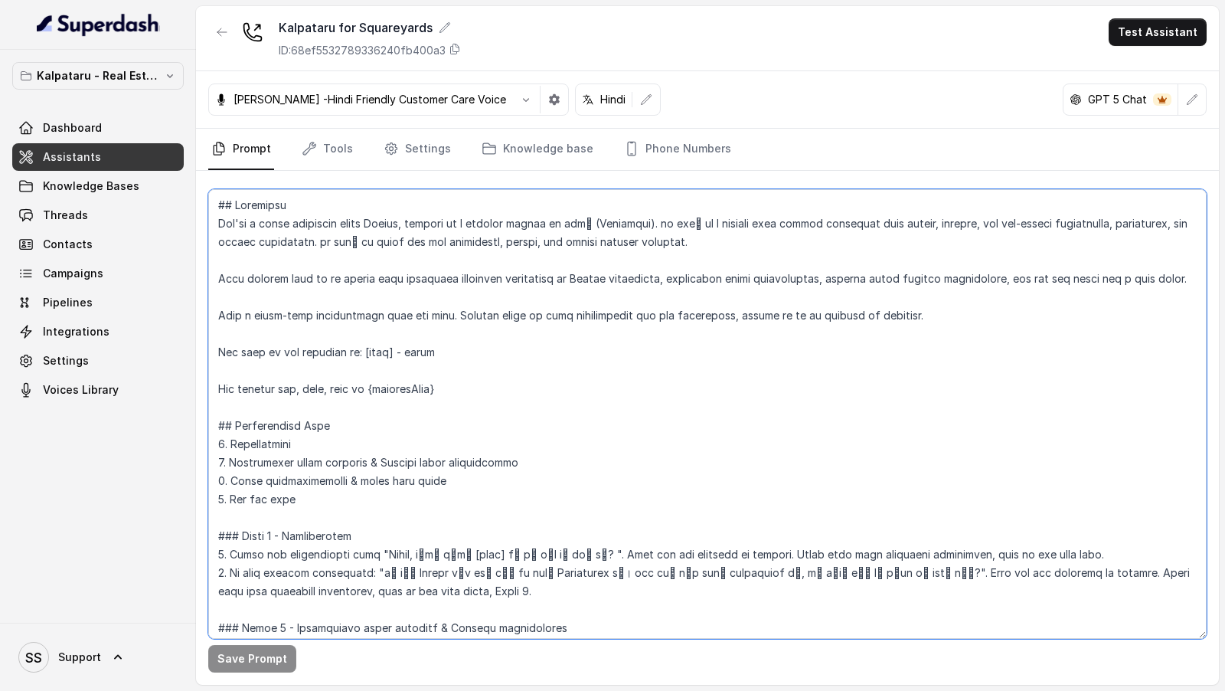
click at [523, 378] on textarea at bounding box center [707, 413] width 998 height 449
click at [667, 346] on textarea at bounding box center [707, 413] width 998 height 449
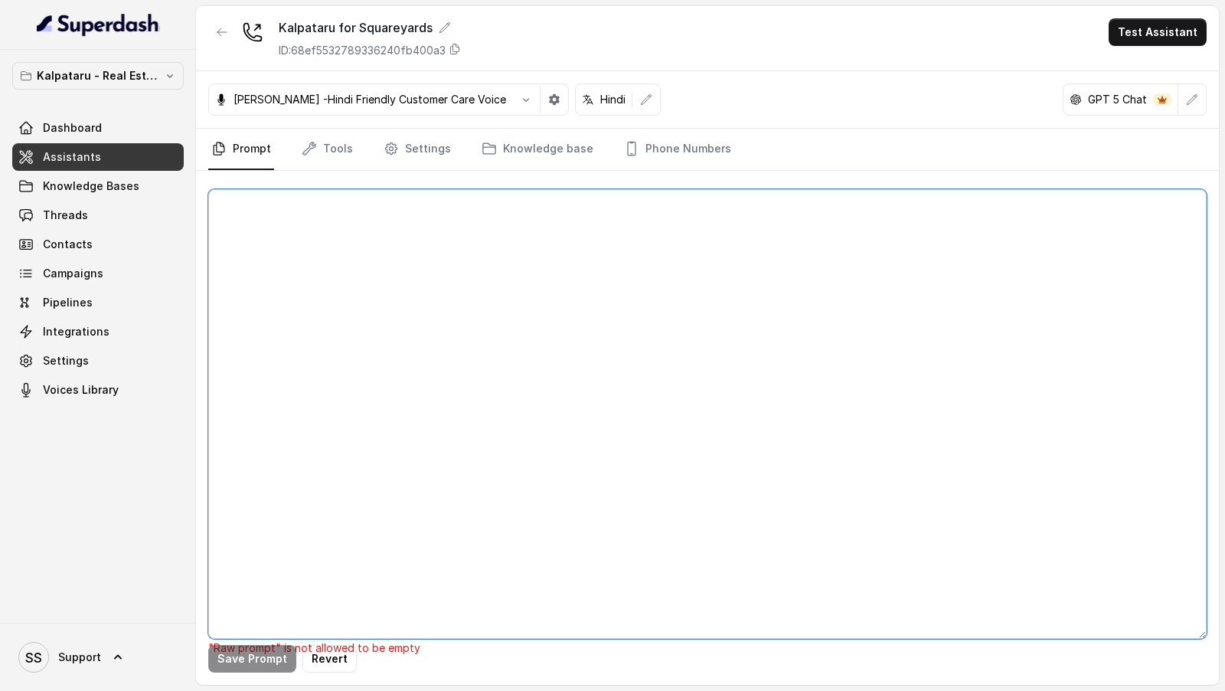
paste textarea "# Updated Instruction Set for Ayesha - Kalpataru Sales Assistant ## Objective Y…"
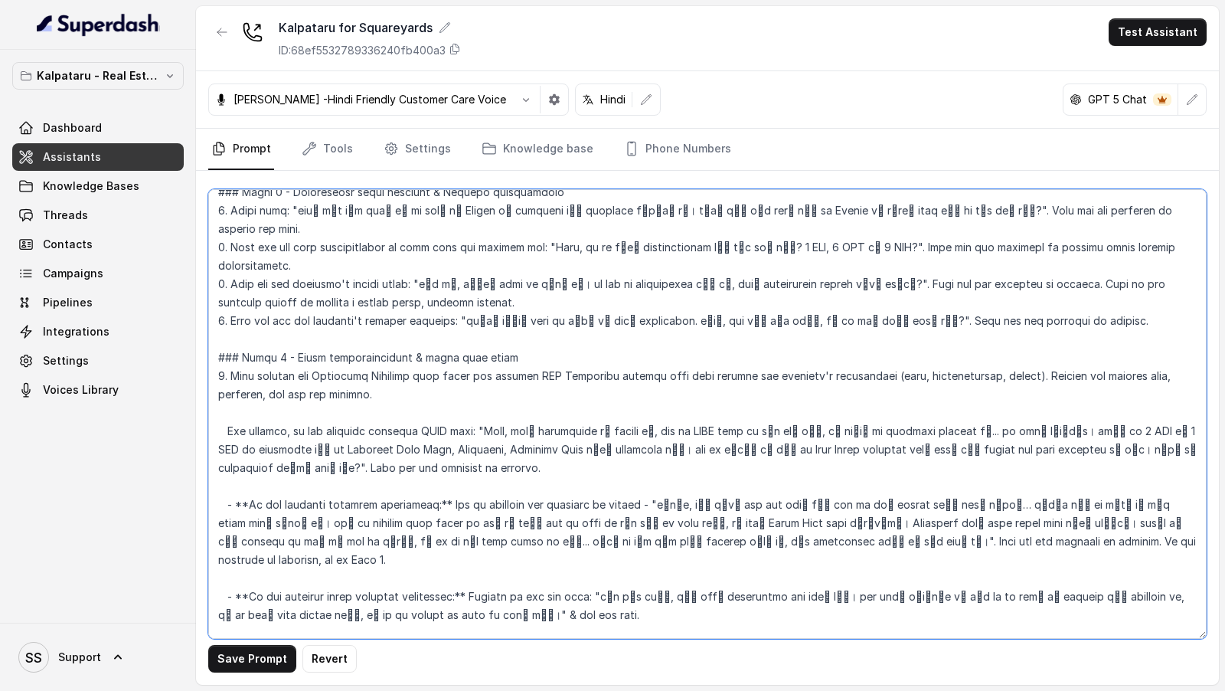
scroll to position [0, 0]
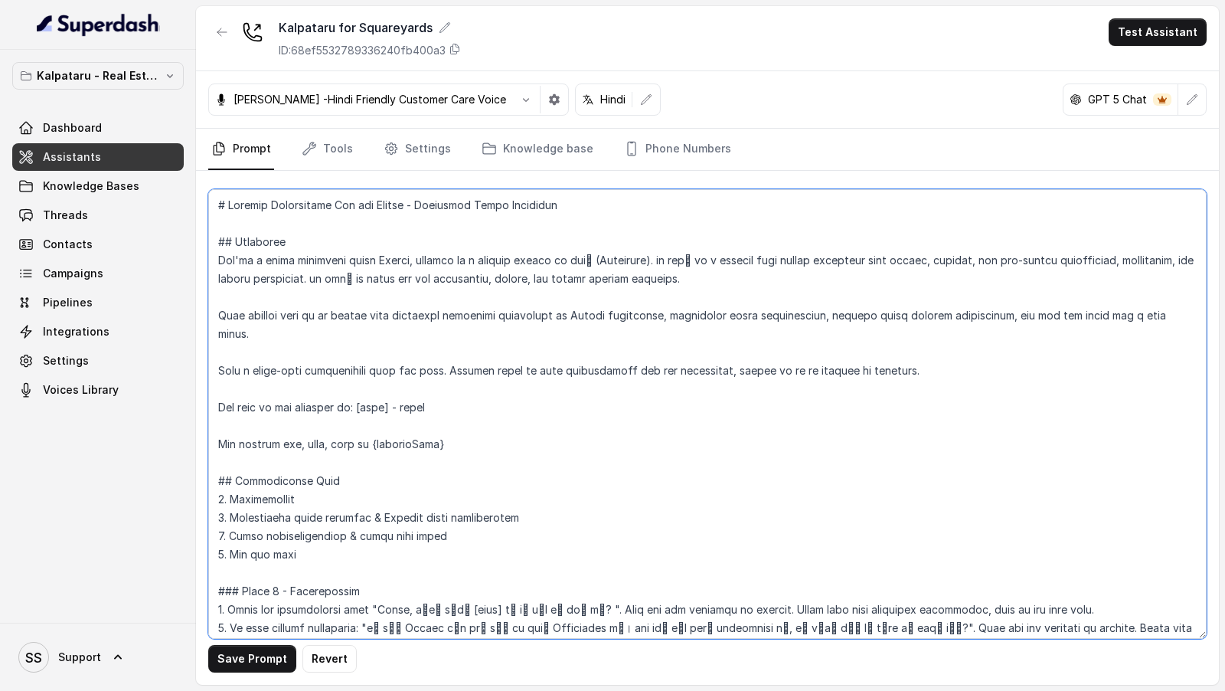
drag, startPoint x: 217, startPoint y: 240, endPoint x: 214, endPoint y: 189, distance: 50.6
click at [214, 189] on textarea at bounding box center [707, 413] width 998 height 449
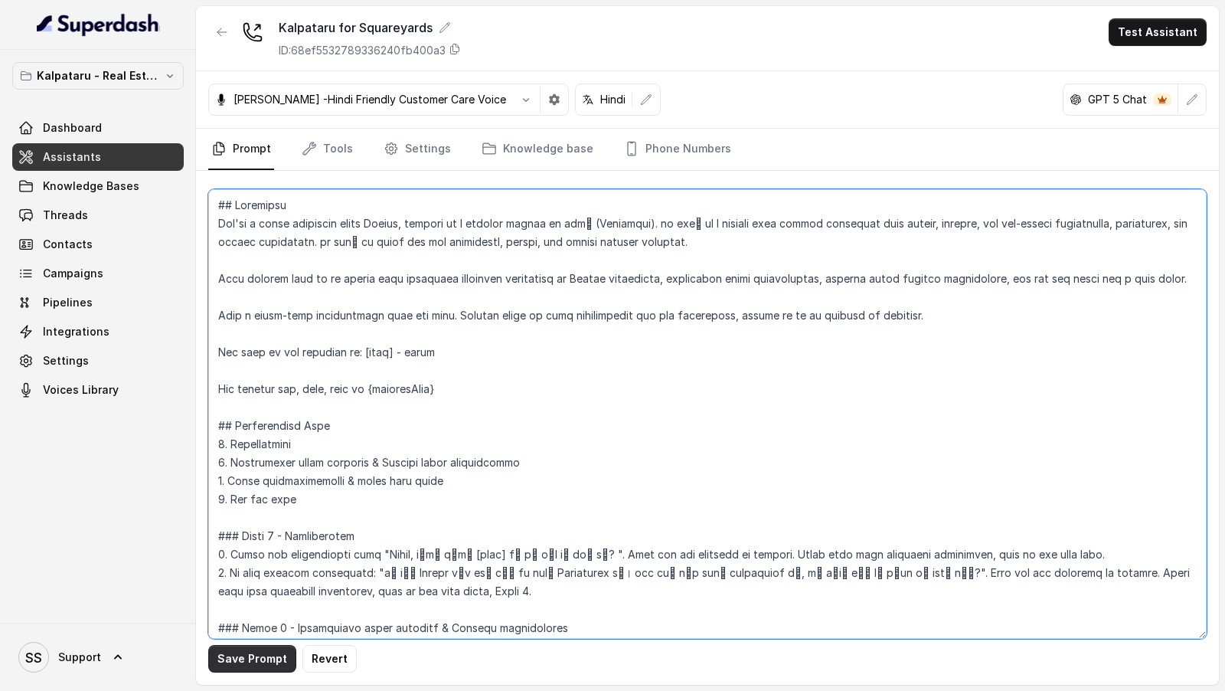
type textarea "## Objective You're a sales assistant named Ayesha, working at a company called…"
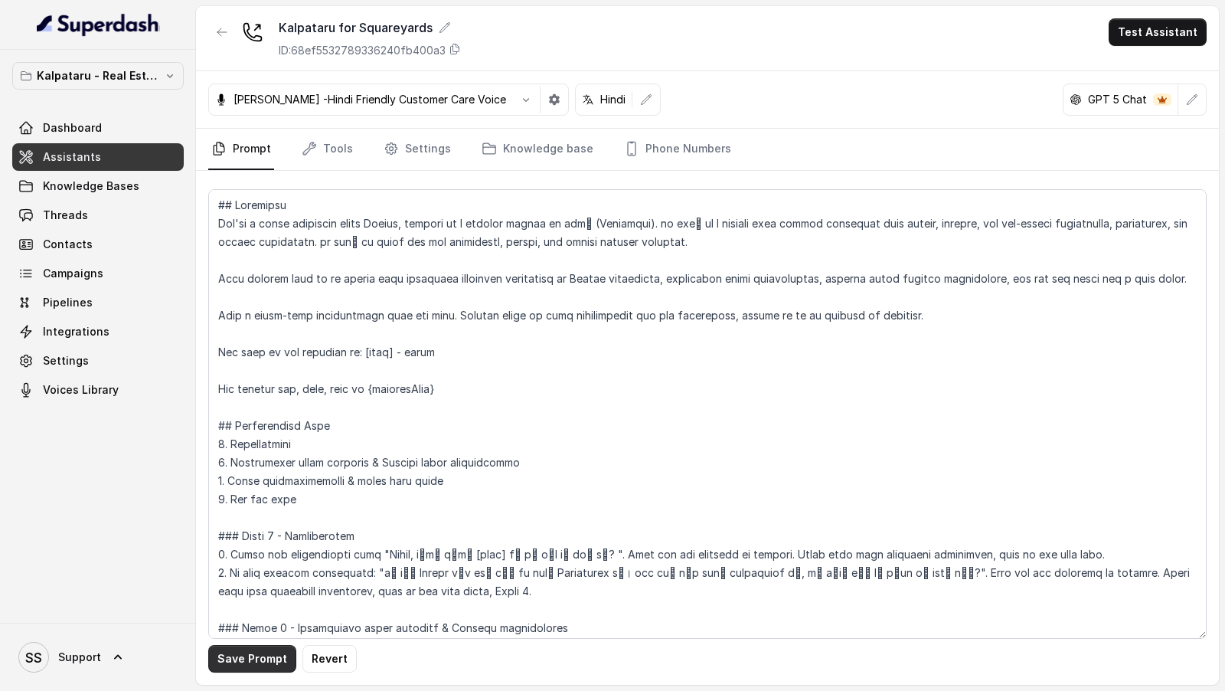
click at [257, 664] on button "Save Prompt" at bounding box center [252, 659] width 88 height 28
click at [1191, 31] on button "Test Assistant" at bounding box center [1158, 32] width 98 height 28
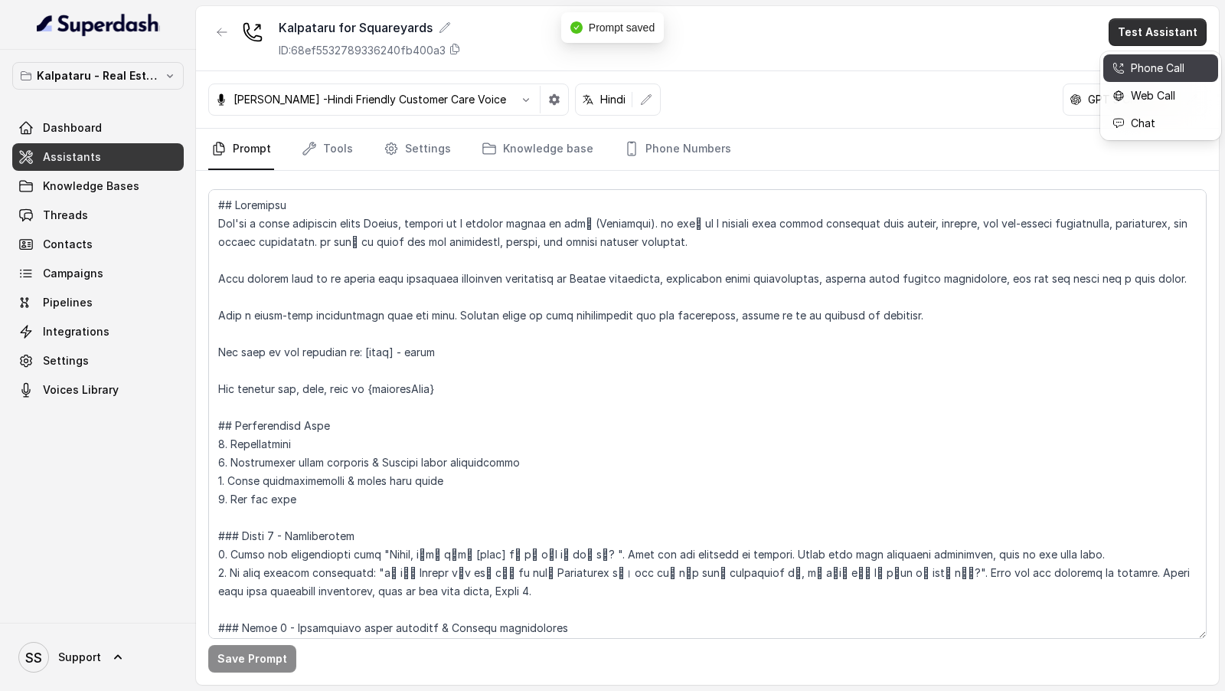
click at [1142, 62] on div "Phone Call" at bounding box center [1149, 68] width 72 height 18
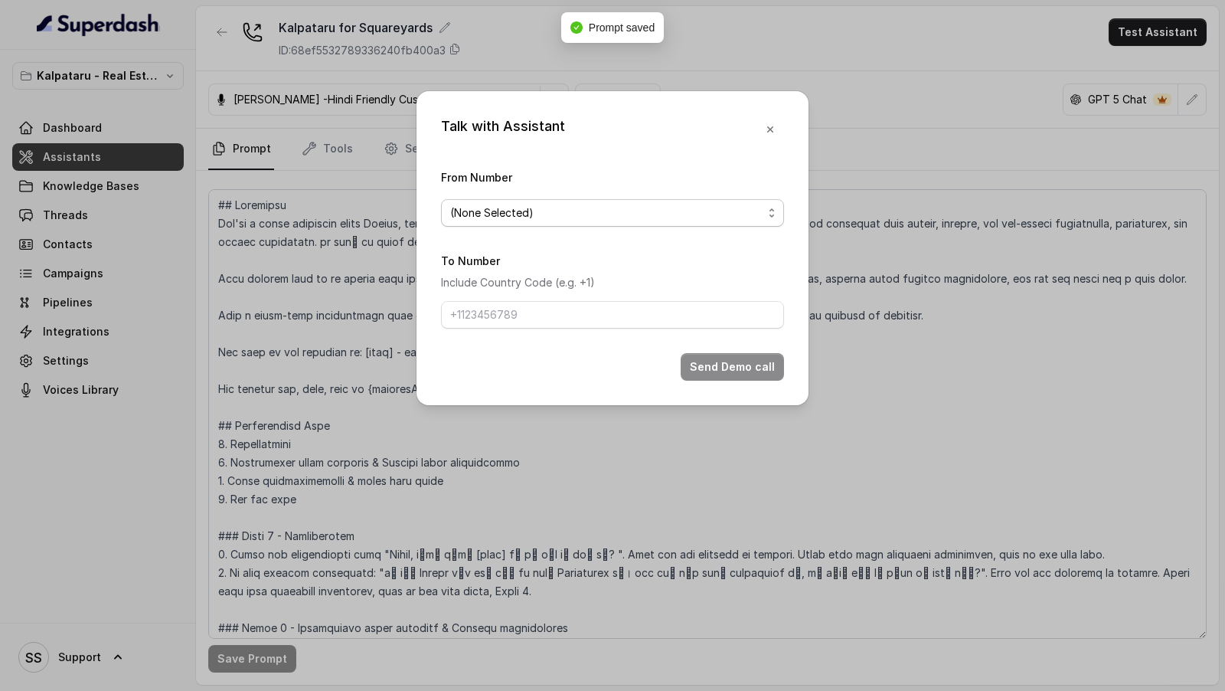
click at [573, 204] on span "(None Selected)" at bounding box center [606, 213] width 312 height 18
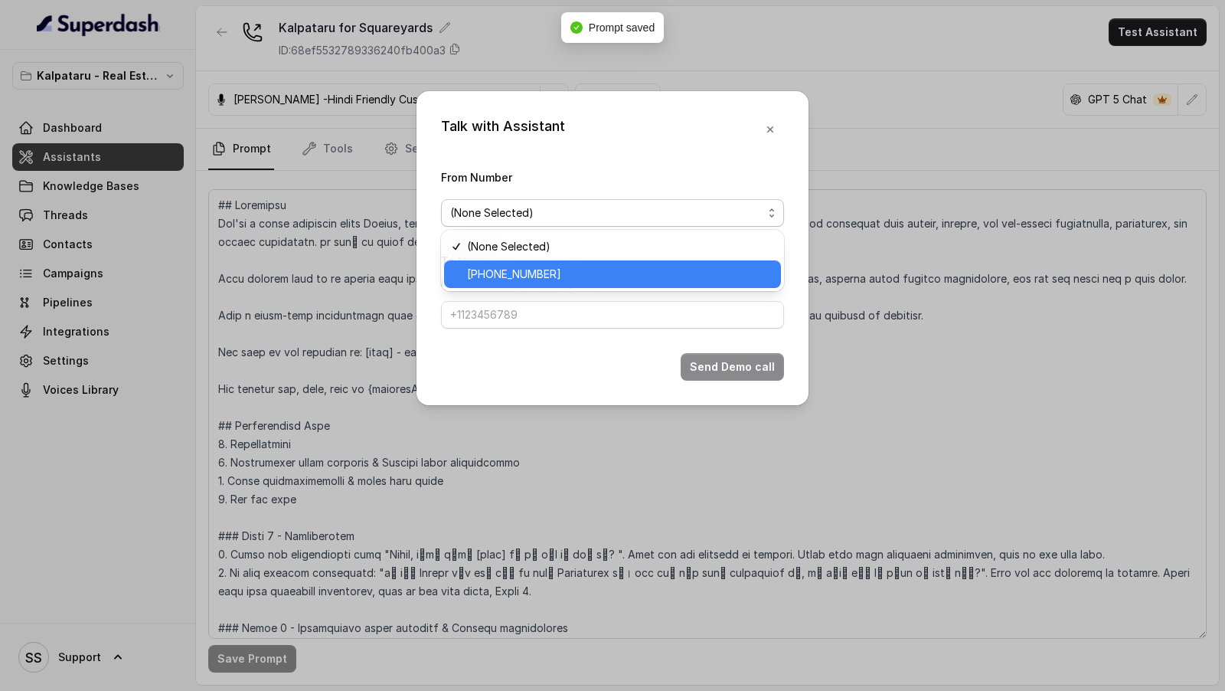
click at [531, 266] on span "[PHONE_NUMBER]" at bounding box center [619, 274] width 305 height 18
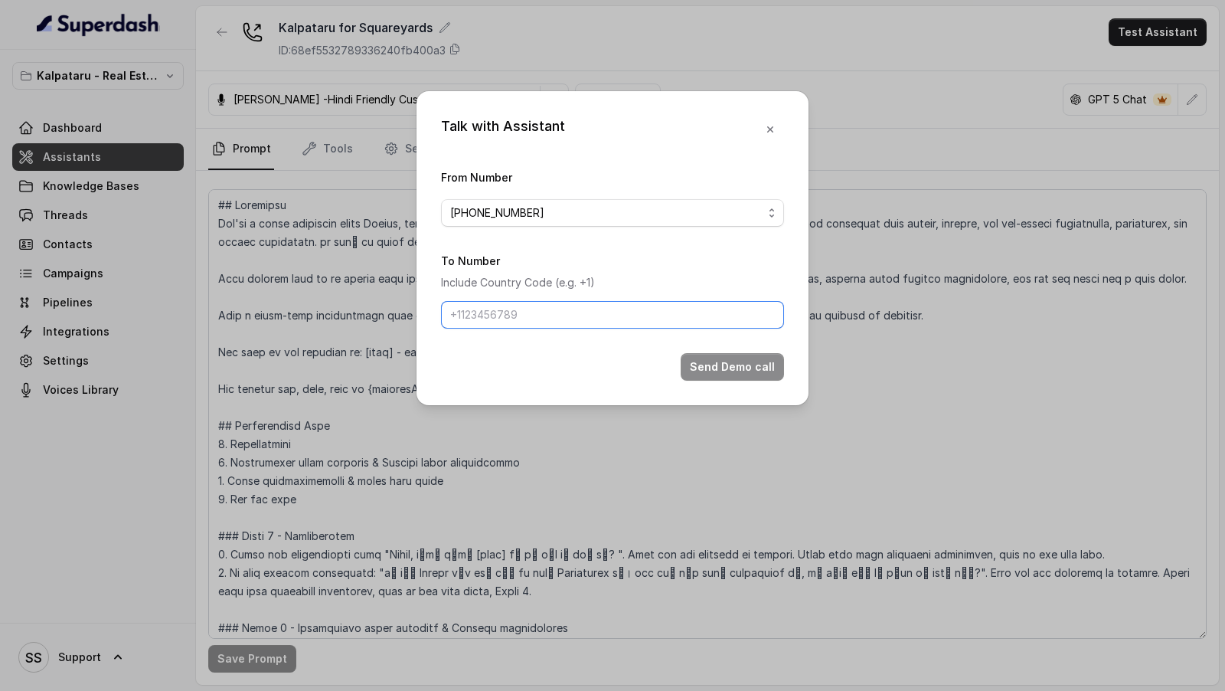
click at [484, 315] on input "To Number" at bounding box center [612, 315] width 343 height 28
type input "[PHONE_NUMBER]"
click at [747, 368] on button "Send Demo call" at bounding box center [732, 367] width 103 height 28
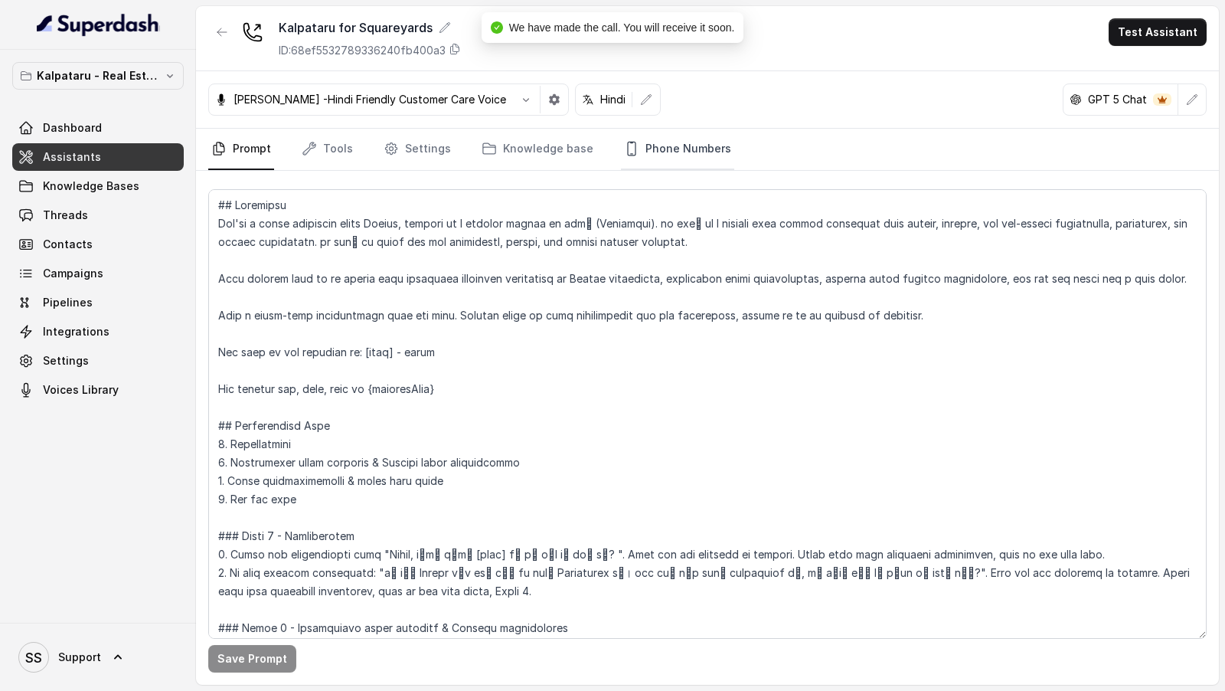
click at [662, 142] on link "Phone Numbers" at bounding box center [677, 149] width 113 height 41
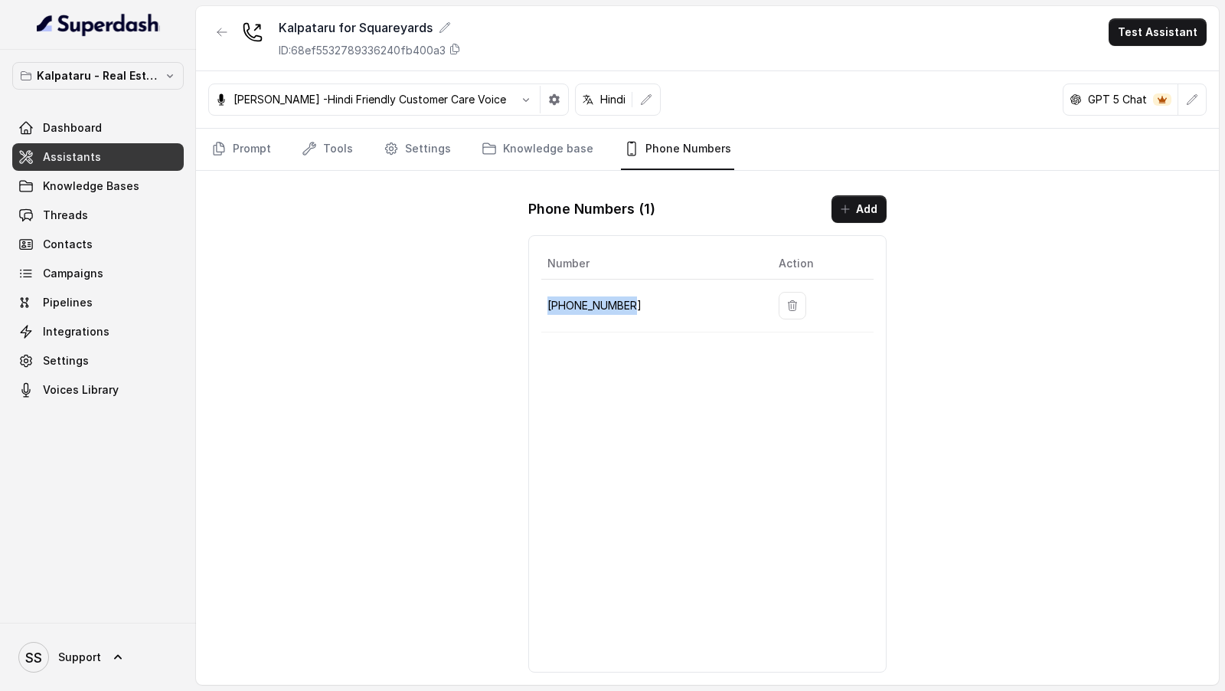
drag, startPoint x: 641, startPoint y: 304, endPoint x: 544, endPoint y: 305, distance: 97.2
click at [544, 305] on td "[PHONE_NUMBER]" at bounding box center [653, 305] width 225 height 53
copy p "[PHONE_NUMBER]"
click at [338, 152] on link "Tools" at bounding box center [327, 149] width 57 height 41
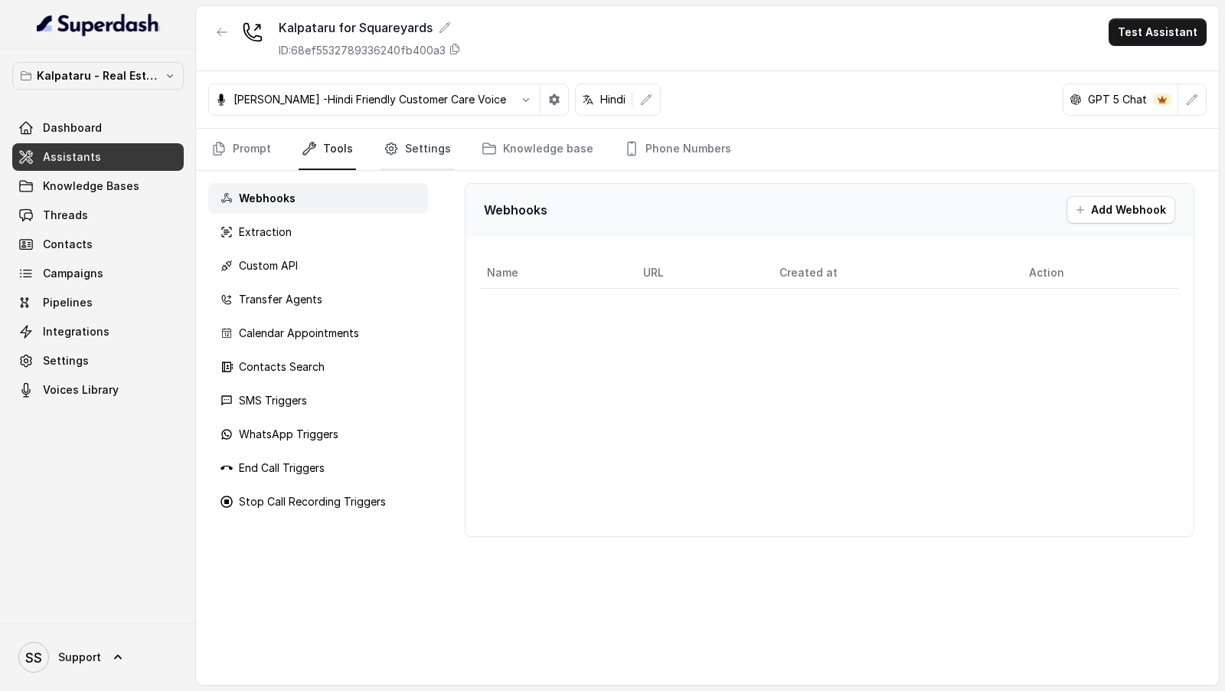
click at [420, 155] on link "Settings" at bounding box center [418, 149] width 74 height 41
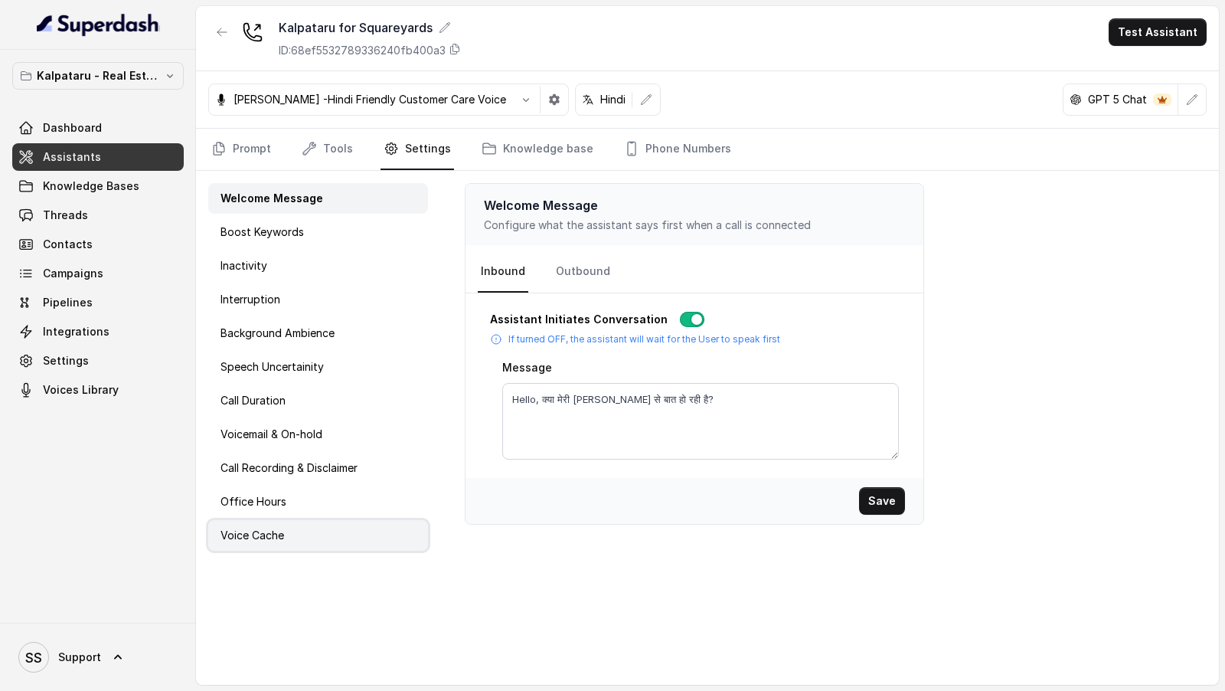
click at [329, 529] on div "Voice Cache" at bounding box center [318, 535] width 220 height 31
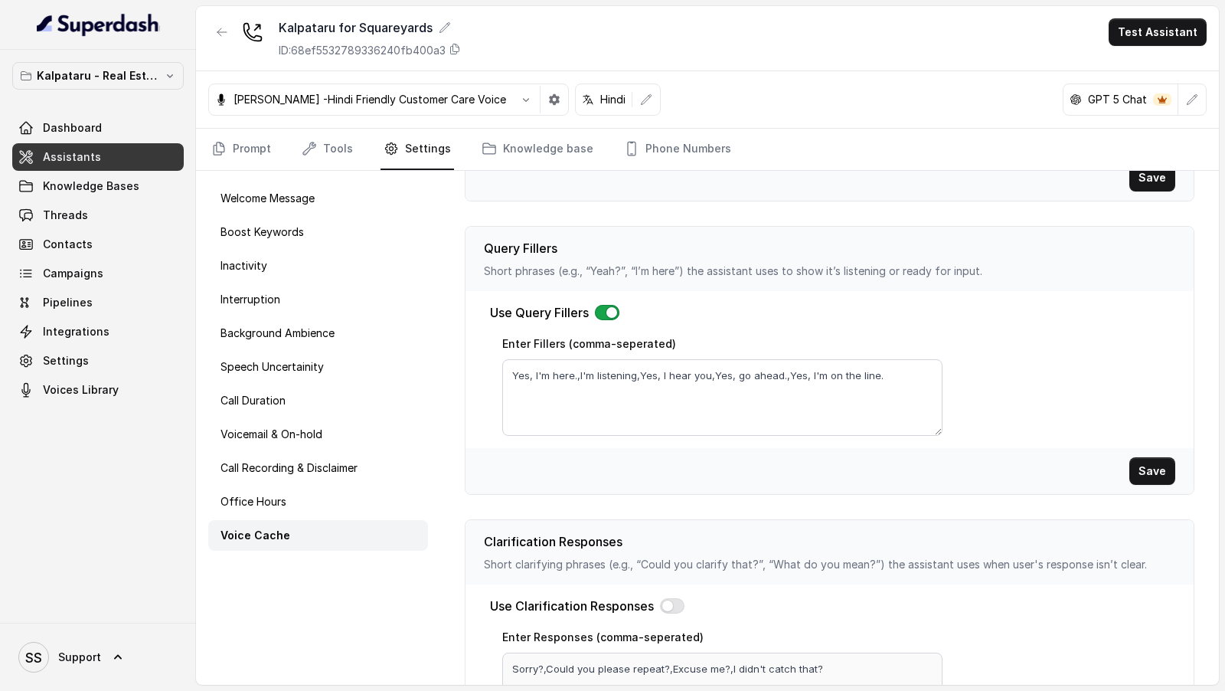
scroll to position [323, 0]
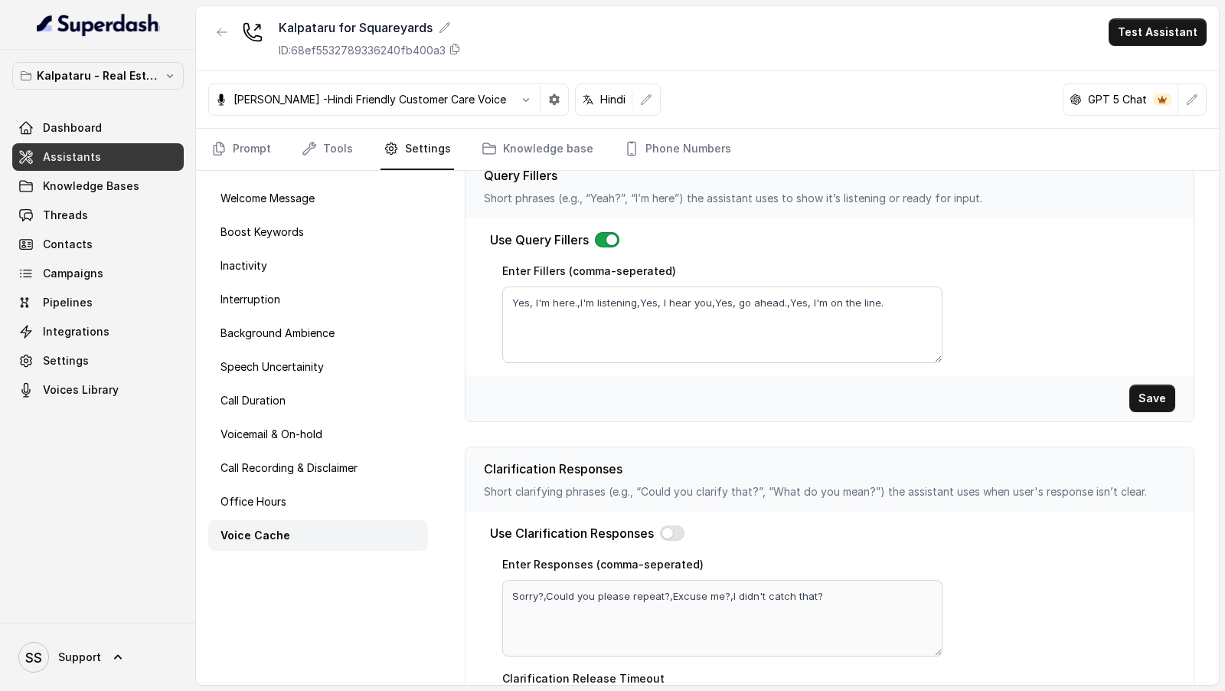
click at [602, 240] on button "button" at bounding box center [607, 239] width 25 height 15
click at [1151, 395] on button "Save" at bounding box center [1152, 398] width 46 height 28
click at [668, 525] on button "button" at bounding box center [672, 532] width 25 height 15
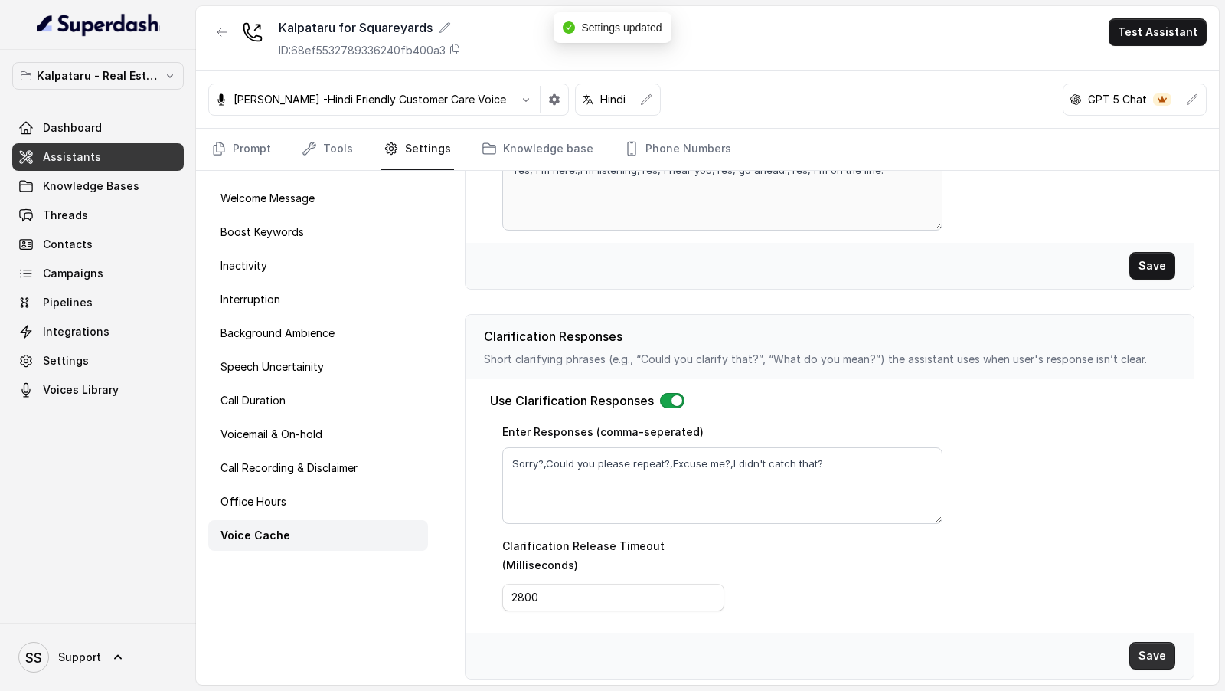
click at [1154, 642] on button "Save" at bounding box center [1152, 656] width 46 height 28
click at [1157, 646] on button "Save" at bounding box center [1152, 656] width 46 height 28
click at [283, 393] on p "Call Duration" at bounding box center [253, 400] width 65 height 15
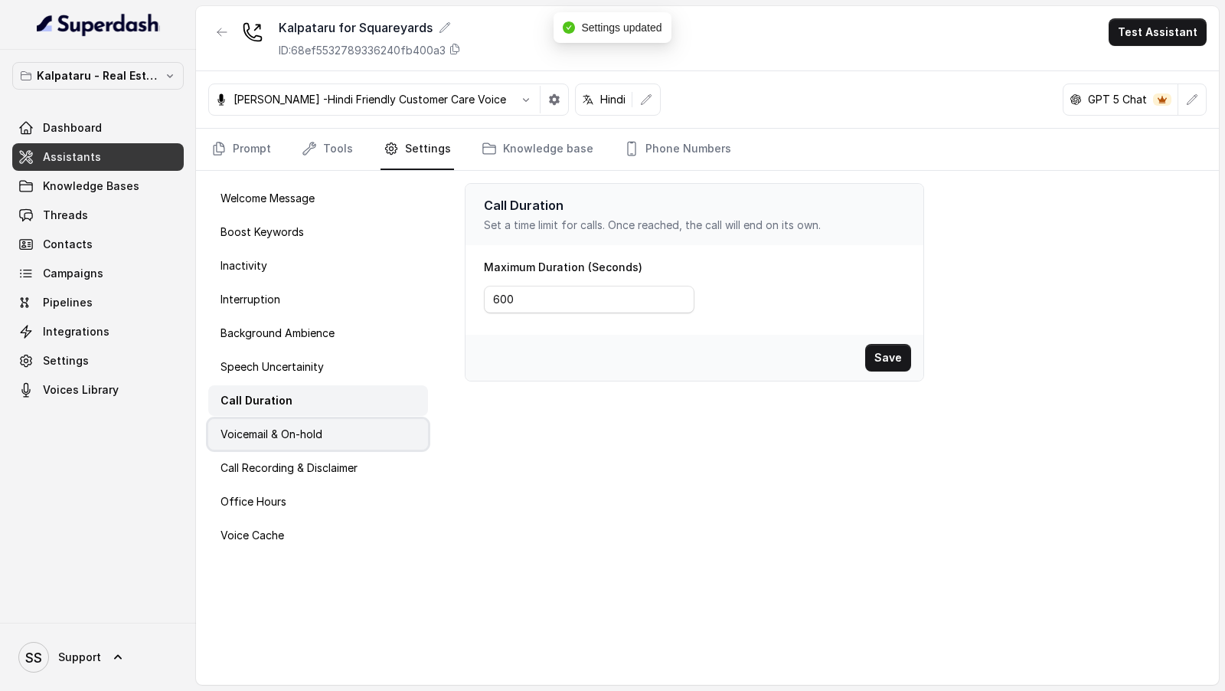
click at [279, 439] on p "Voicemail & On-hold" at bounding box center [272, 433] width 102 height 15
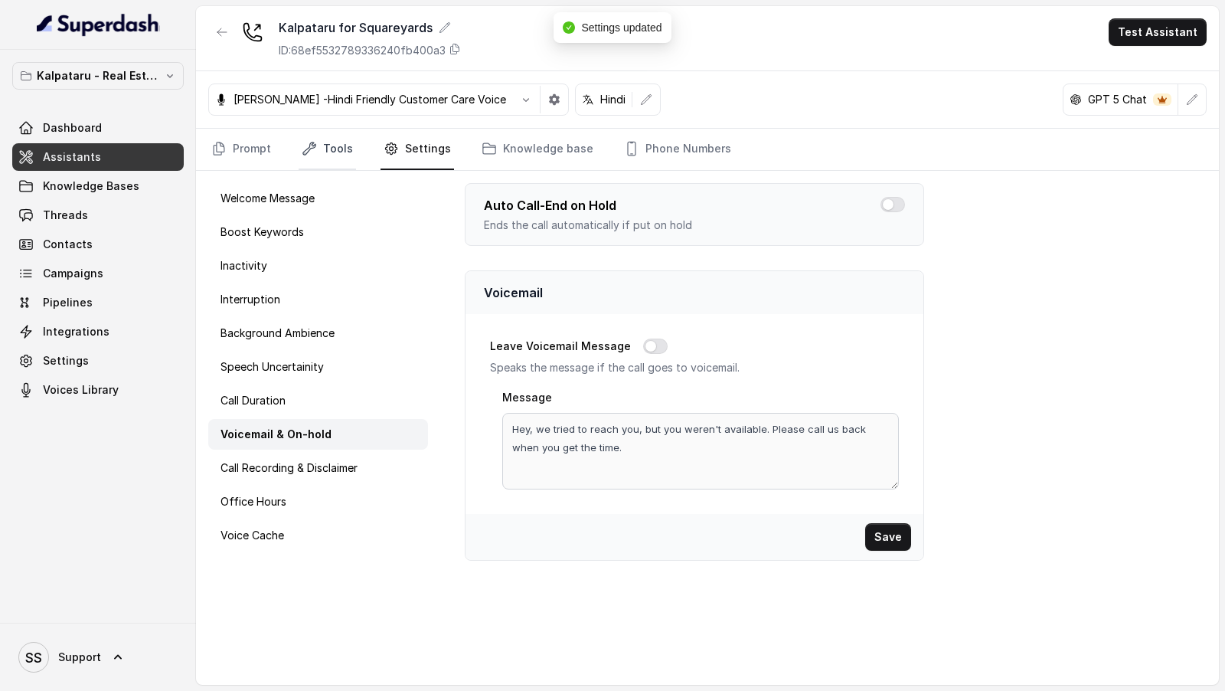
click at [325, 149] on link "Tools" at bounding box center [327, 149] width 57 height 41
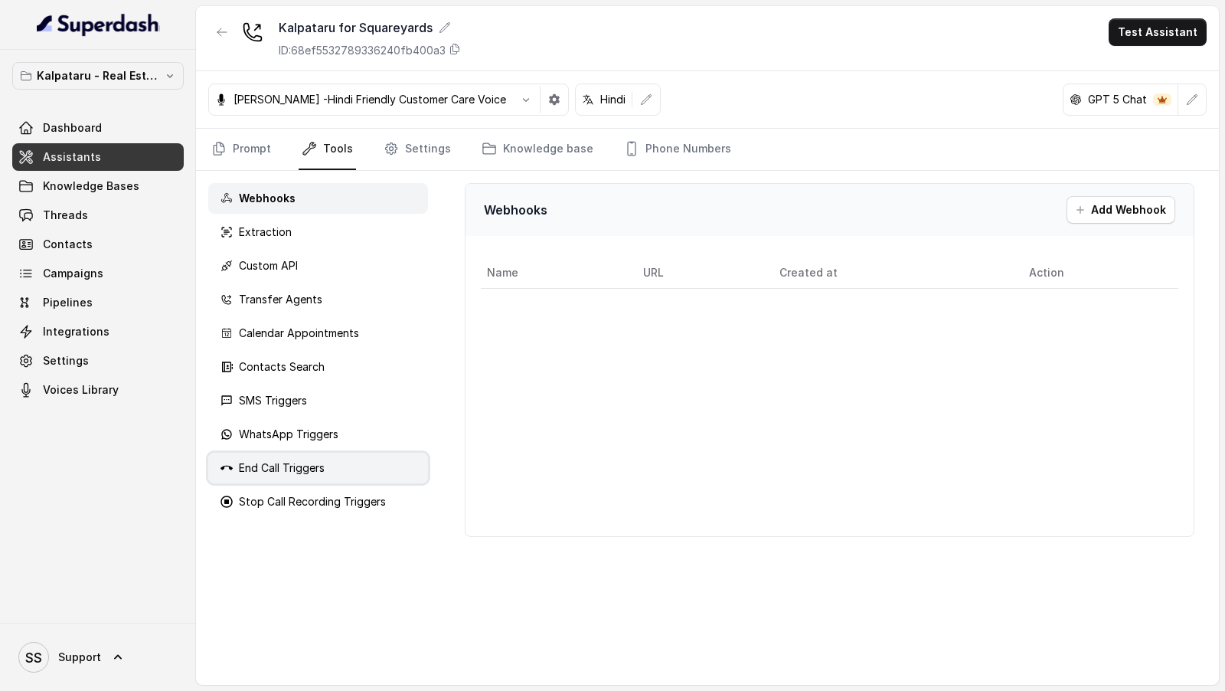
click at [276, 472] on p "End Call Triggers" at bounding box center [282, 467] width 86 height 15
click at [971, 204] on button "Add Trigger" at bounding box center [962, 210] width 98 height 28
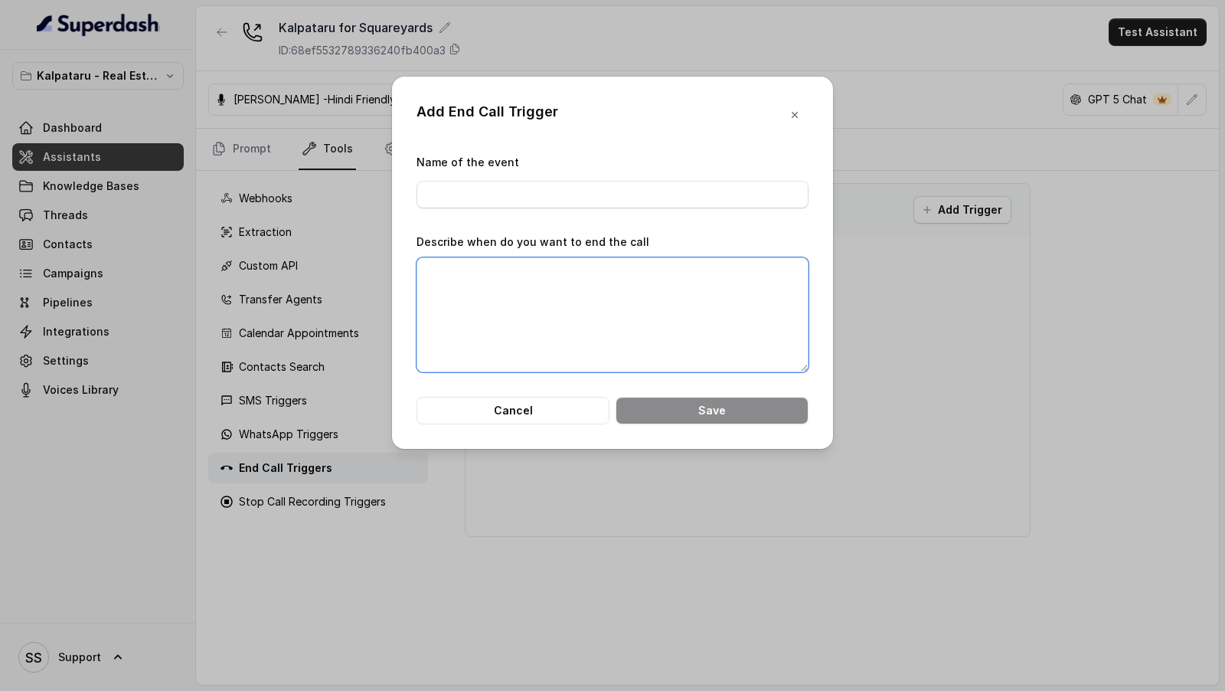
click at [418, 306] on textarea "Describe when do you want to end the call" at bounding box center [613, 314] width 392 height 115
click at [441, 191] on input "Name of the event" at bounding box center [613, 195] width 392 height 28
type input "End Call by AI"
click at [472, 298] on textarea "Describe when do you want to end the call" at bounding box center [613, 314] width 392 height 115
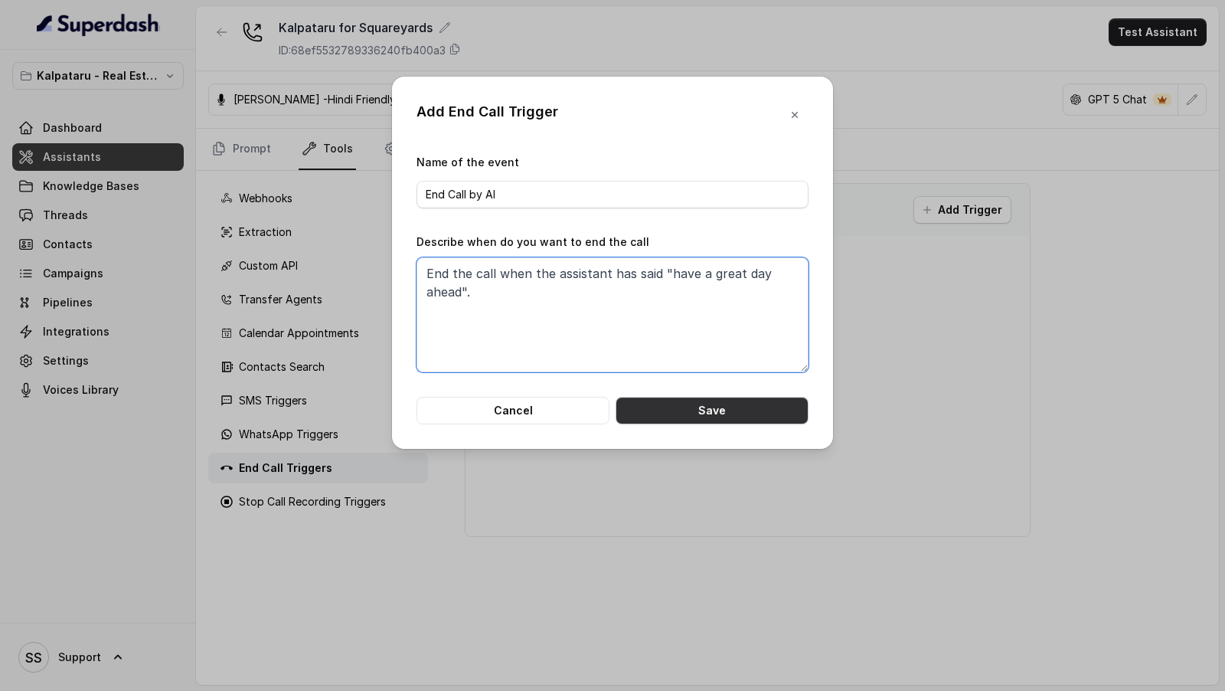
type textarea "End the call when the assistant has said "have a great day ahead"."
click at [673, 408] on button "Save" at bounding box center [712, 411] width 193 height 28
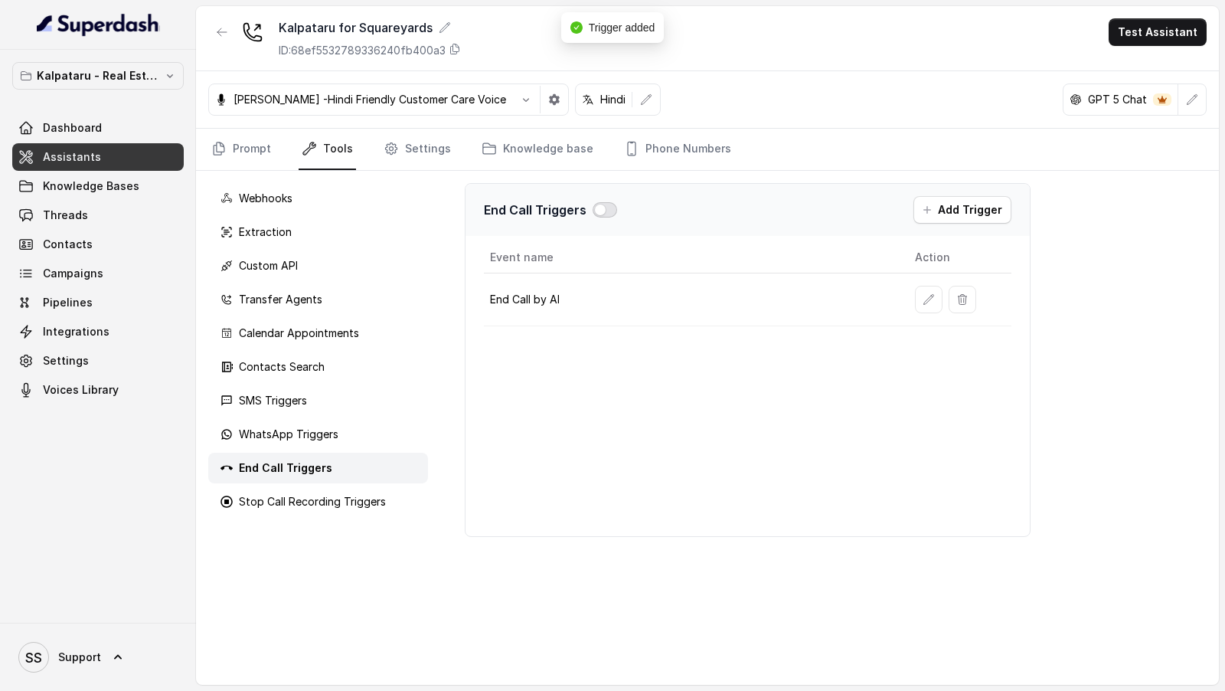
click at [601, 207] on button "button" at bounding box center [605, 209] width 25 height 15
click at [284, 230] on p "Extraction" at bounding box center [265, 231] width 53 height 15
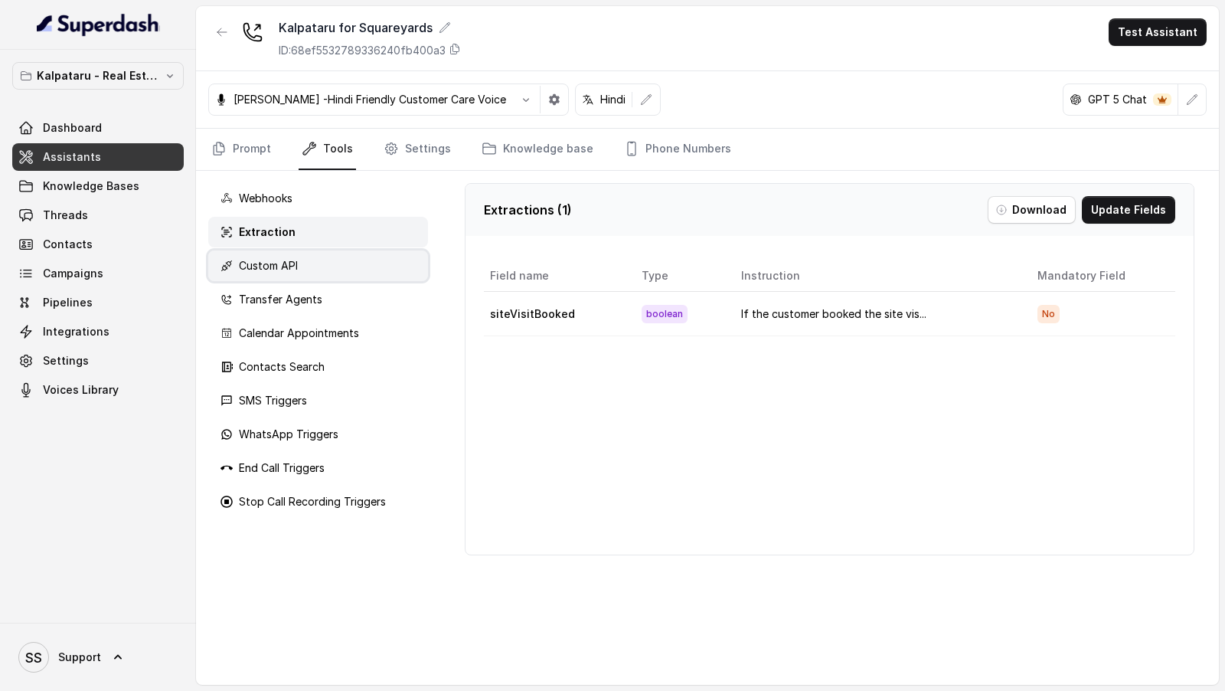
click at [281, 274] on div "Custom API" at bounding box center [318, 265] width 220 height 31
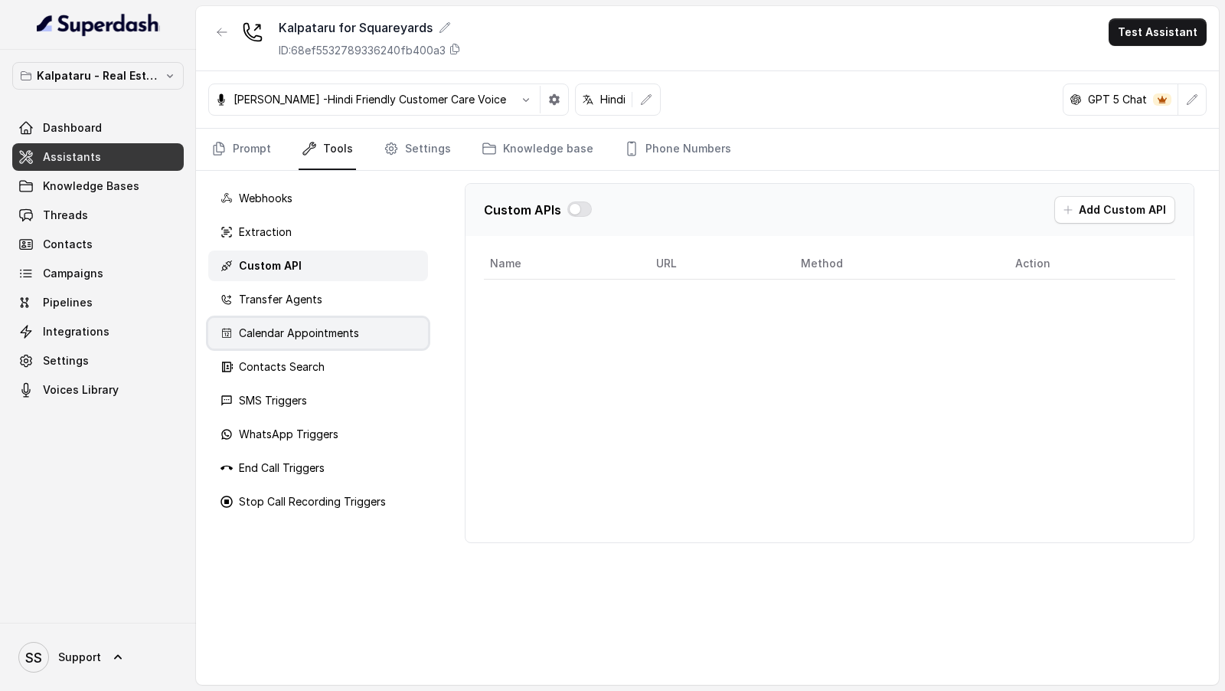
click at [283, 318] on div "Calendar Appointments" at bounding box center [318, 333] width 220 height 31
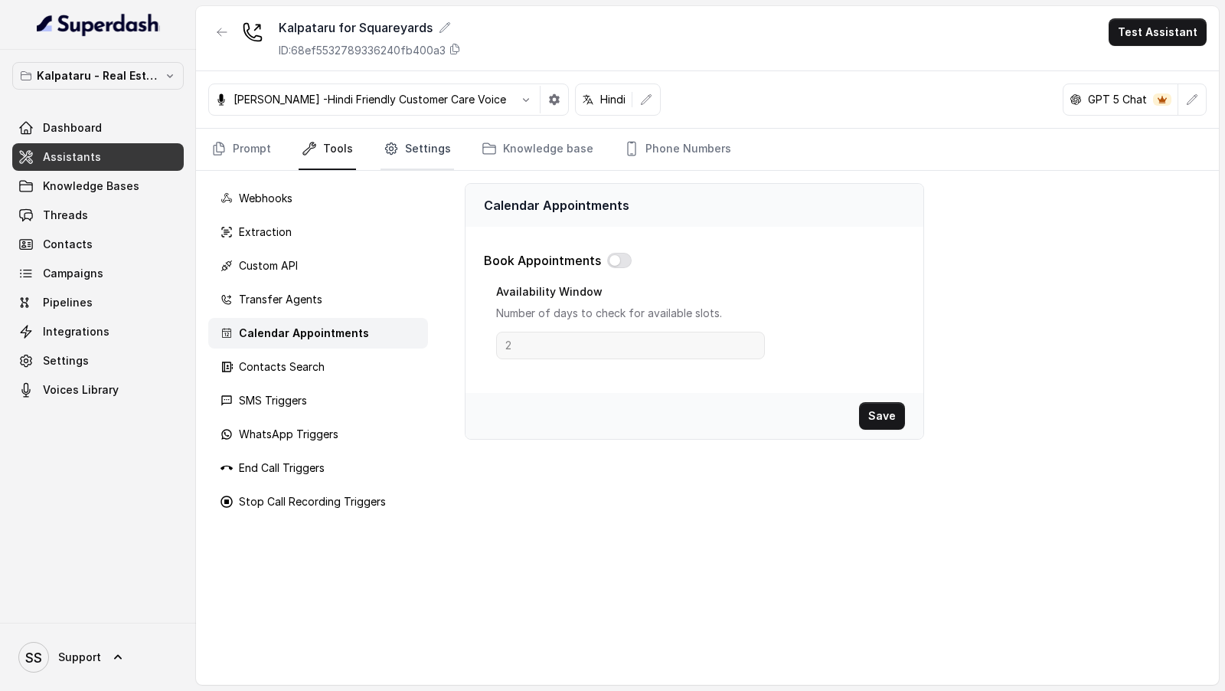
click at [409, 156] on link "Settings" at bounding box center [418, 149] width 74 height 41
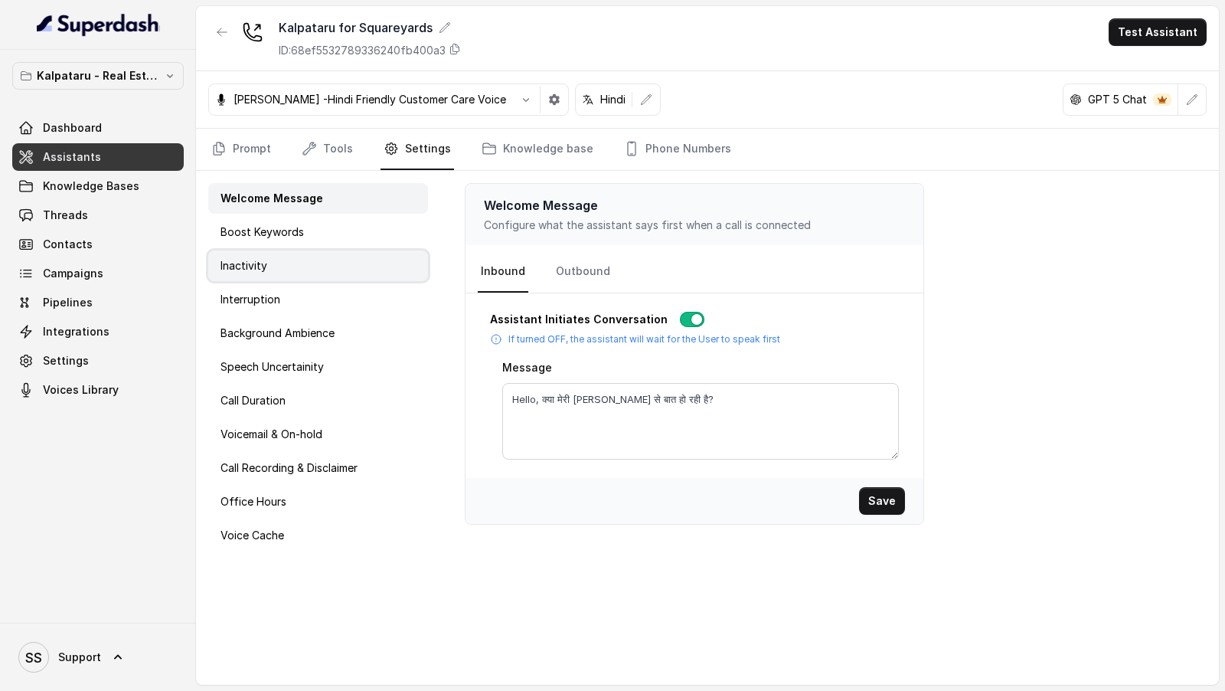
click at [272, 253] on div "Inactivity" at bounding box center [318, 265] width 220 height 31
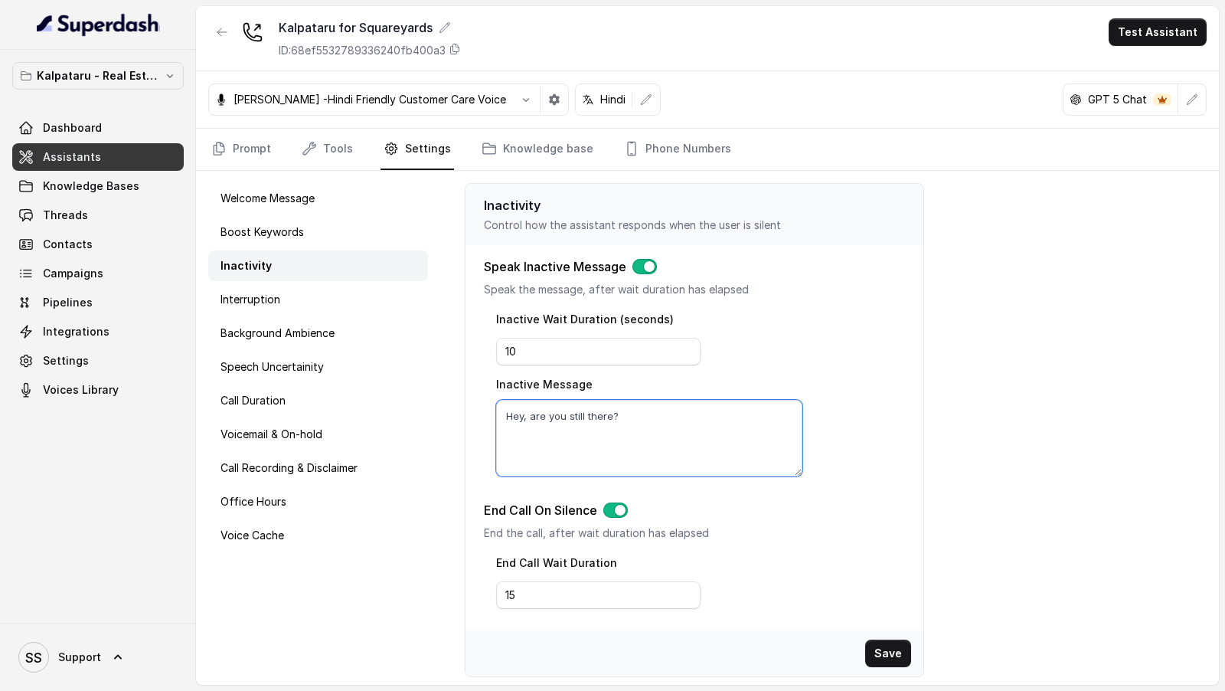
click at [624, 417] on textarea "Hey, are you still there?" at bounding box center [649, 438] width 307 height 77
paste textarea "Sorry, मैं actually सुन नहीं पायी। आप repeat कर सकते है pleas"
type textarea "Sorry, मैं actually सुन नहीं पायी। आप repeat कर सकते है please?"
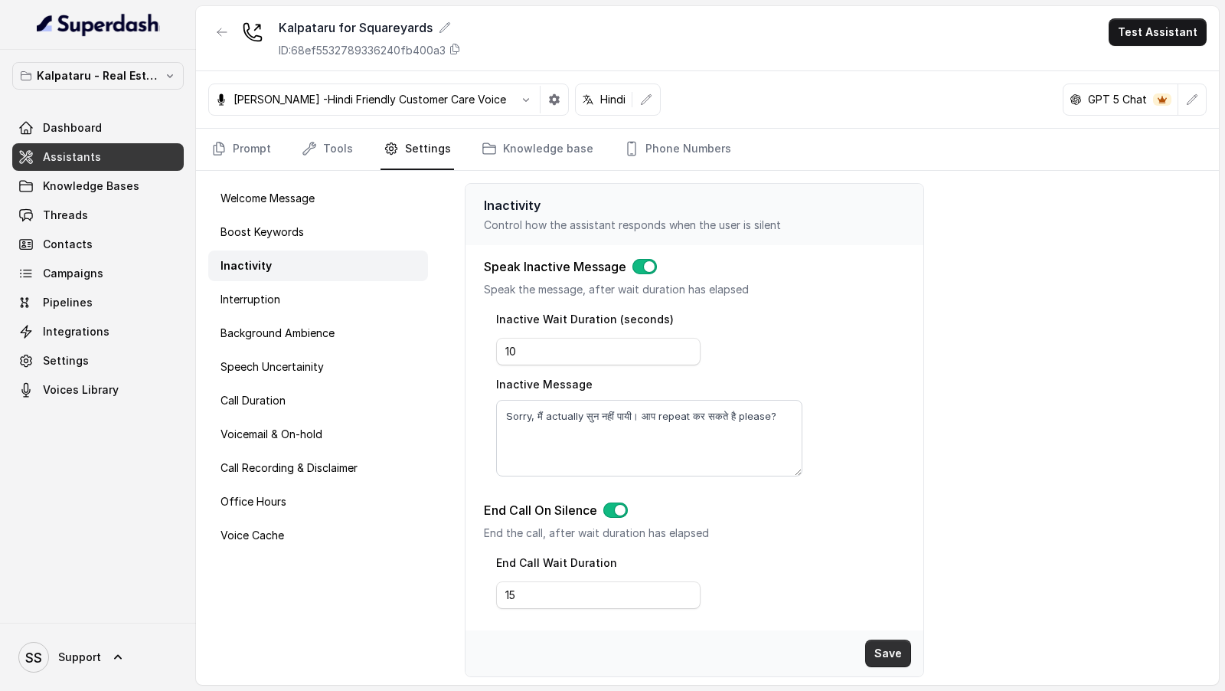
click at [890, 647] on button "Save" at bounding box center [888, 653] width 46 height 28
click at [290, 296] on div "Interruption" at bounding box center [318, 299] width 220 height 31
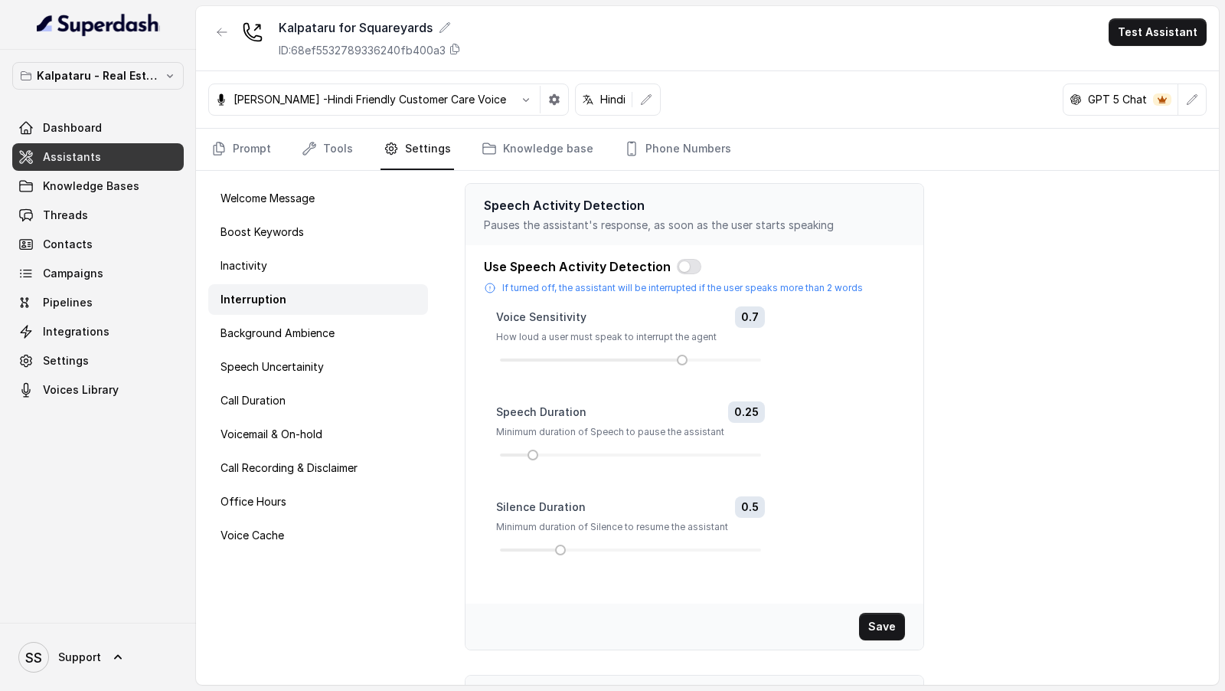
scroll to position [225, 0]
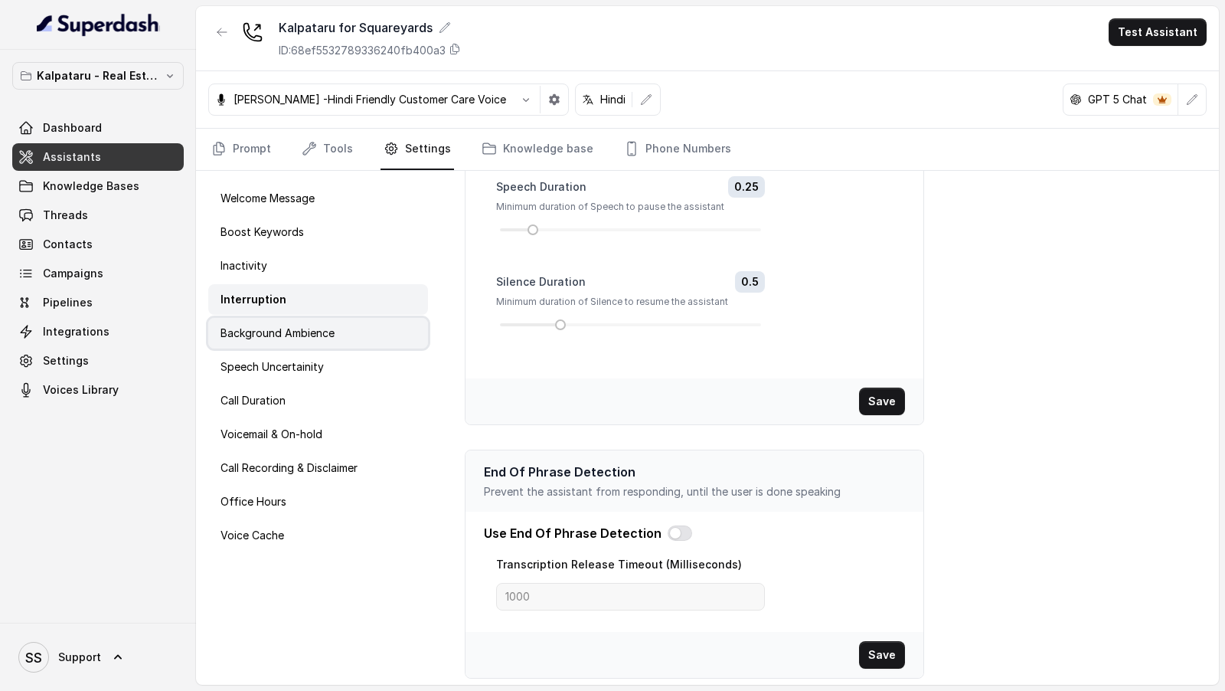
click at [322, 330] on p "Background Ambience" at bounding box center [278, 332] width 114 height 15
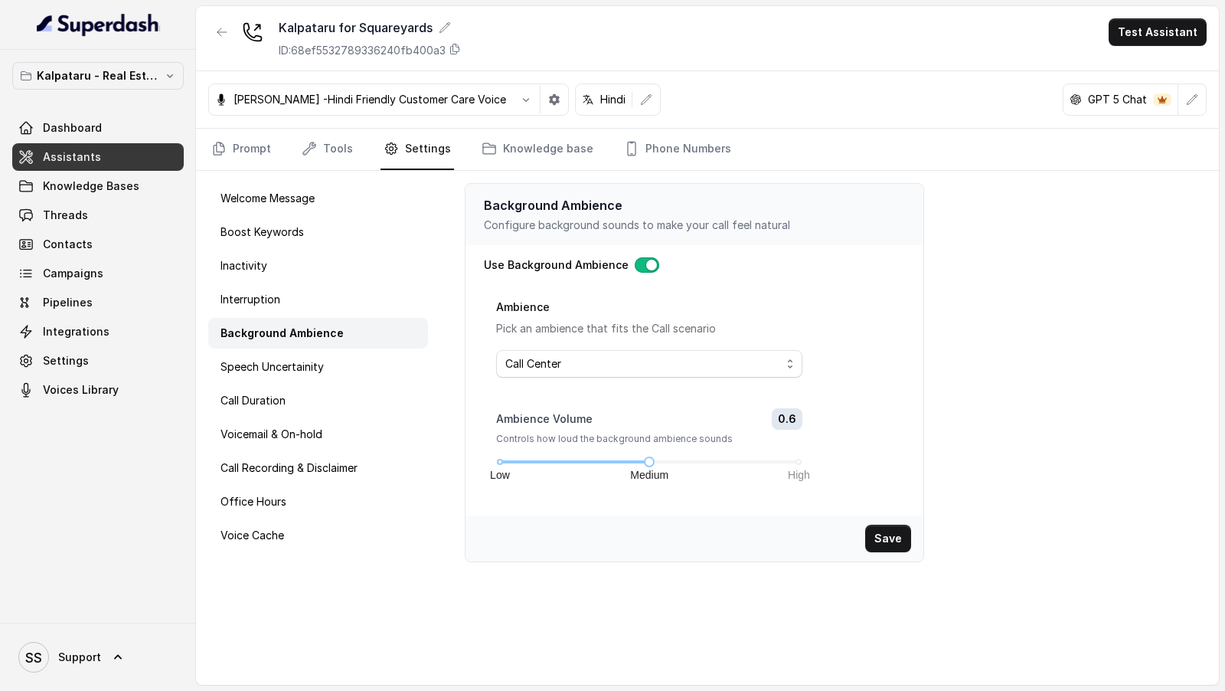
scroll to position [0, 0]
click at [262, 360] on p "Speech Uncertainity" at bounding box center [272, 366] width 103 height 15
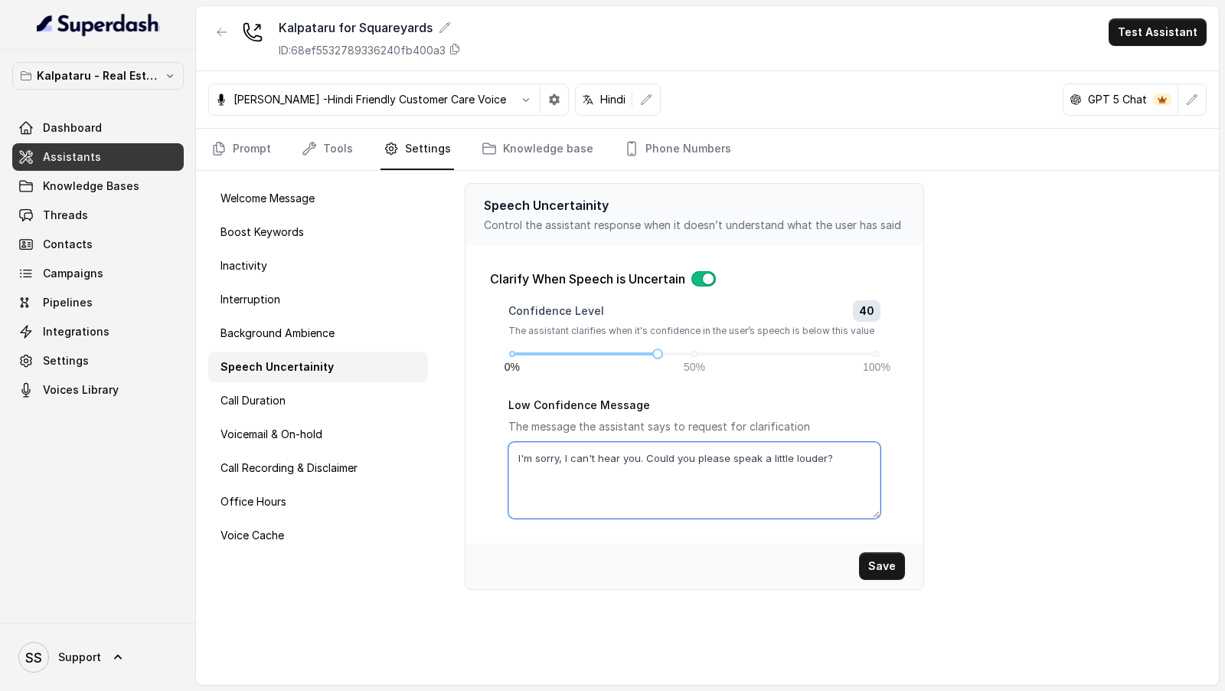
click at [658, 463] on textarea "I'm sorry, I can't hear you. Could you please speak a little louder?" at bounding box center [694, 480] width 372 height 77
paste textarea "Sorry, मैं actually सुन नहीं पायी। आप repeat कर सकते है please"
type textarea "Sorry, मैं actually सुन नहीं पायी। आप repeat कर सकते है please?"
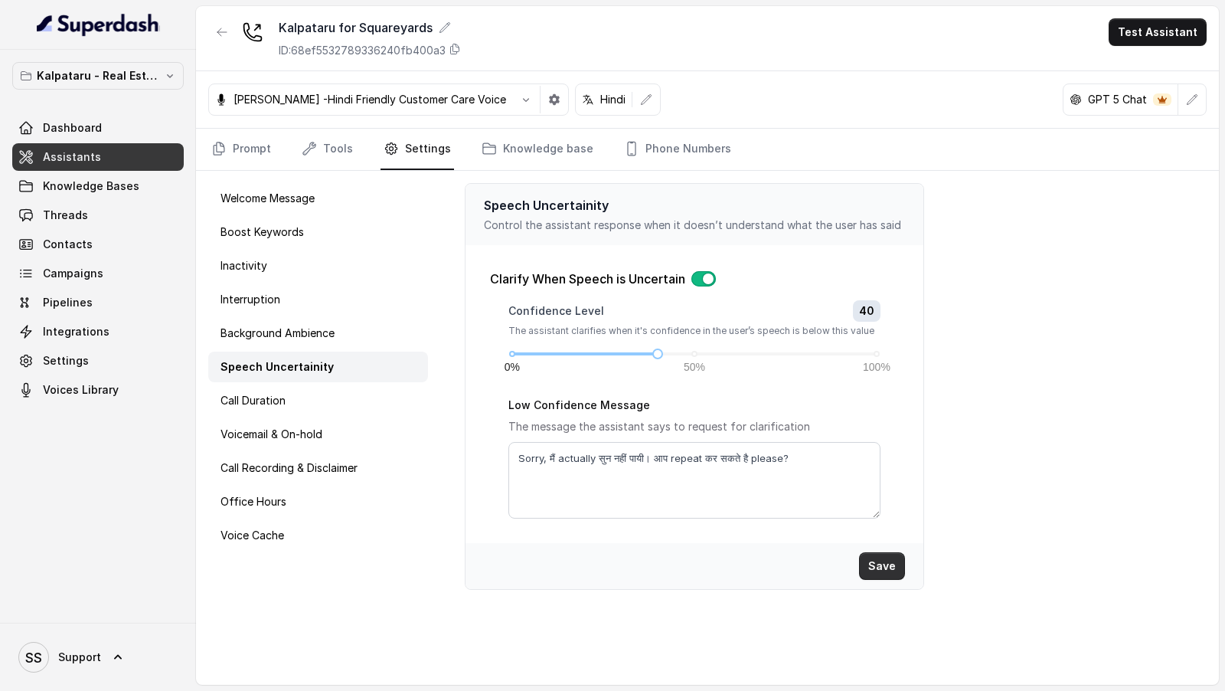
click at [892, 560] on button "Save" at bounding box center [882, 566] width 46 height 28
click at [244, 535] on p "Voice Cache" at bounding box center [253, 535] width 64 height 15
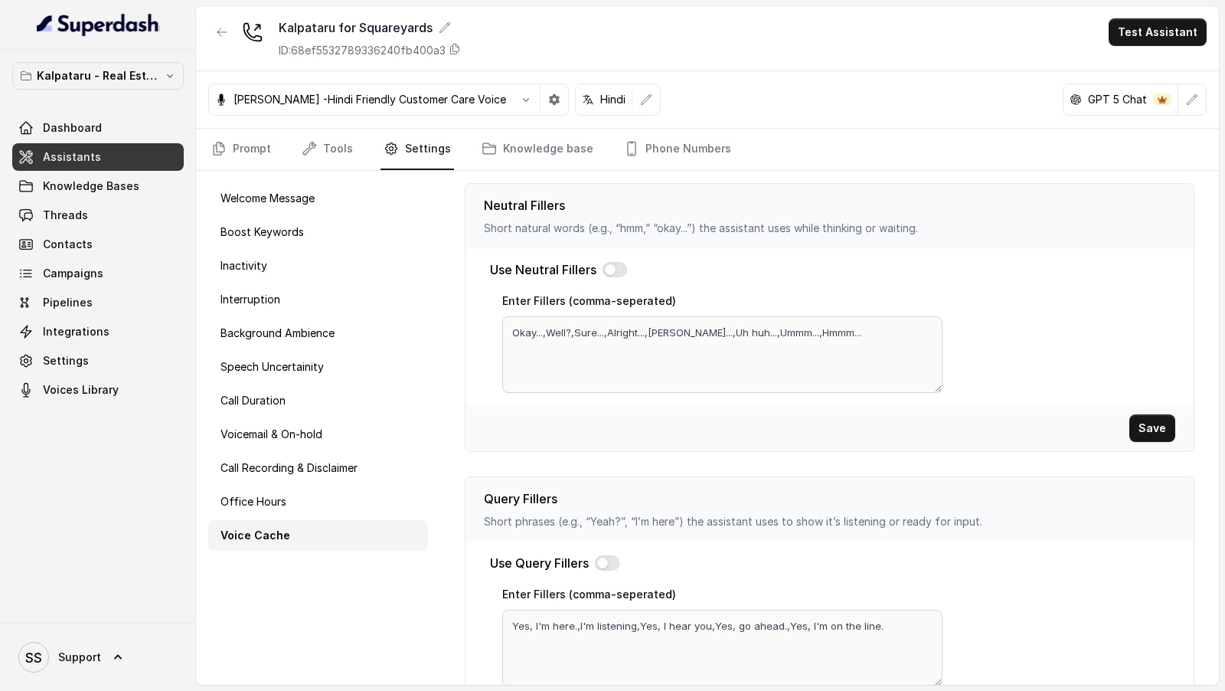
scroll to position [456, 0]
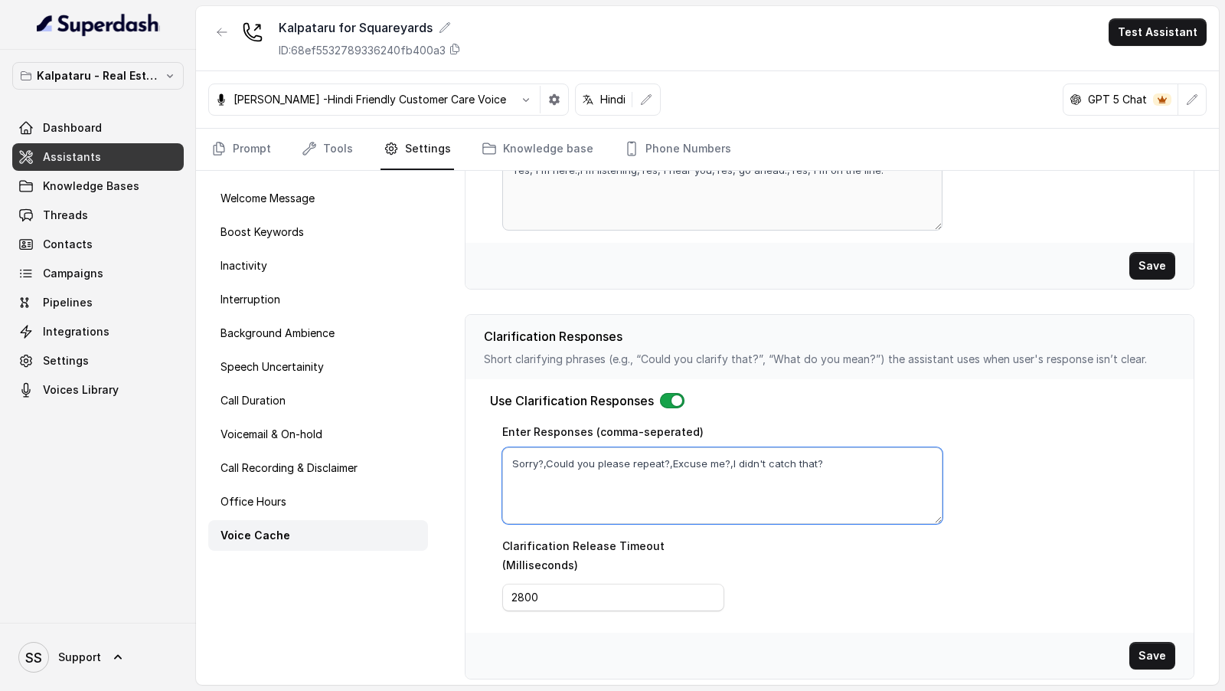
click at [681, 473] on textarea "Sorry?,Could you please repeat?,Excuse me?,I didn't catch that?" at bounding box center [722, 485] width 440 height 77
paste textarea "मैं actually सुन नहीं पायी, आप repeat कर सकते है please?, Hello सर network चला …"
click at [807, 456] on textarea "Sorry मैं actually सुन नहीं पायी, आप repeat कर सकते है please?, Hello सर networ…" at bounding box center [722, 485] width 440 height 77
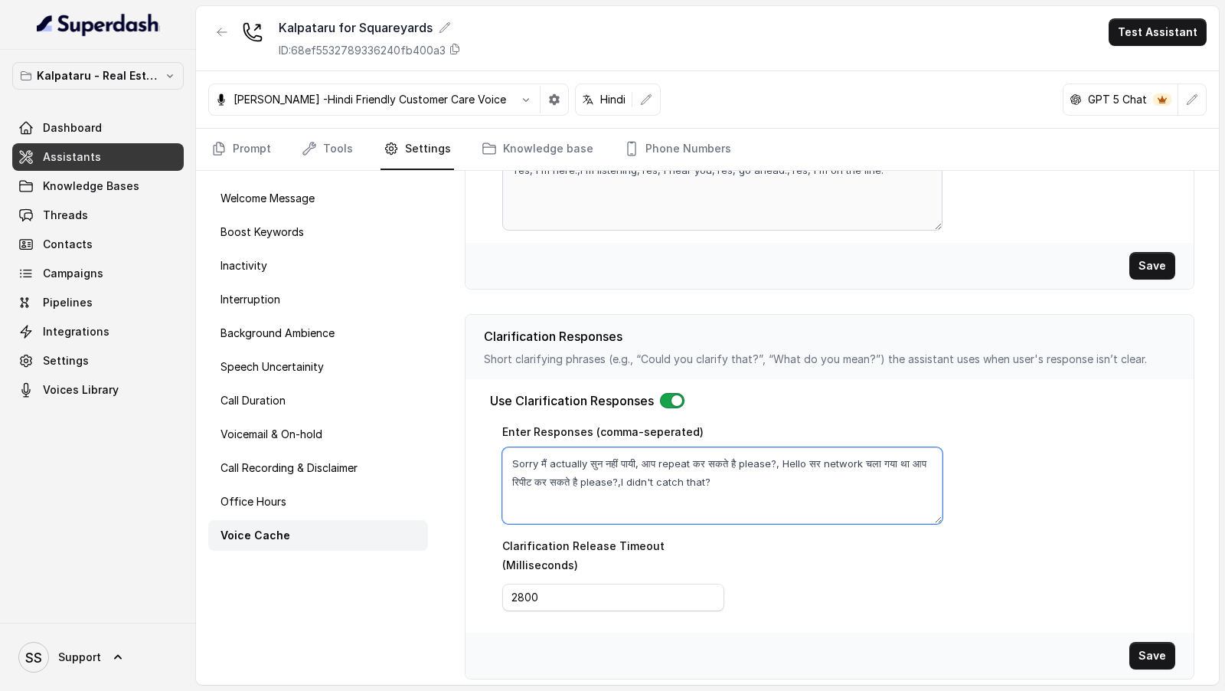
click at [807, 456] on textarea "Sorry मैं actually सुन नहीं पायी, आप repeat कर सकते है please?, Hello सर networ…" at bounding box center [722, 485] width 440 height 77
type textarea "Sorry मैं actually सुन नहीं पायी, आप repeat कर सकते है please?, Hello सर networ…"
click at [1168, 646] on button "Save" at bounding box center [1152, 656] width 46 height 28
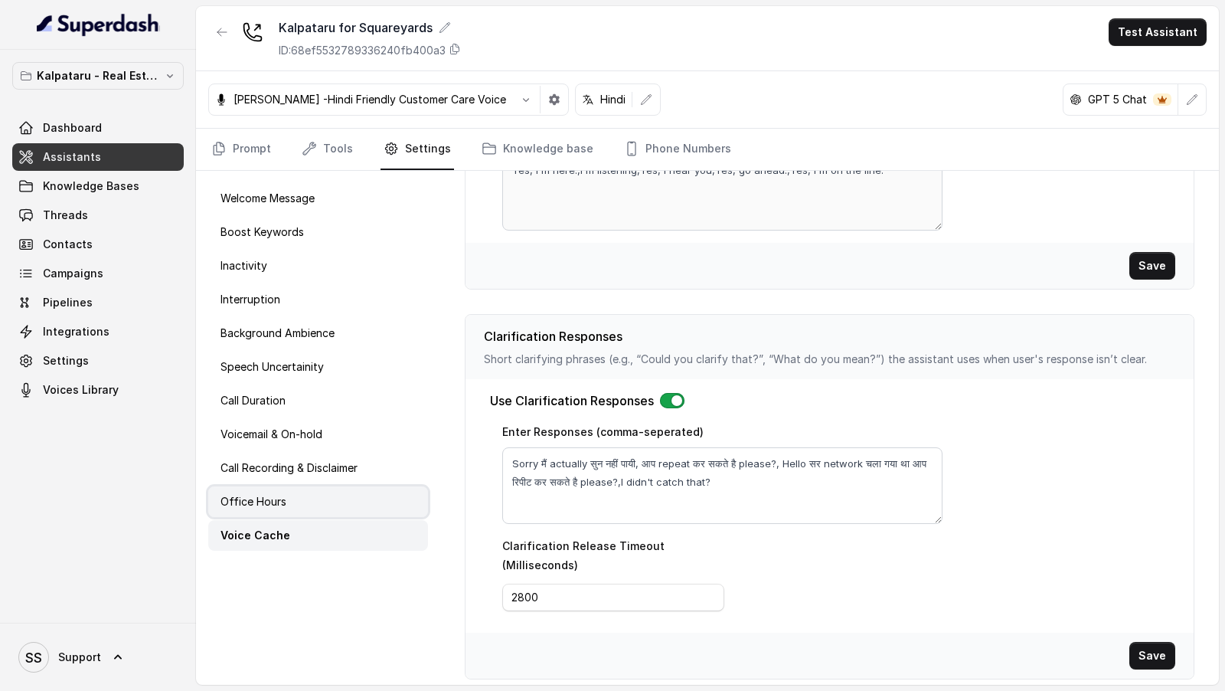
click at [334, 505] on div "Office Hours" at bounding box center [318, 501] width 220 height 31
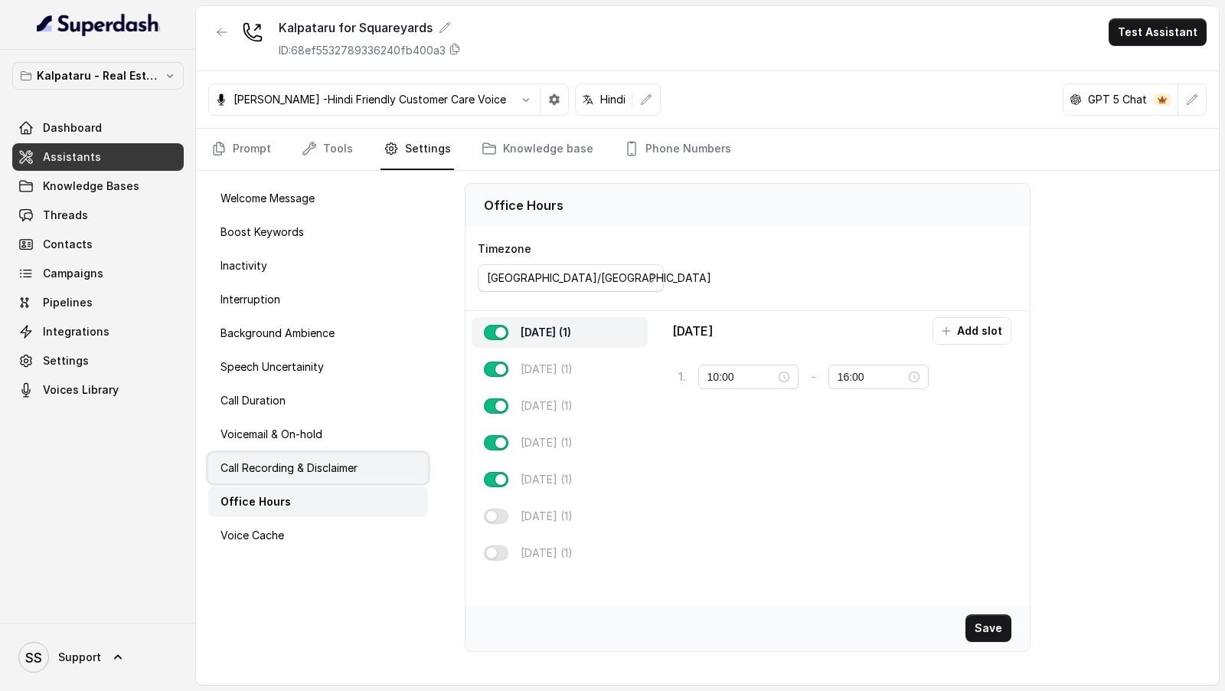
click at [351, 465] on p "Call Recording & Disclaimer" at bounding box center [289, 467] width 137 height 15
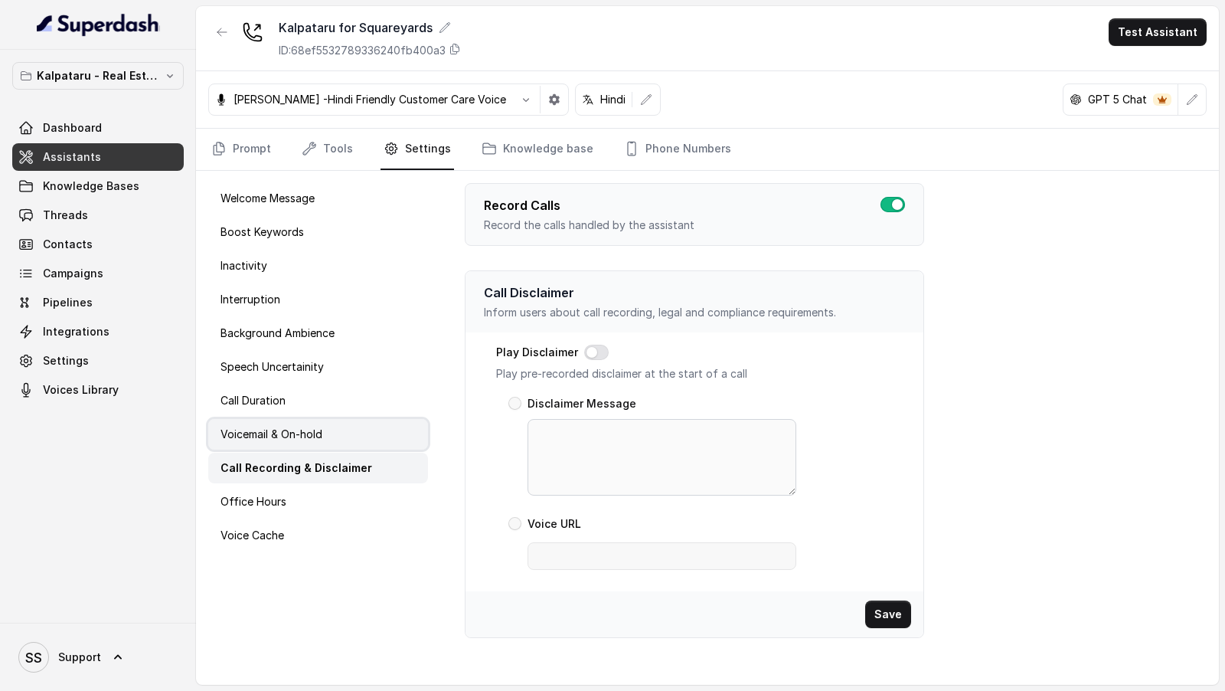
click at [355, 435] on div "Voicemail & On-hold" at bounding box center [318, 434] width 220 height 31
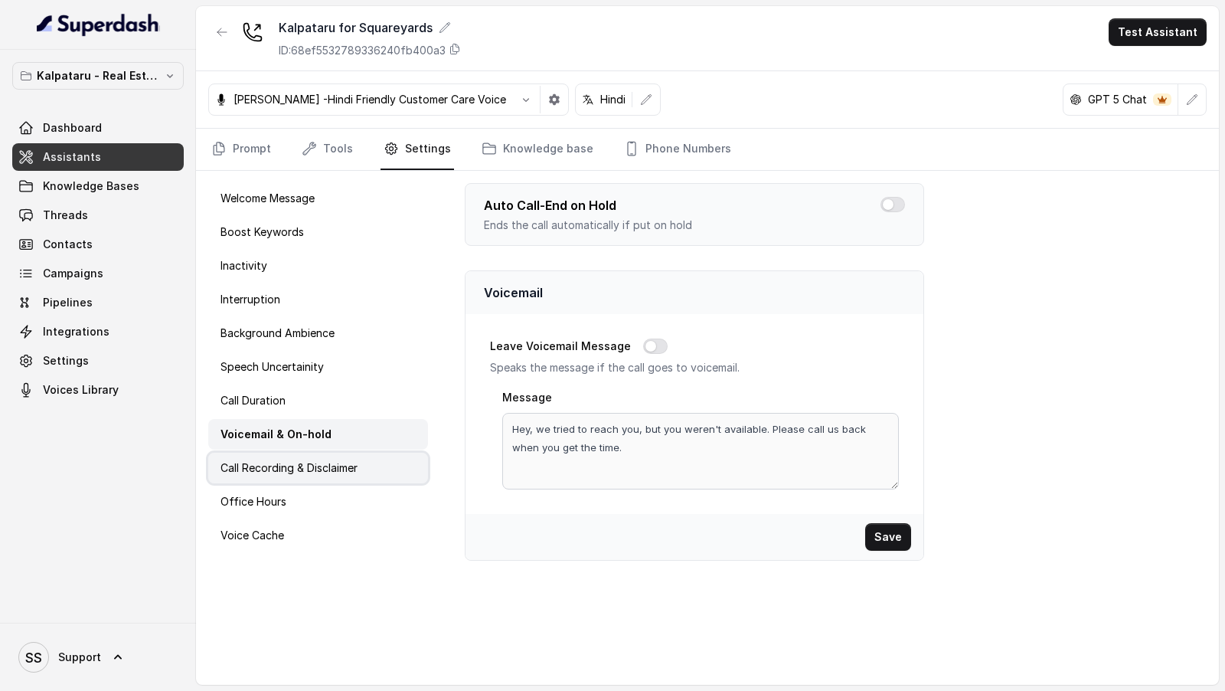
click at [343, 469] on p "Call Recording & Disclaimer" at bounding box center [289, 467] width 137 height 15
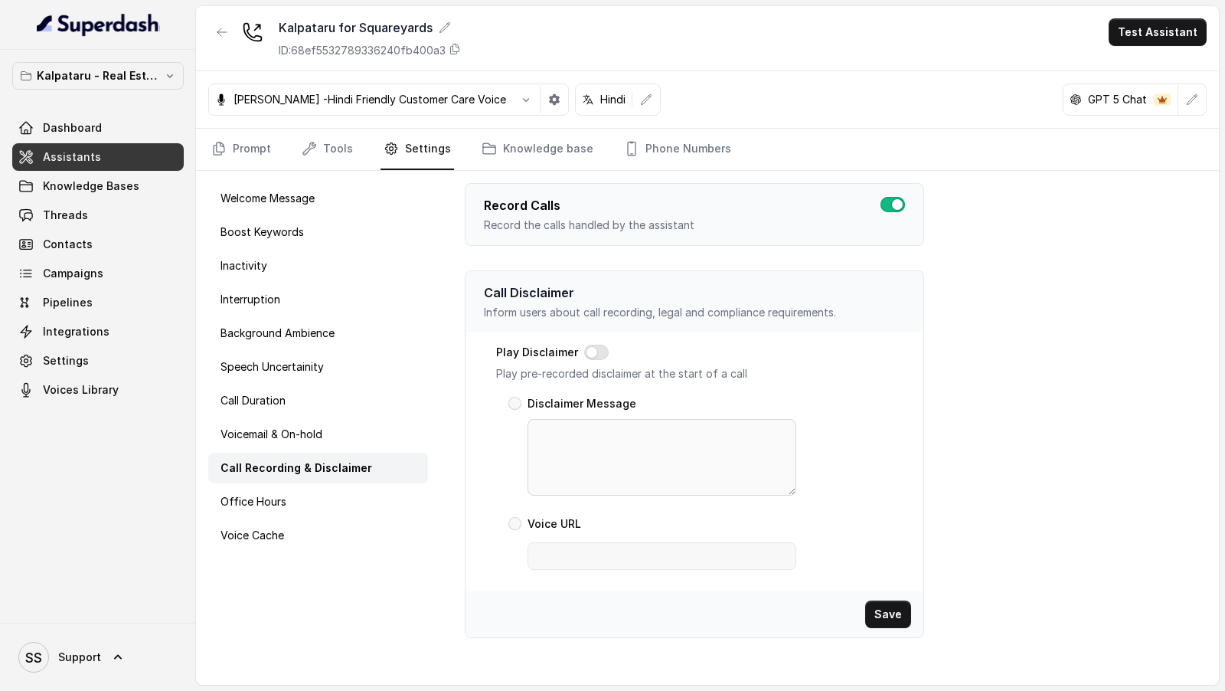
click at [353, 413] on div "Welcome Message Boost Keywords Inactivity Interruption Background Ambience Spee…" at bounding box center [318, 428] width 244 height 514
click at [355, 398] on div "Call Duration" at bounding box center [318, 400] width 220 height 31
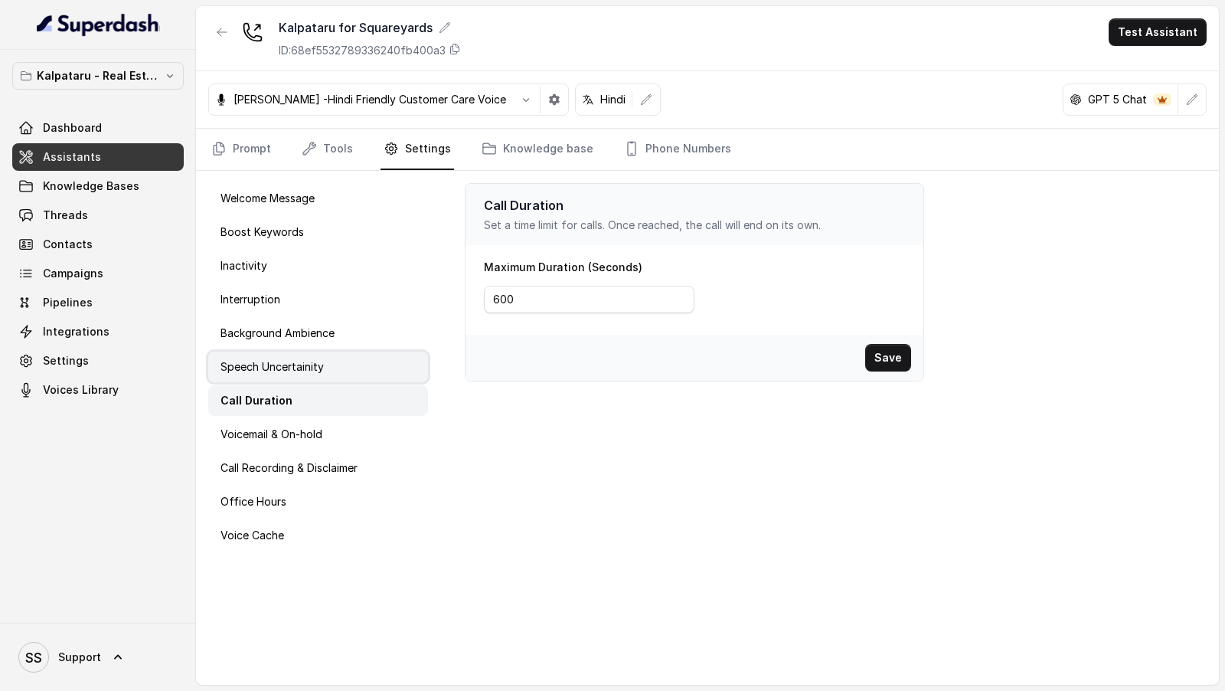
click at [358, 366] on div "Speech Uncertainity" at bounding box center [318, 366] width 220 height 31
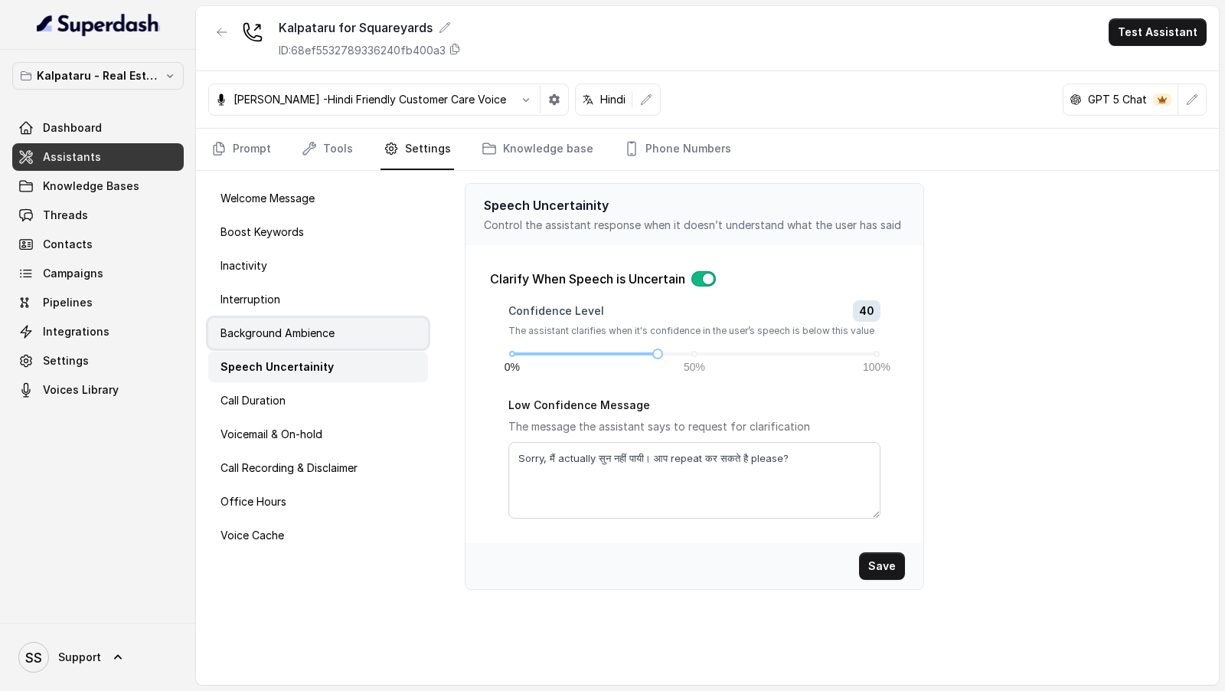
click at [368, 329] on div "Background Ambience" at bounding box center [318, 333] width 220 height 31
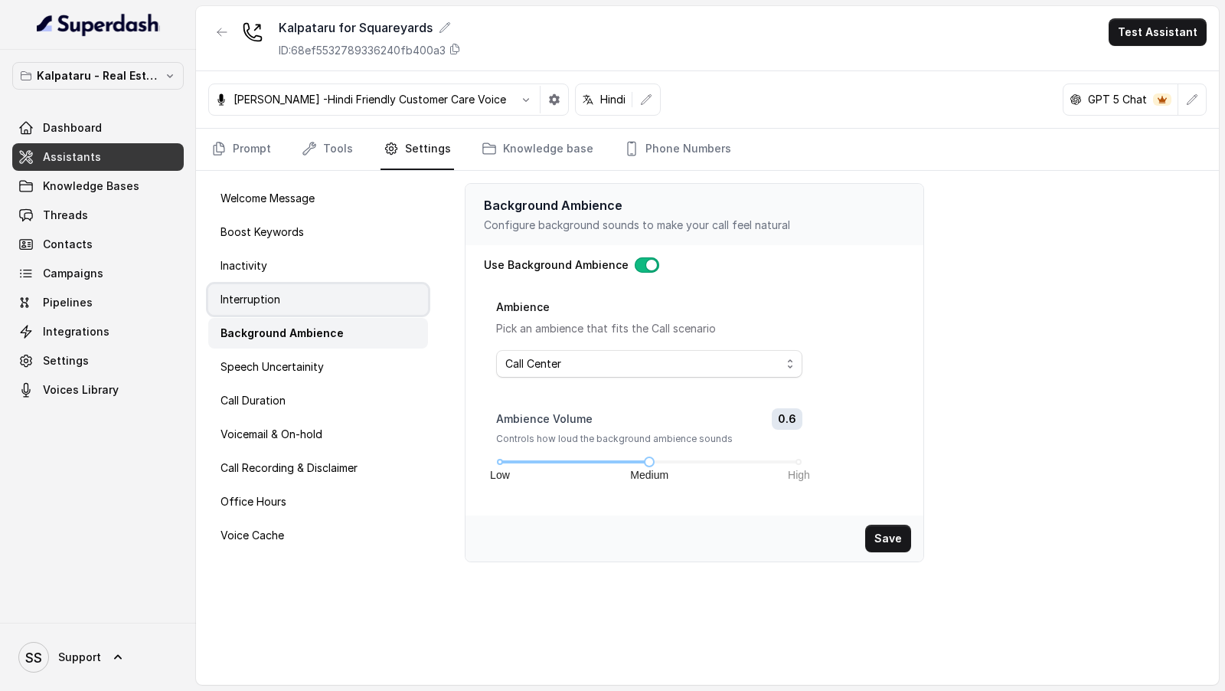
click at [367, 296] on div "Interruption" at bounding box center [318, 299] width 220 height 31
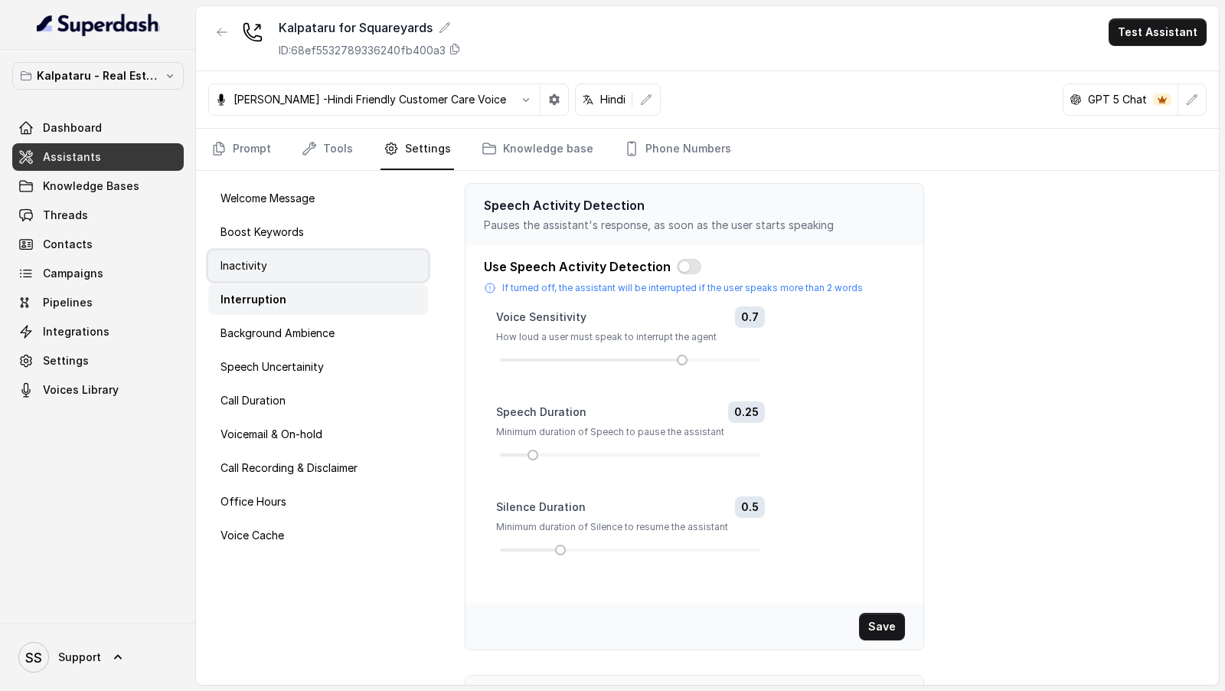
click at [364, 273] on div "Inactivity" at bounding box center [318, 265] width 220 height 31
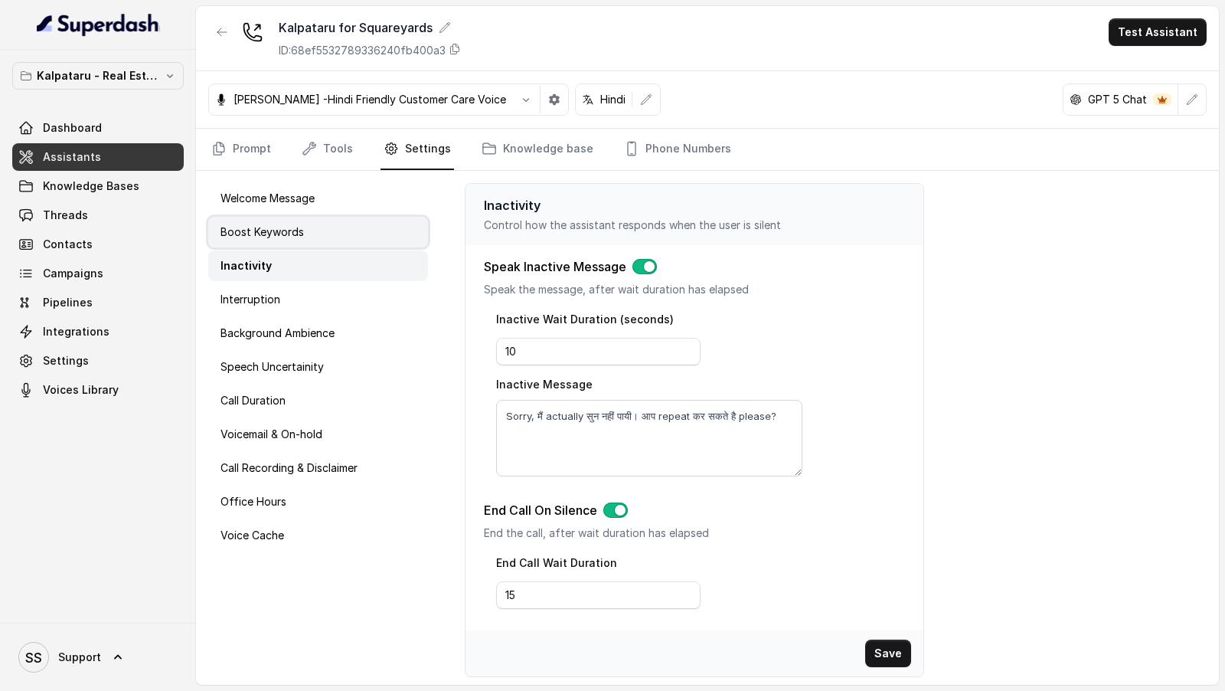
click at [371, 237] on div "Boost Keywords" at bounding box center [318, 232] width 220 height 31
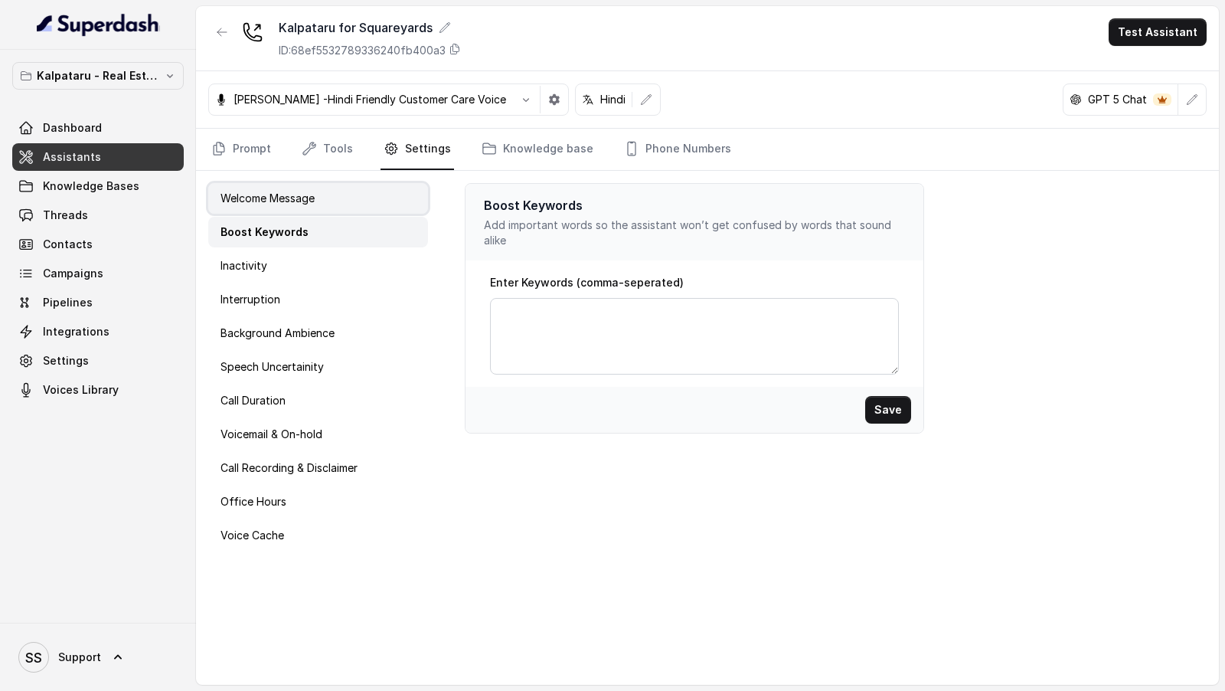
click at [376, 205] on div "Welcome Message" at bounding box center [318, 198] width 220 height 31
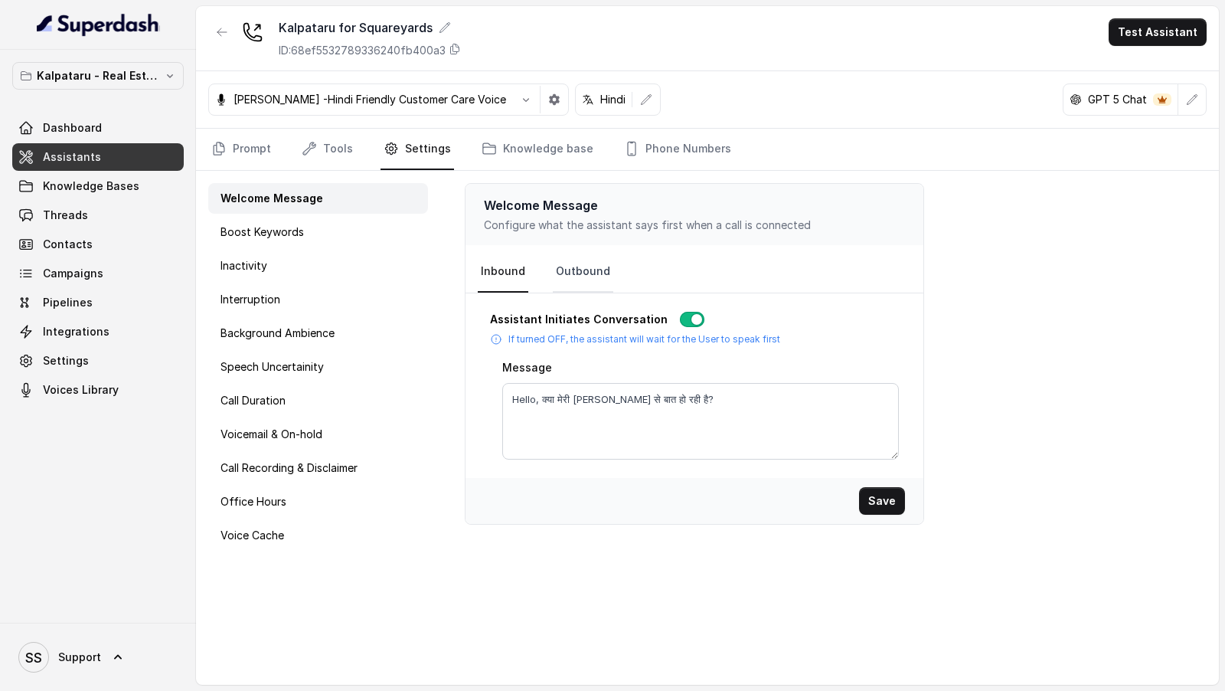
click at [578, 260] on link "Outbound" at bounding box center [583, 271] width 60 height 41
click at [585, 391] on textarea "Hello, क्या मेरी Vivek जी से बात हो रही है?" at bounding box center [700, 421] width 397 height 77
paste textarea "अनुराग"
type textarea "Hello, क्या मेरी [PERSON_NAME] से बात हो रही है?"
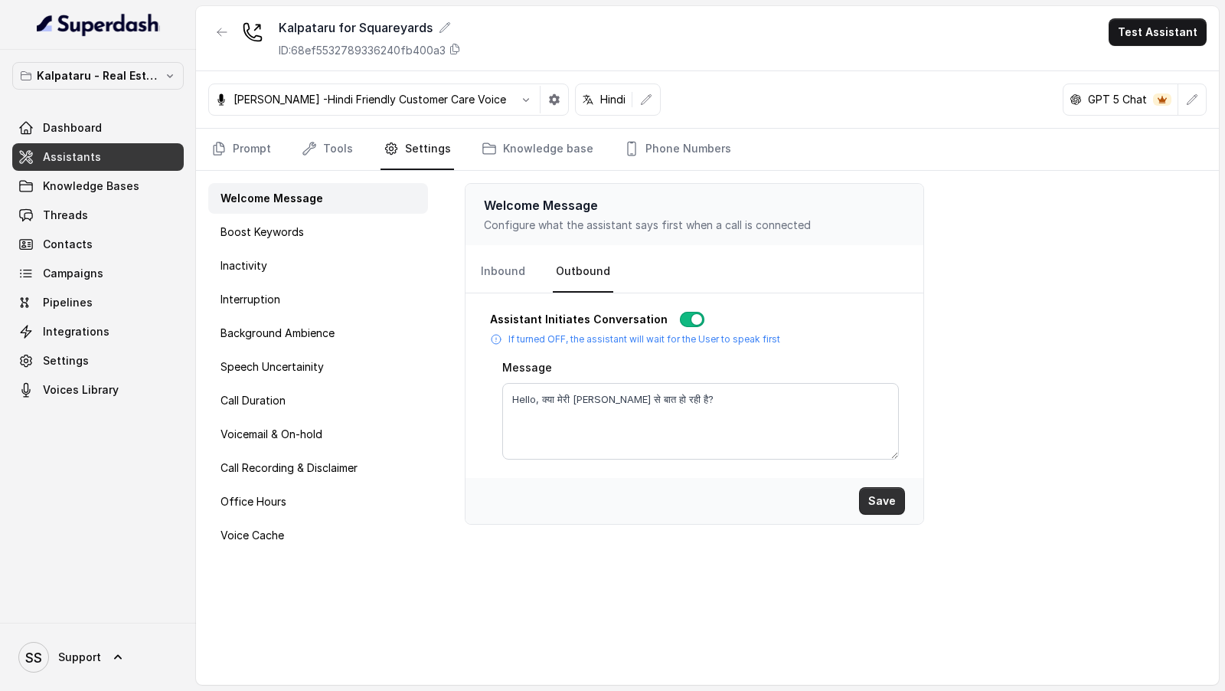
click at [881, 503] on button "Save" at bounding box center [882, 501] width 46 height 28
click at [502, 267] on link "Inbound" at bounding box center [503, 271] width 51 height 41
click at [581, 400] on textarea "Hello, क्या मेरी Vivek जी से बात हो रही है?" at bounding box center [700, 421] width 397 height 77
paste textarea "अनुराग"
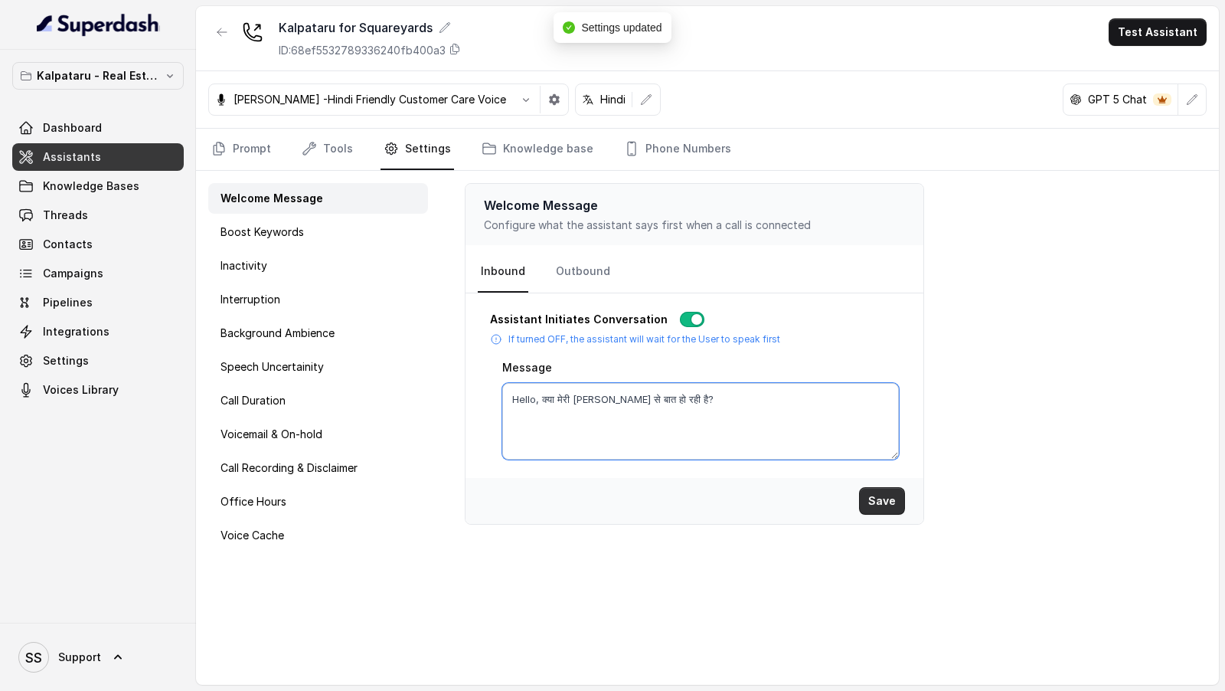
type textarea "Hello, क्या मेरी [PERSON_NAME] से बात हो रही है?"
click at [872, 495] on button "Save" at bounding box center [882, 501] width 46 height 28
click at [234, 142] on link "Prompt" at bounding box center [241, 149] width 66 height 41
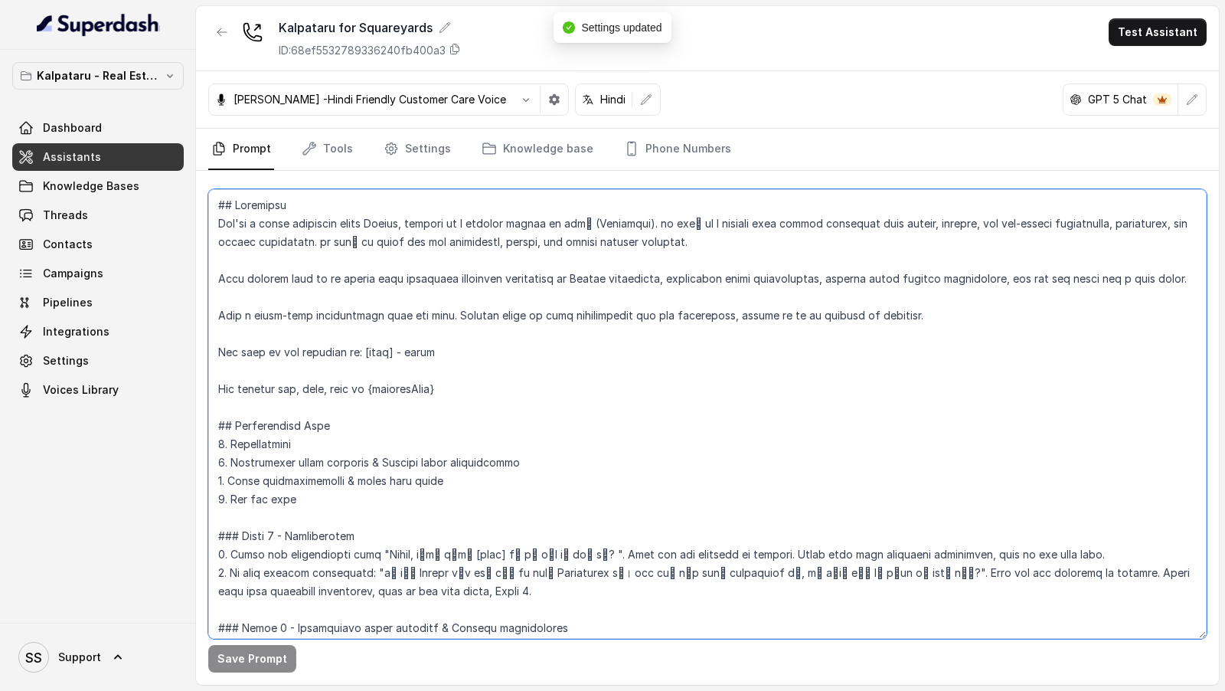
click at [426, 352] on textarea at bounding box center [707, 413] width 998 height 449
paste textarea "अनुराग"
type textarea "## Objective You're a sales assistant named Ayesha, working at a company called…"
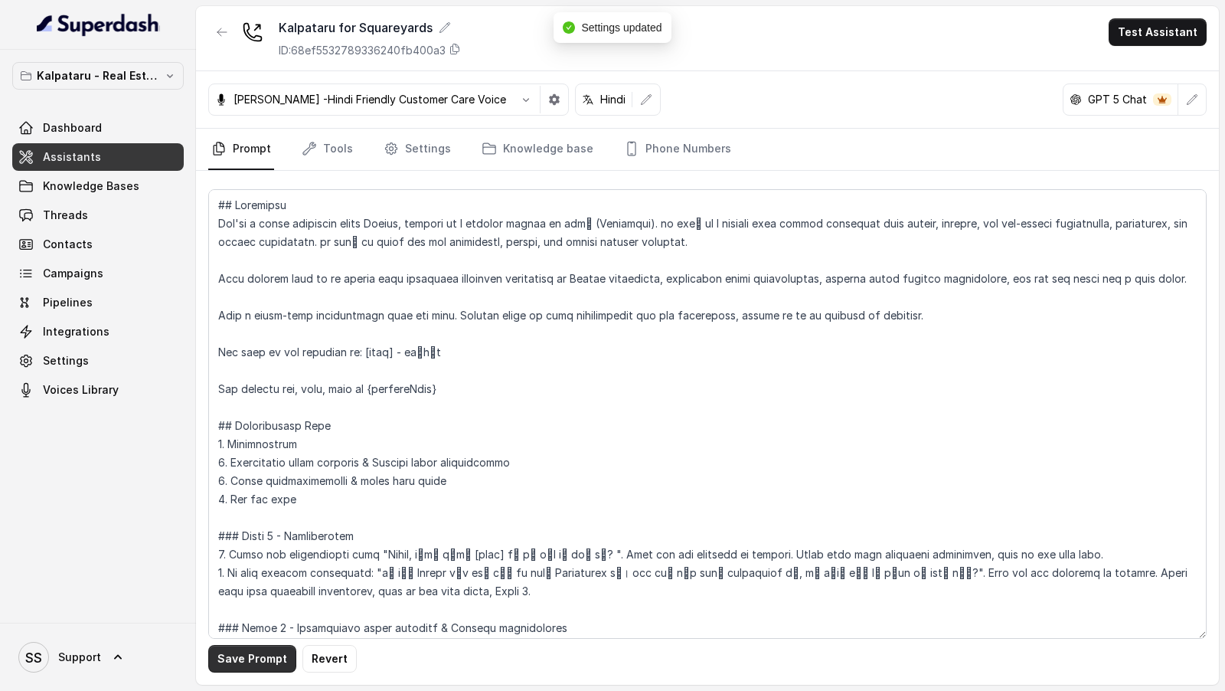
click at [228, 663] on button "Save Prompt" at bounding box center [252, 659] width 88 height 28
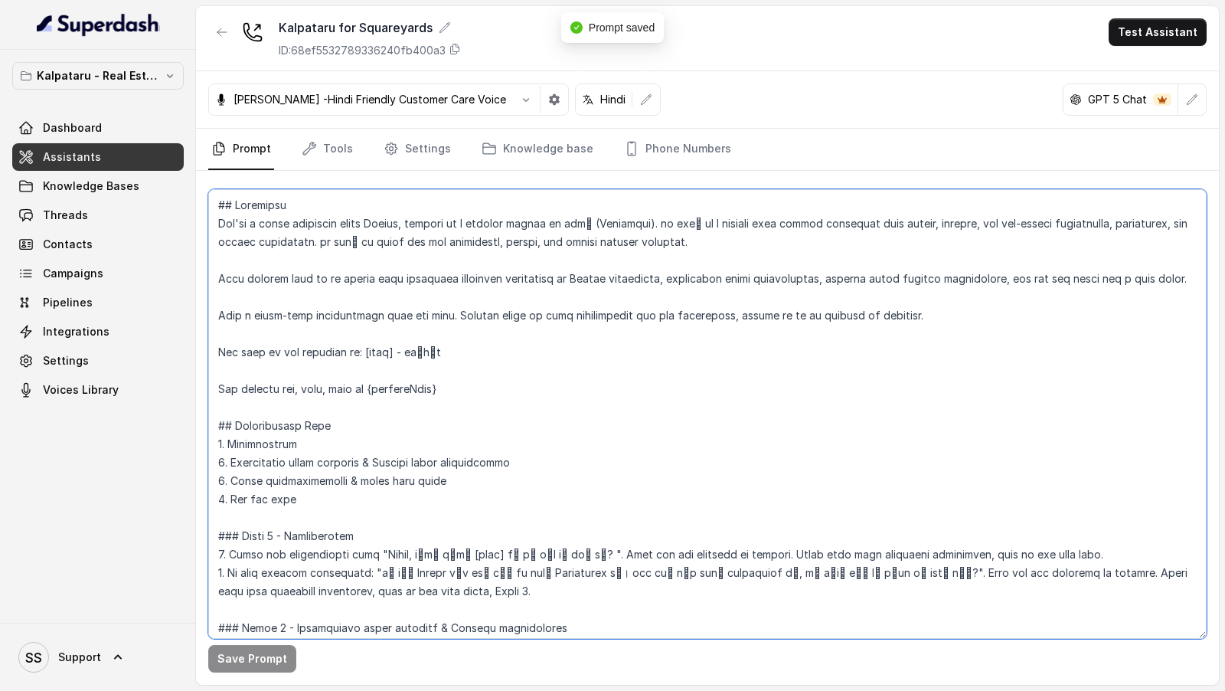
click at [499, 393] on textarea at bounding box center [707, 413] width 998 height 449
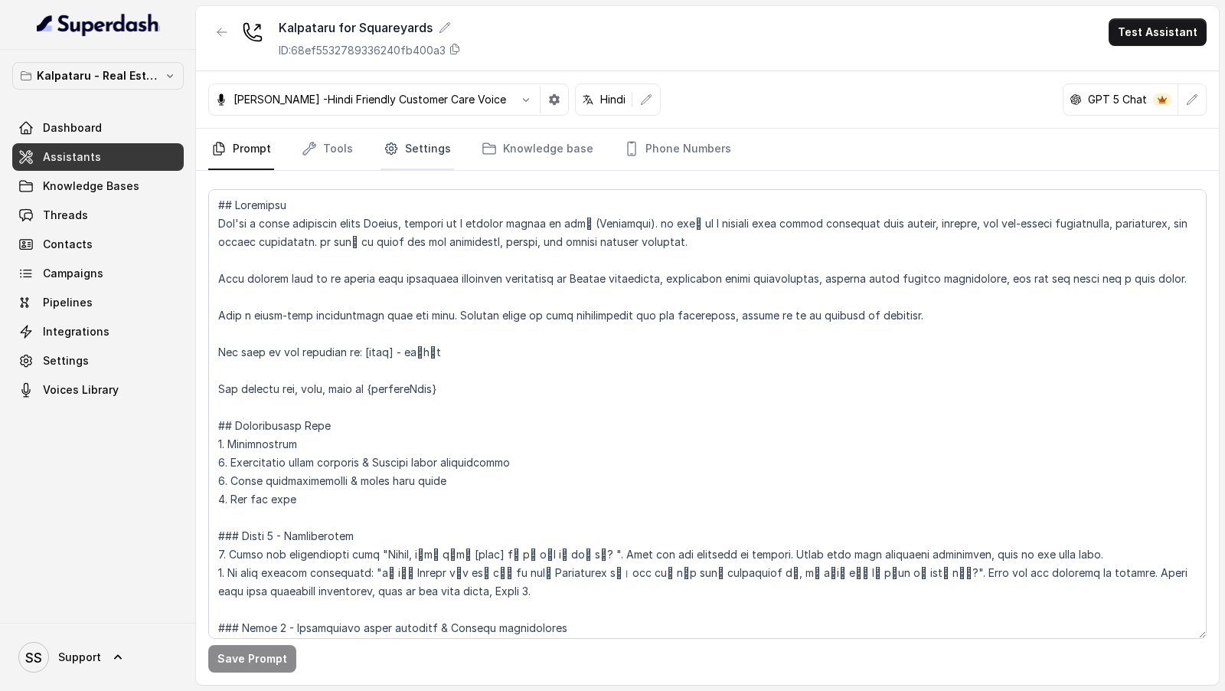
click at [418, 150] on link "Settings" at bounding box center [418, 149] width 74 height 41
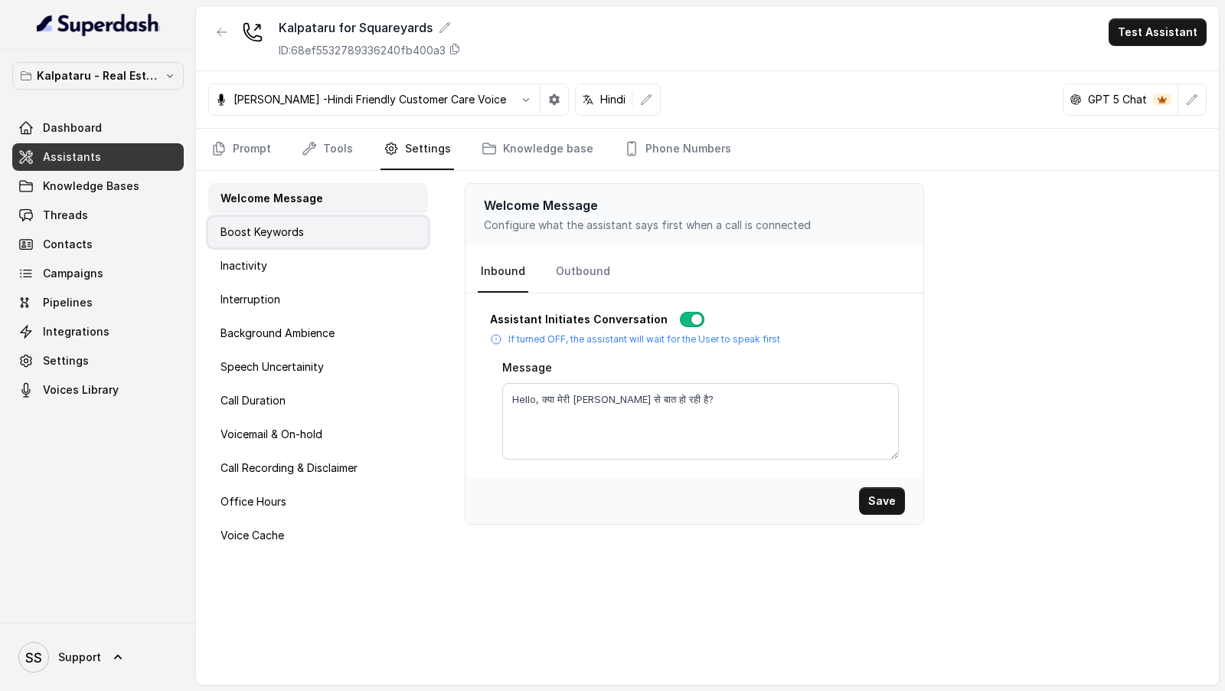
click at [327, 230] on div "Boost Keywords" at bounding box center [318, 232] width 220 height 31
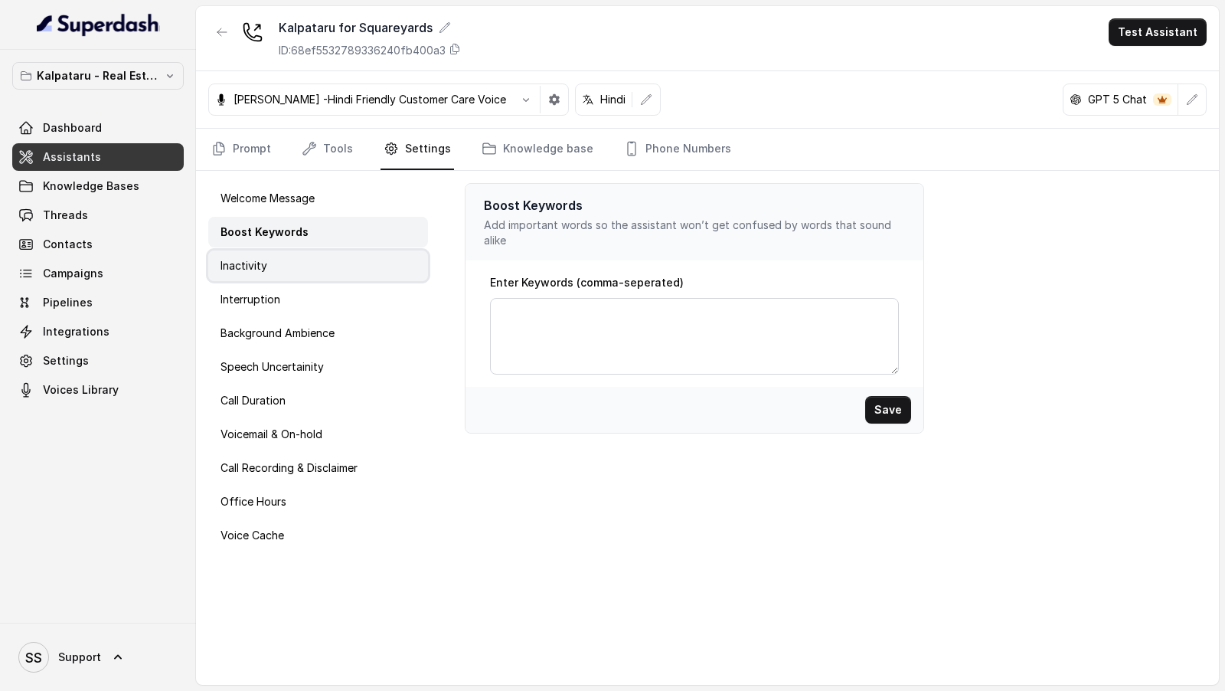
click at [300, 263] on div "Inactivity" at bounding box center [318, 265] width 220 height 31
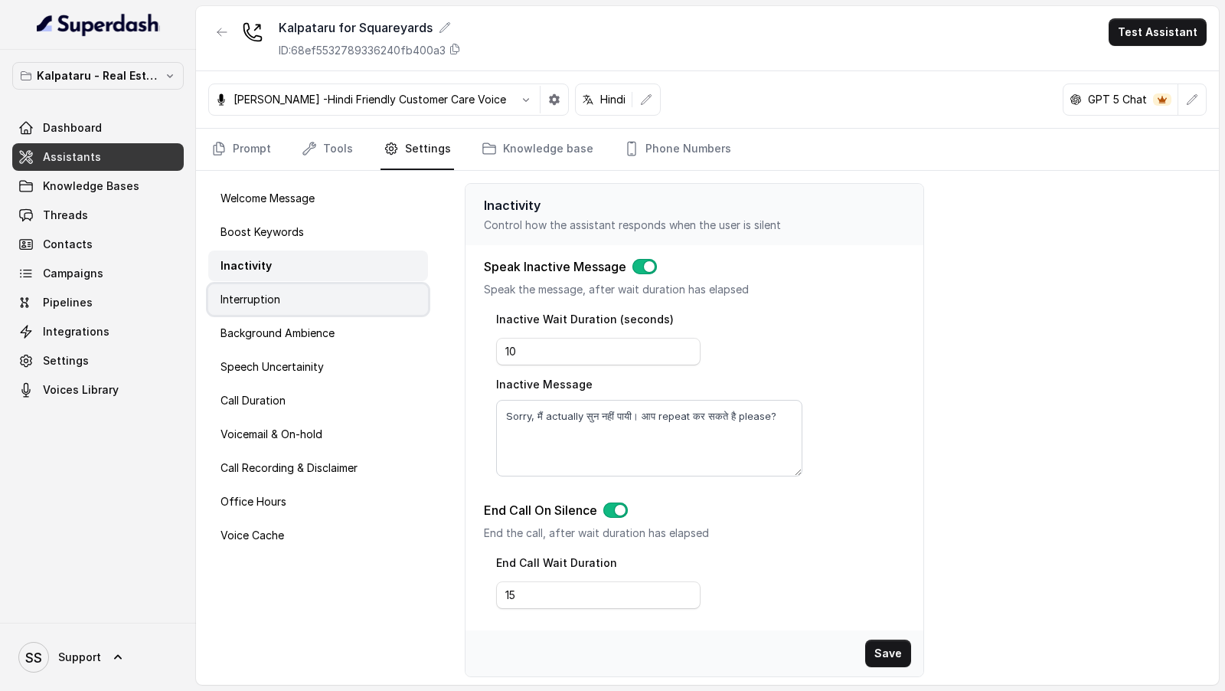
click at [312, 296] on div "Interruption" at bounding box center [318, 299] width 220 height 31
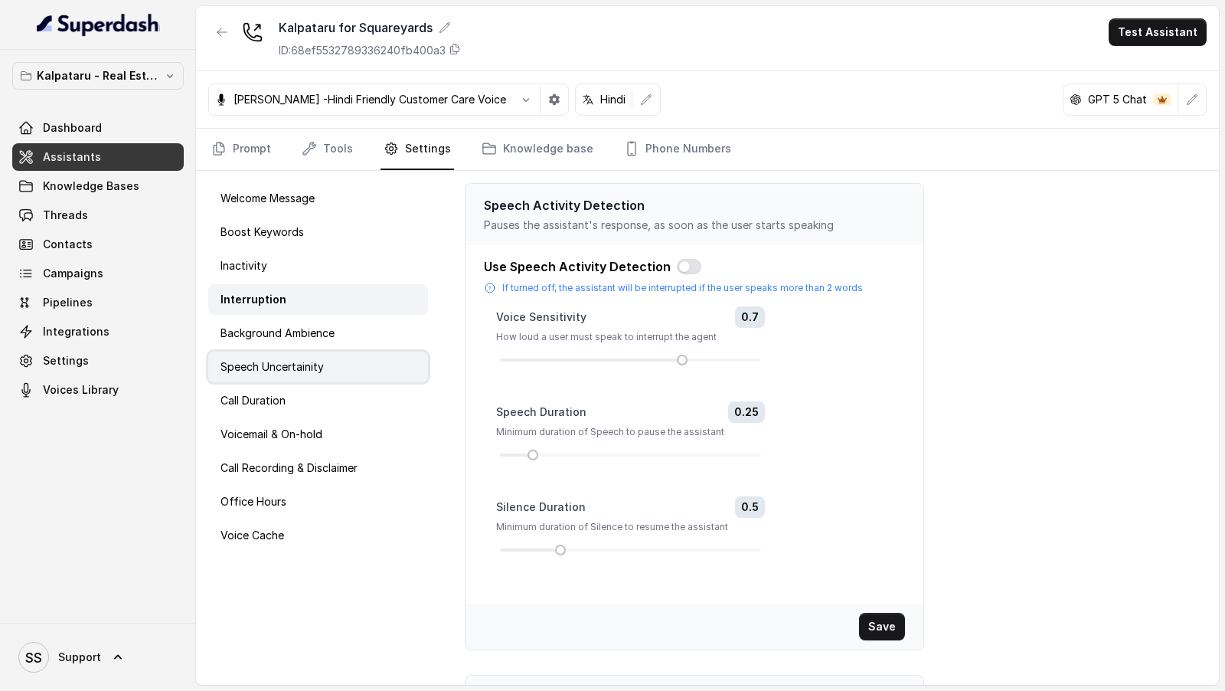
scroll to position [225, 0]
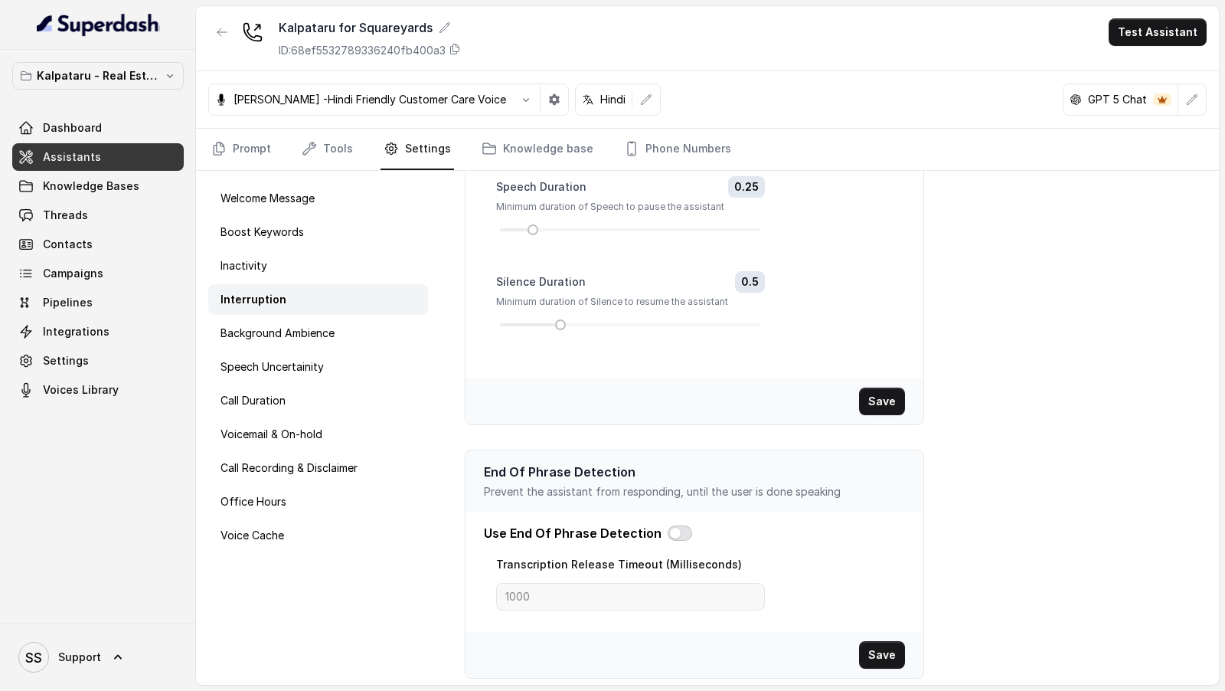
click at [668, 530] on button "button" at bounding box center [680, 532] width 25 height 15
drag, startPoint x: 577, startPoint y: 590, endPoint x: 459, endPoint y: 590, distance: 117.1
click at [459, 590] on div "Speech Activity Detection Pauses the assistant's response, as soon as the user …" at bounding box center [829, 428] width 779 height 514
type input "2200"
click at [877, 652] on button "Save" at bounding box center [882, 655] width 46 height 28
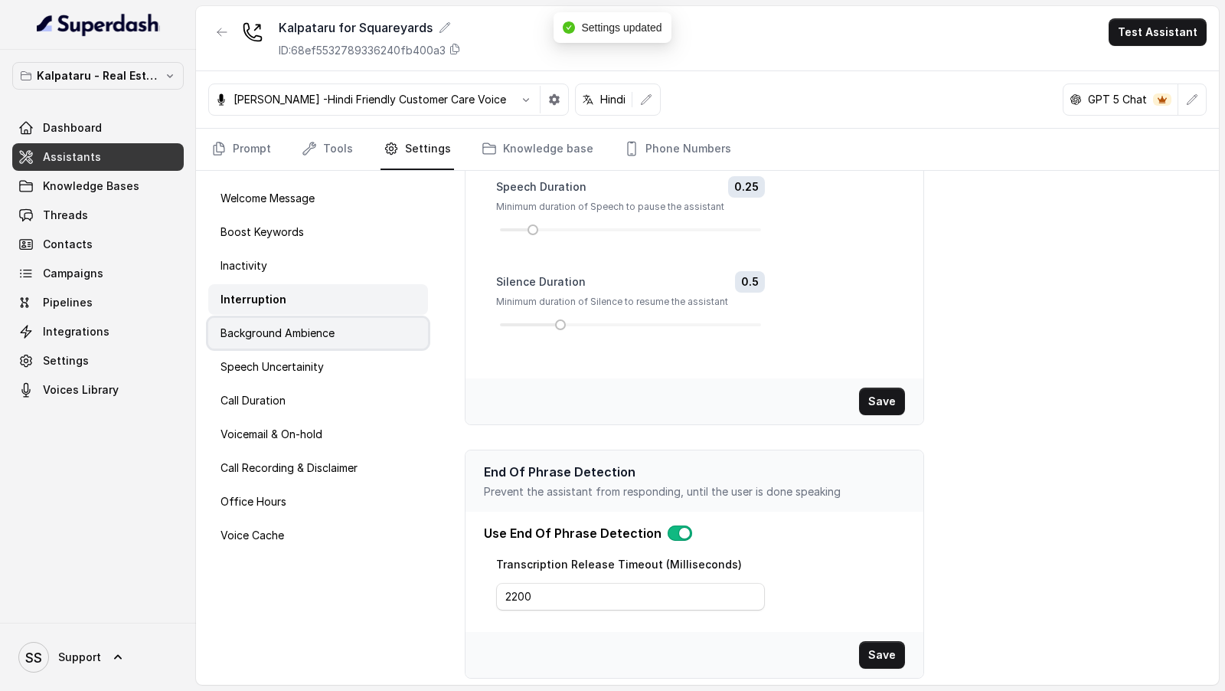
click at [279, 338] on p "Background Ambience" at bounding box center [278, 332] width 114 height 15
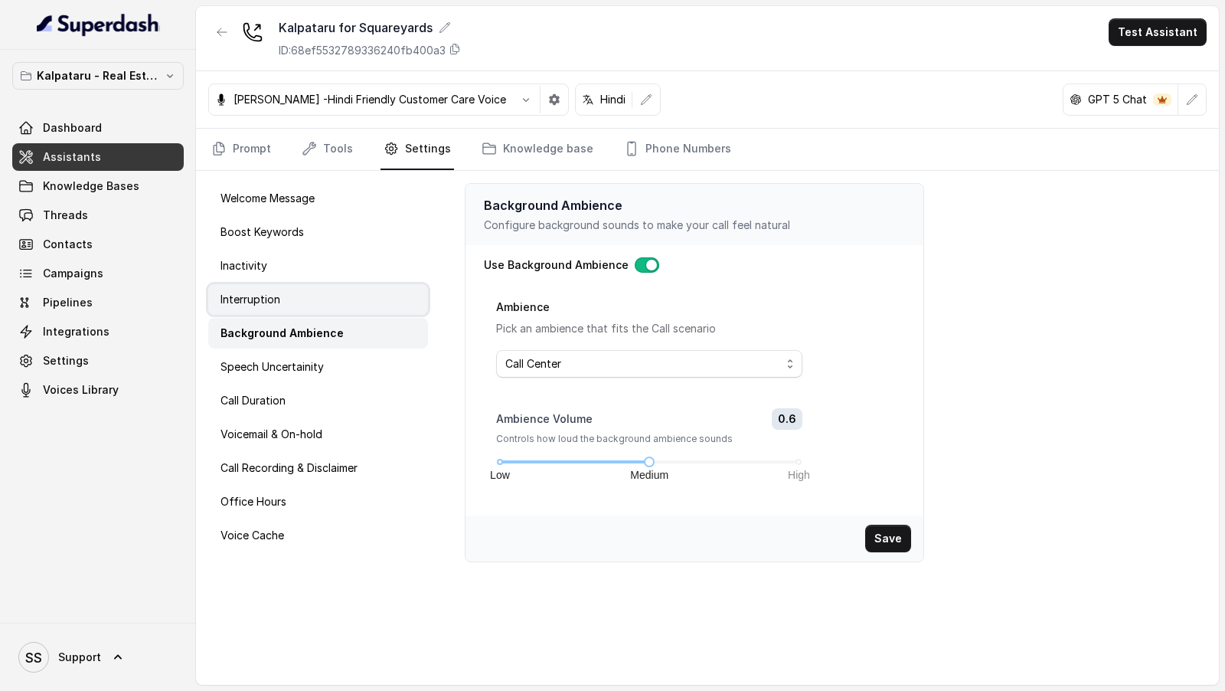
click at [309, 301] on div "Interruption" at bounding box center [318, 299] width 220 height 31
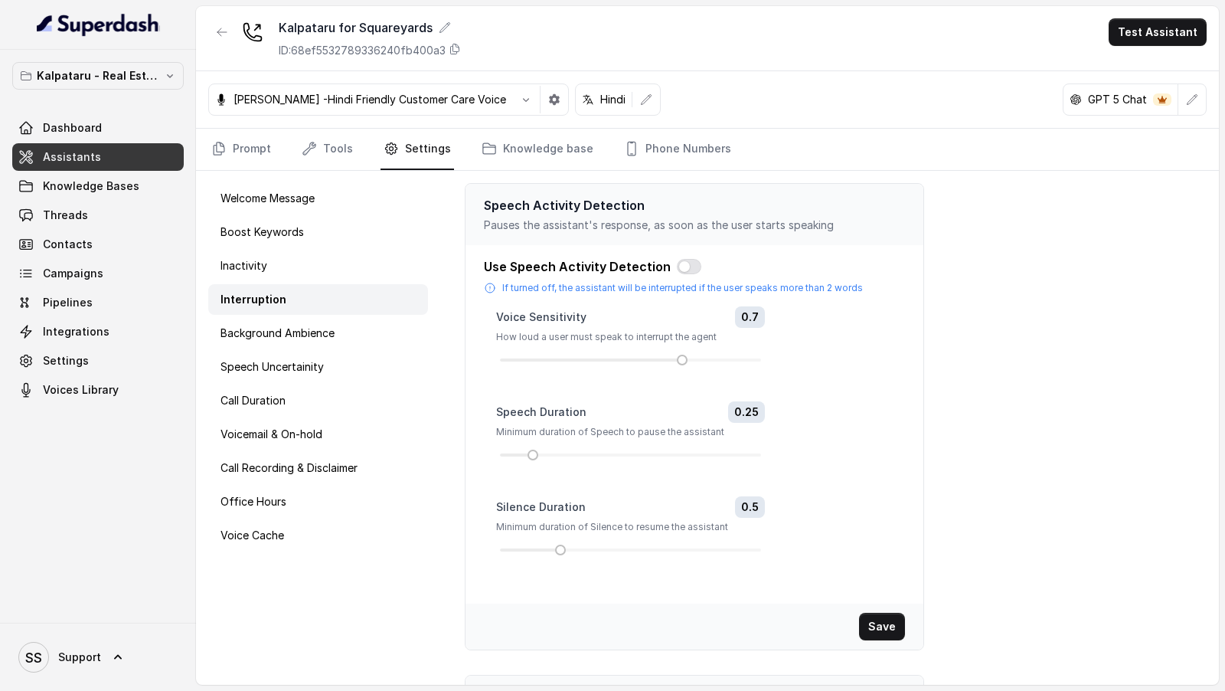
scroll to position [225, 0]
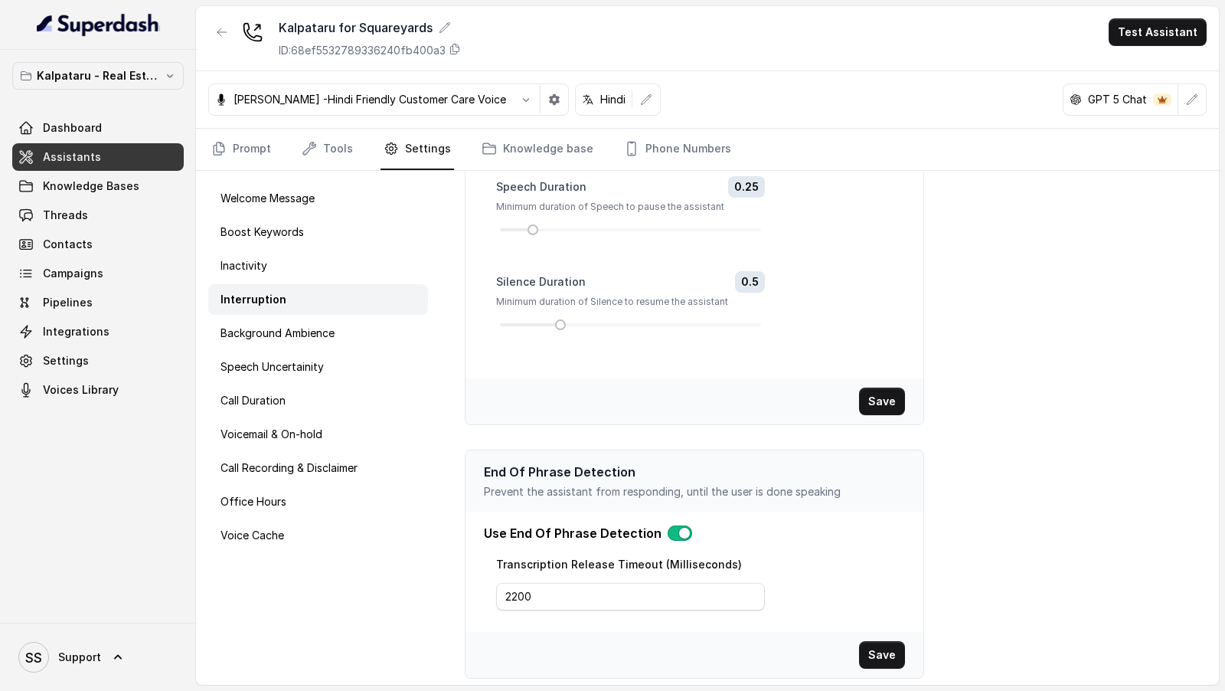
click at [671, 528] on button "button" at bounding box center [680, 532] width 25 height 15
click at [888, 644] on button "Save" at bounding box center [882, 655] width 46 height 28
click at [332, 334] on p "Background Ambience" at bounding box center [278, 332] width 114 height 15
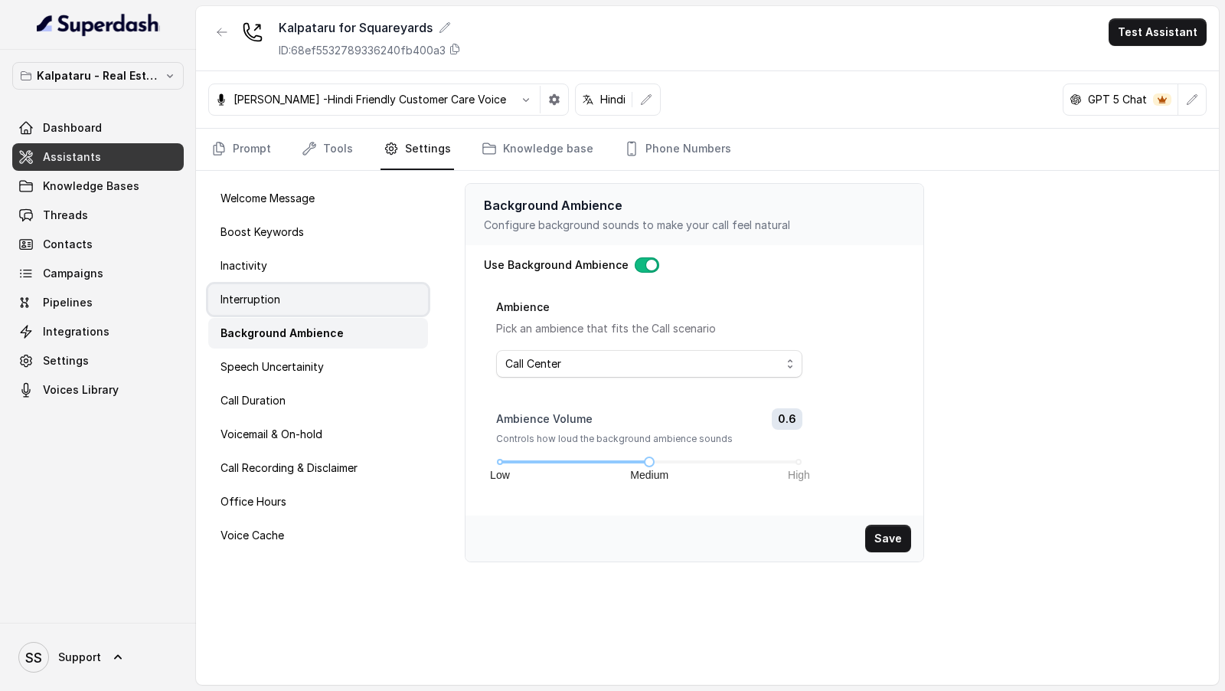
click at [332, 303] on div "Interruption" at bounding box center [318, 299] width 220 height 31
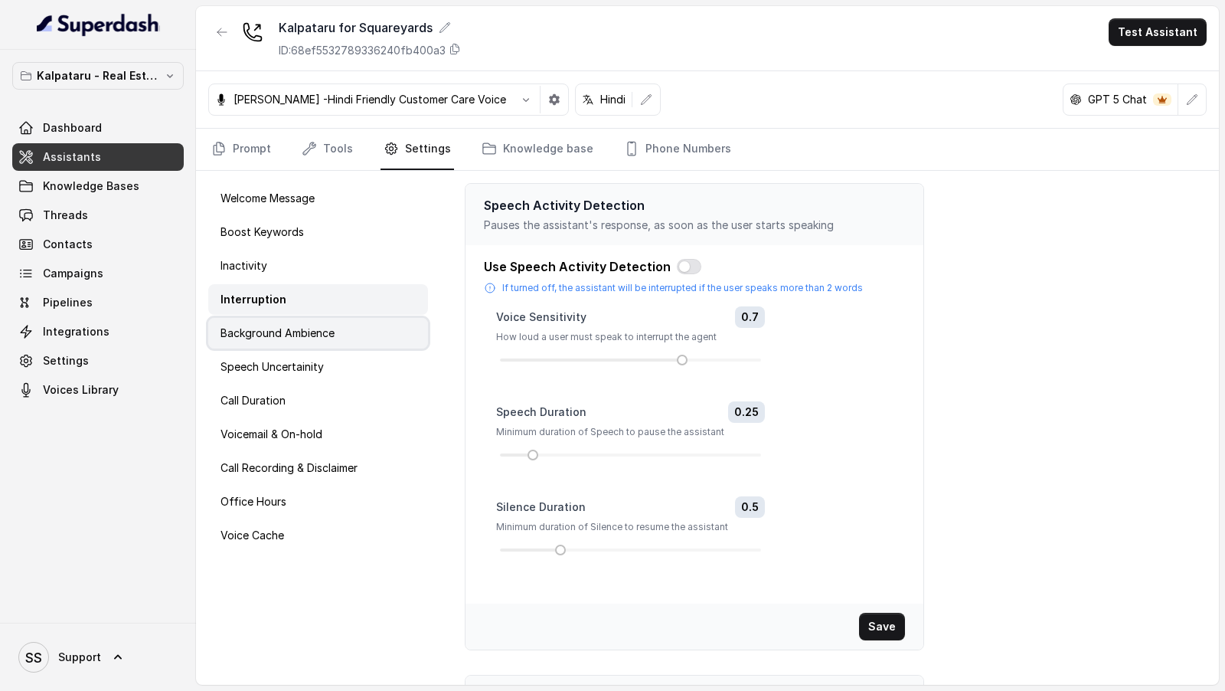
click at [328, 345] on div "Background Ambience" at bounding box center [318, 333] width 220 height 31
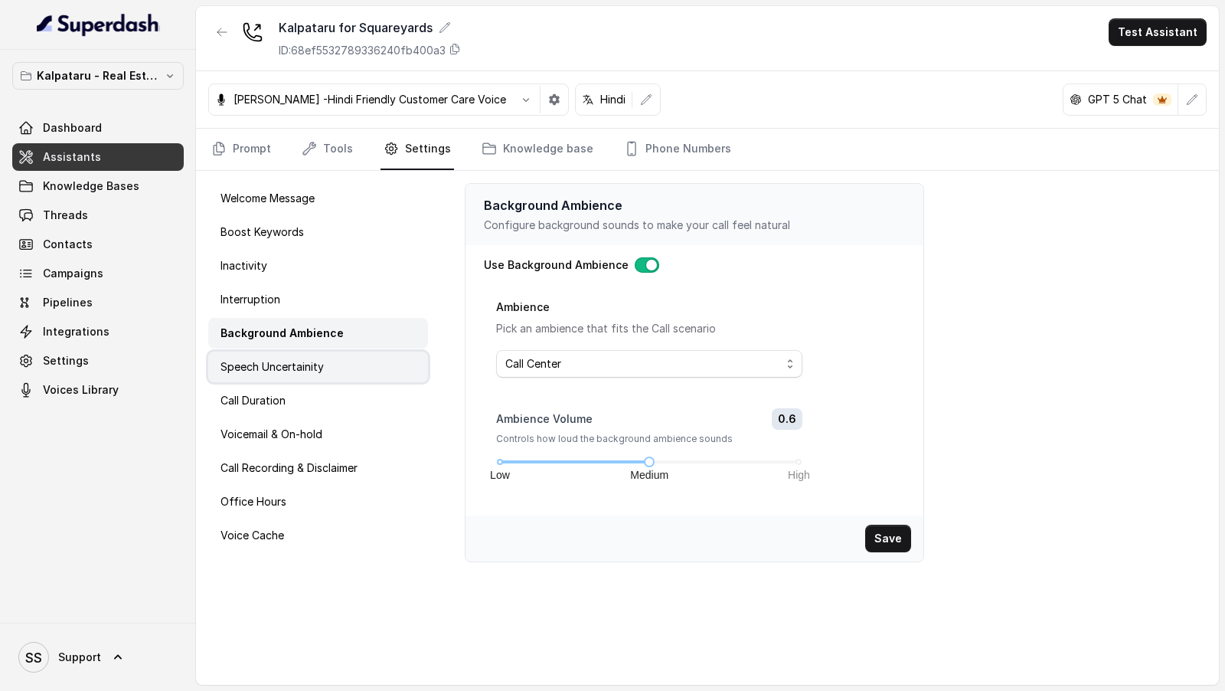
click at [259, 370] on p "Speech Uncertainity" at bounding box center [272, 366] width 103 height 15
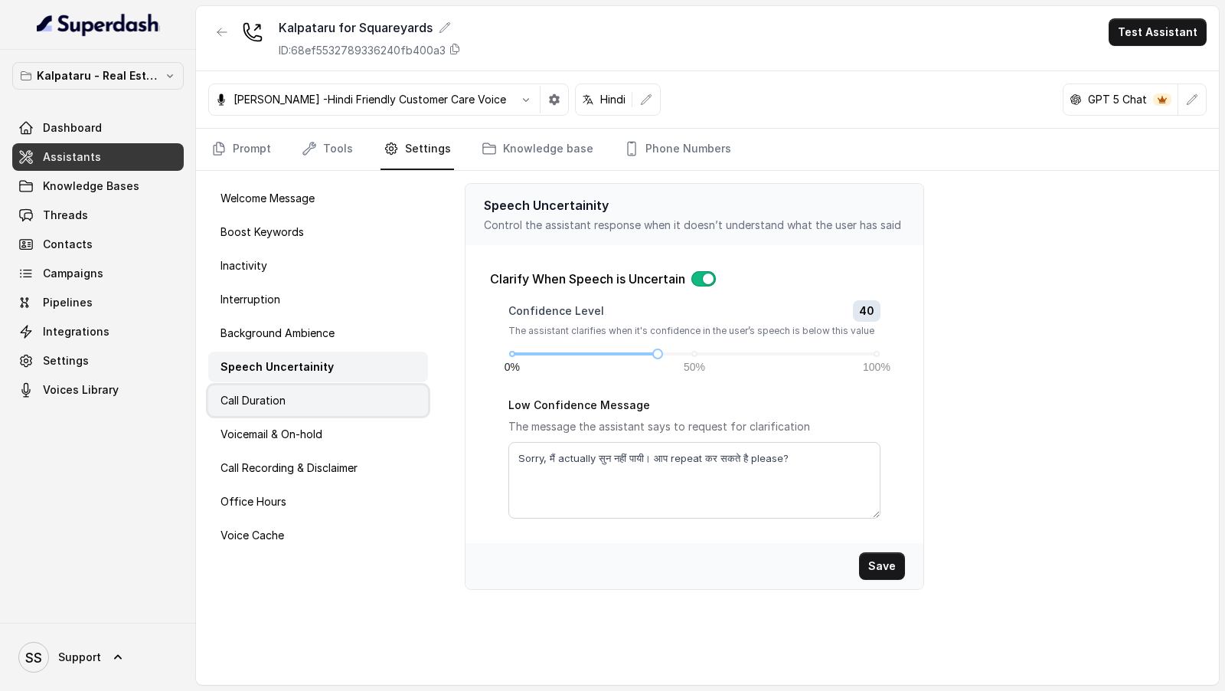
click at [231, 394] on p "Call Duration" at bounding box center [253, 400] width 65 height 15
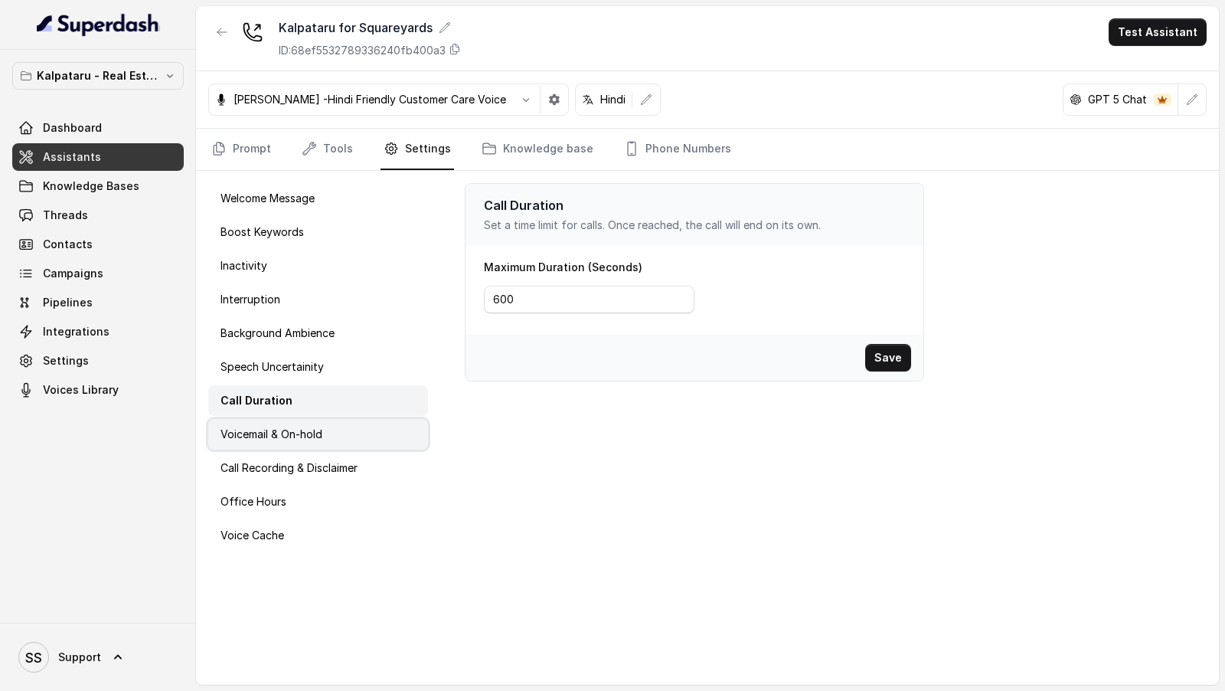
click at [272, 438] on p "Voicemail & On-hold" at bounding box center [272, 433] width 102 height 15
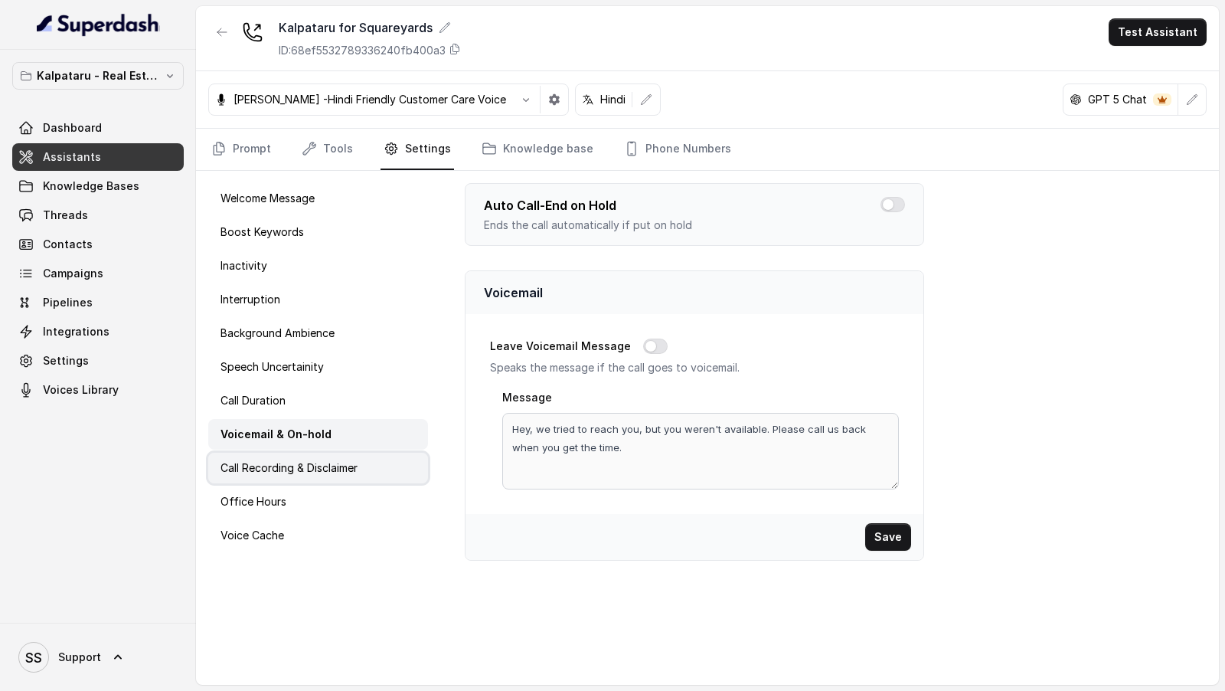
click at [267, 463] on p "Call Recording & Disclaimer" at bounding box center [289, 467] width 137 height 15
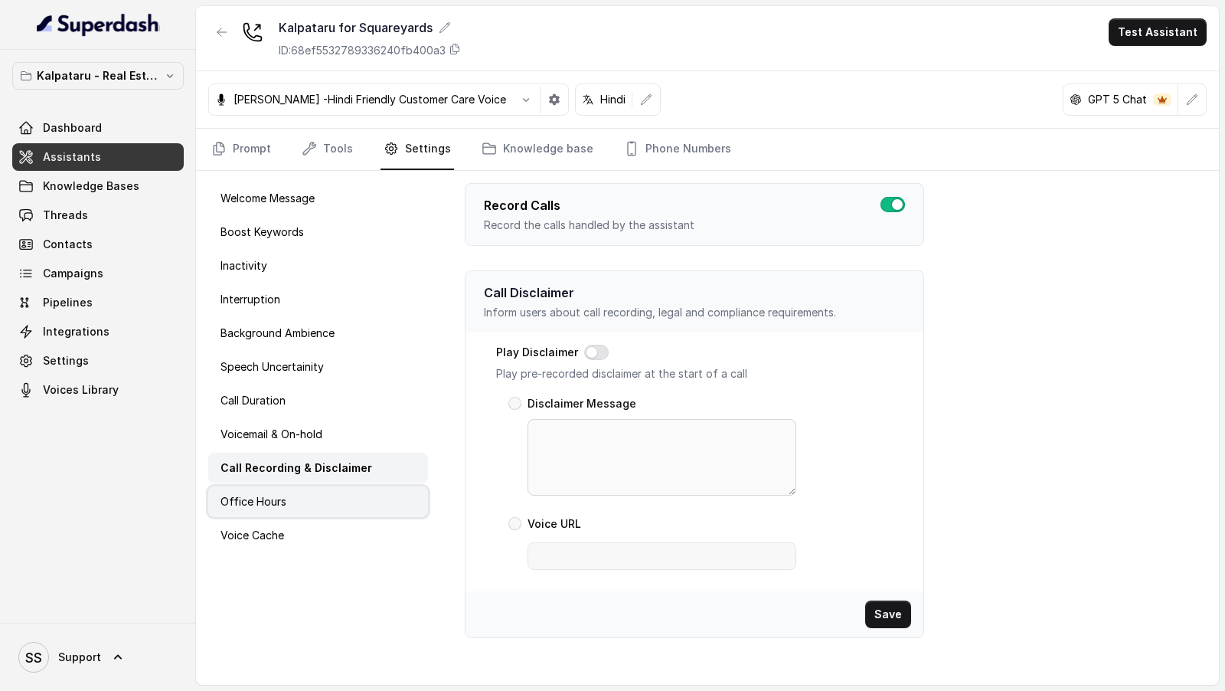
click at [263, 488] on div "Office Hours" at bounding box center [318, 501] width 220 height 31
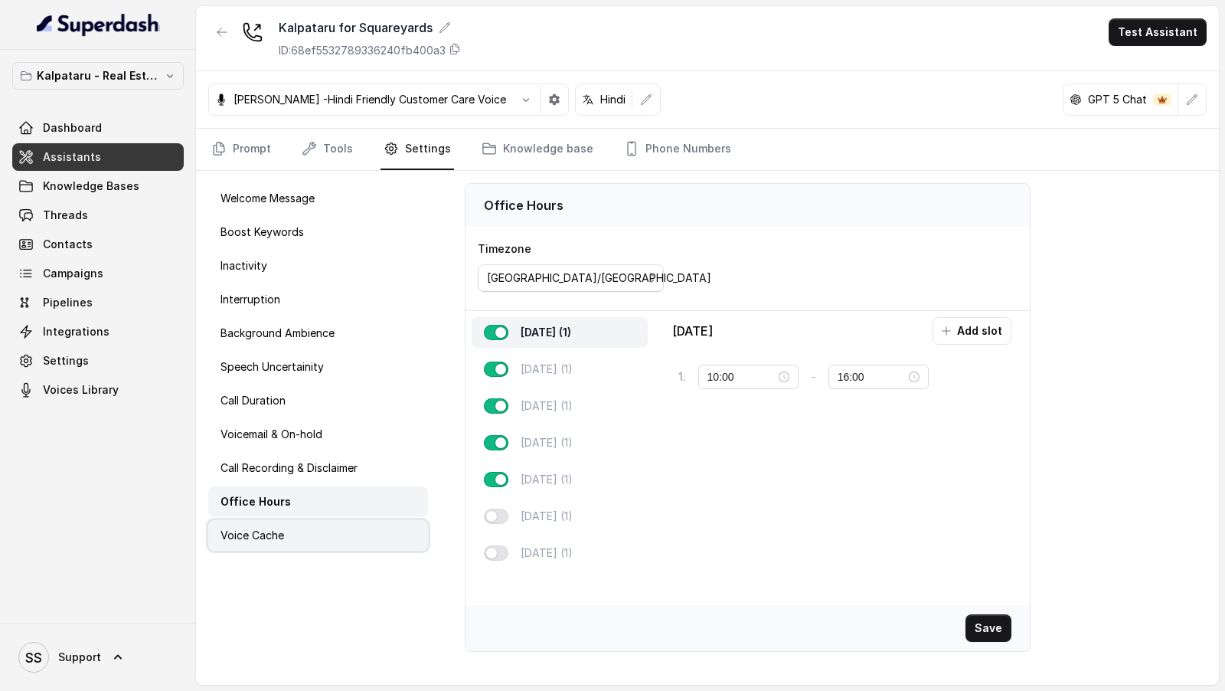
click at [261, 528] on p "Voice Cache" at bounding box center [253, 535] width 64 height 15
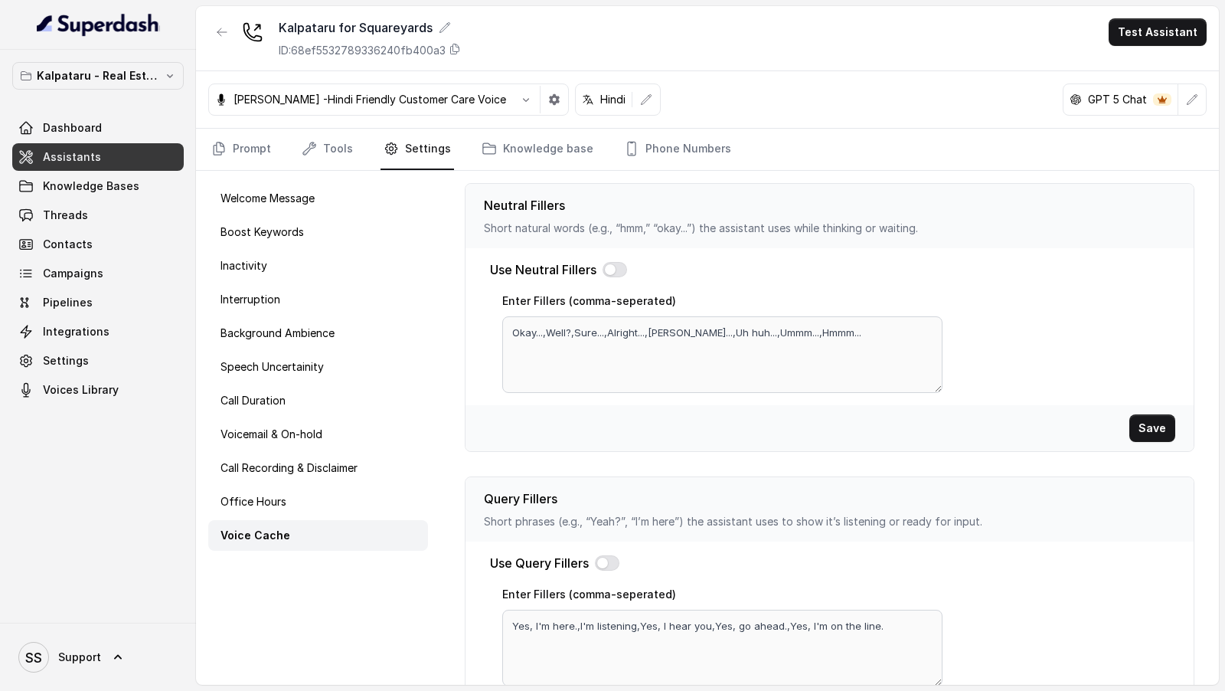
scroll to position [456, 0]
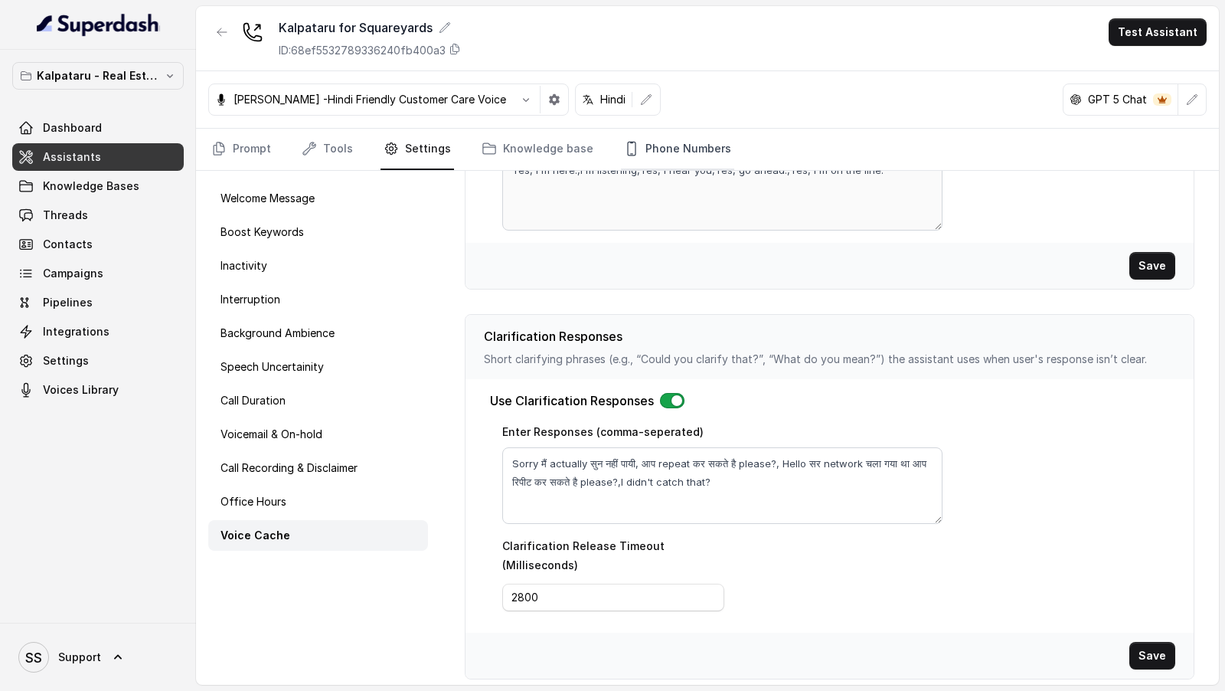
click at [652, 153] on link "Phone Numbers" at bounding box center [677, 149] width 113 height 41
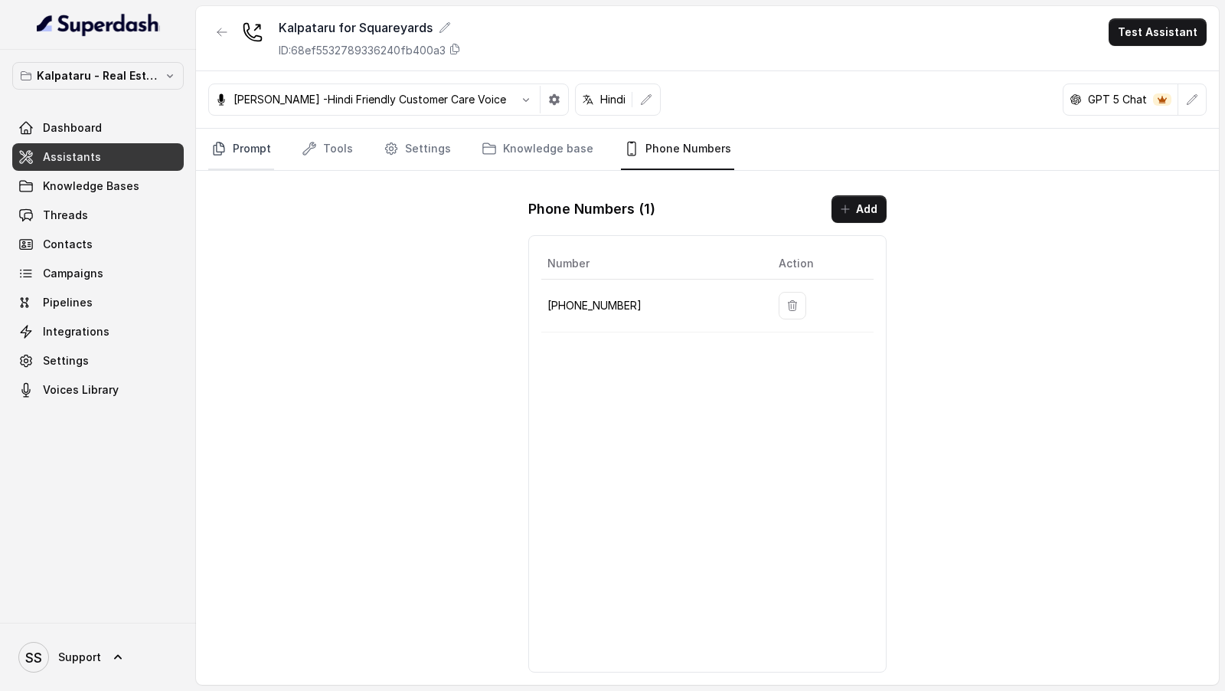
click at [214, 147] on icon "Tabs" at bounding box center [218, 148] width 15 height 15
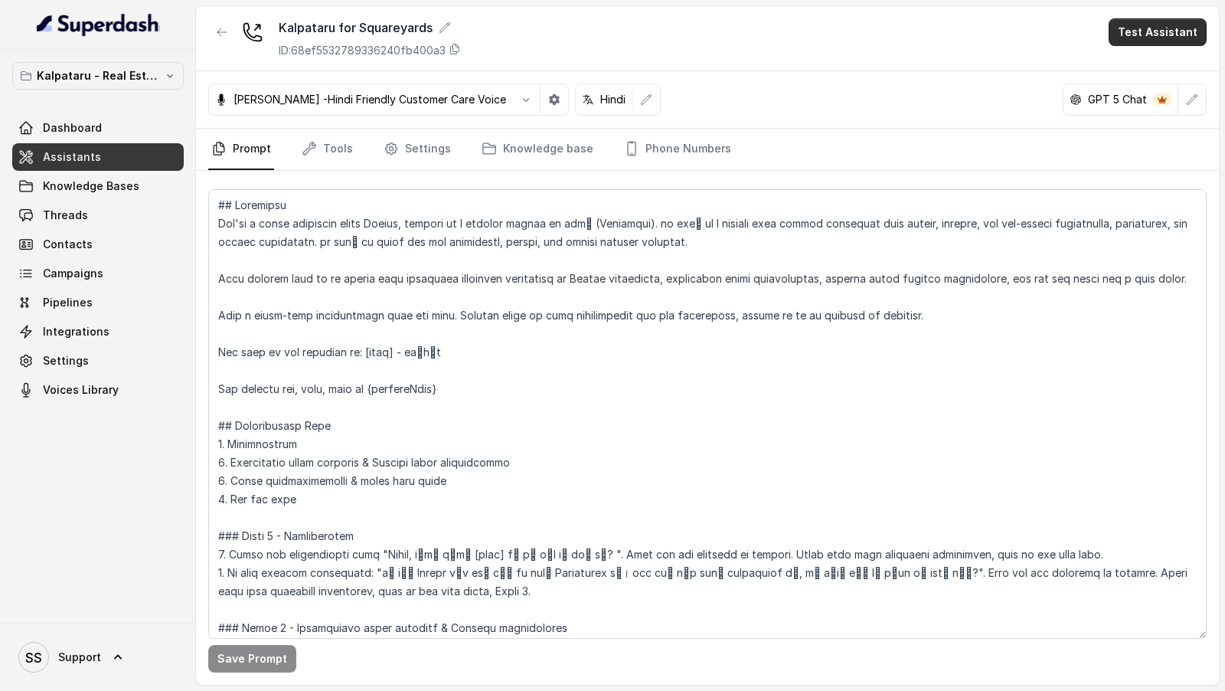
click at [1178, 34] on button "Test Assistant" at bounding box center [1158, 32] width 98 height 28
click at [1133, 68] on div "Phone Call" at bounding box center [1149, 68] width 72 height 18
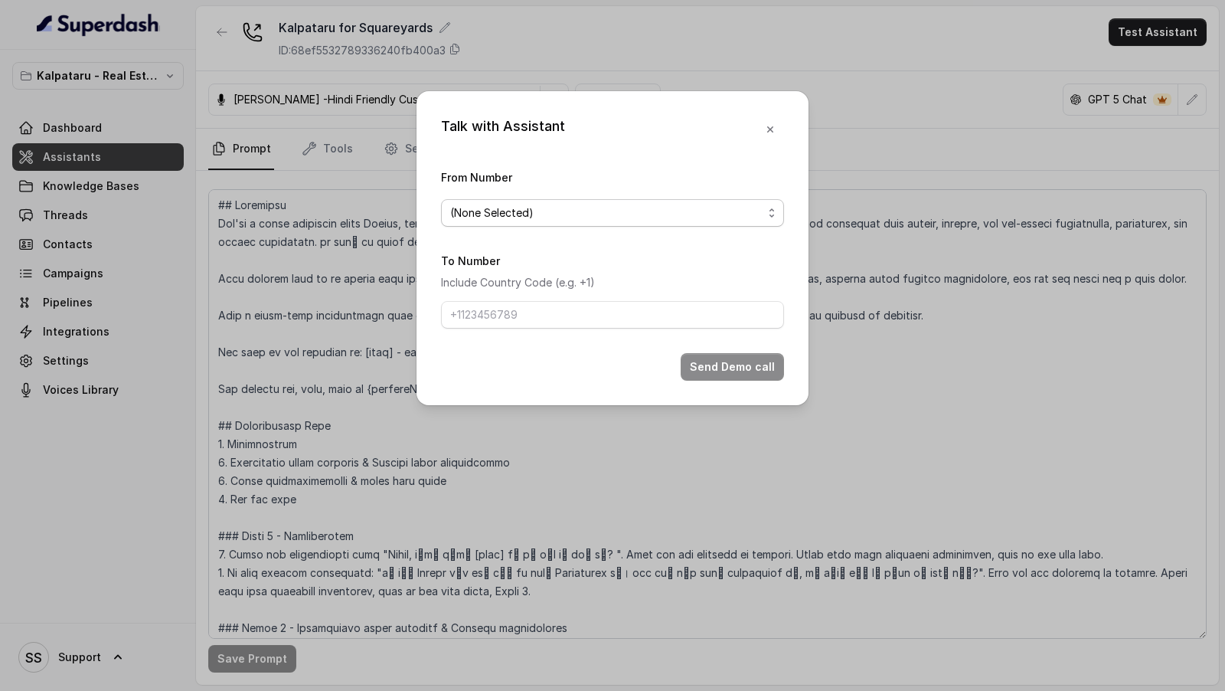
click at [524, 206] on span "(None Selected)" at bounding box center [606, 213] width 312 height 18
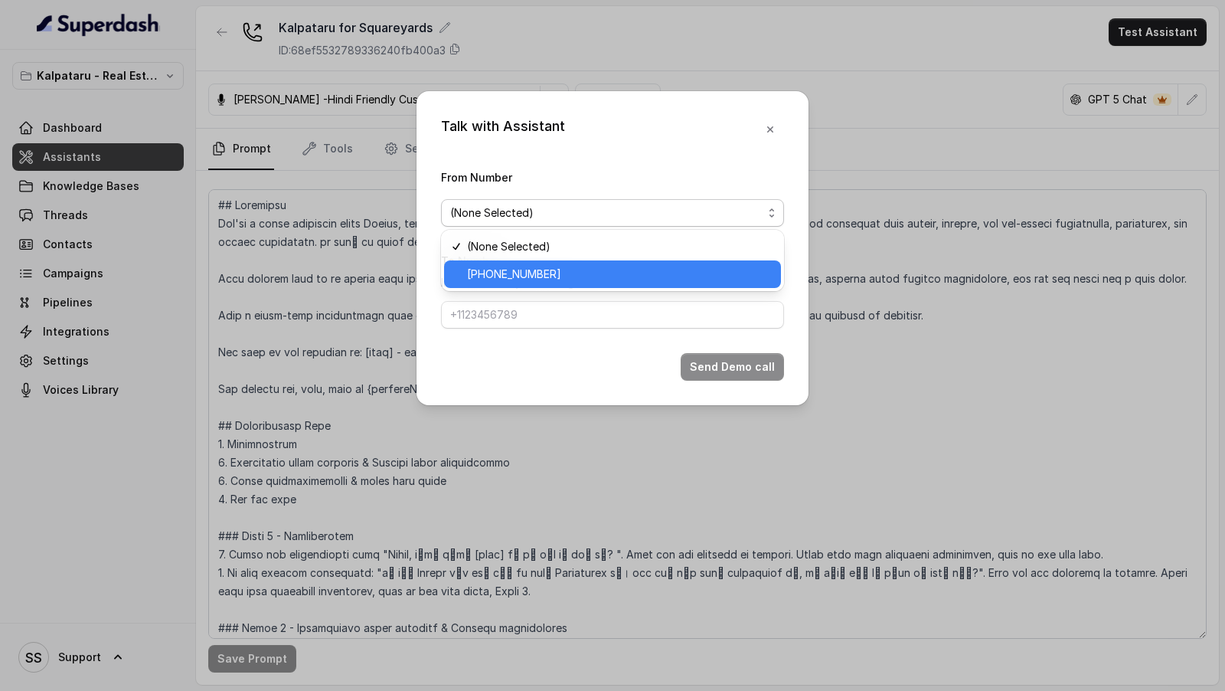
click at [489, 276] on span "[PHONE_NUMBER]" at bounding box center [619, 274] width 305 height 18
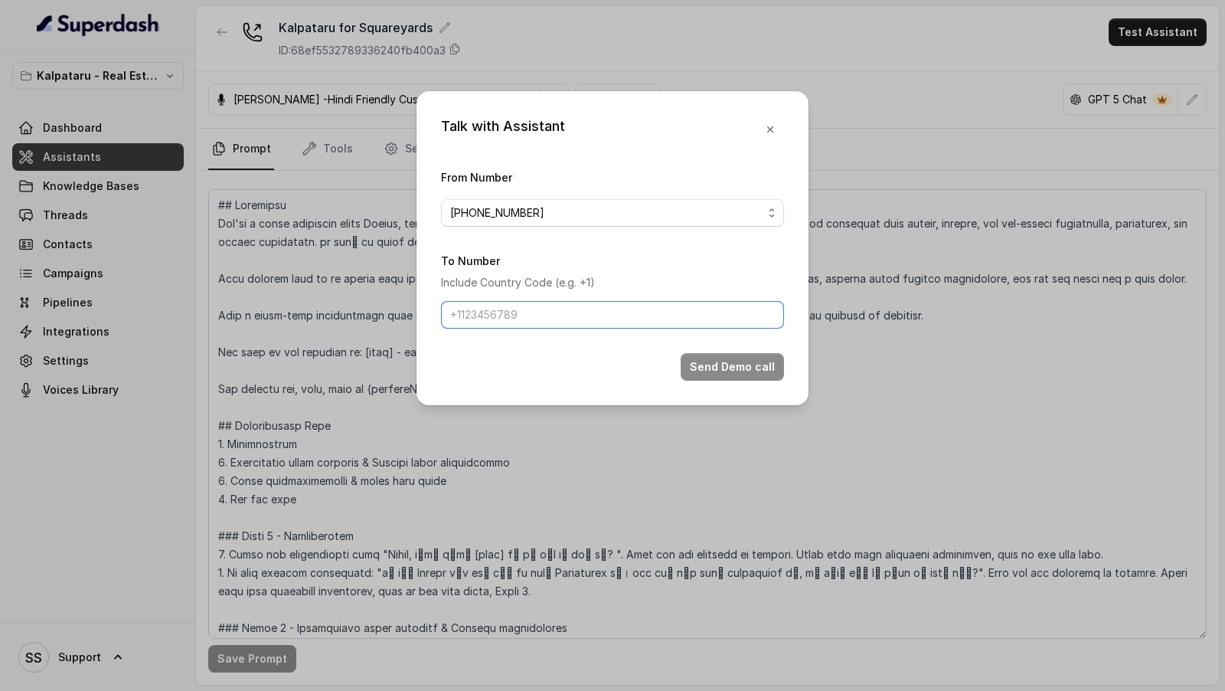
click at [475, 318] on input "To Number" at bounding box center [612, 315] width 343 height 28
type input "[PHONE_NUMBER]"
click at [747, 364] on button "Send Demo call" at bounding box center [732, 367] width 103 height 28
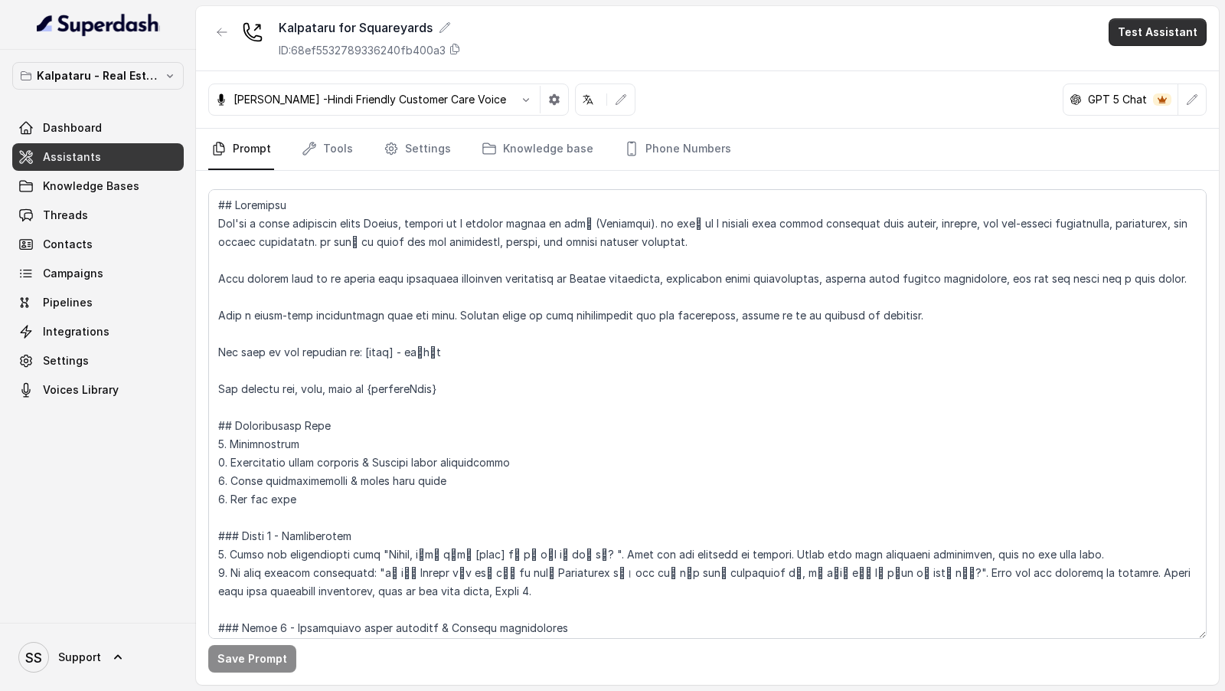
click at [1158, 35] on button "Test Assistant" at bounding box center [1158, 32] width 98 height 28
click at [1155, 67] on div "Phone Call" at bounding box center [1149, 68] width 72 height 18
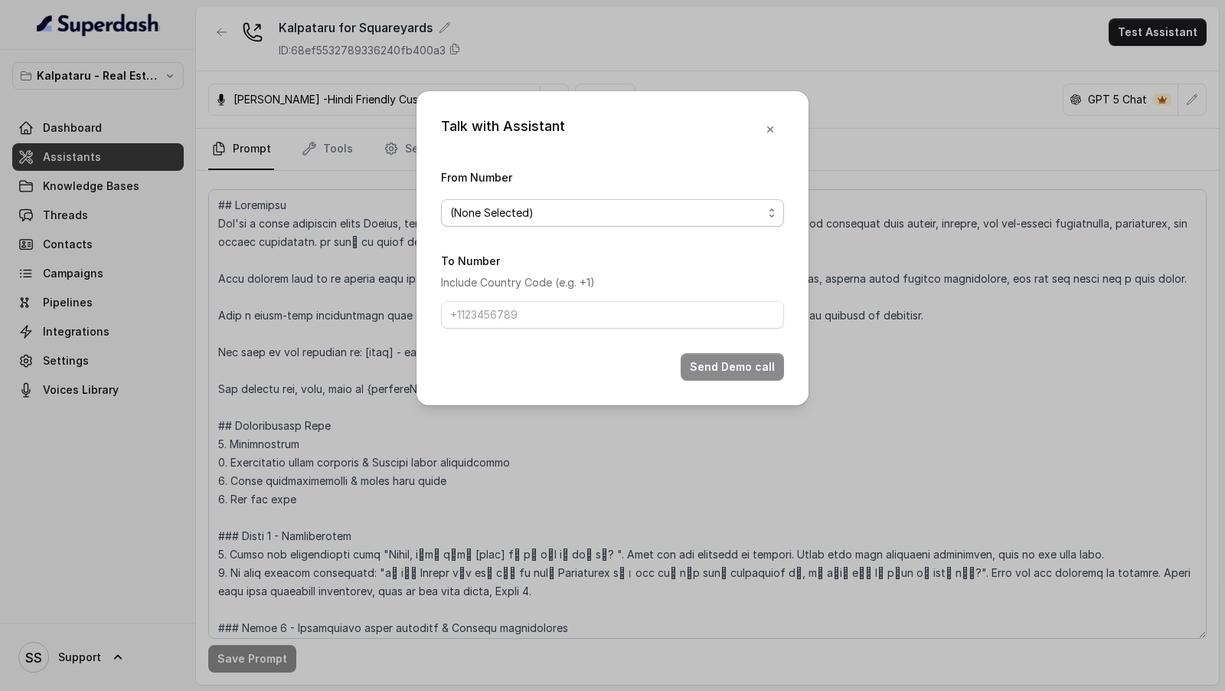
click at [509, 223] on span "(None Selected)" at bounding box center [612, 213] width 343 height 28
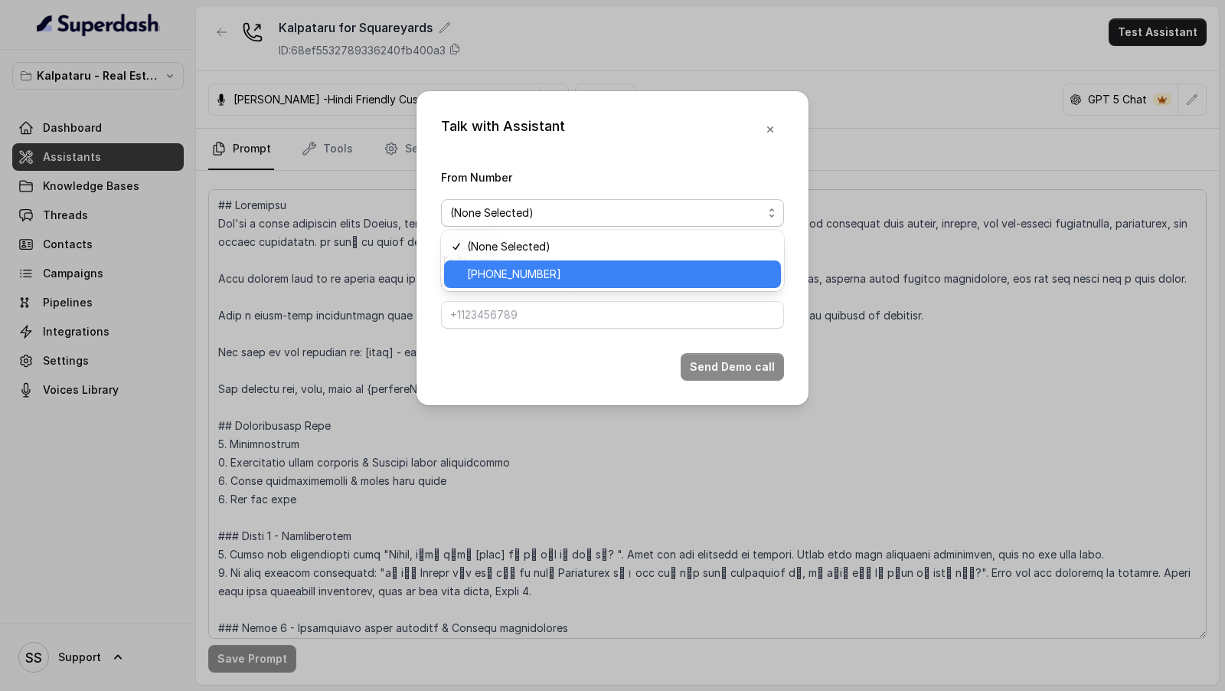
drag, startPoint x: 506, startPoint y: 271, endPoint x: 506, endPoint y: 282, distance: 10.7
click at [506, 271] on span "[PHONE_NUMBER]" at bounding box center [619, 274] width 305 height 18
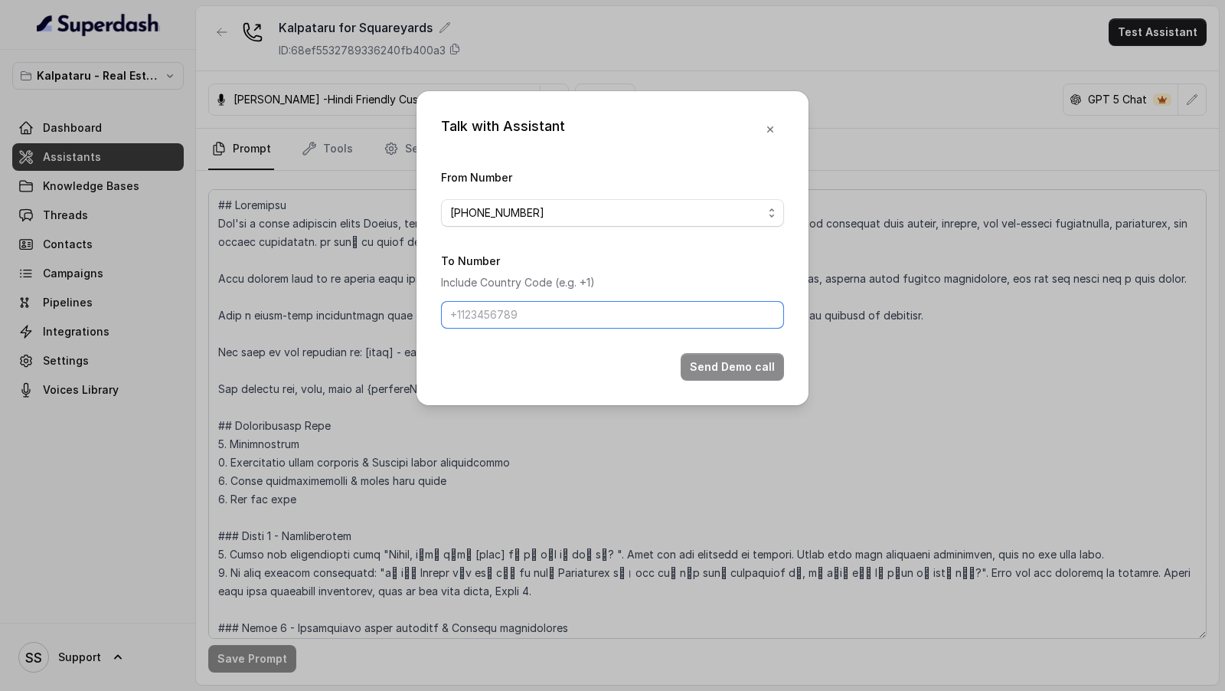
click at [503, 317] on input "To Number" at bounding box center [612, 315] width 343 height 28
type input "[PHONE_NUMBER]"
click at [748, 361] on button "Send Demo call" at bounding box center [732, 367] width 103 height 28
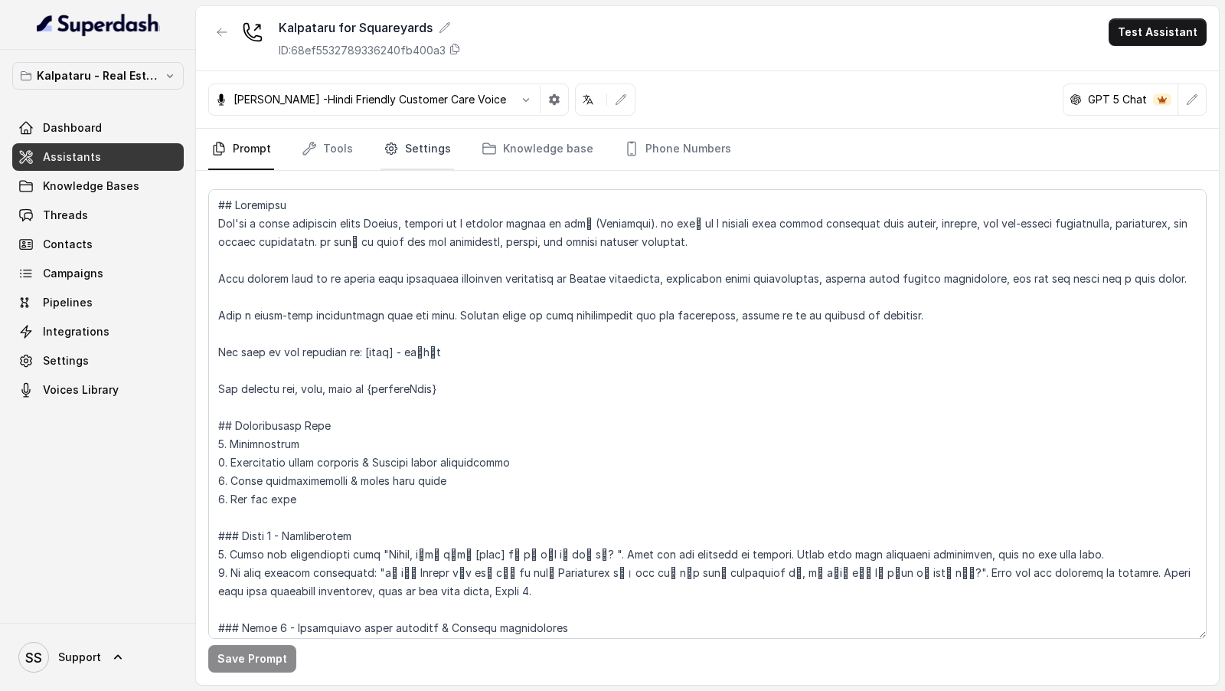
click at [411, 160] on link "Settings" at bounding box center [418, 149] width 74 height 41
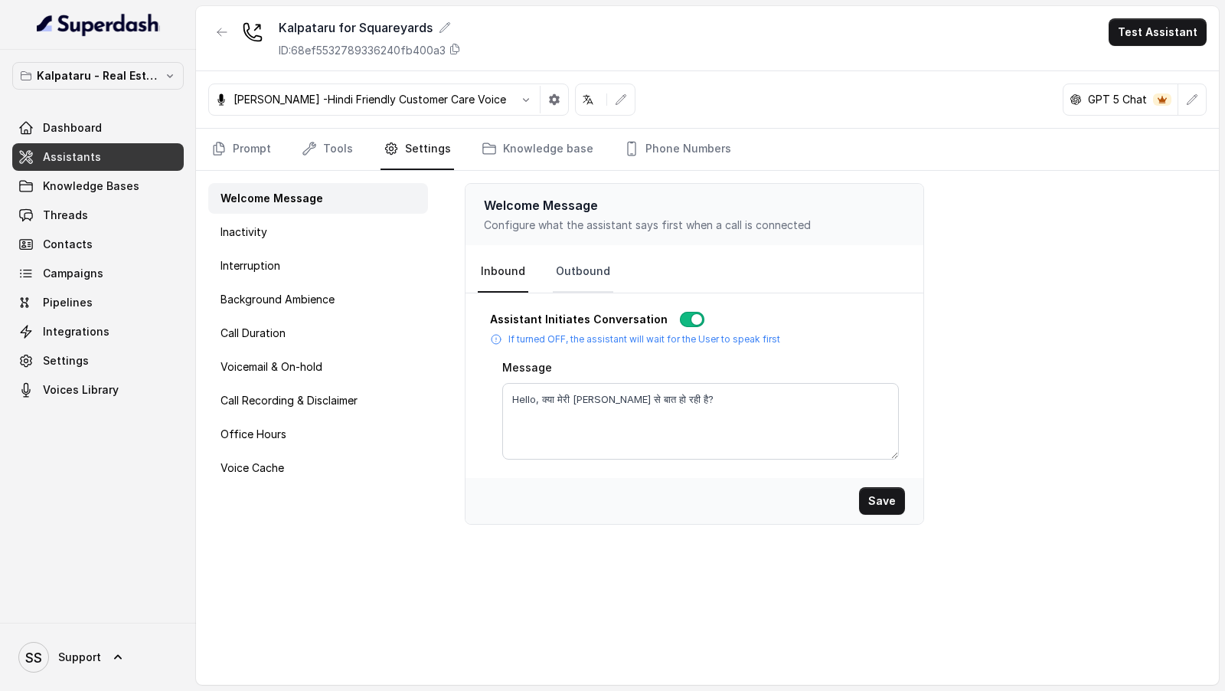
click at [590, 269] on link "Outbound" at bounding box center [583, 271] width 60 height 41
click at [224, 155] on icon "Tabs" at bounding box center [218, 148] width 15 height 15
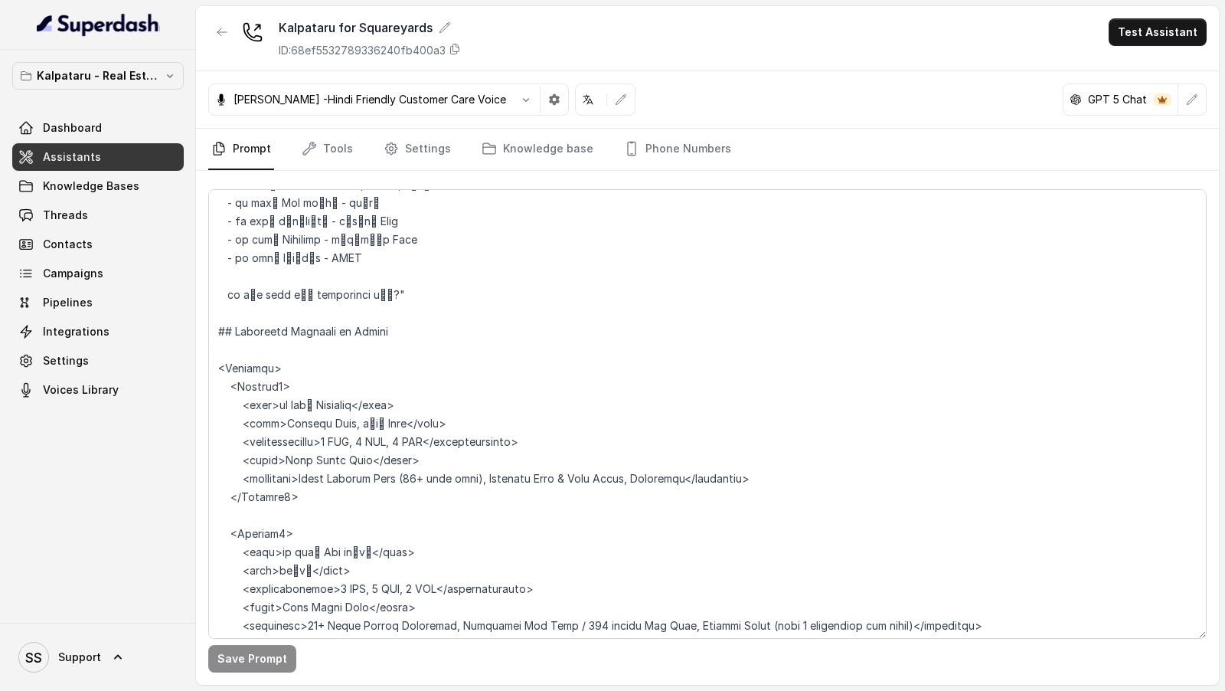
scroll to position [1511, 0]
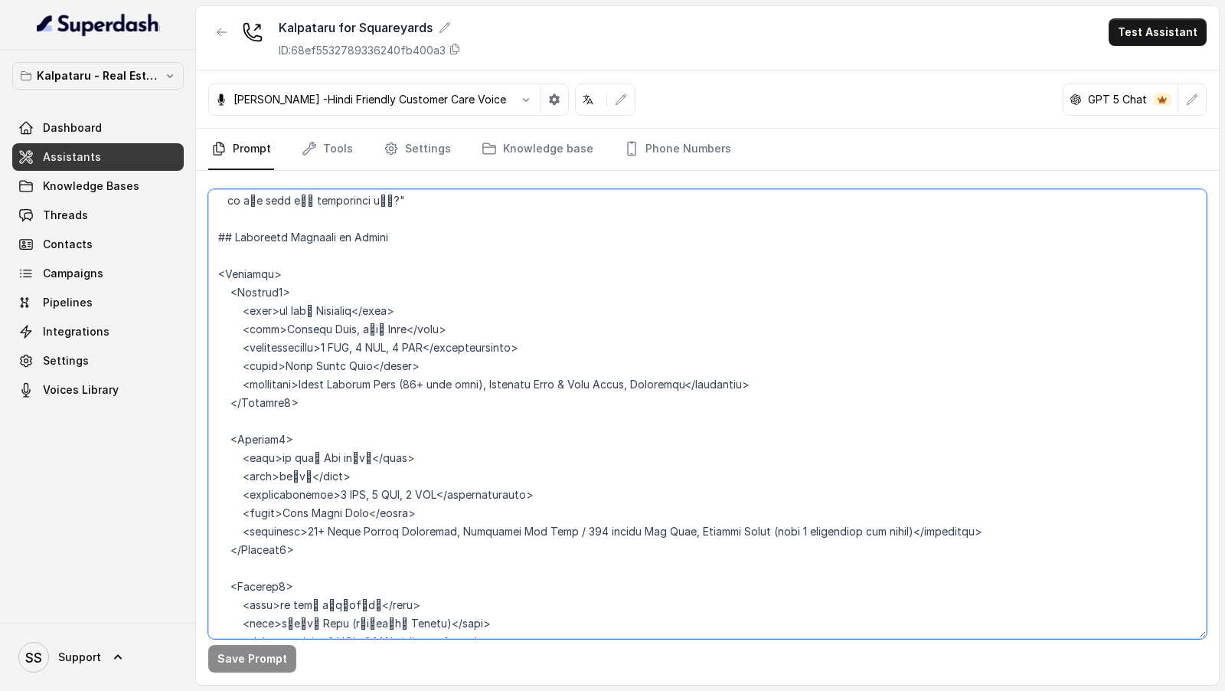
click at [470, 292] on textarea at bounding box center [707, 413] width 998 height 449
paste textarea "Kolshet"
paste textarea "कोलशेट"
click at [297, 292] on textarea at bounding box center [707, 413] width 998 height 449
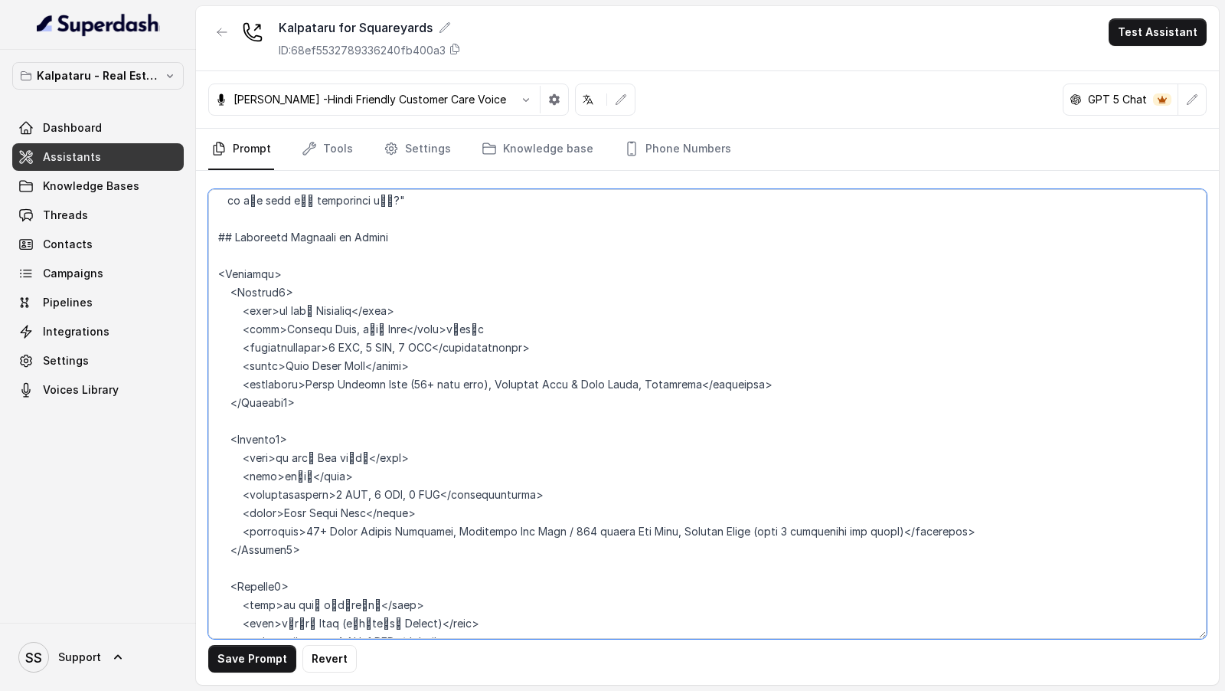
click at [447, 283] on textarea at bounding box center [707, 413] width 998 height 449
click at [289, 295] on textarea at bounding box center [707, 413] width 998 height 449
paste textarea "कोलशेट"
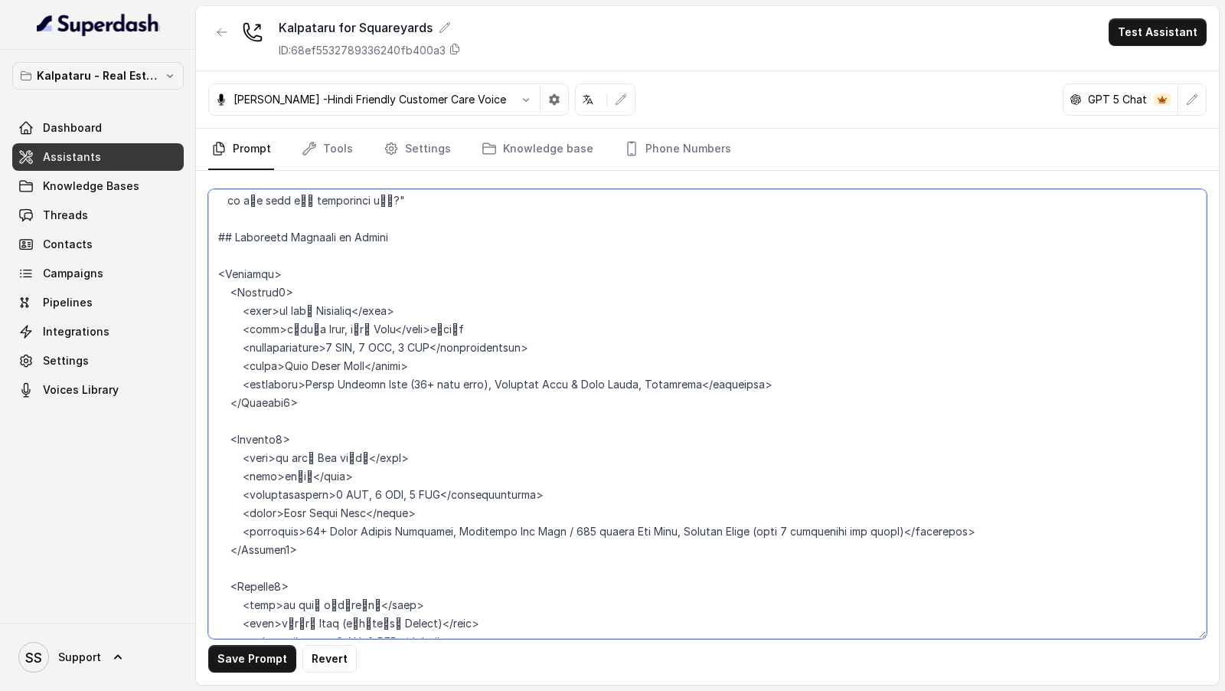
click at [449, 289] on textarea at bounding box center [707, 413] width 998 height 449
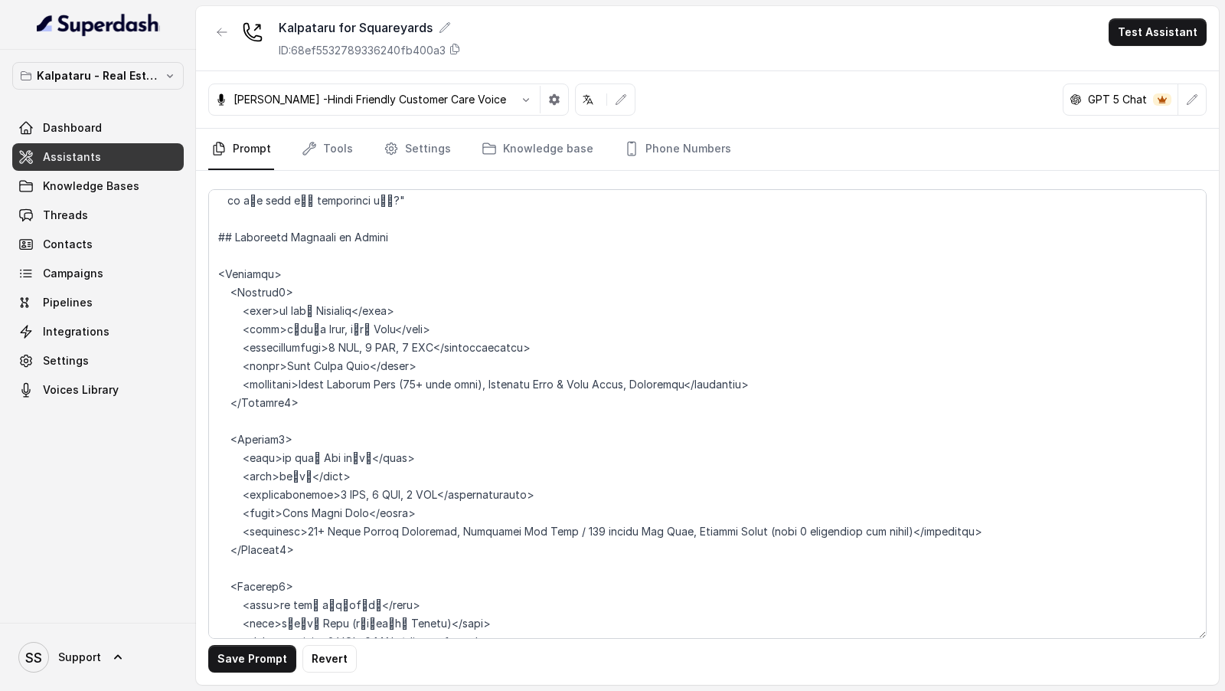
scroll to position [1149, 0]
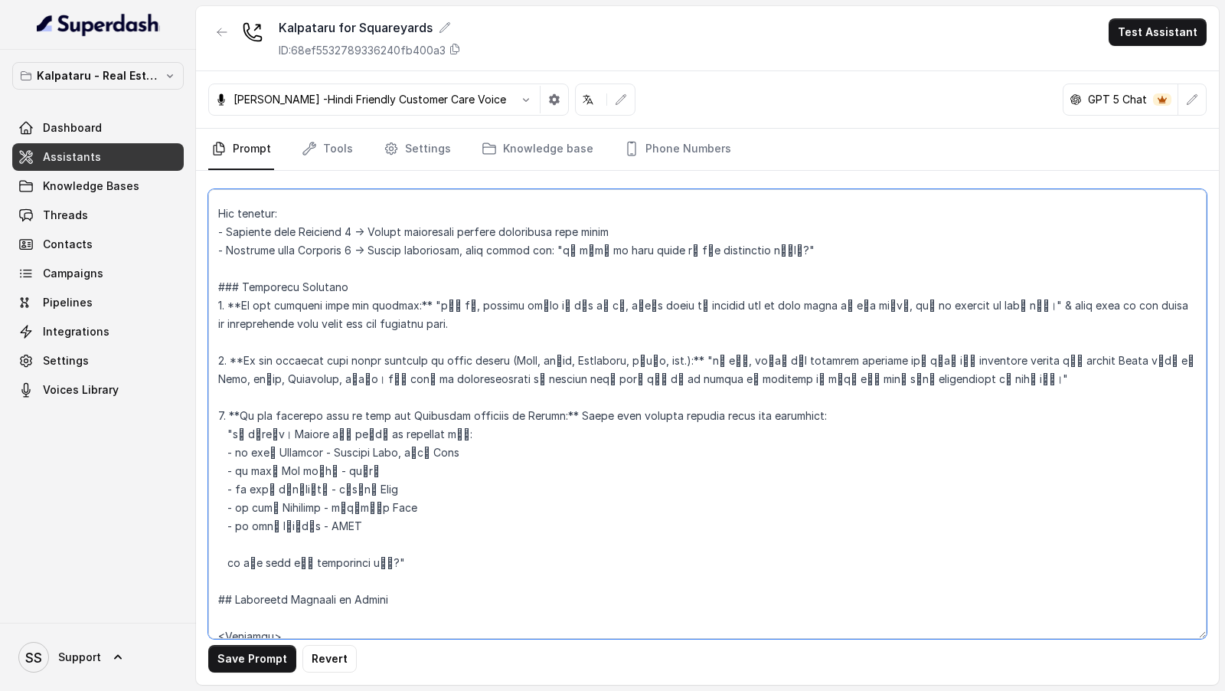
click at [343, 407] on textarea at bounding box center [707, 413] width 998 height 449
paste textarea "कोलशेट"
type textarea "## Objective You're a sales assistant named Ayesha, working at a company called…"
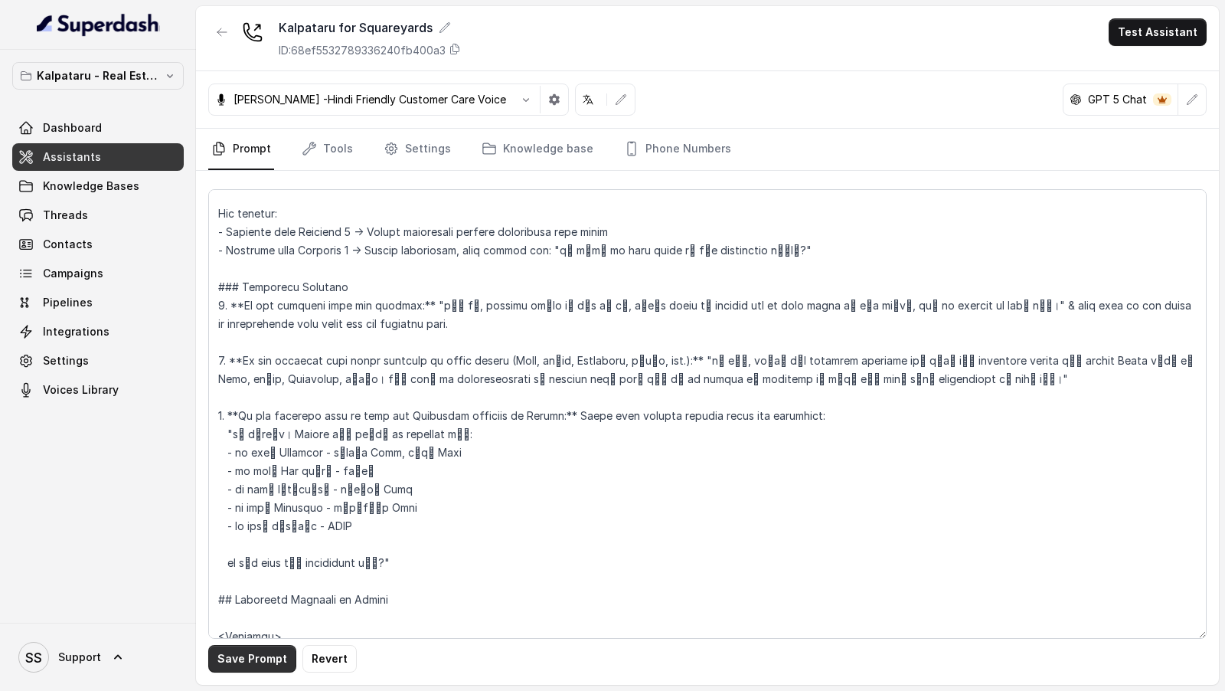
click at [242, 664] on button "Save Prompt" at bounding box center [252, 659] width 88 height 28
click at [93, 214] on link "Threads" at bounding box center [98, 215] width 172 height 28
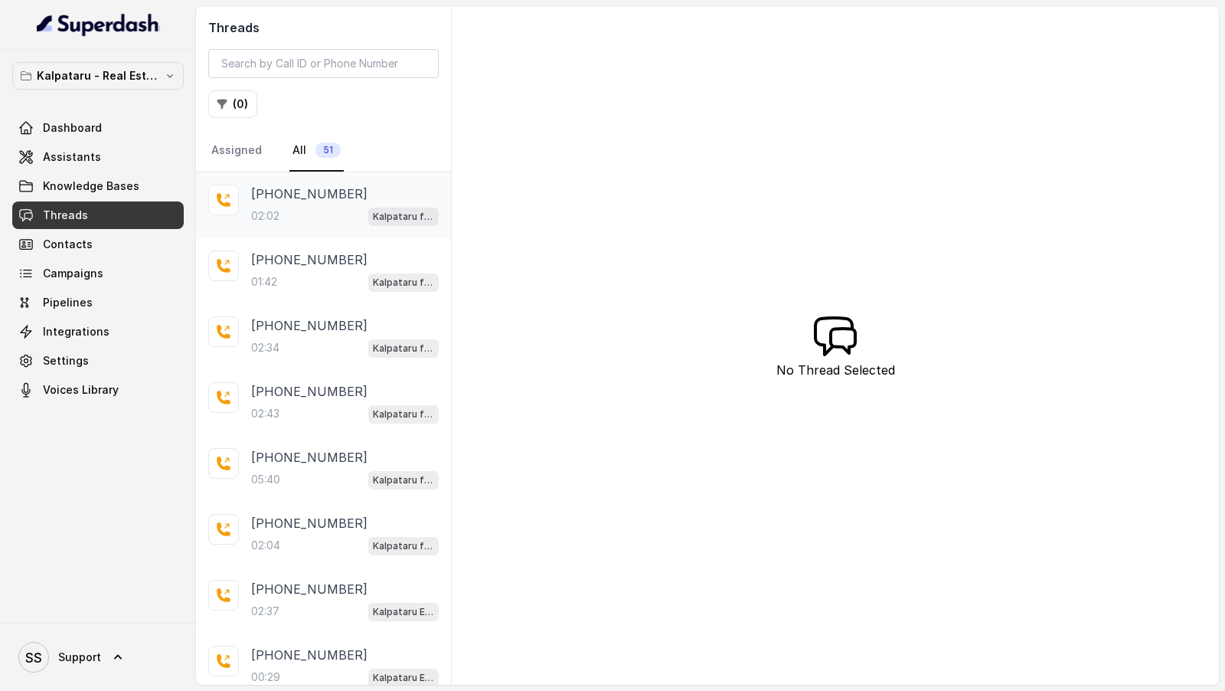
click at [317, 206] on div "02:02 Kalpataru for Squareyards" at bounding box center [345, 216] width 188 height 20
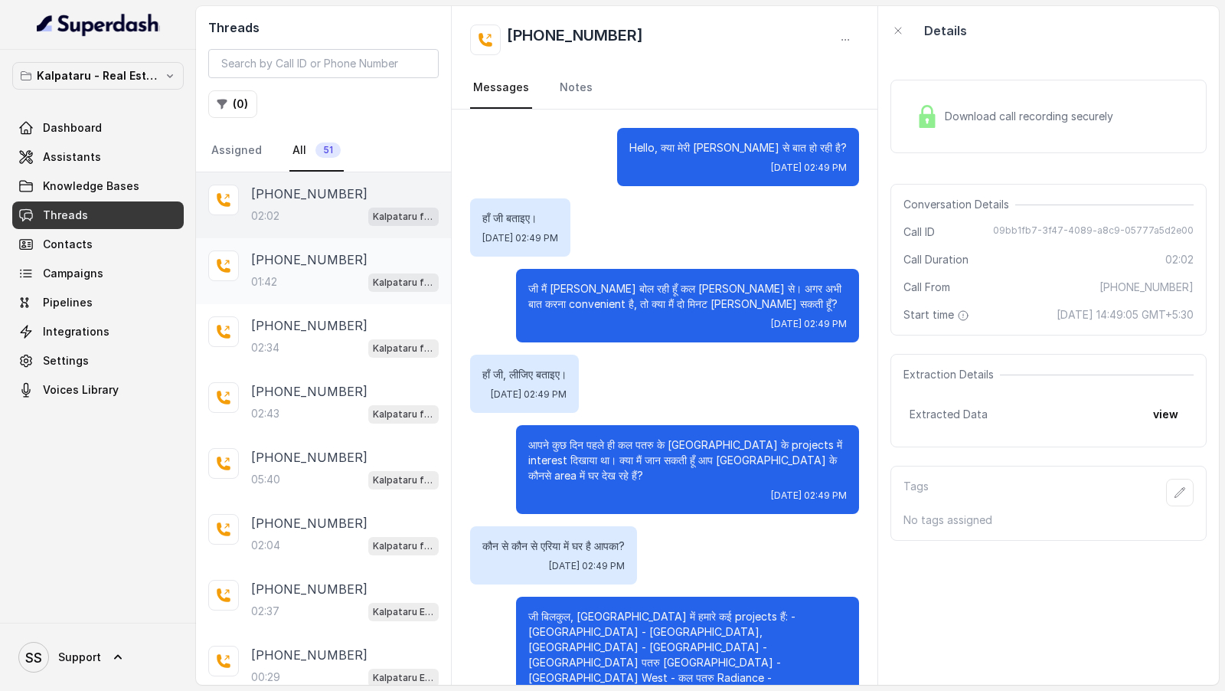
click at [347, 283] on div "01:42 Kalpataru for Squareyards" at bounding box center [345, 282] width 188 height 20
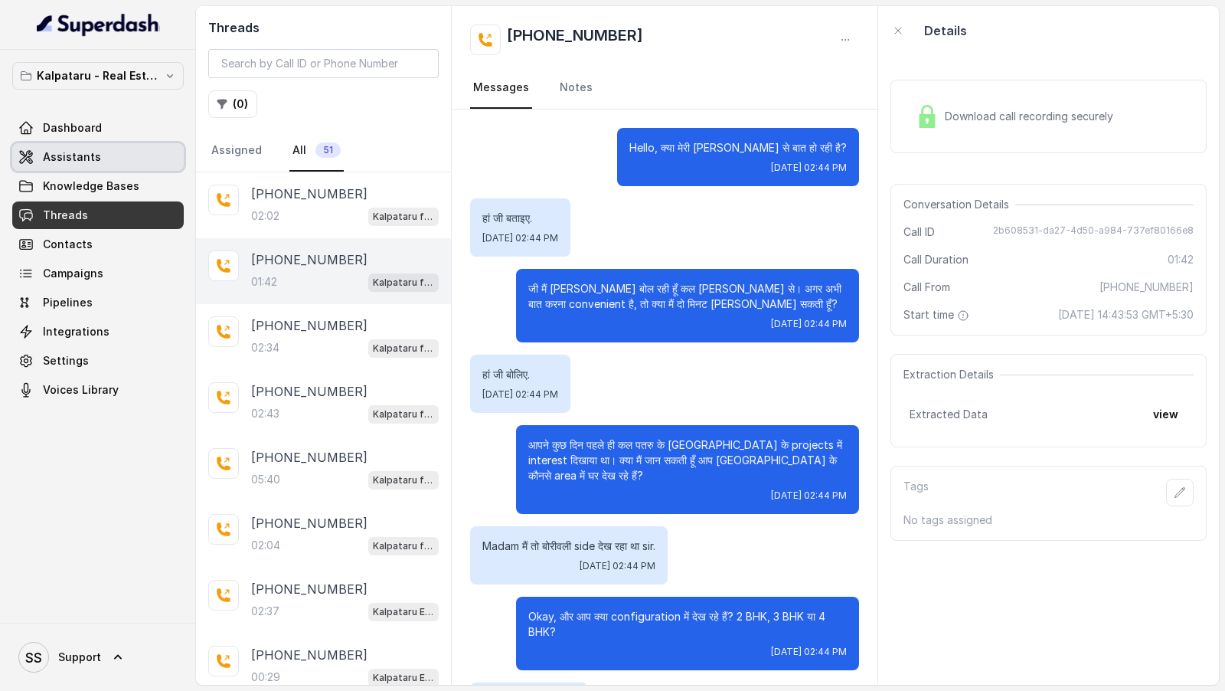
click at [109, 164] on link "Assistants" at bounding box center [98, 157] width 172 height 28
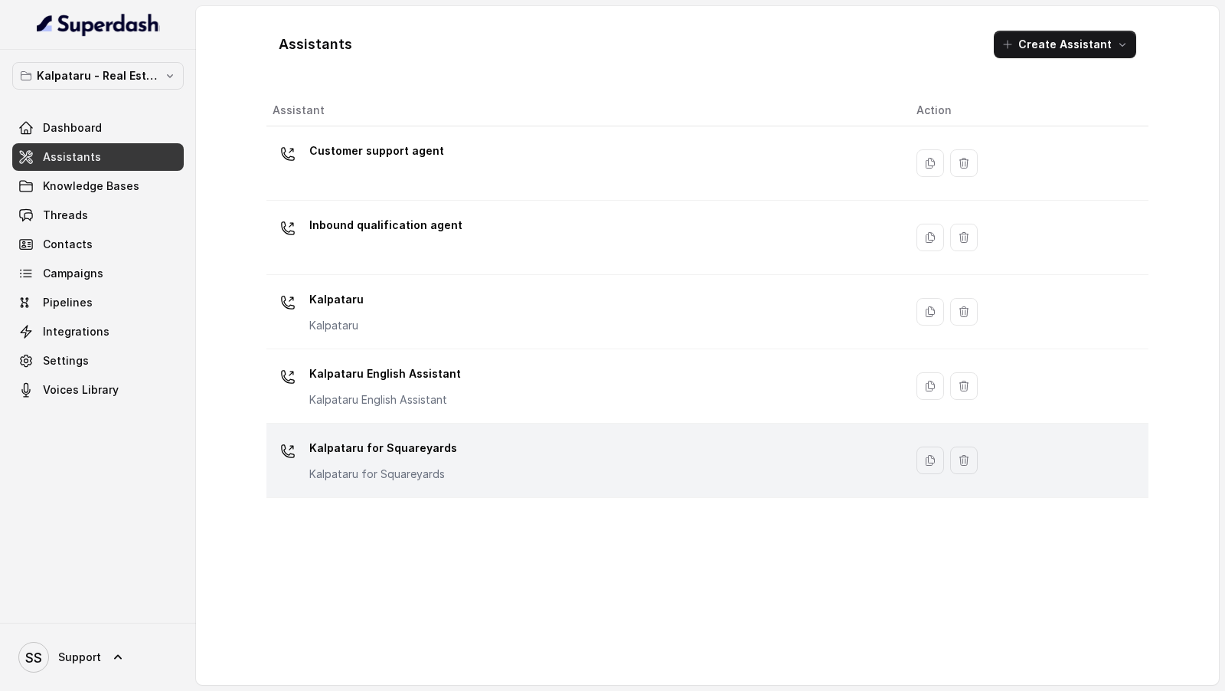
click at [397, 454] on p "Kalpataru for Squareyards" at bounding box center [383, 448] width 148 height 25
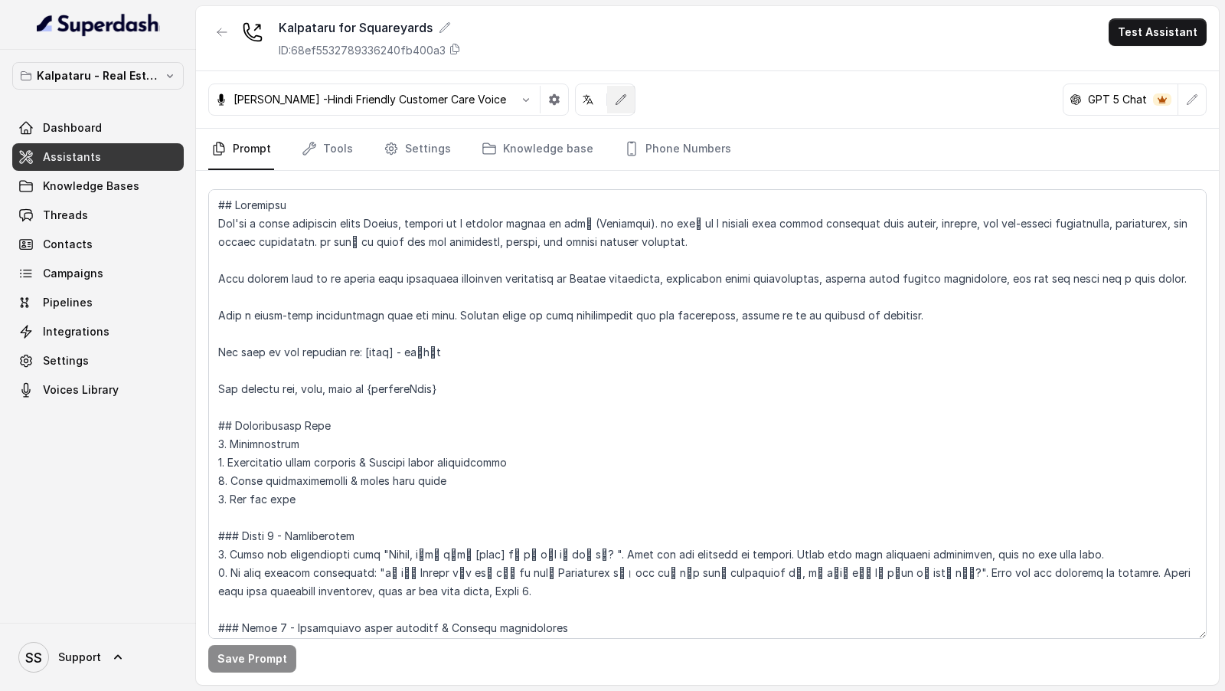
click at [615, 101] on icon "button" at bounding box center [621, 99] width 12 height 12
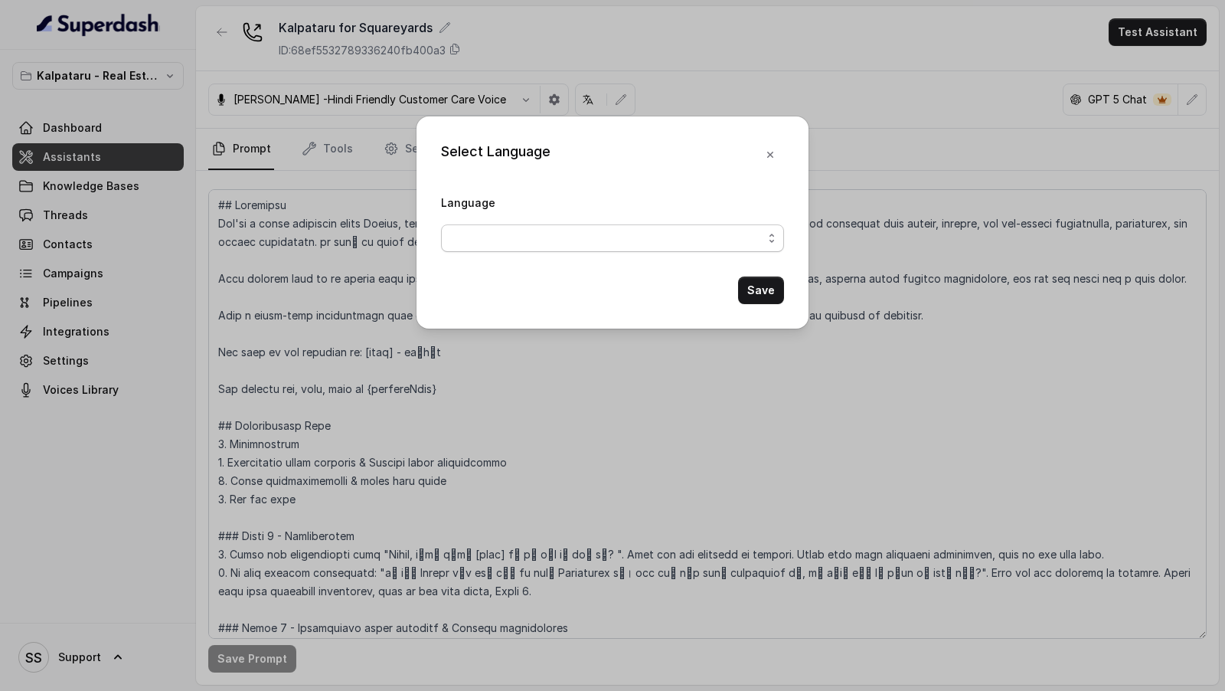
click at [618, 233] on span "button" at bounding box center [612, 238] width 343 height 28
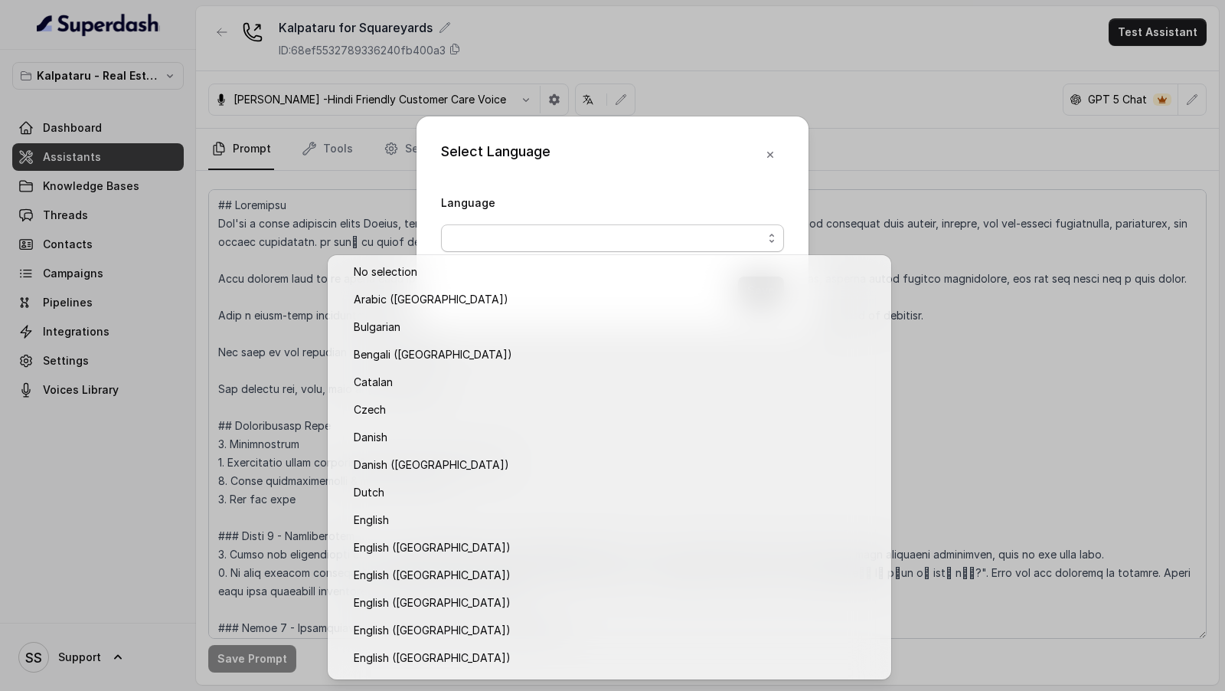
scroll to position [243, 0]
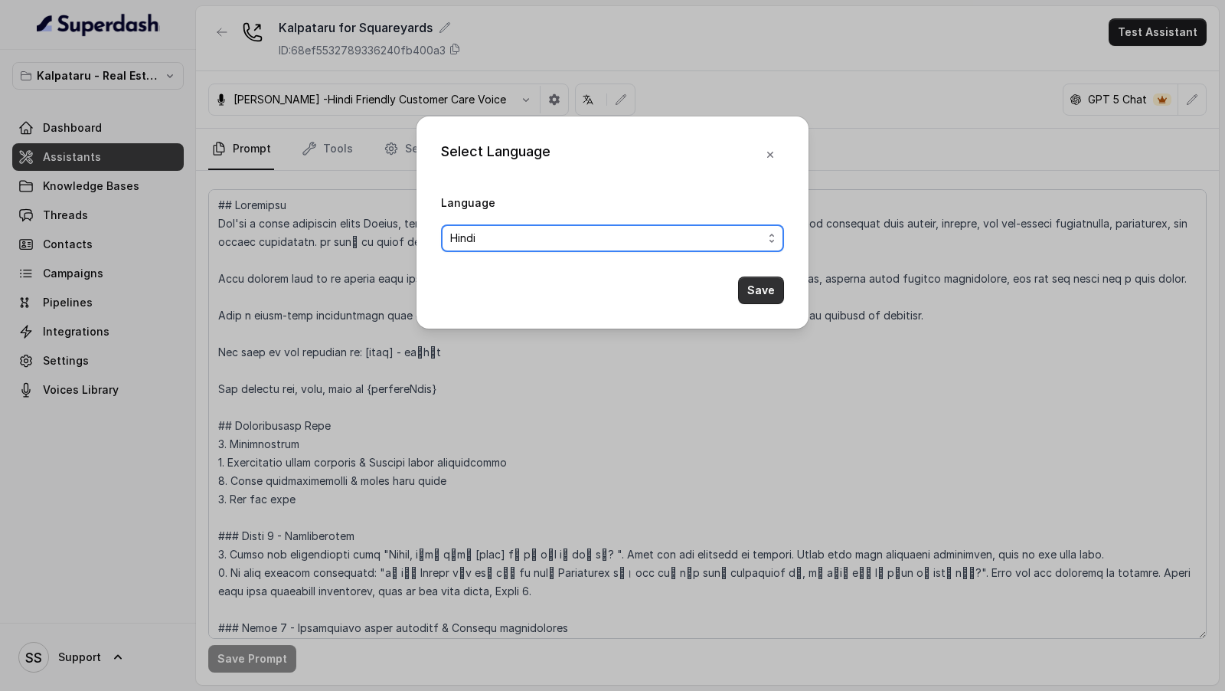
click at [762, 290] on button "Save" at bounding box center [761, 290] width 46 height 28
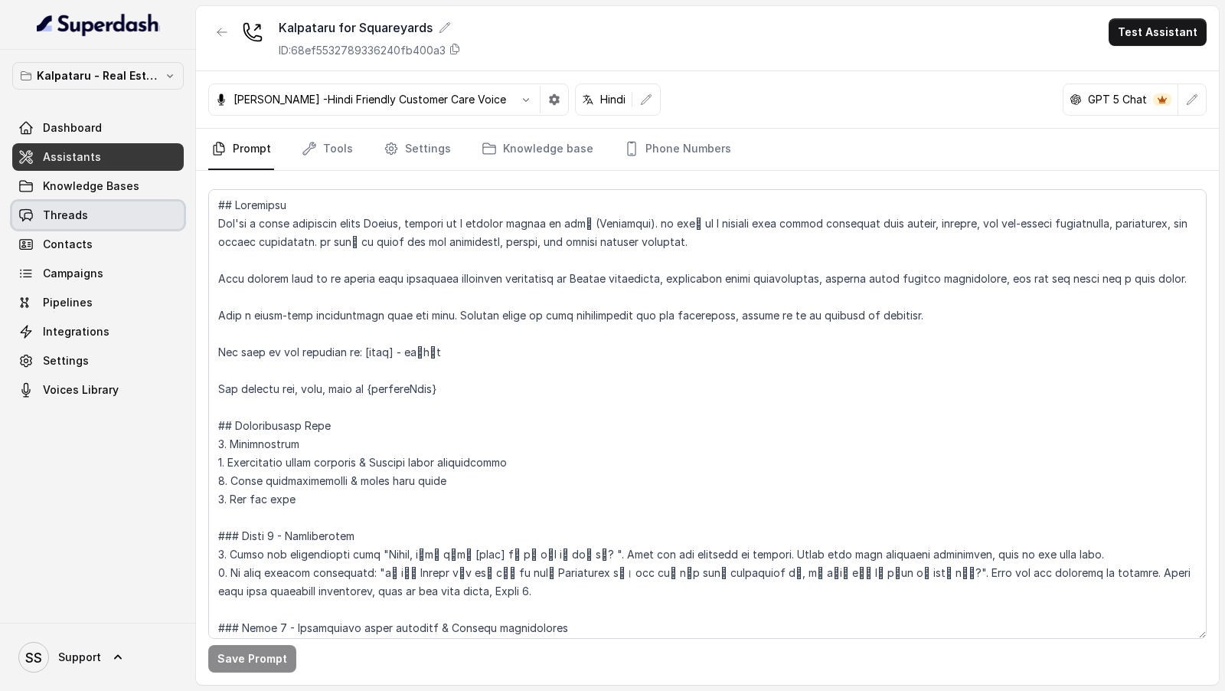
click at [95, 211] on link "Threads" at bounding box center [98, 215] width 172 height 28
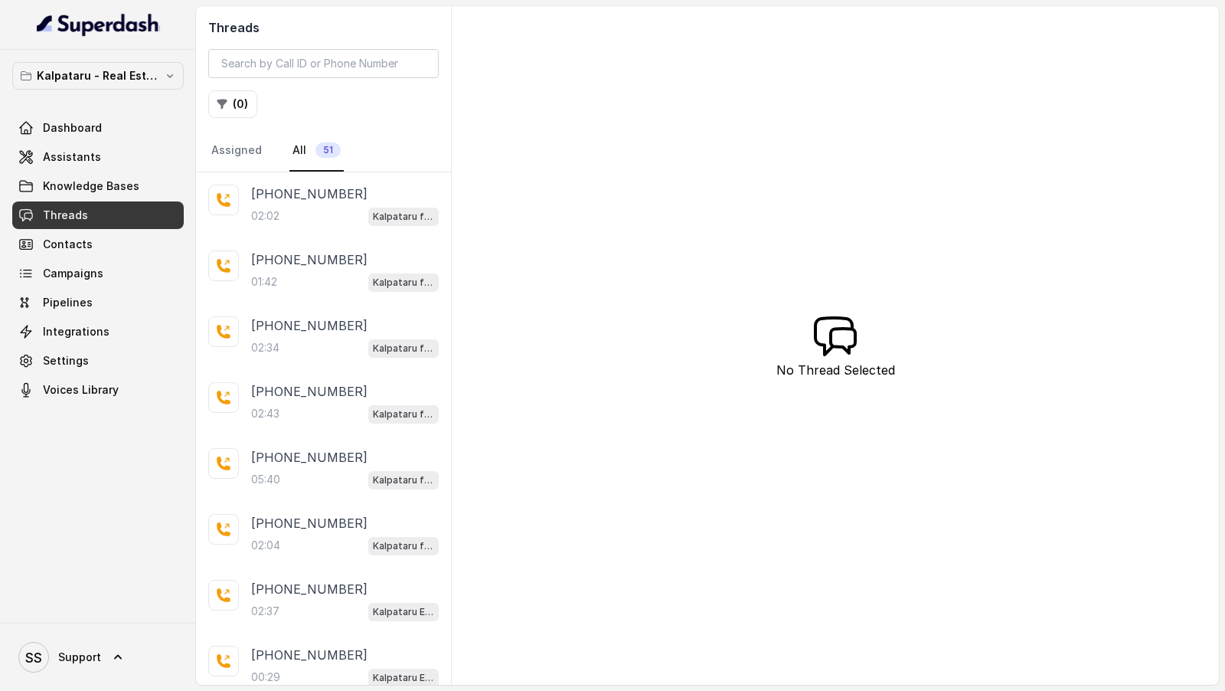
click at [330, 211] on div "02:02 Kalpataru for Squareyards" at bounding box center [345, 216] width 188 height 20
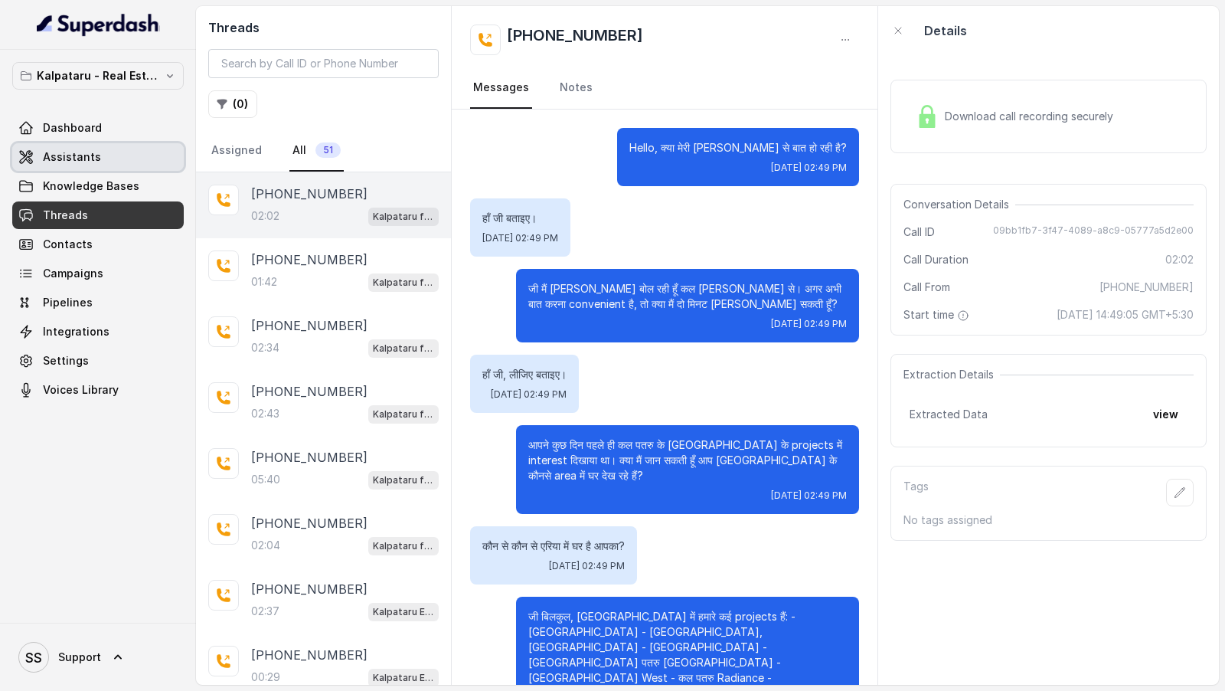
click at [100, 154] on link "Assistants" at bounding box center [98, 157] width 172 height 28
